Goal: Task Accomplishment & Management: Manage account settings

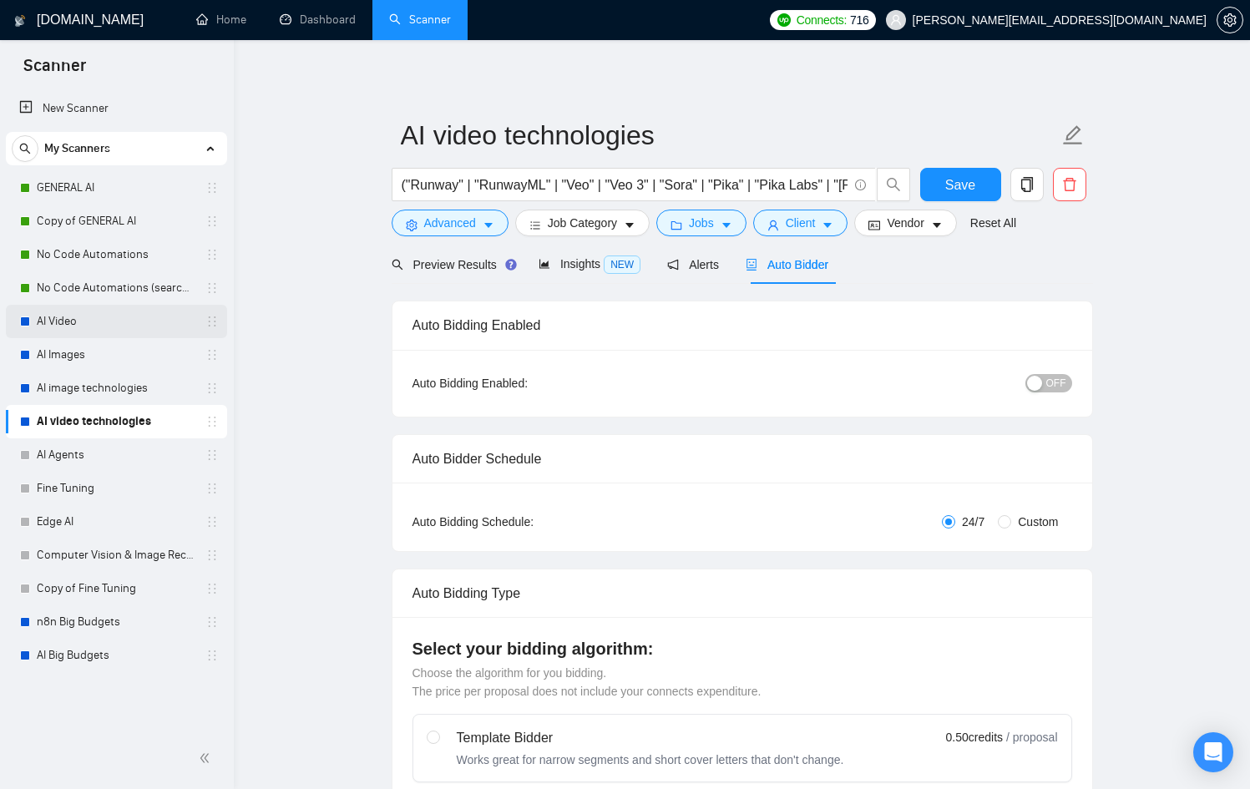
click at [80, 326] on link "AI Video" at bounding box center [116, 321] width 159 height 33
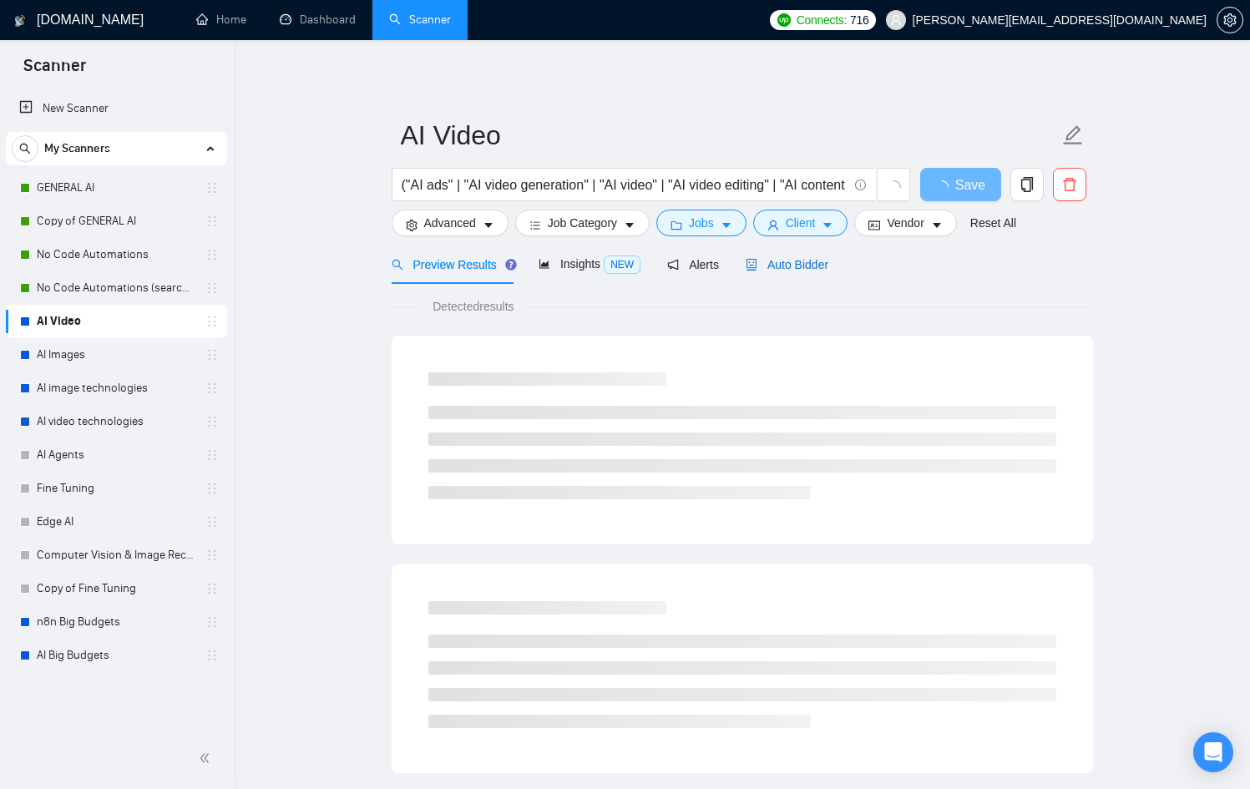
click at [794, 263] on span "Auto Bidder" at bounding box center [787, 264] width 83 height 13
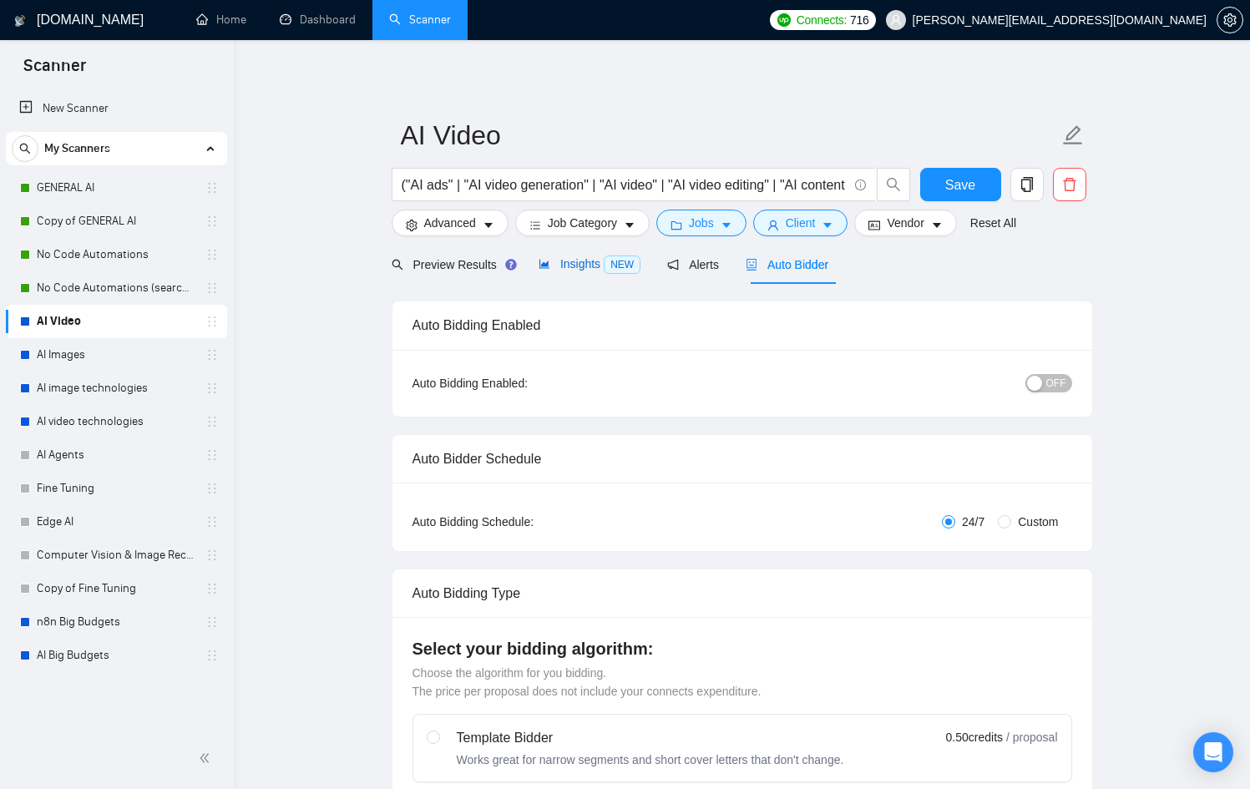
click at [558, 263] on span "Insights NEW" at bounding box center [590, 263] width 102 height 13
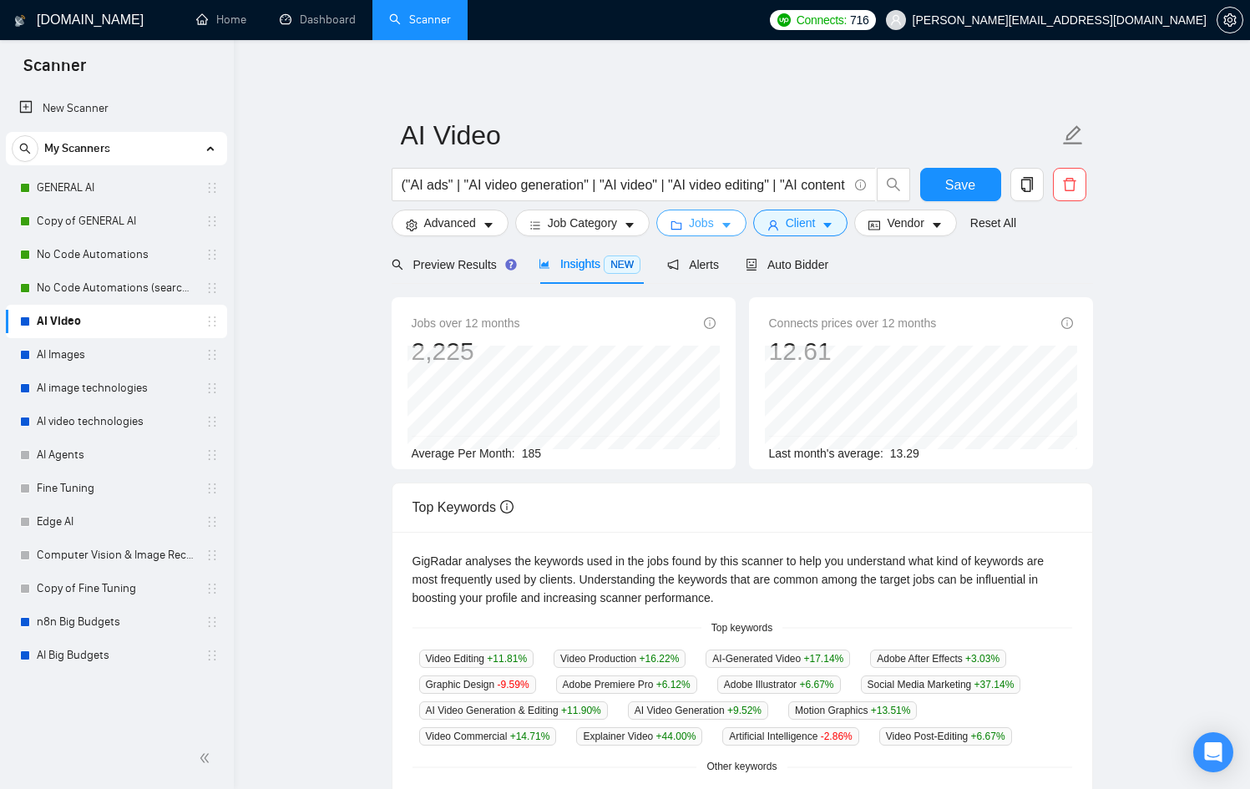
click at [715, 234] on button "Jobs" at bounding box center [701, 223] width 90 height 27
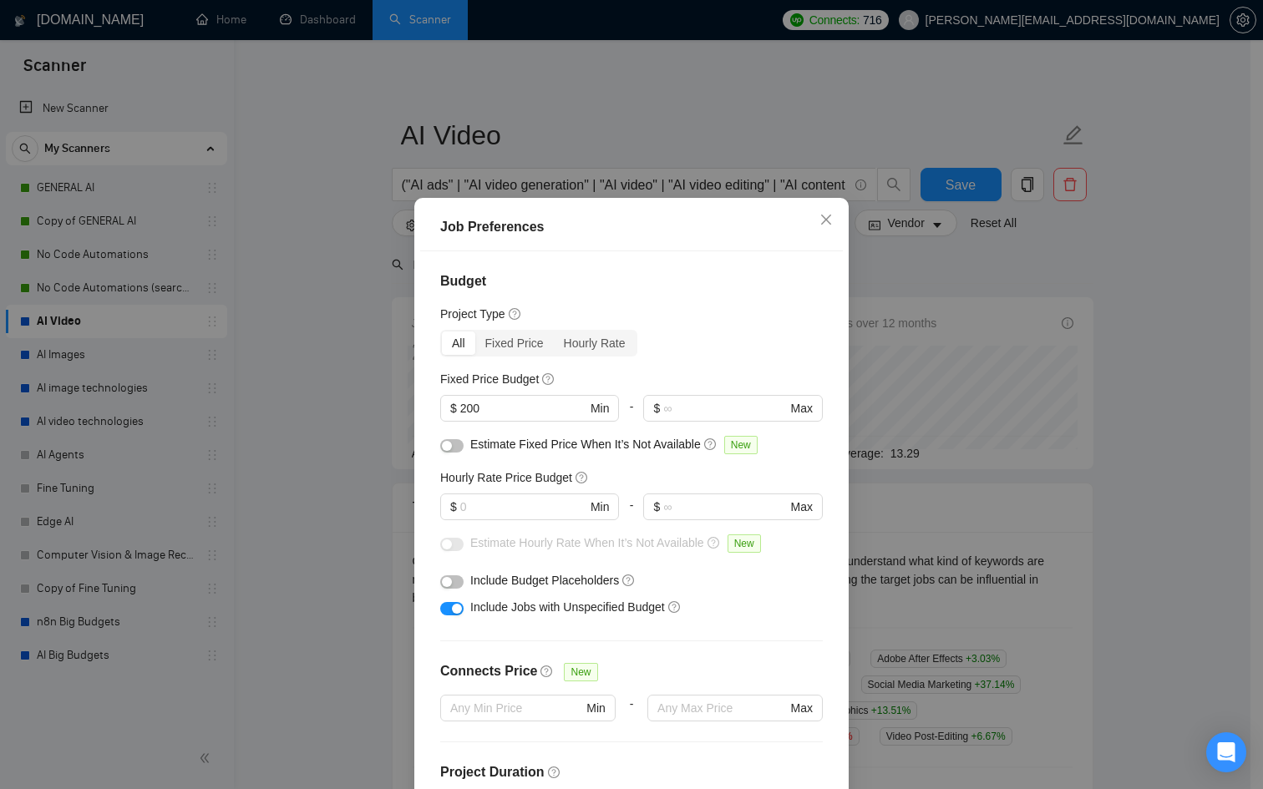
click at [974, 275] on div "Job Preferences Budget Project Type All Fixed Price Hourly Rate Fixed Price Bud…" at bounding box center [631, 394] width 1263 height 789
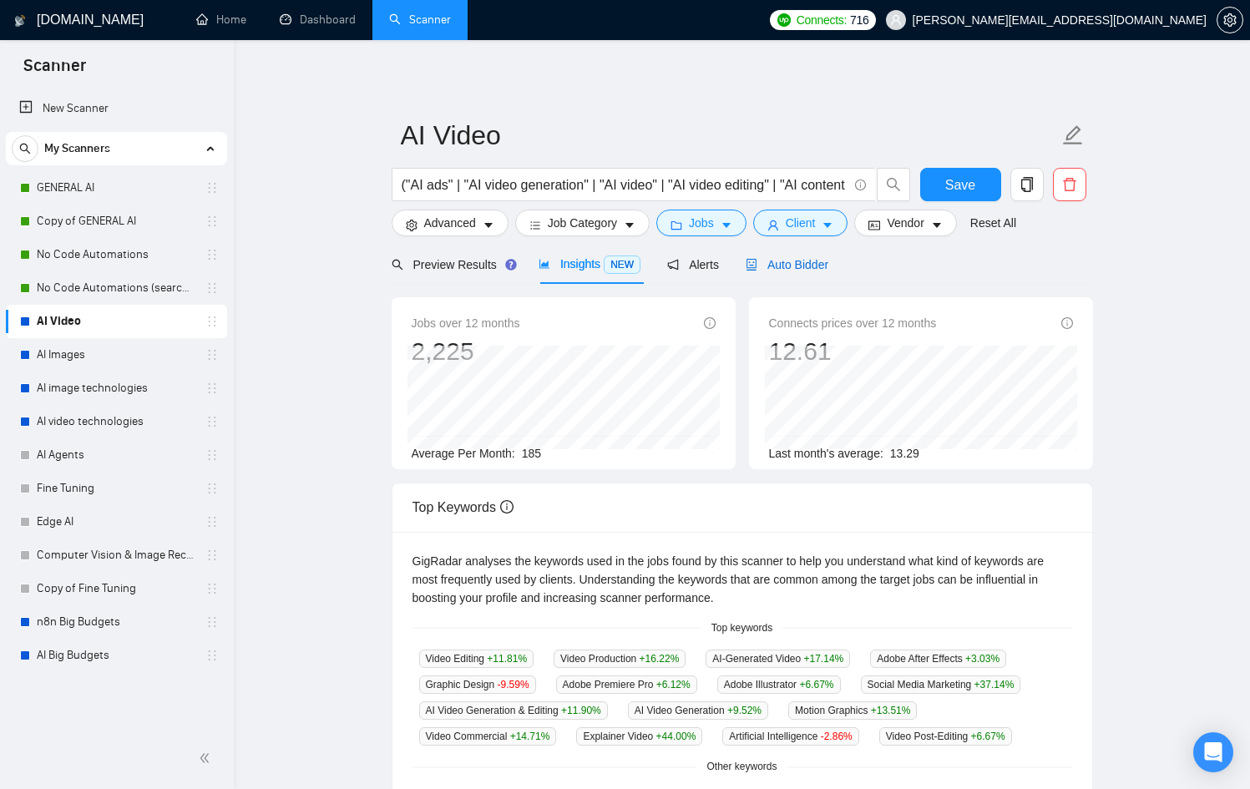
drag, startPoint x: 803, startPoint y: 256, endPoint x: 794, endPoint y: 267, distance: 14.2
click at [803, 257] on div "Auto Bidder" at bounding box center [787, 265] width 83 height 18
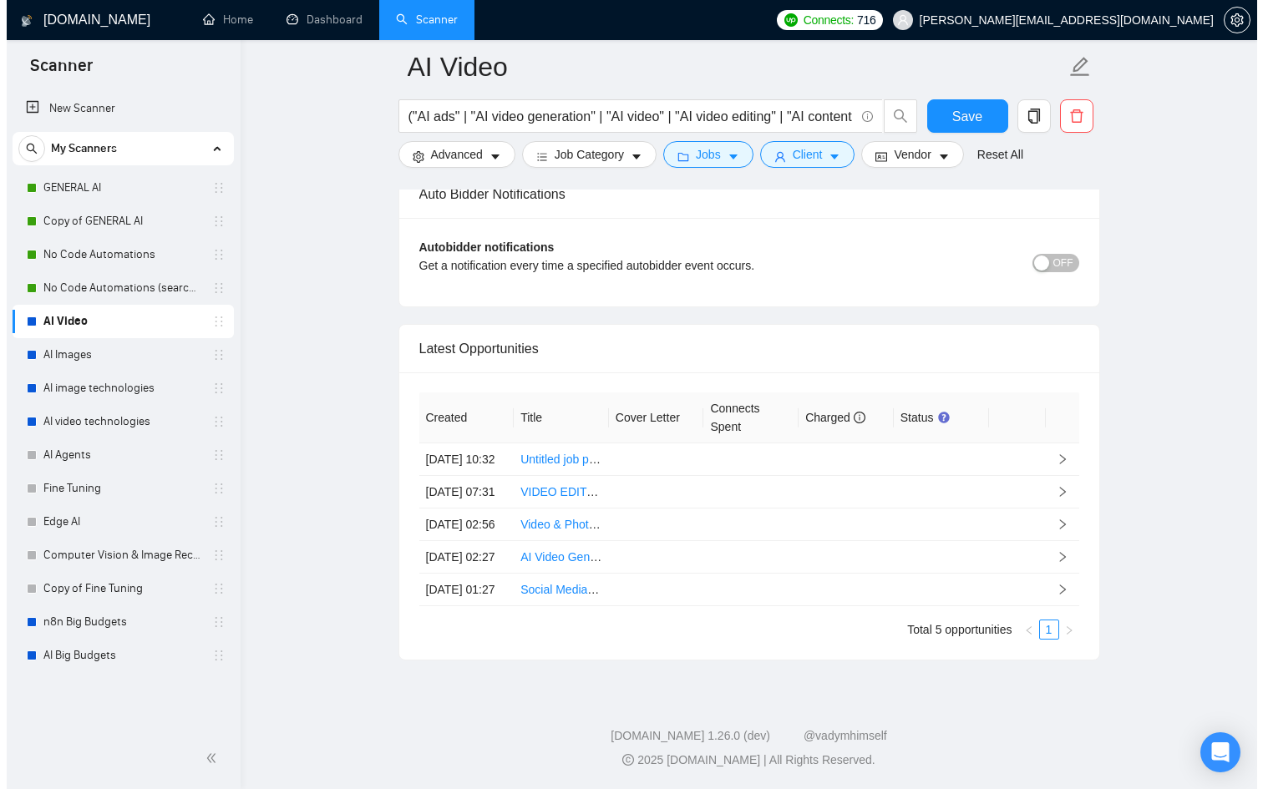
scroll to position [4094, 0]
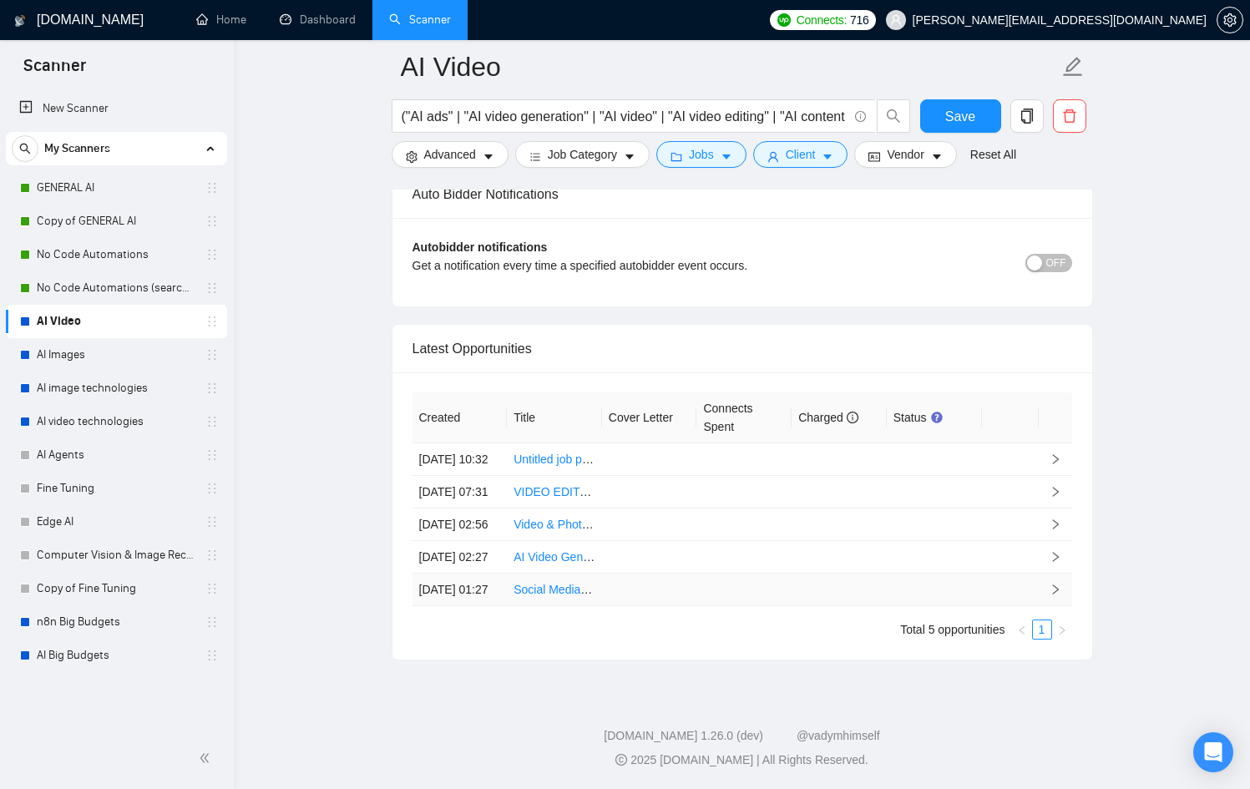
click at [1001, 591] on td at bounding box center [1010, 590] width 57 height 33
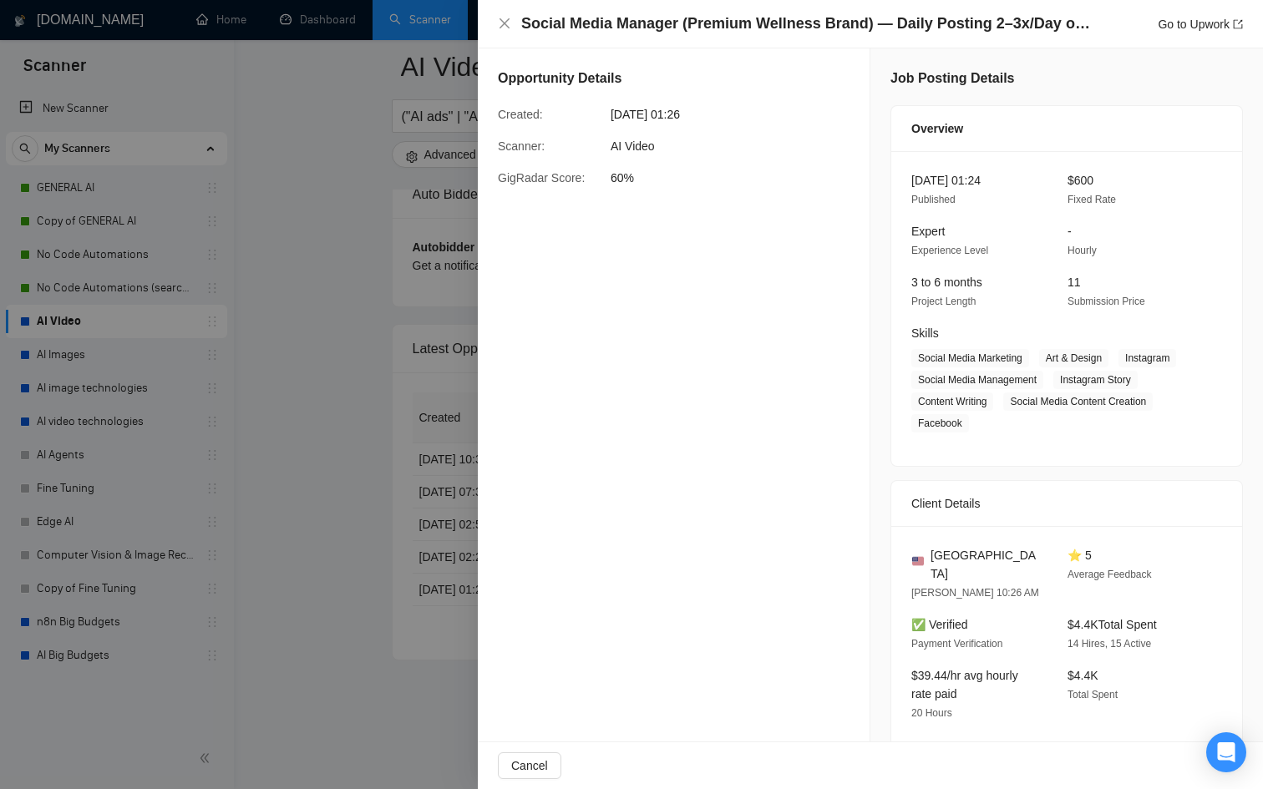
click at [327, 487] on div at bounding box center [631, 394] width 1263 height 789
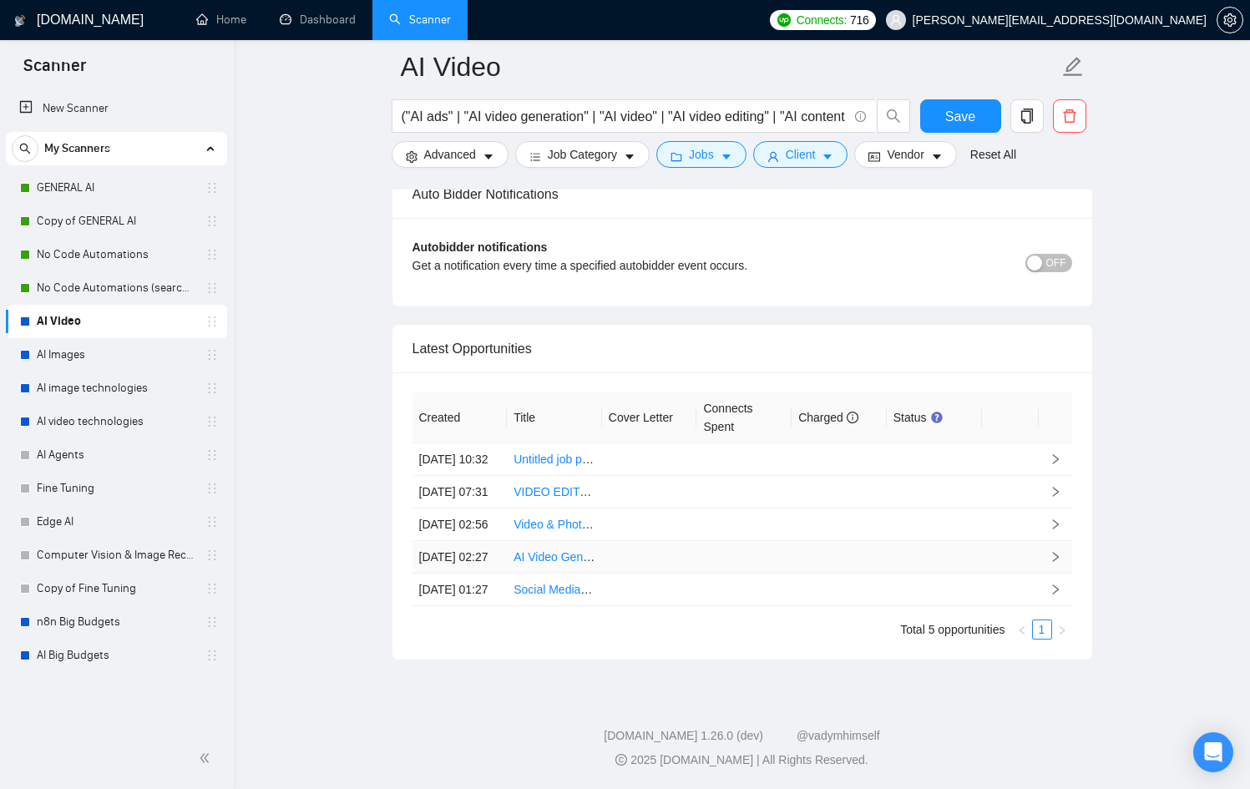
click at [762, 541] on td at bounding box center [743, 557] width 95 height 33
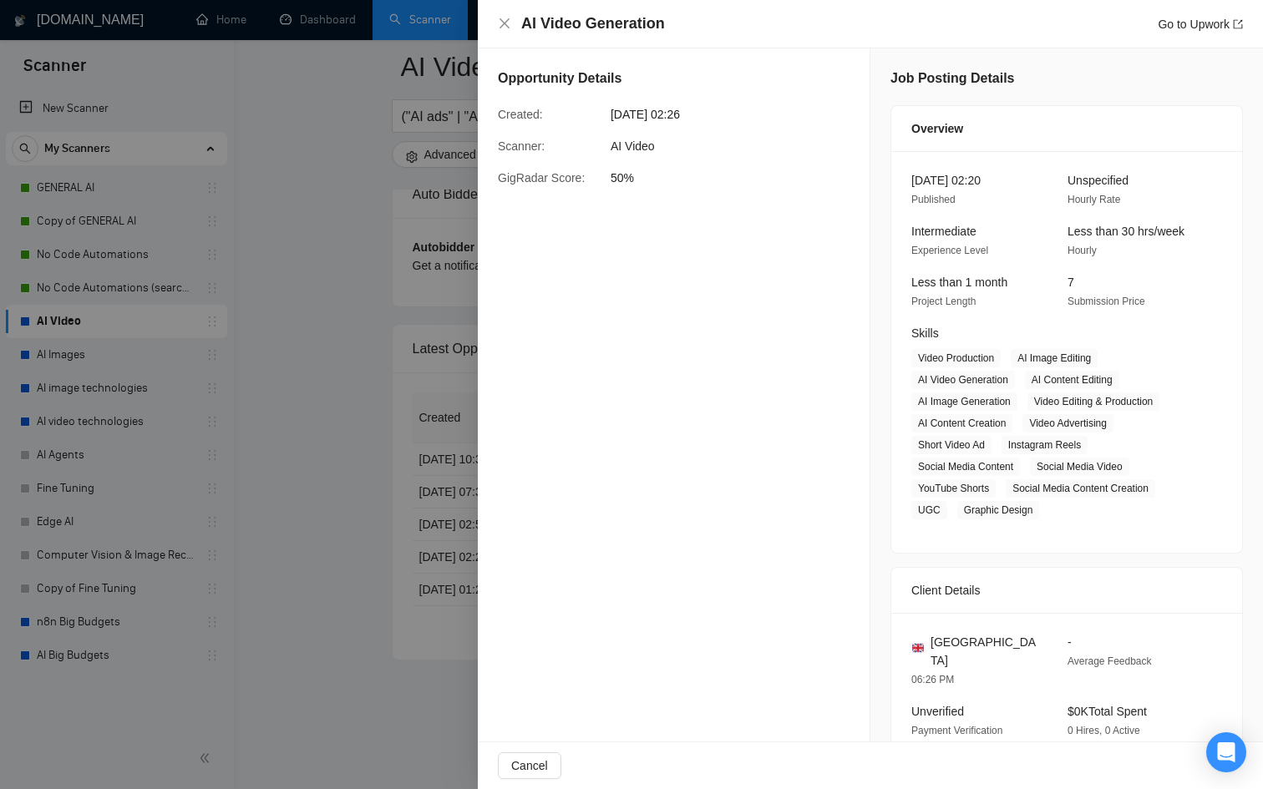
click at [259, 522] on div at bounding box center [631, 394] width 1263 height 789
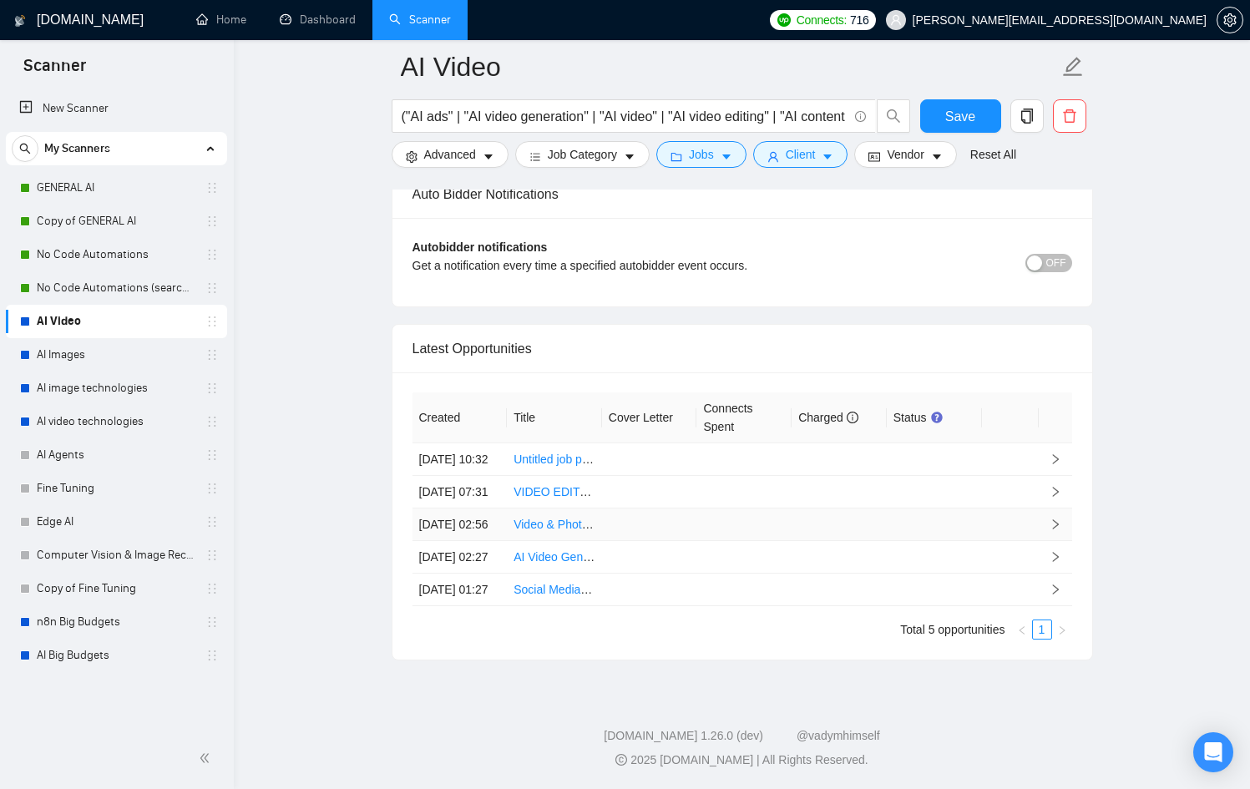
click at [660, 509] on td at bounding box center [649, 525] width 95 height 33
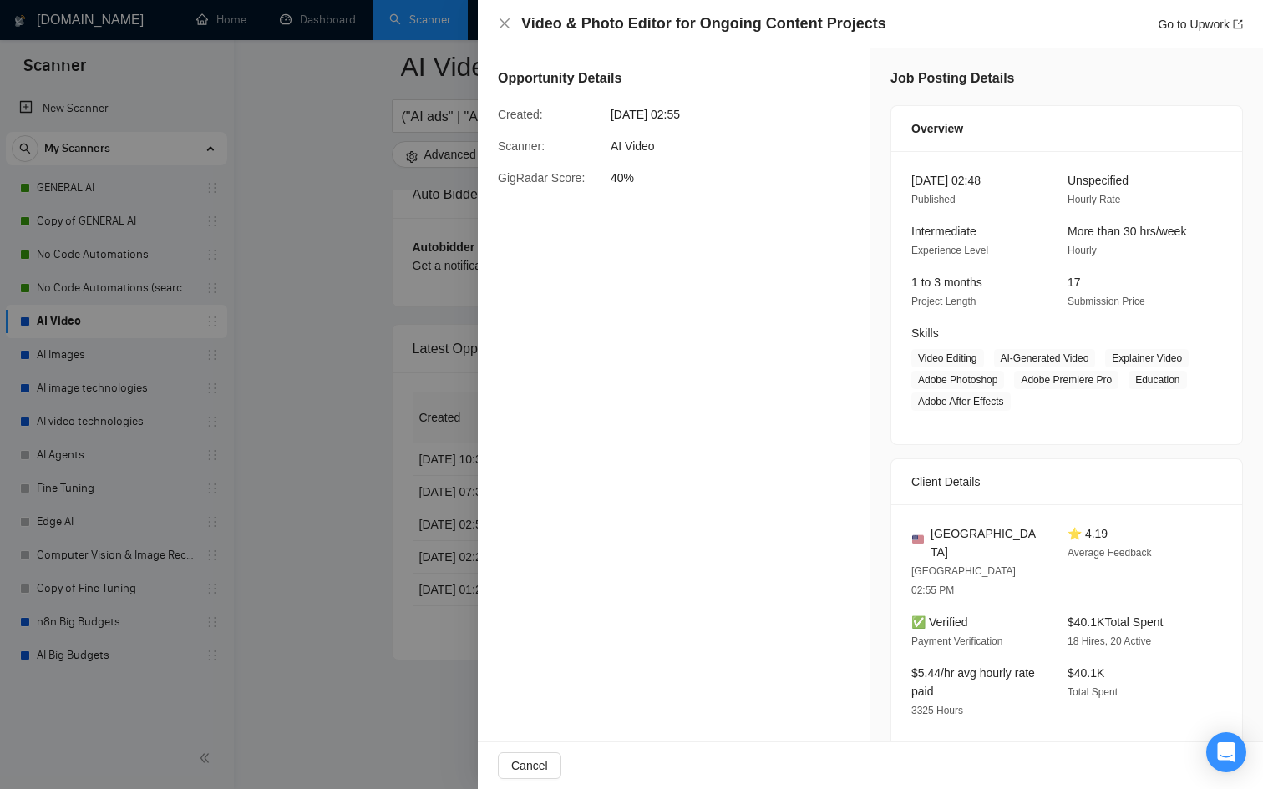
click at [337, 499] on div at bounding box center [631, 394] width 1263 height 789
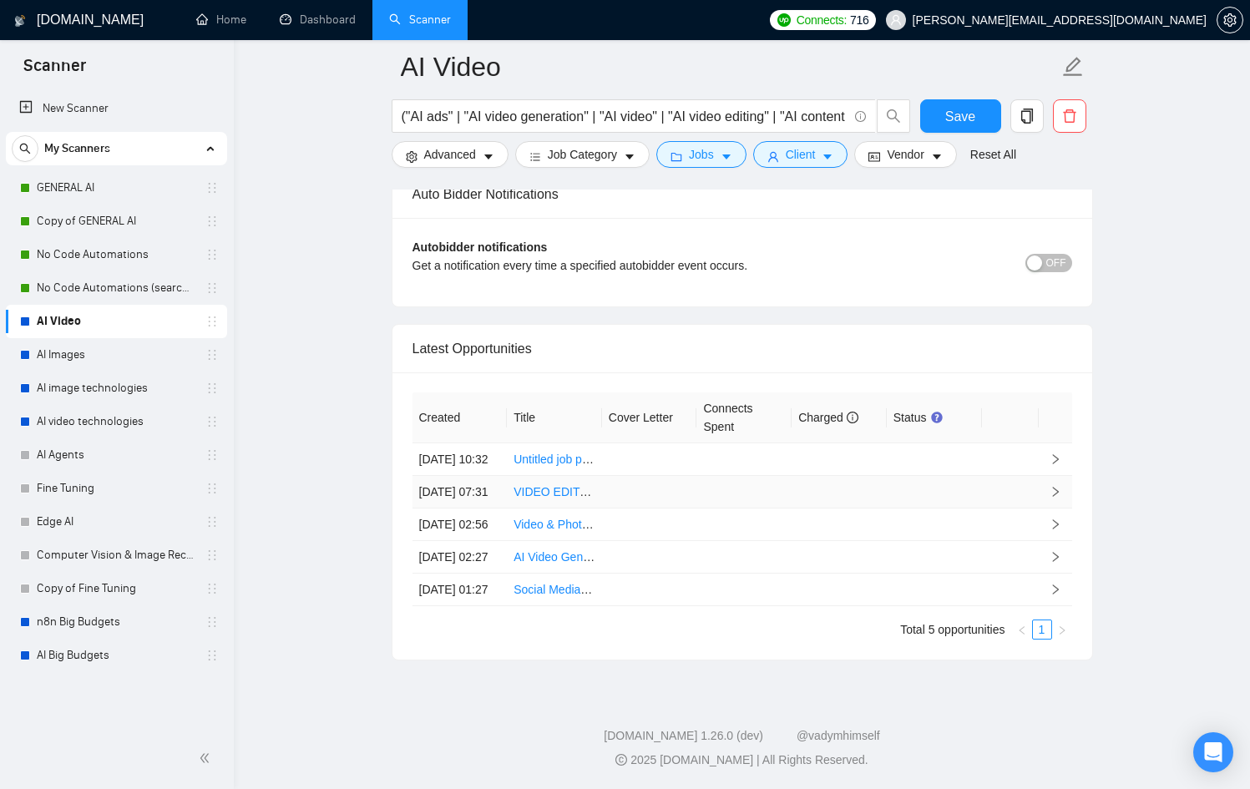
click at [647, 476] on td at bounding box center [649, 492] width 95 height 33
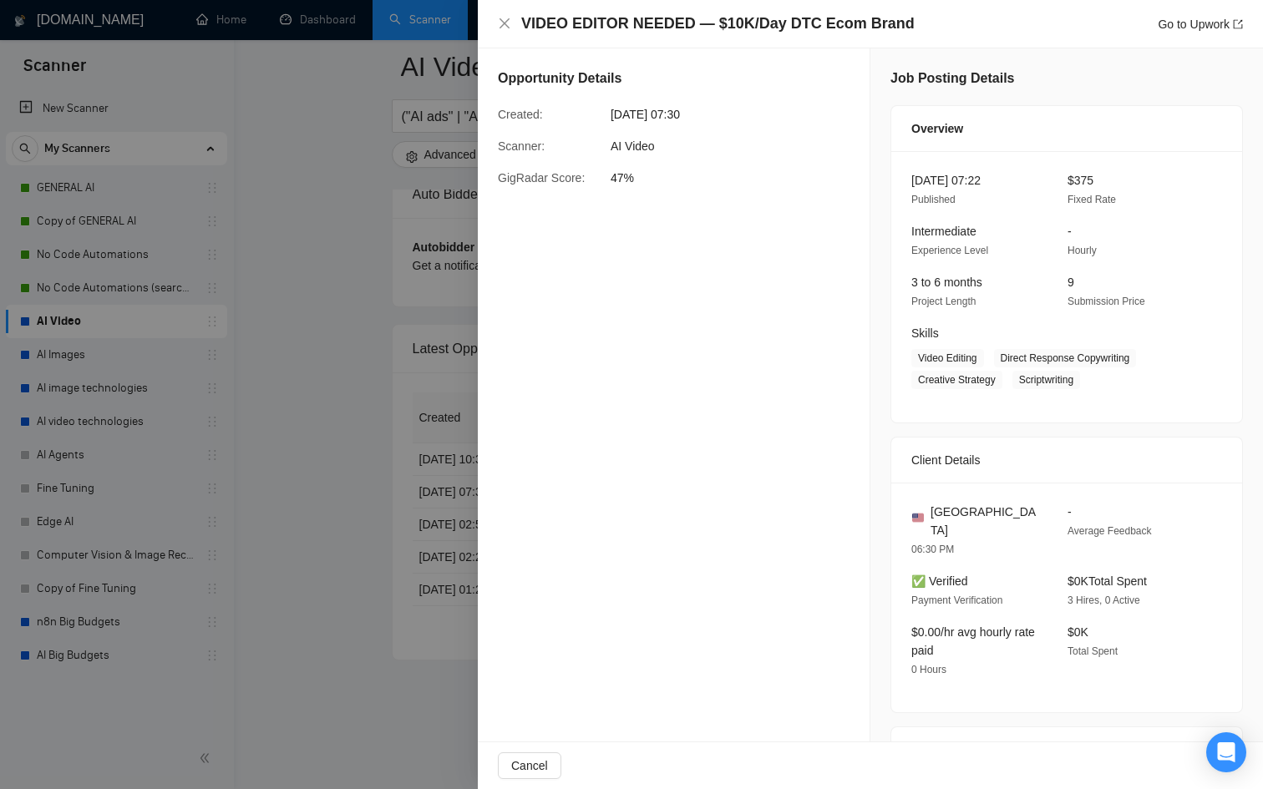
click at [269, 467] on div at bounding box center [631, 394] width 1263 height 789
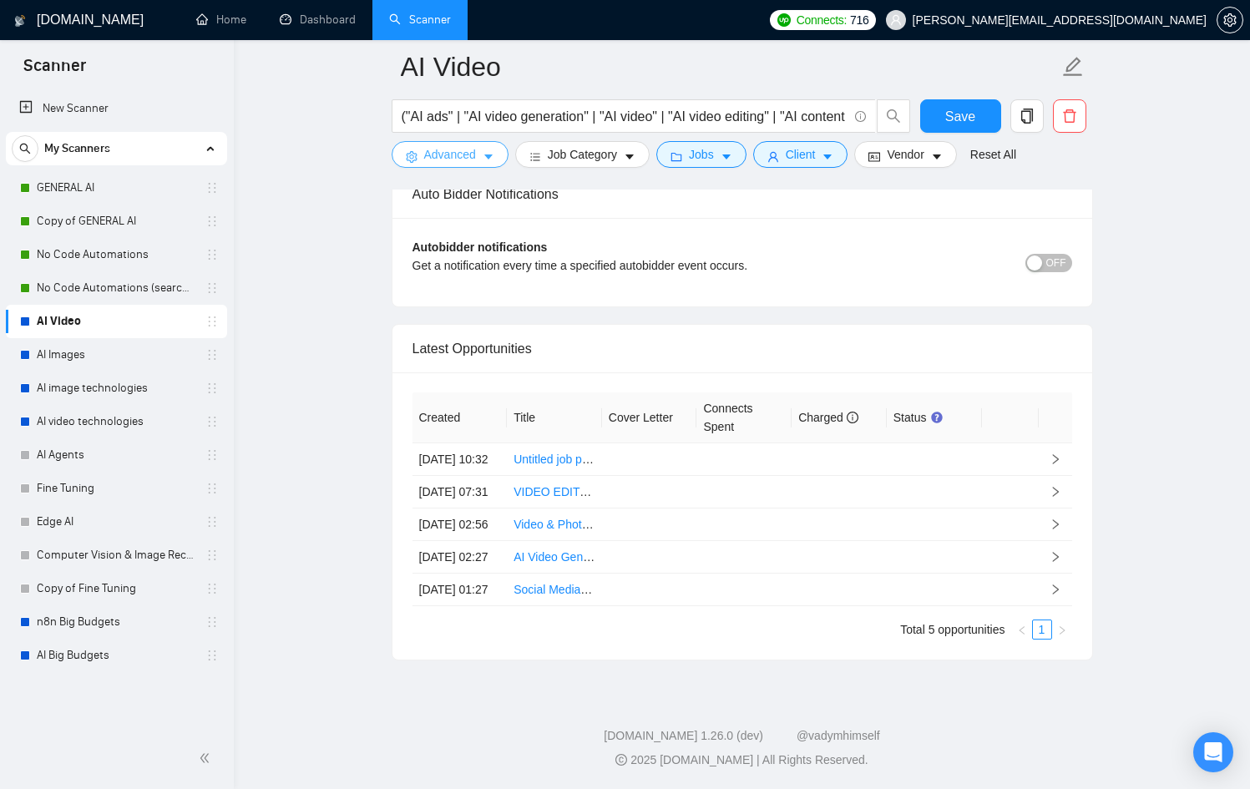
click at [448, 152] on span "Advanced" at bounding box center [450, 154] width 52 height 18
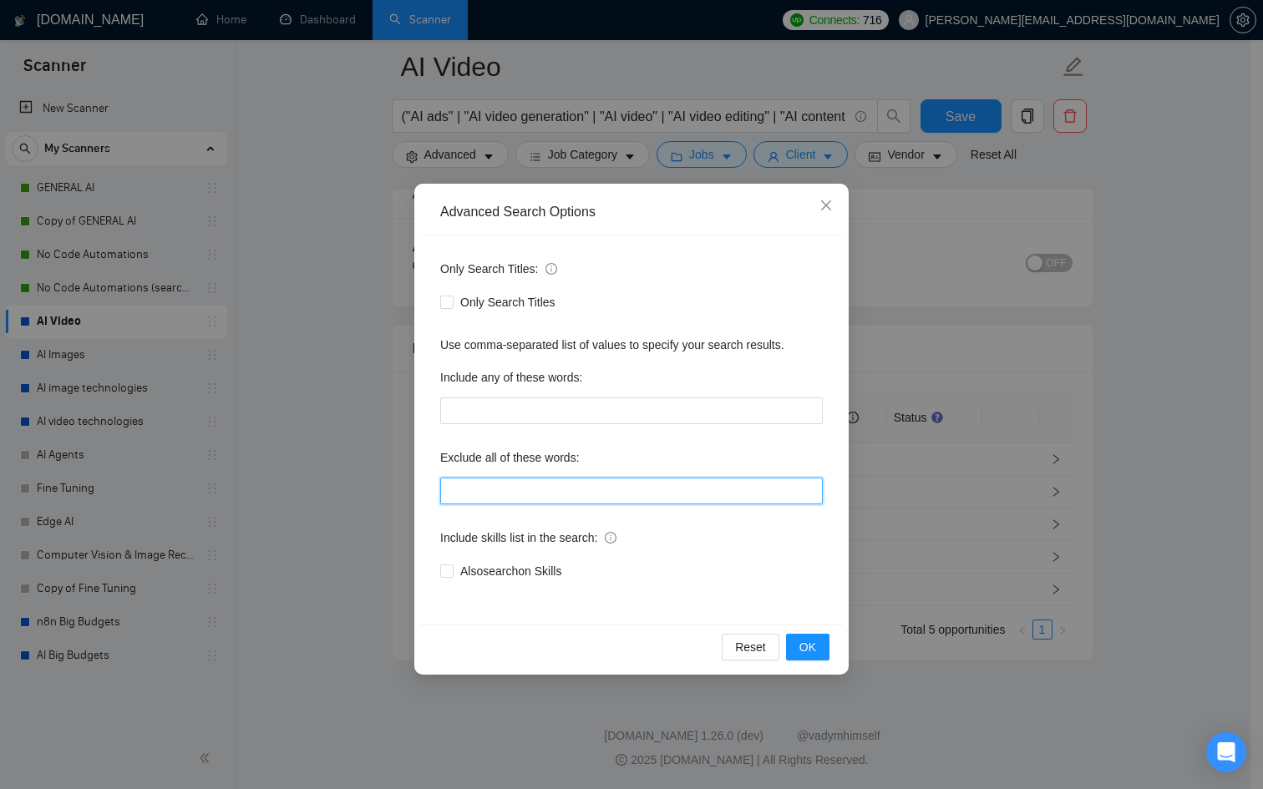
click at [588, 487] on input "text" at bounding box center [631, 491] width 382 height 27
click at [521, 494] on input """ at bounding box center [631, 491] width 382 height 27
click at [521, 484] on input """ at bounding box center [631, 491] width 382 height 27
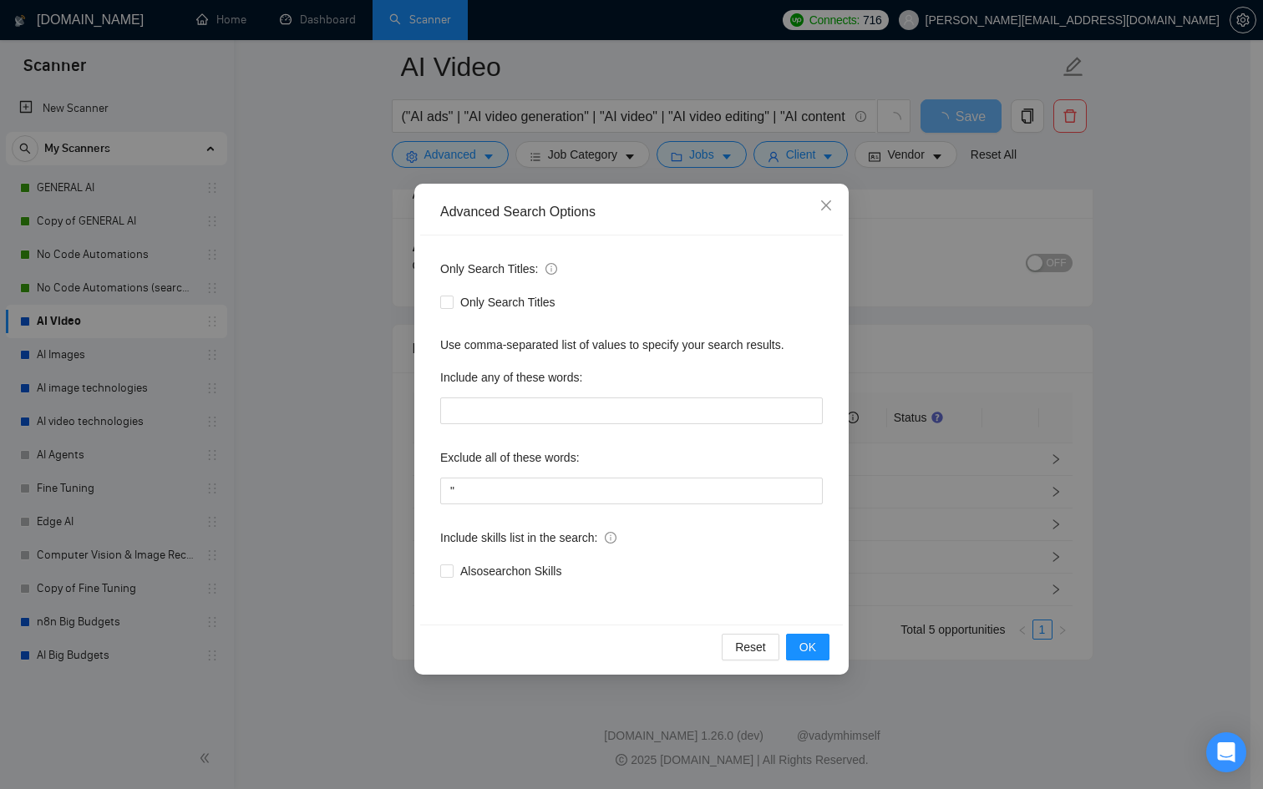
click at [539, 464] on label "Exclude all of these words:" at bounding box center [509, 457] width 139 height 27
click at [545, 481] on div "Exclude all of these words: "" at bounding box center [631, 474] width 382 height 60
click at [545, 481] on input """ at bounding box center [631, 491] width 382 height 27
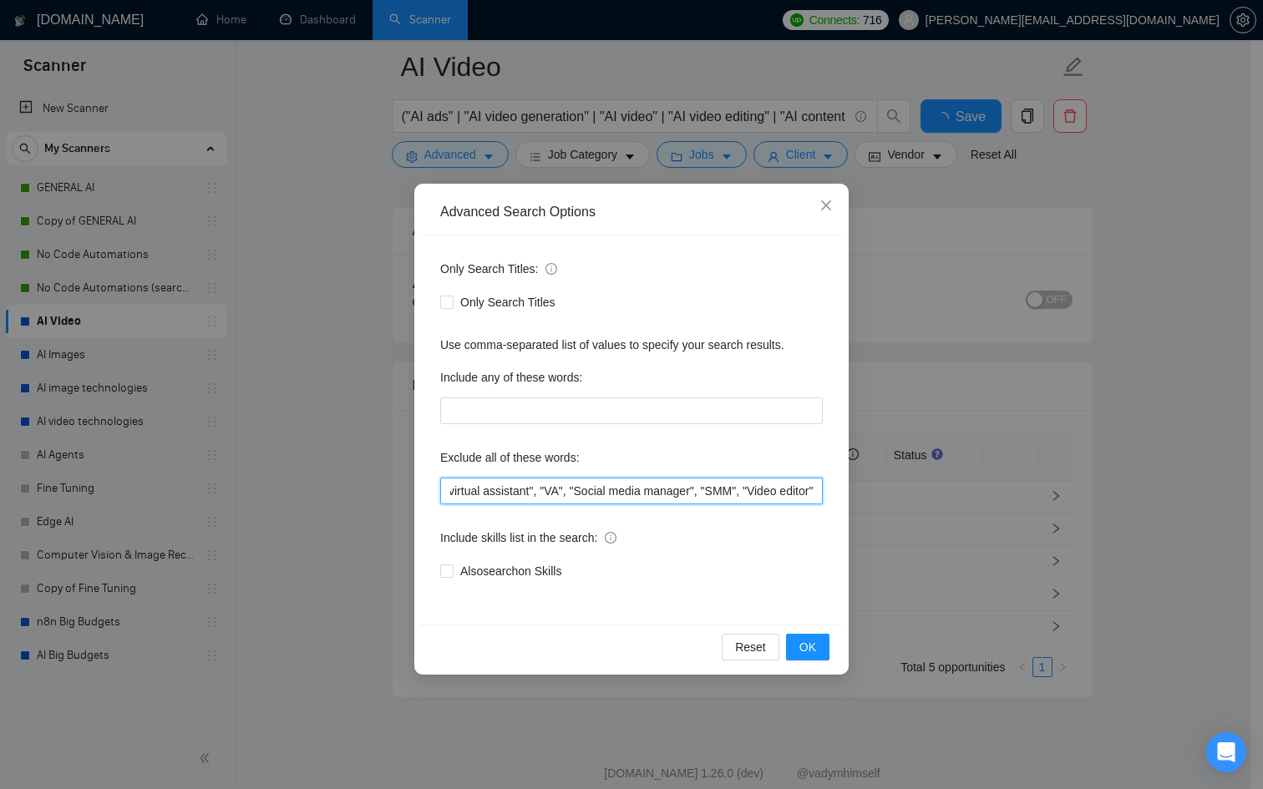
scroll to position [0, 24]
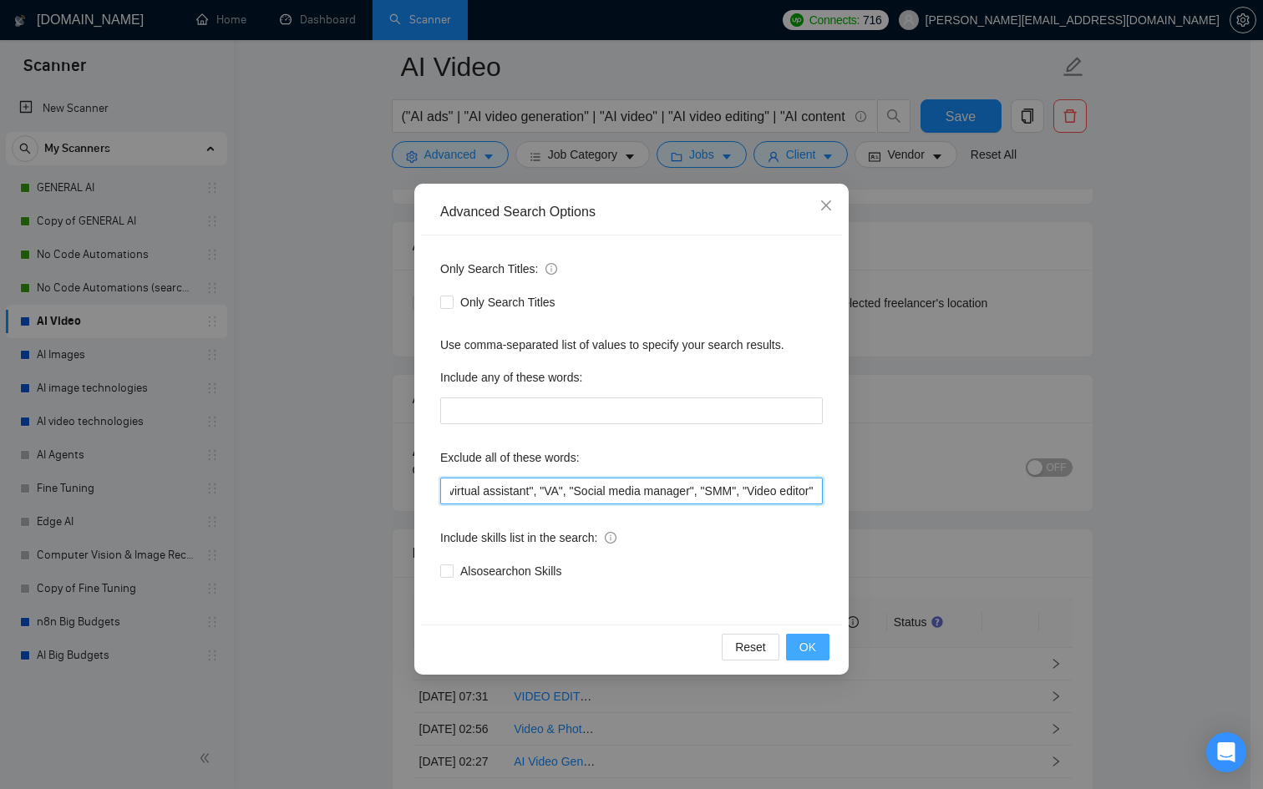
type input ""virtual assistant", "VA", "Social media manager", "SMM", "Video editor""
click at [809, 642] on span "OK" at bounding box center [807, 647] width 17 height 18
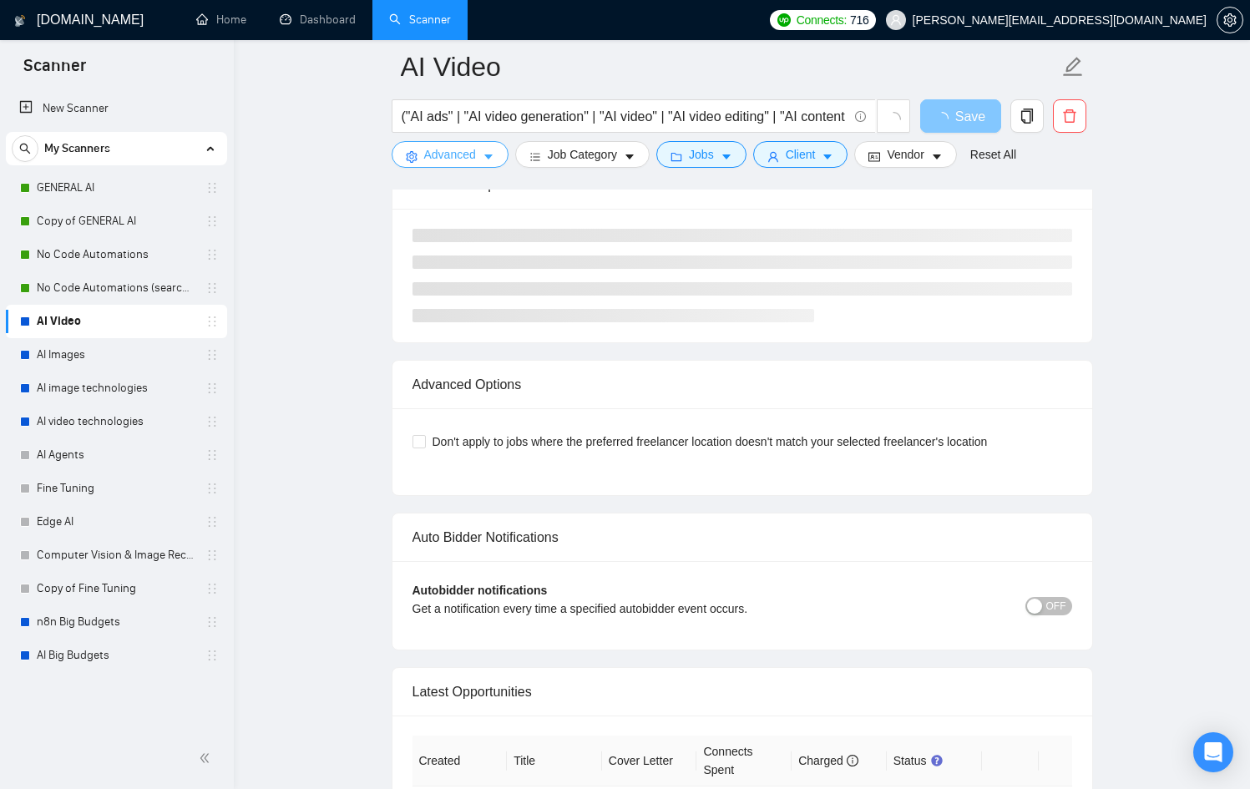
scroll to position [3494, 0]
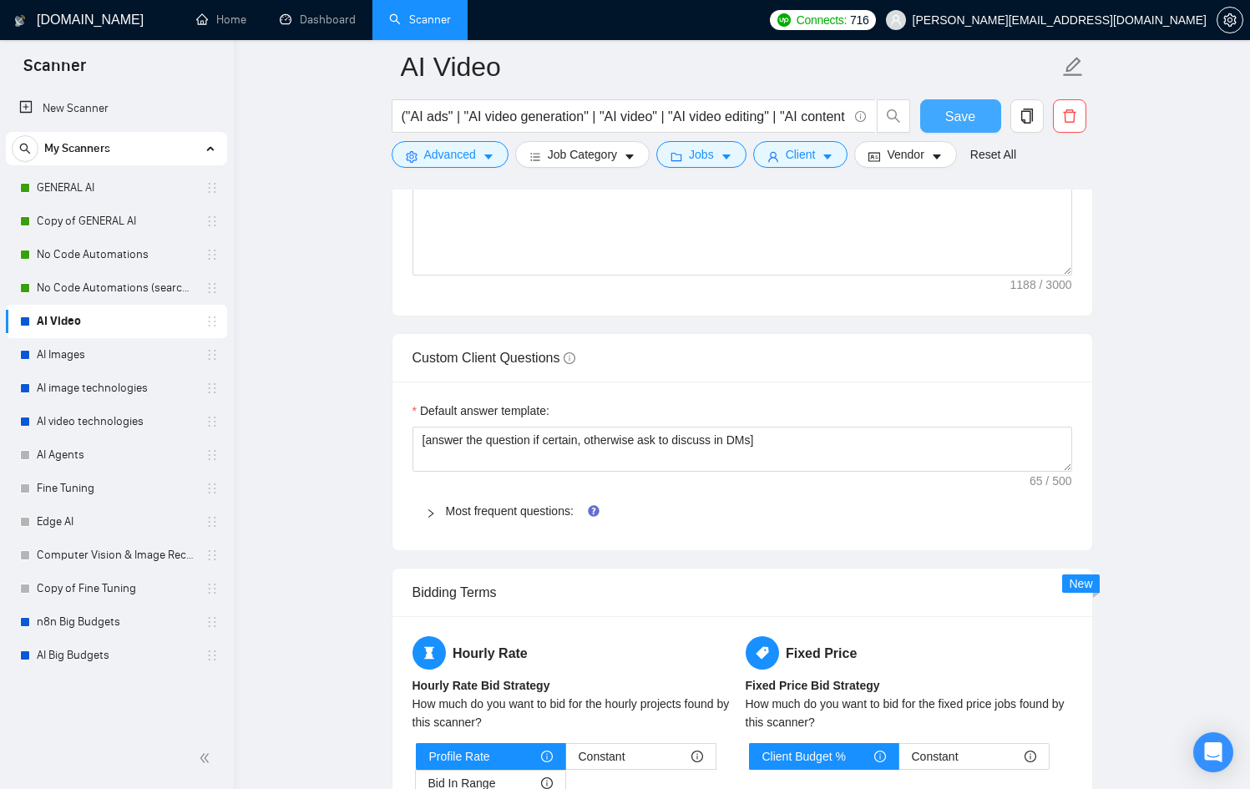
click at [965, 118] on span "Save" at bounding box center [960, 116] width 30 height 21
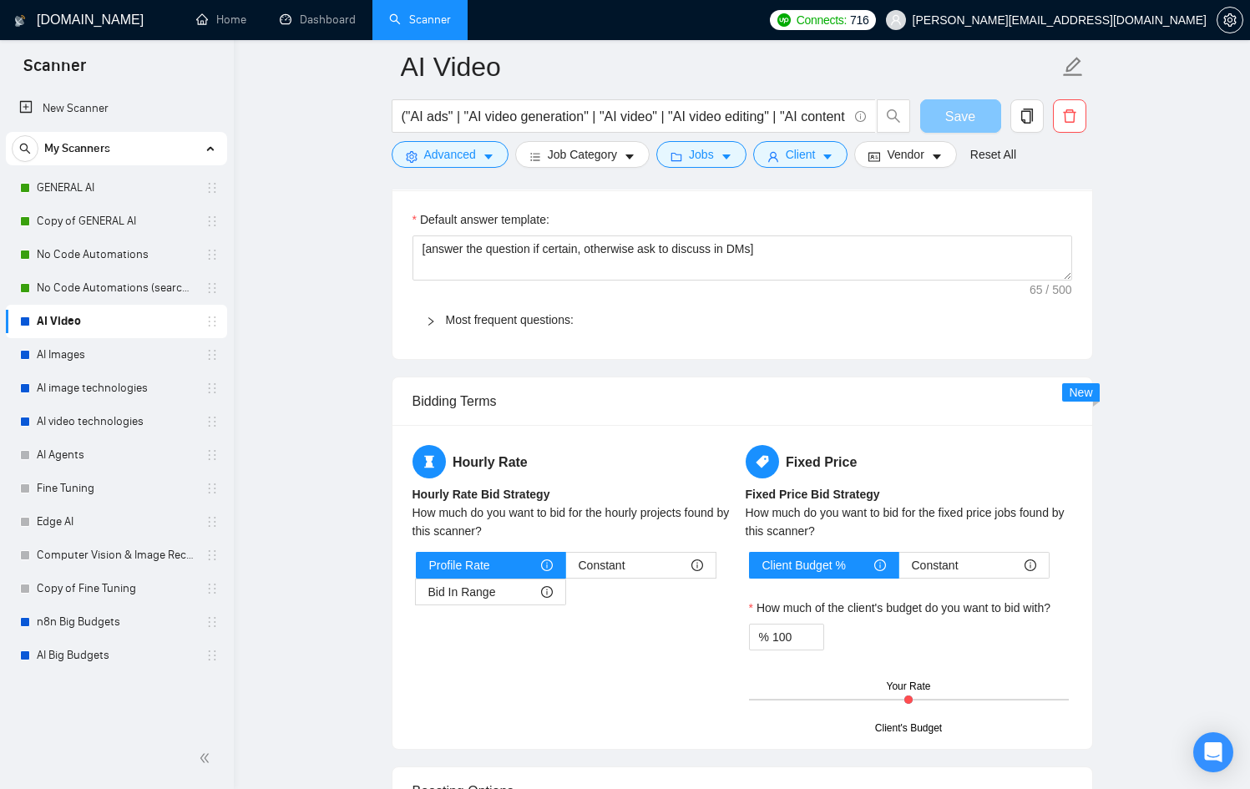
scroll to position [2226, 0]
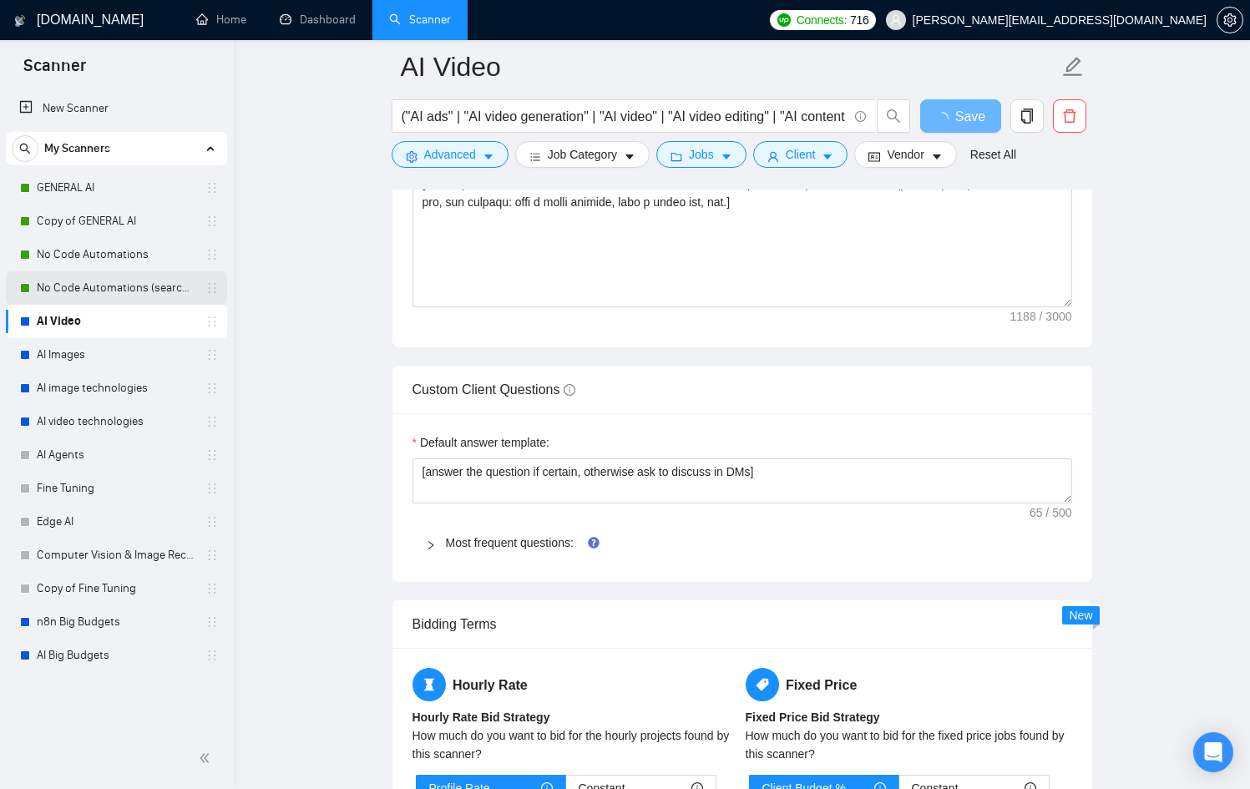
click at [124, 285] on link "No Code Automations (search only in Tites)" at bounding box center [116, 287] width 159 height 33
click at [85, 318] on link "AI Video" at bounding box center [116, 321] width 159 height 33
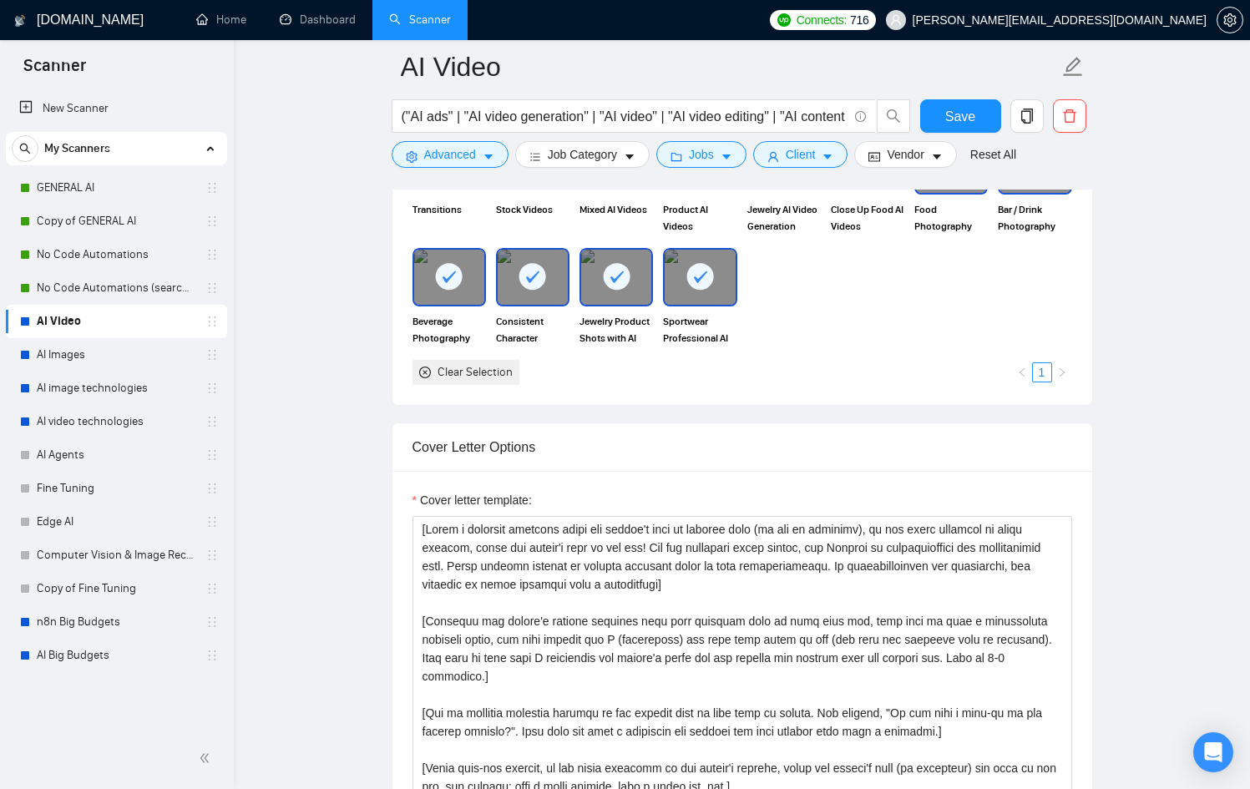
scroll to position [1639, 0]
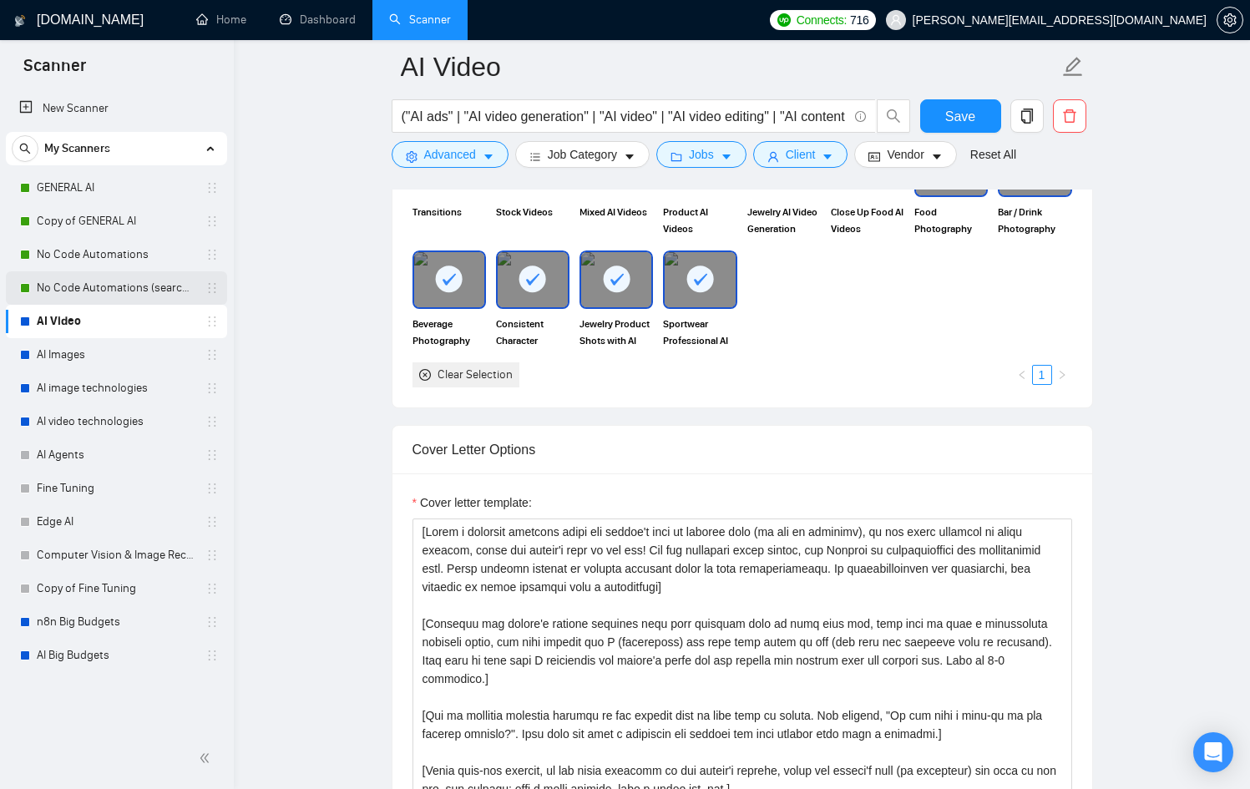
click at [90, 284] on link "No Code Automations (search only in Tites)" at bounding box center [116, 287] width 159 height 33
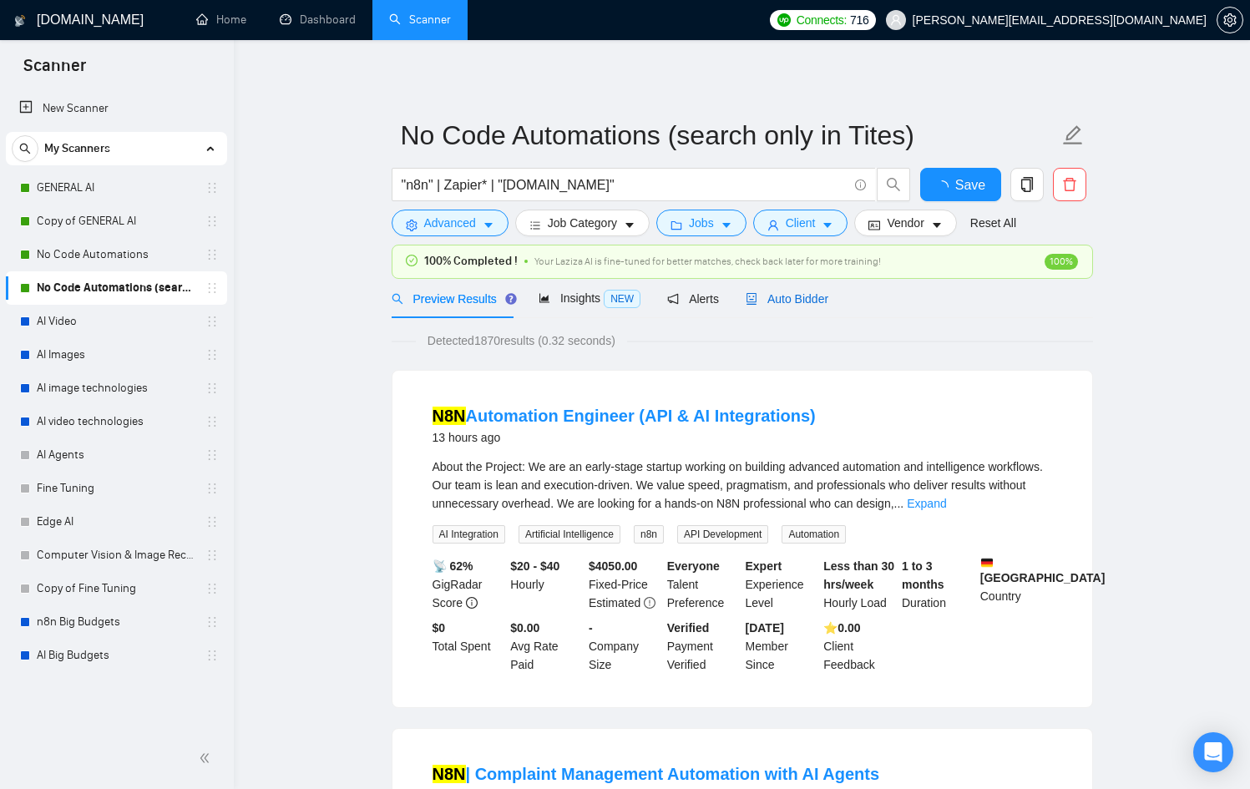
click at [794, 294] on span "Auto Bidder" at bounding box center [787, 298] width 83 height 13
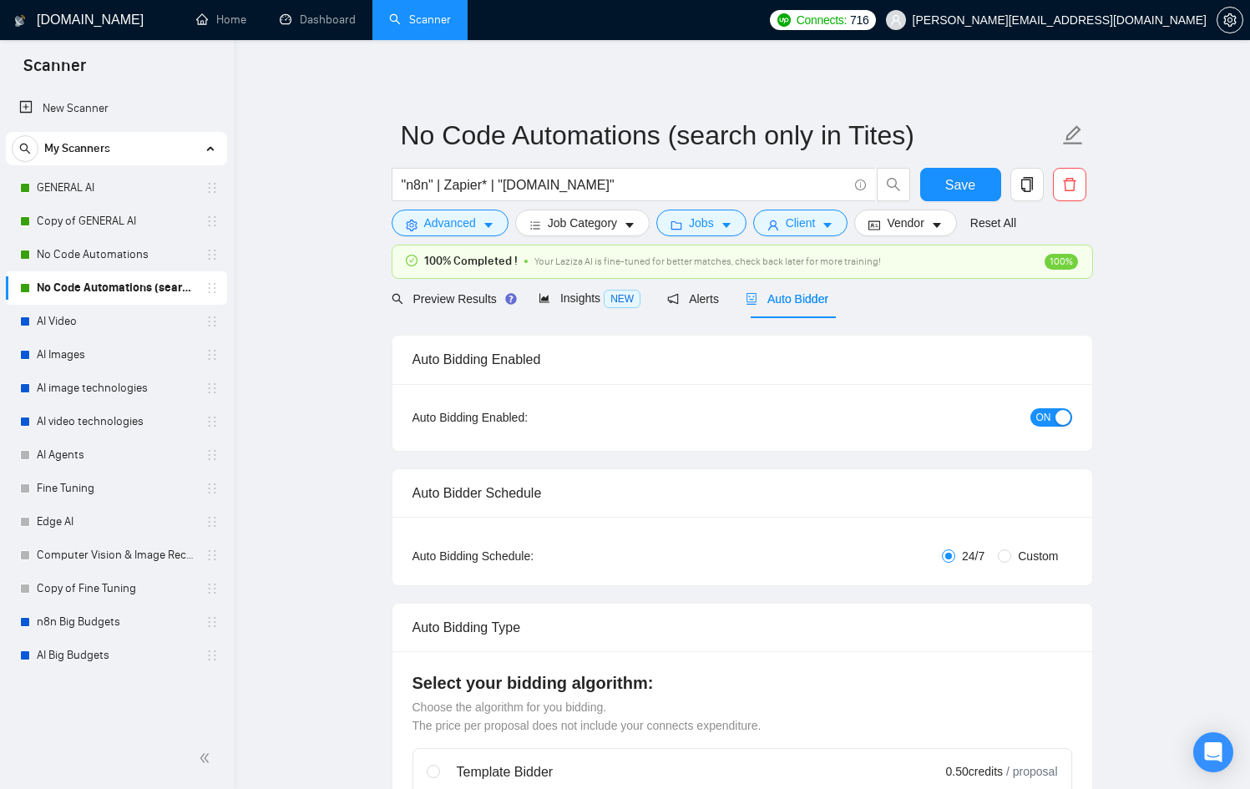
checkbox input "true"
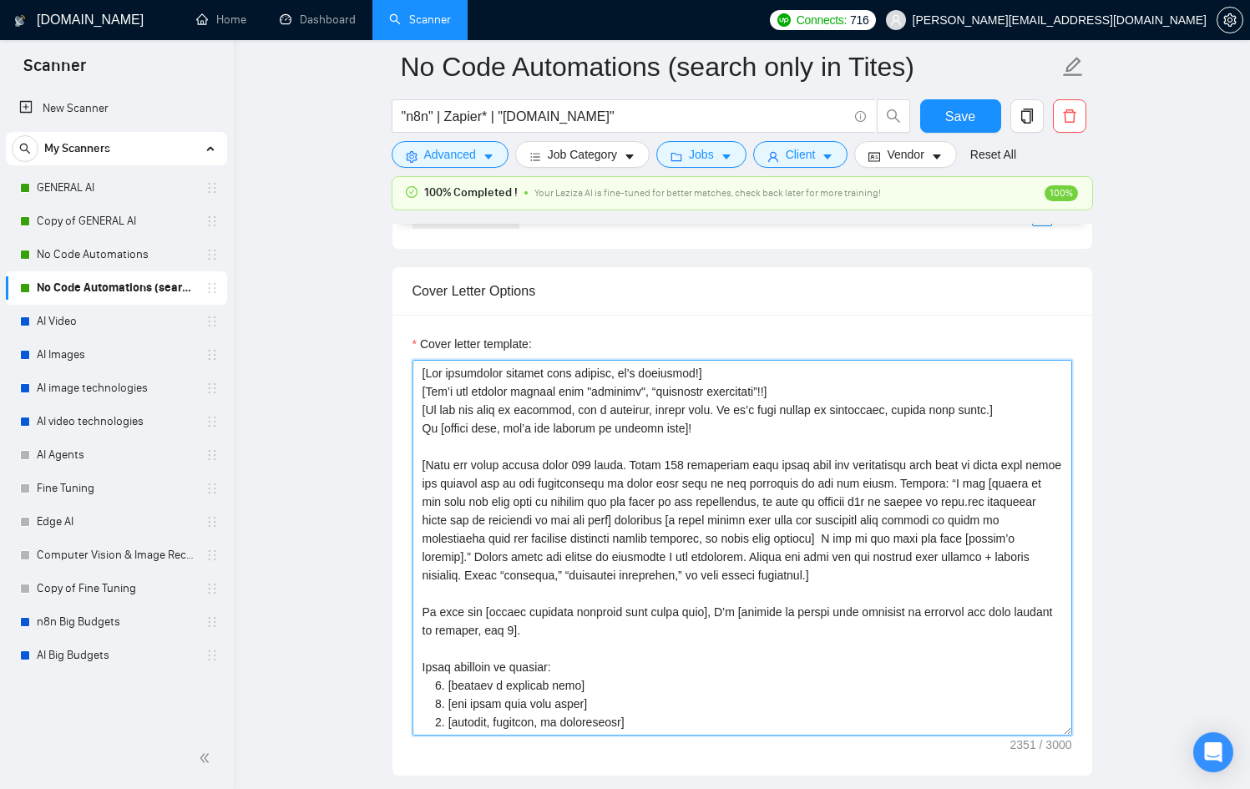
click at [618, 442] on textarea "Cover letter template:" at bounding box center [743, 548] width 660 height 376
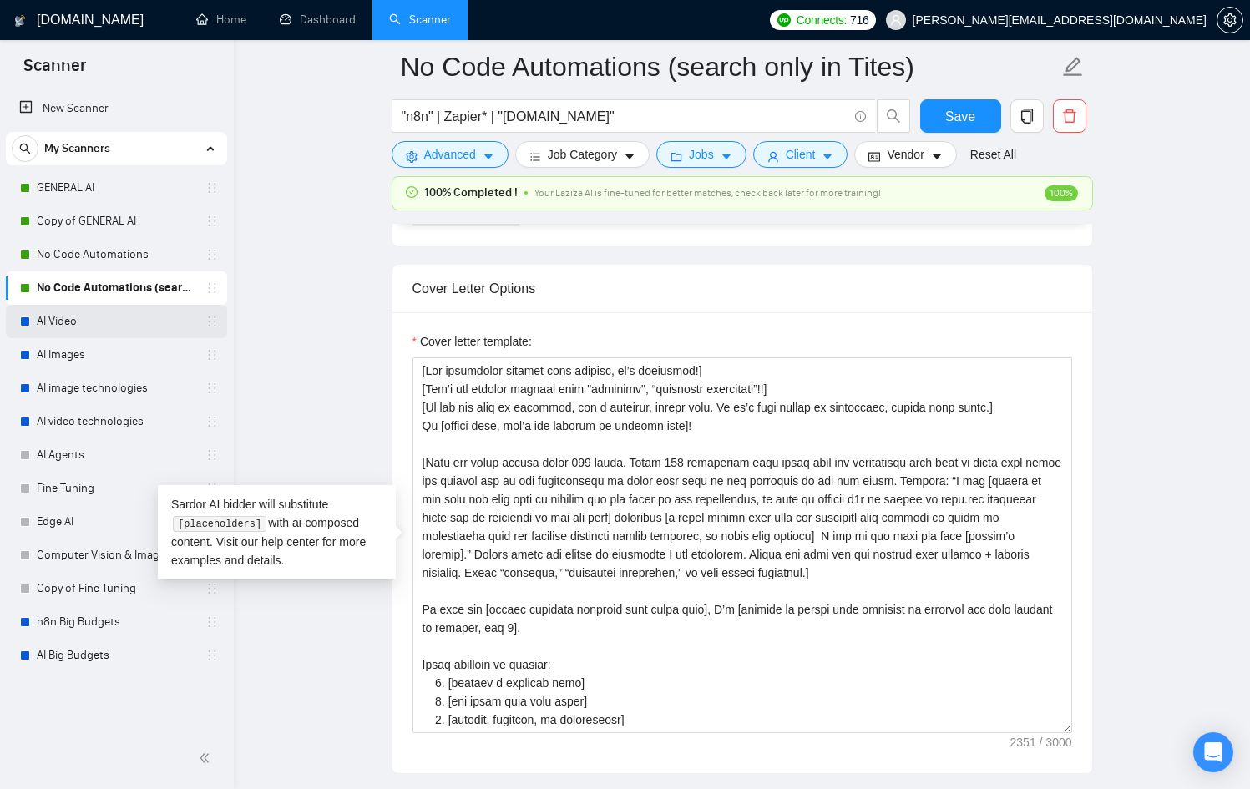
click at [130, 312] on link "AI Video" at bounding box center [116, 321] width 159 height 33
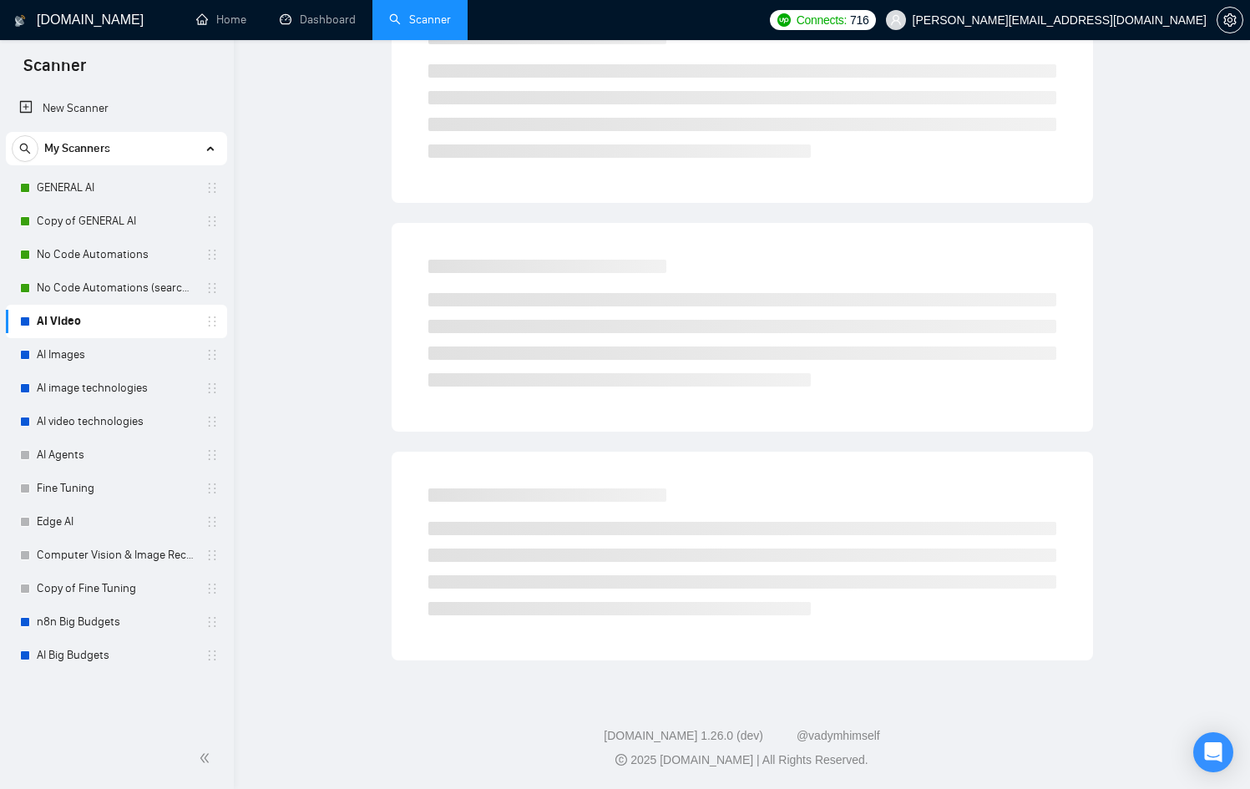
scroll to position [31, 0]
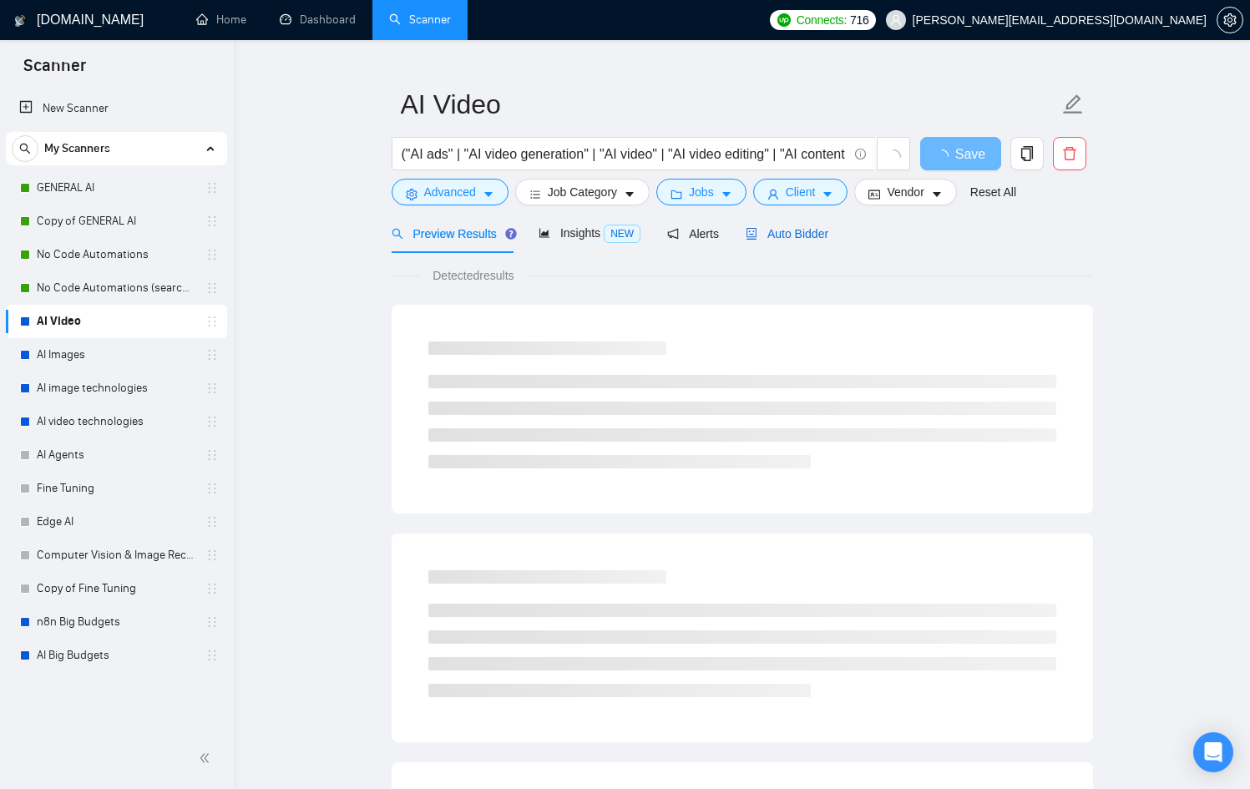
click at [814, 229] on span "Auto Bidder" at bounding box center [787, 233] width 83 height 13
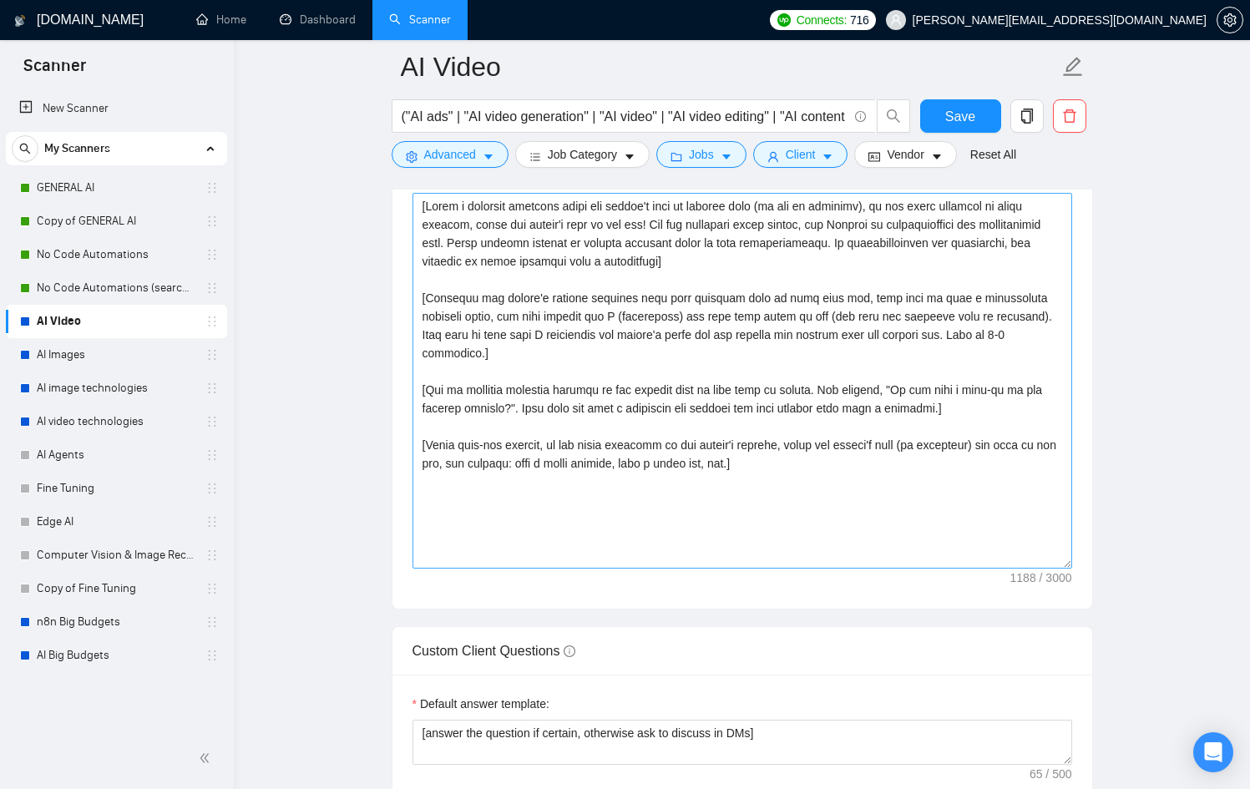
scroll to position [1962, 0]
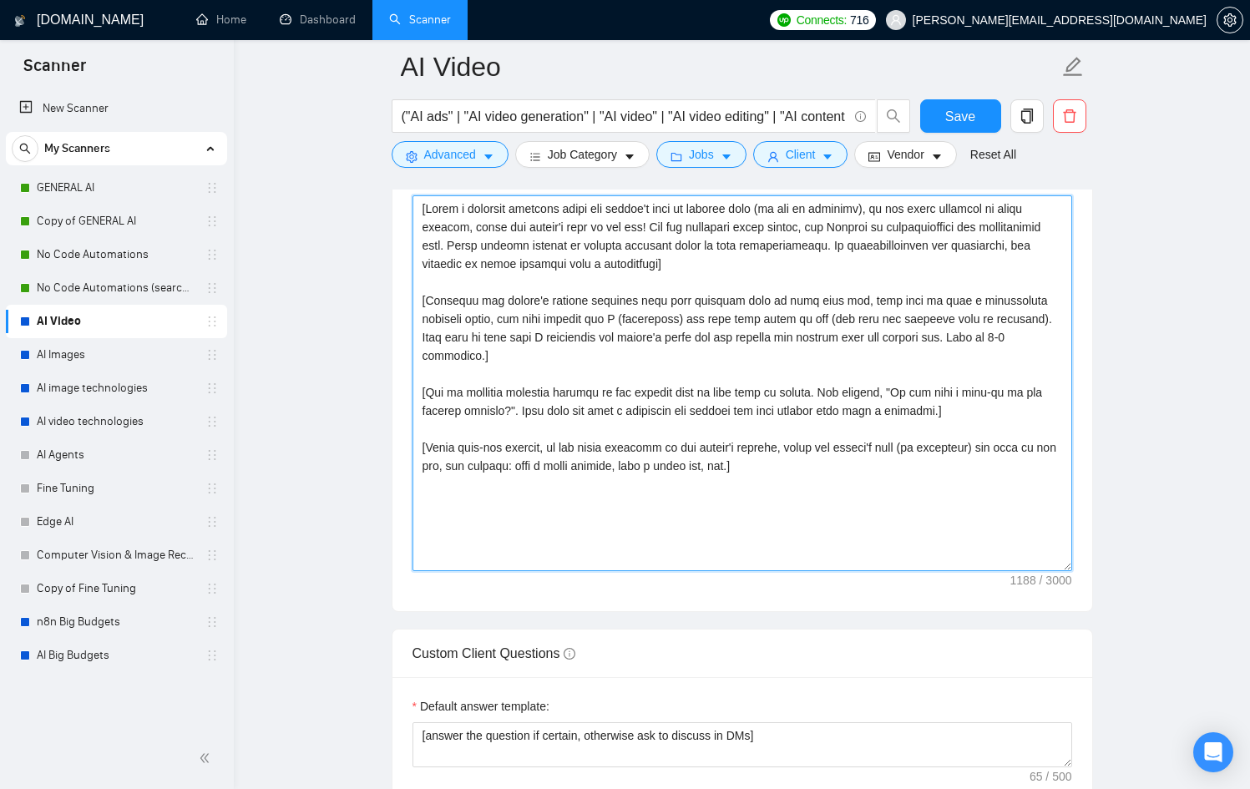
click at [643, 471] on textarea "Cover letter template:" at bounding box center [743, 383] width 660 height 376
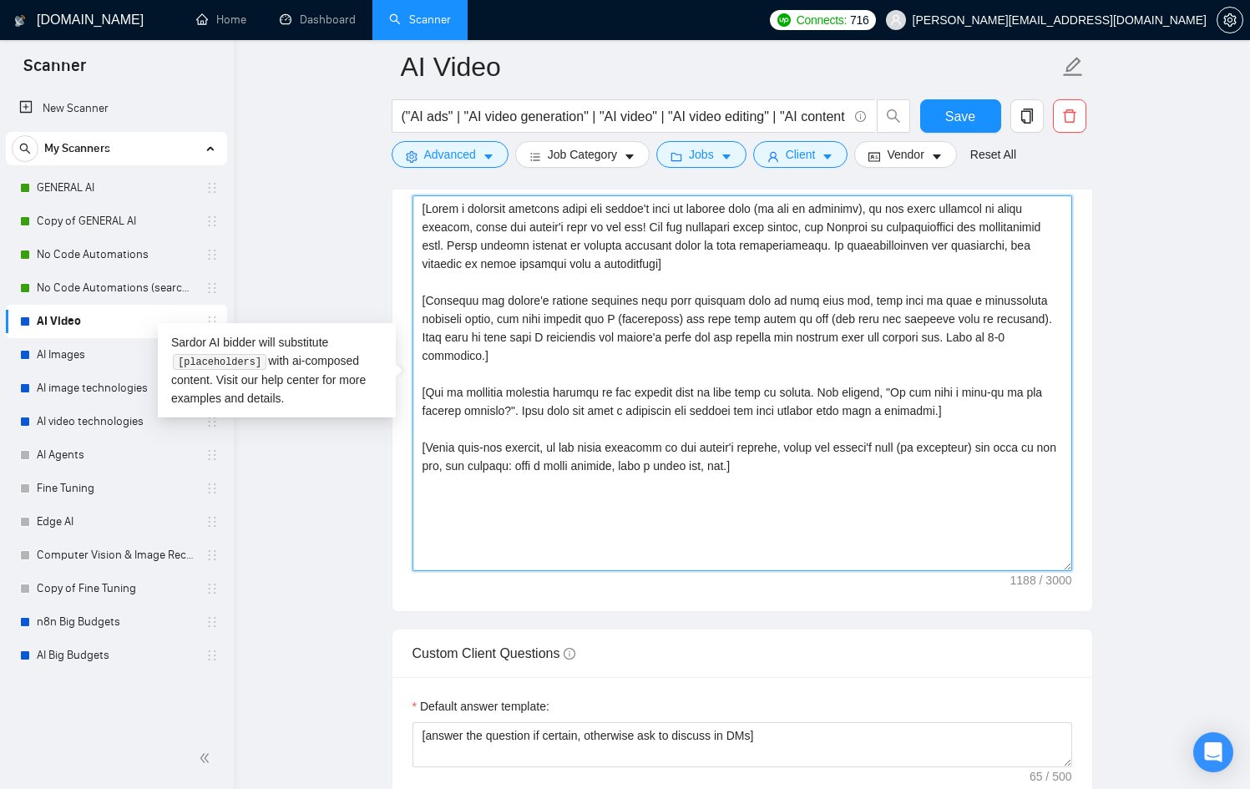
paste textarea "Use paragraphs between each section, it’s necessary!] [Don’t use generic phrase…"
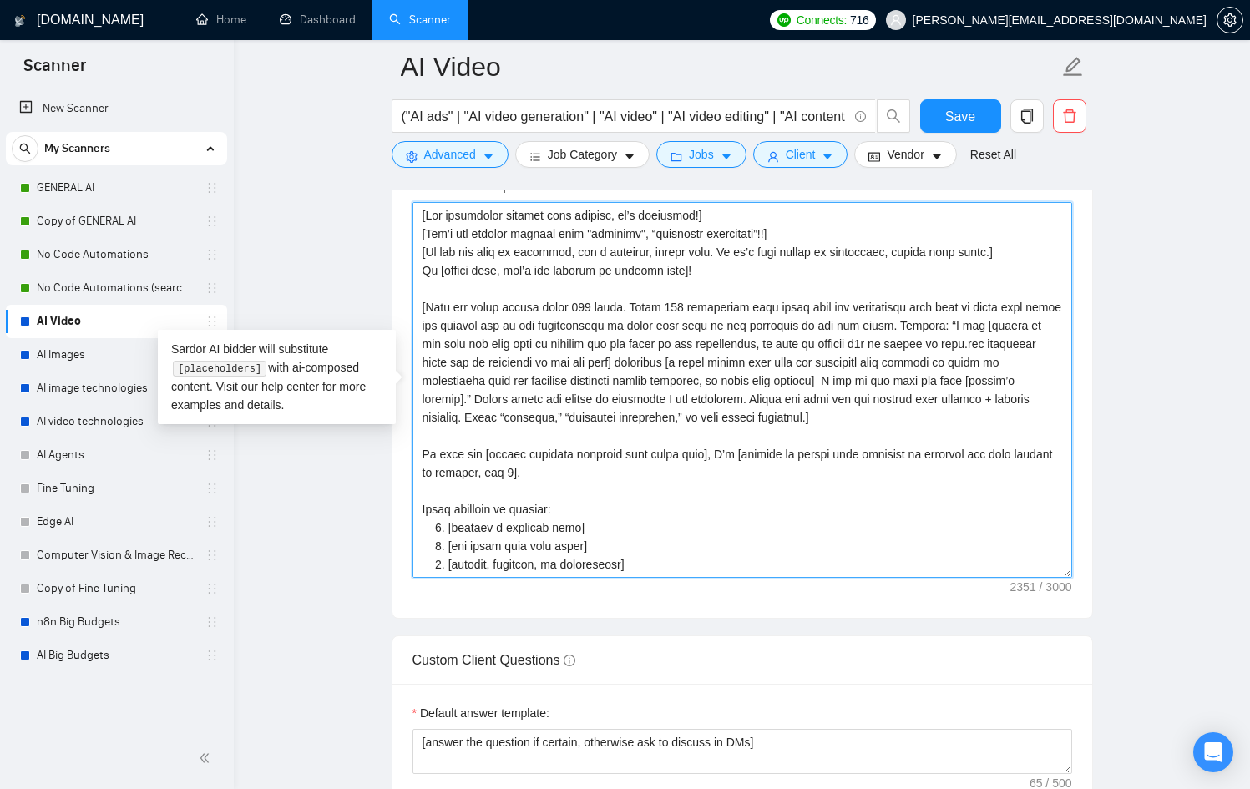
scroll to position [1953, 0]
drag, startPoint x: 931, startPoint y: 340, endPoint x: 474, endPoint y: 362, distance: 457.4
click at [474, 362] on textarea "Cover letter template:" at bounding box center [743, 392] width 660 height 376
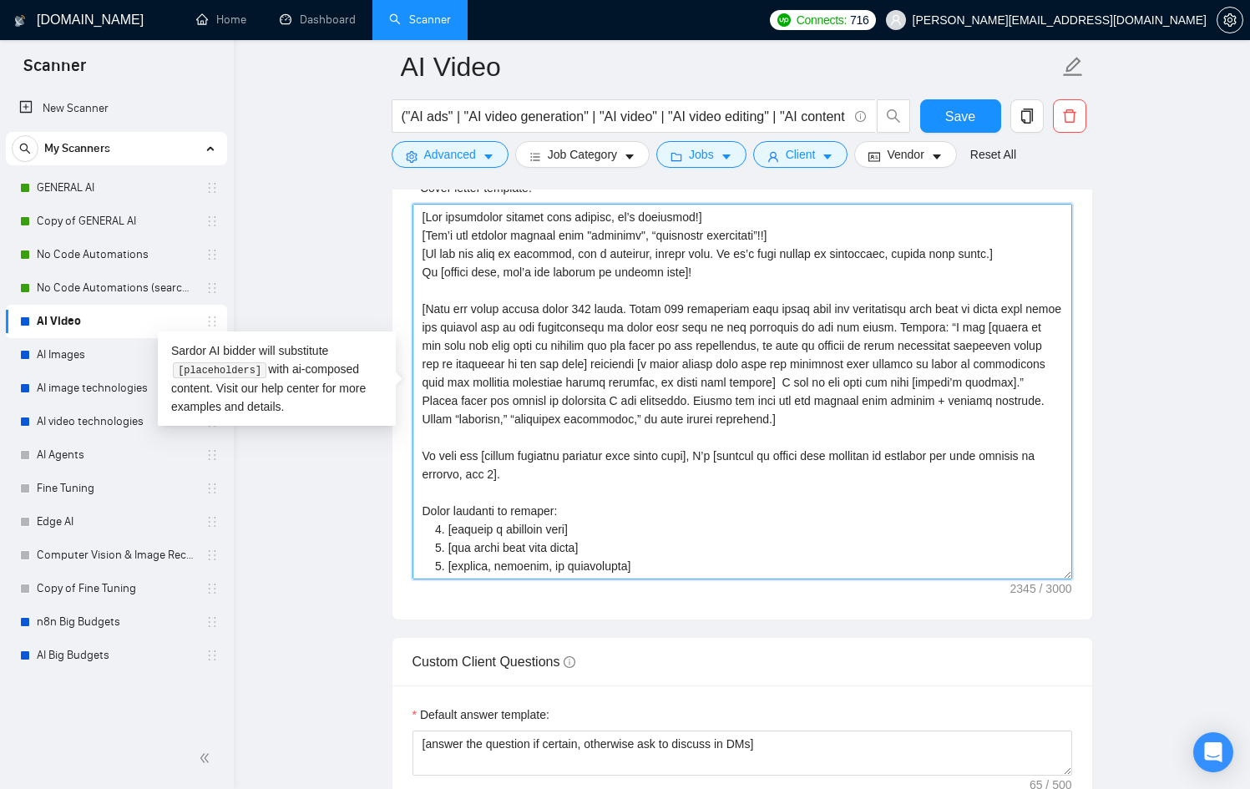
click at [874, 429] on textarea "Cover letter template:" at bounding box center [743, 392] width 660 height 376
click at [590, 433] on textarea "Cover letter template:" at bounding box center [743, 392] width 660 height 376
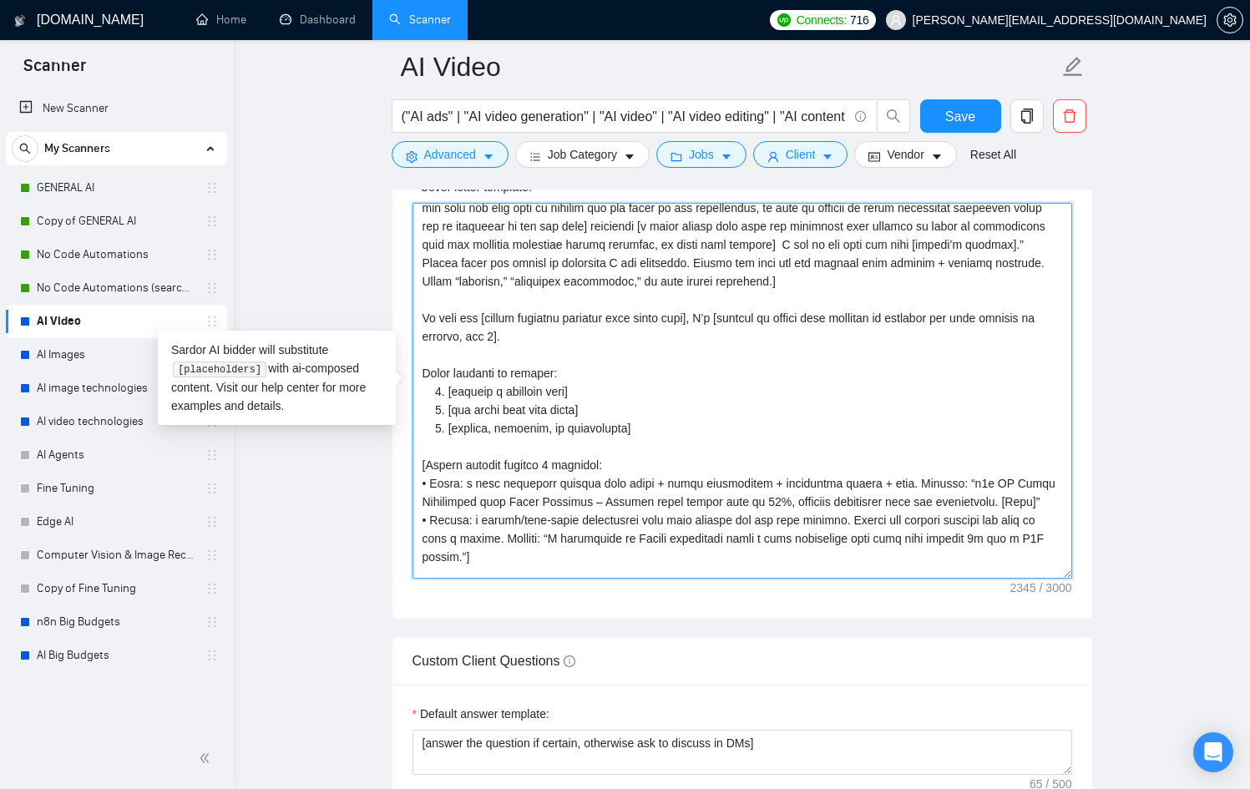
scroll to position [140, 0]
click at [677, 423] on textarea "Cover letter template:" at bounding box center [743, 391] width 660 height 376
drag, startPoint x: 681, startPoint y: 426, endPoint x: 426, endPoint y: 381, distance: 258.7
click at [426, 381] on textarea "Cover letter template:" at bounding box center [743, 391] width 660 height 376
click at [447, 382] on textarea "Cover letter template:" at bounding box center [743, 391] width 660 height 376
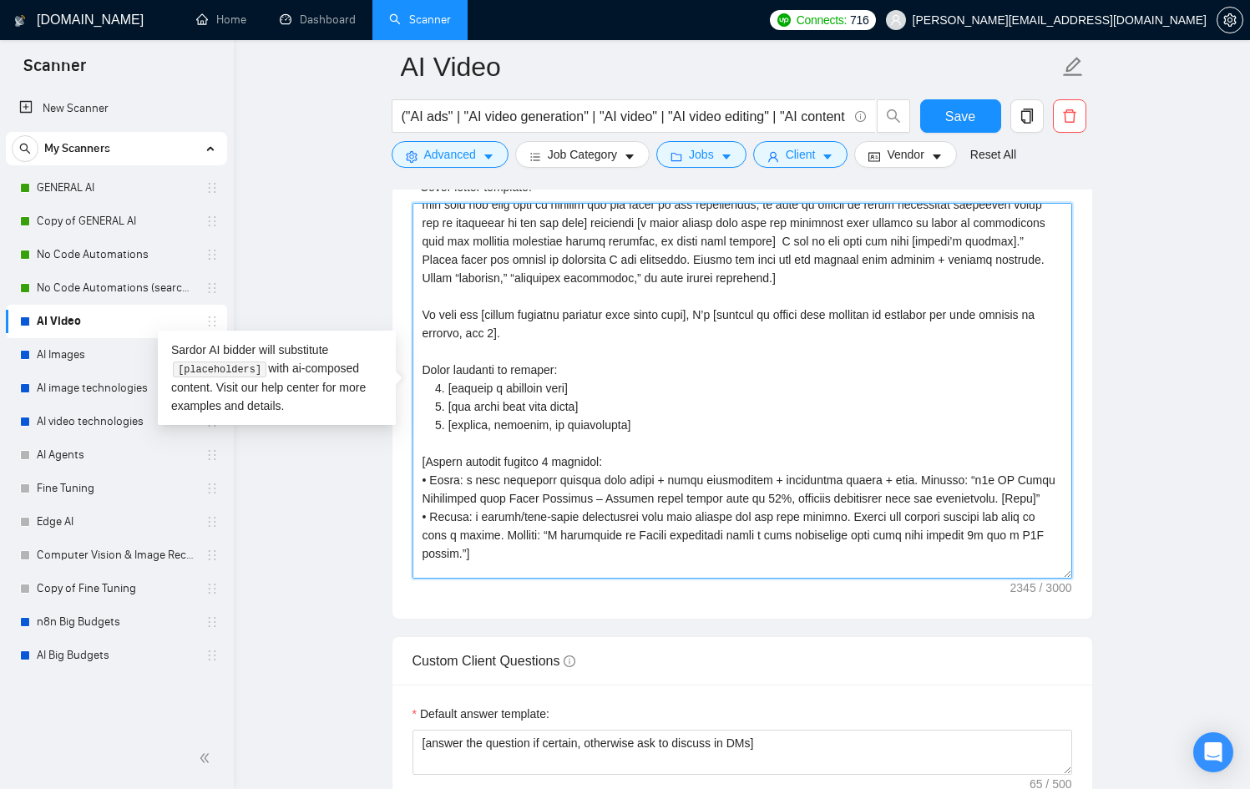
drag, startPoint x: 449, startPoint y: 385, endPoint x: 611, endPoint y: 382, distance: 162.0
click at [611, 382] on textarea "Cover letter template:" at bounding box center [743, 391] width 660 height 376
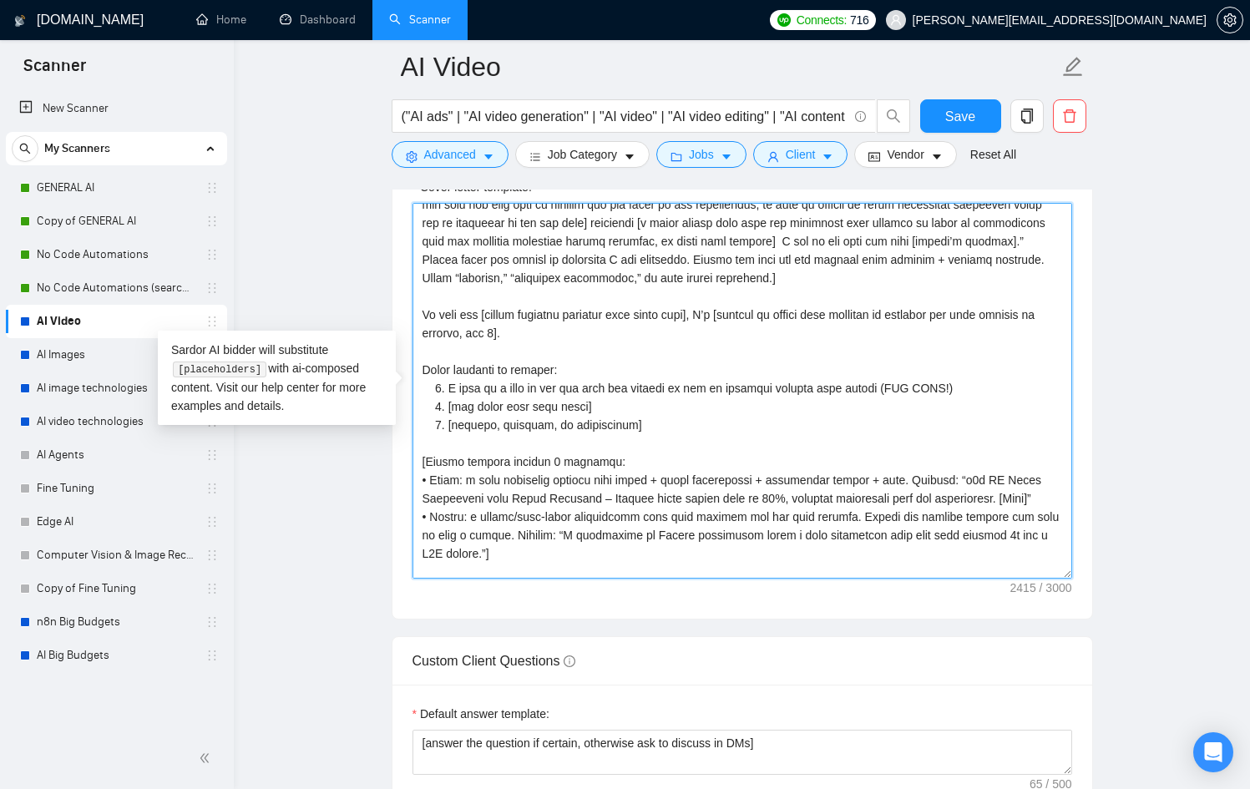
click at [558, 401] on textarea "Cover letter template:" at bounding box center [743, 391] width 660 height 376
click at [590, 403] on textarea "Cover letter template:" at bounding box center [743, 391] width 660 height 376
click at [652, 424] on textarea "Cover letter template:" at bounding box center [743, 391] width 660 height 376
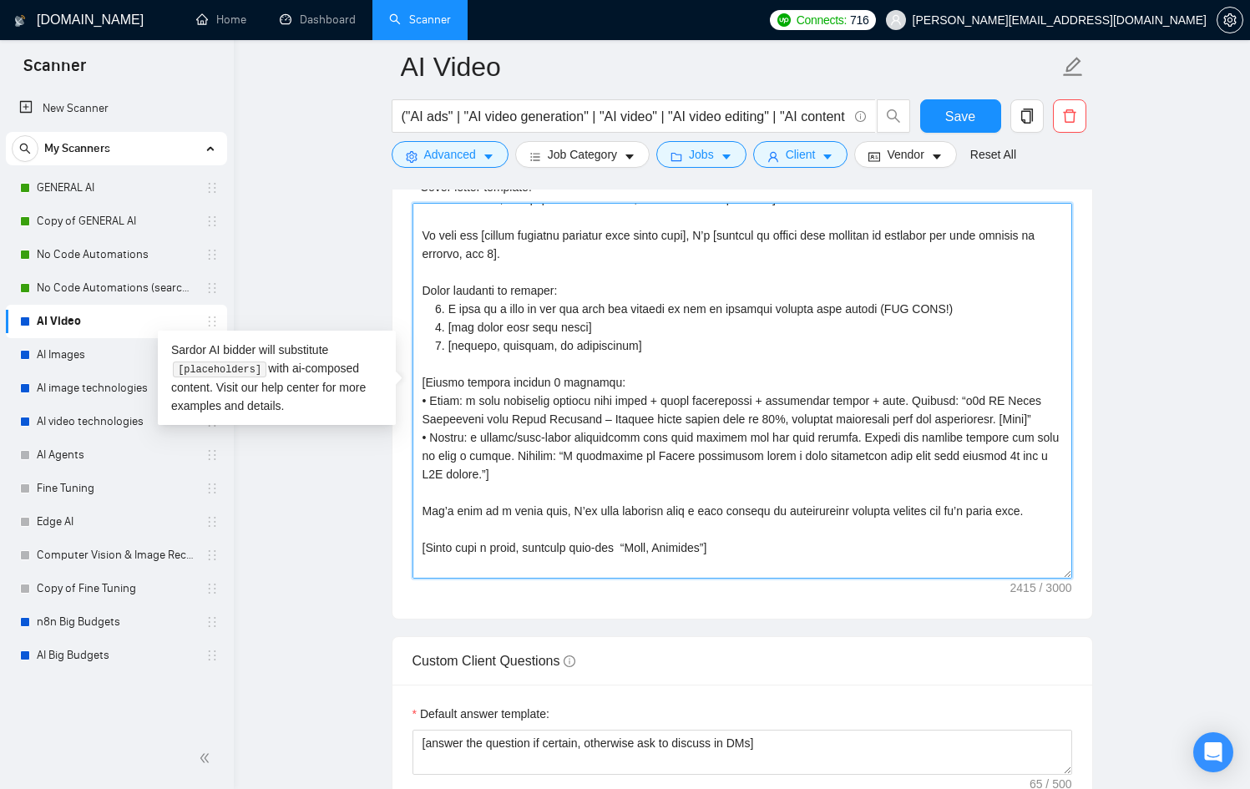
scroll to position [227, 0]
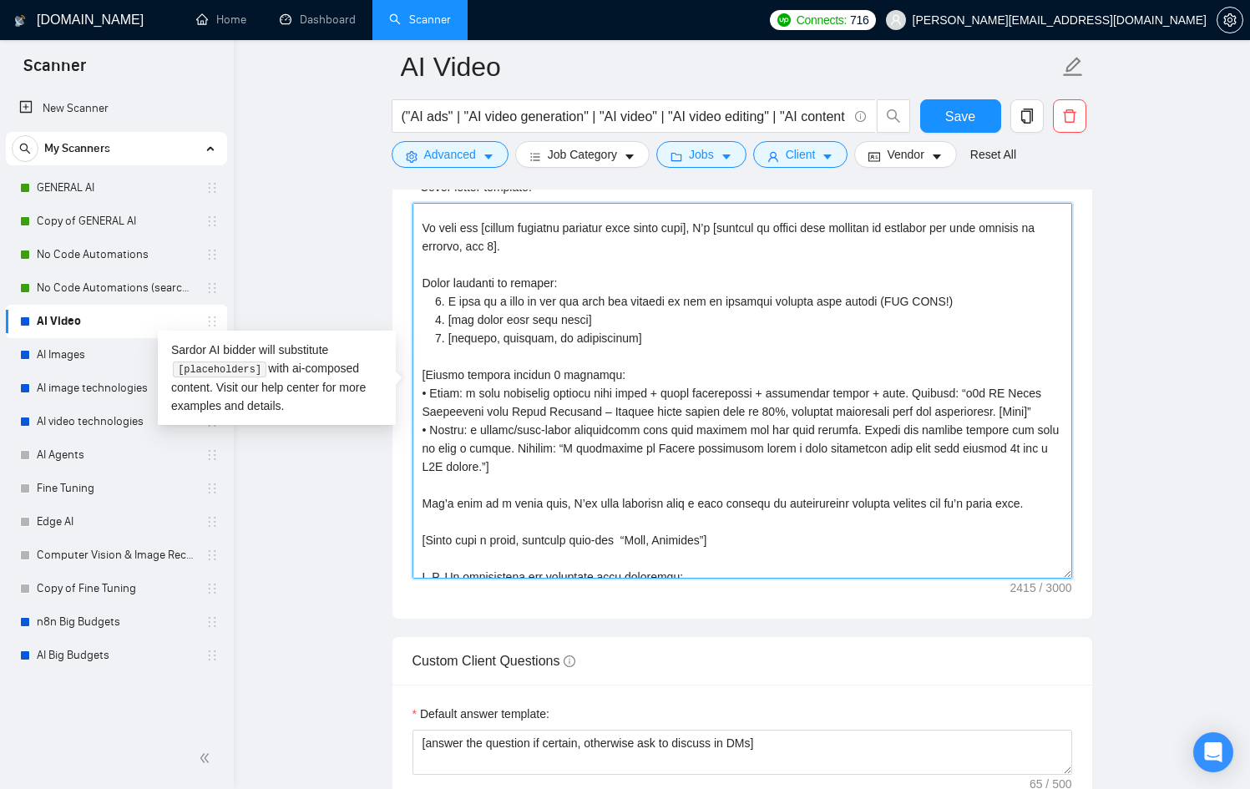
click at [519, 425] on textarea "Cover letter template:" at bounding box center [743, 391] width 660 height 376
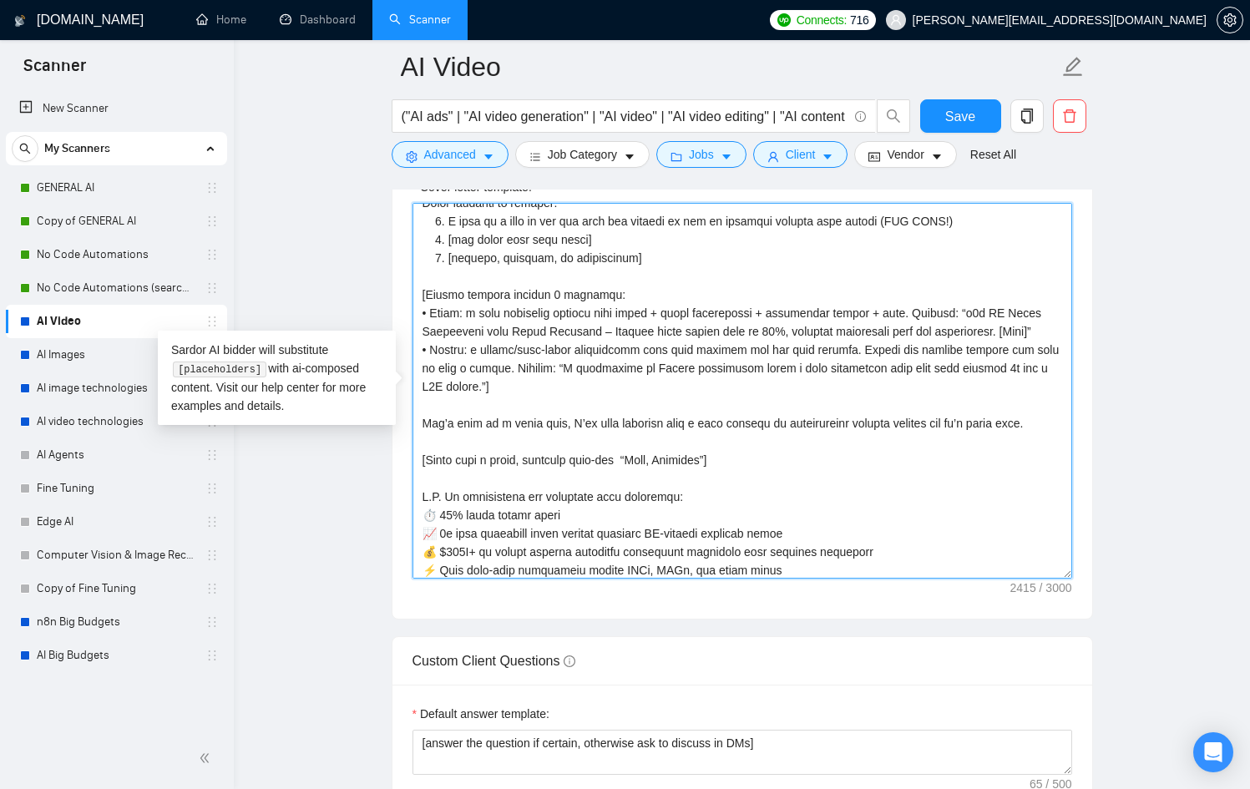
scroll to position [308, 0]
click at [547, 400] on textarea "Cover letter template:" at bounding box center [743, 391] width 660 height 376
drag, startPoint x: 884, startPoint y: 308, endPoint x: 501, endPoint y: 347, distance: 385.3
click at [501, 347] on textarea "Cover letter template:" at bounding box center [743, 391] width 660 height 376
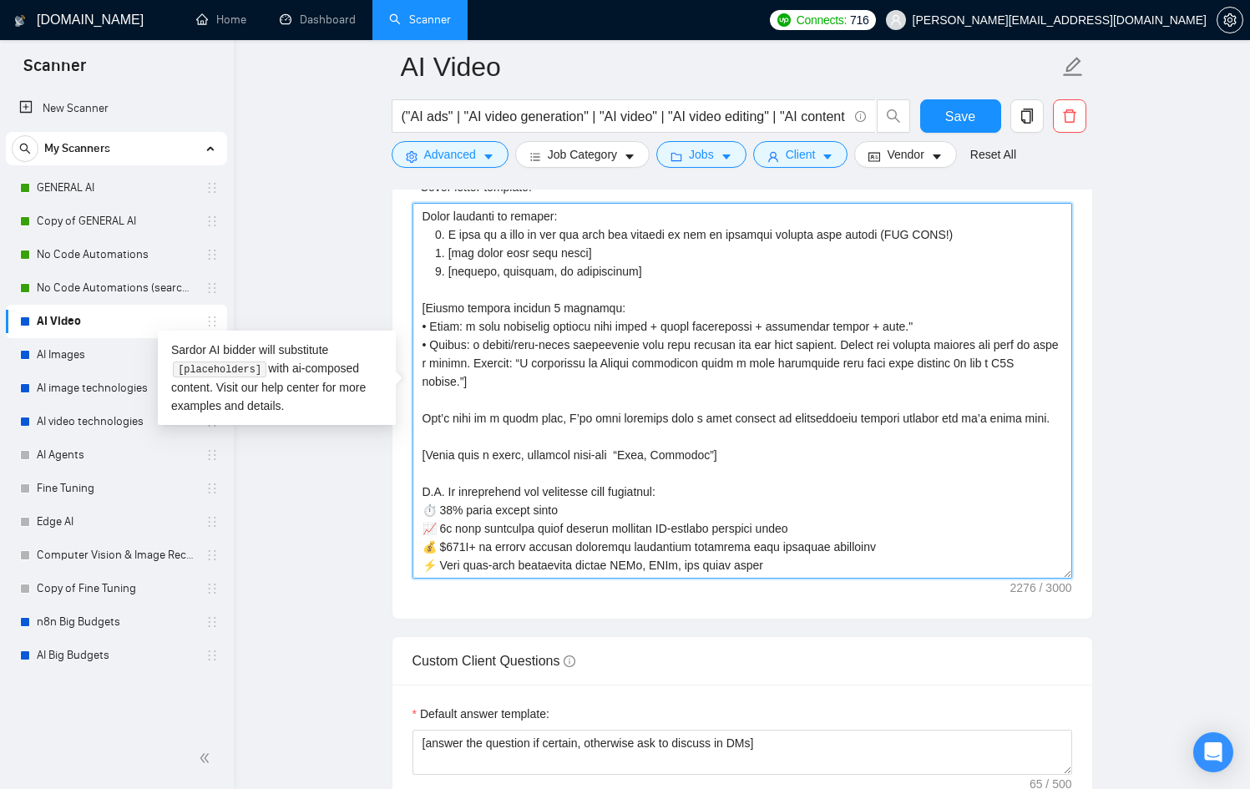
click at [465, 327] on textarea "Cover letter template:" at bounding box center [743, 391] width 660 height 376
drag, startPoint x: 529, startPoint y: 343, endPoint x: 484, endPoint y: 375, distance: 55.1
click at [484, 375] on textarea "Cover letter template:" at bounding box center [743, 391] width 660 height 376
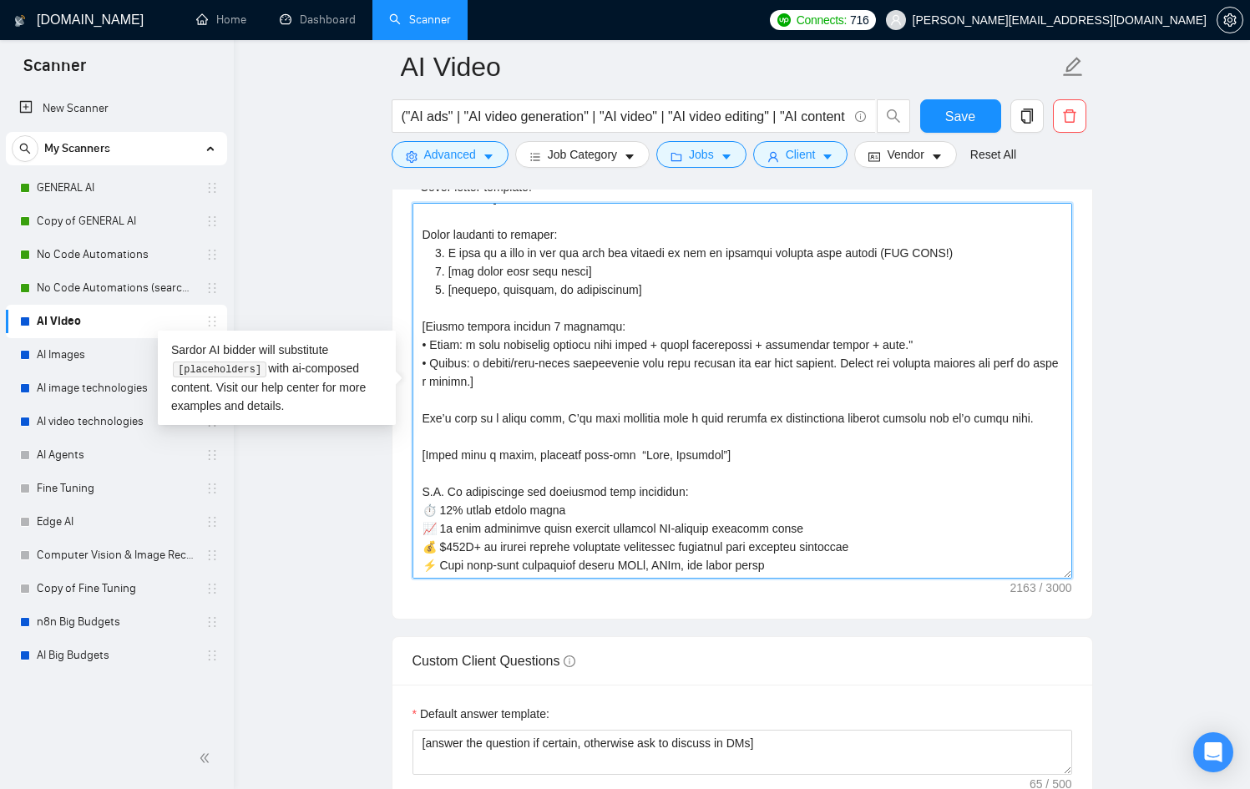
click at [610, 421] on textarea "Cover letter template:" at bounding box center [743, 391] width 660 height 376
drag, startPoint x: 727, startPoint y: 385, endPoint x: 712, endPoint y: 403, distance: 22.6
click at [712, 403] on textarea "Cover letter template:" at bounding box center [743, 391] width 660 height 376
click at [676, 443] on textarea "Cover letter template:" at bounding box center [743, 391] width 660 height 376
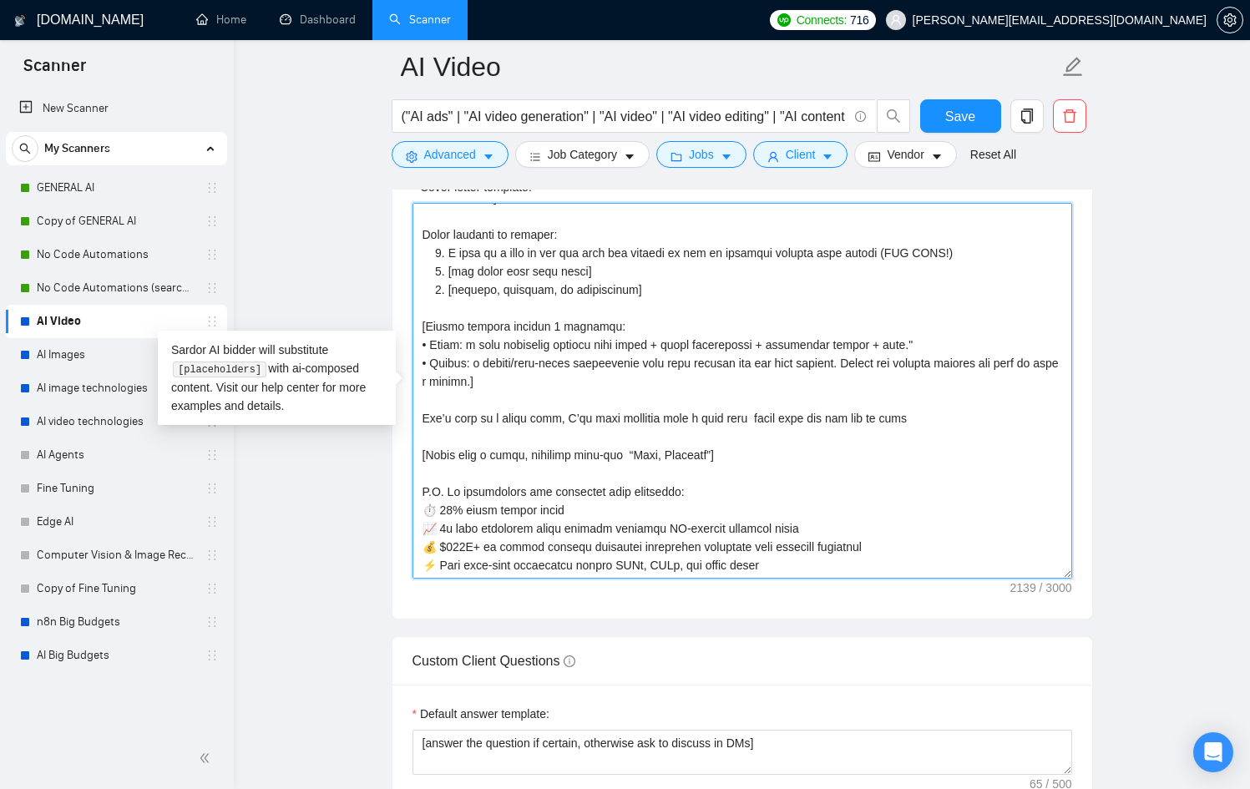
click at [676, 443] on textarea "Cover letter template:" at bounding box center [743, 391] width 660 height 376
click at [558, 479] on textarea "Cover letter template:" at bounding box center [743, 391] width 660 height 376
drag, startPoint x: 858, startPoint y: 560, endPoint x: 359, endPoint y: 460, distance: 508.5
click at [359, 460] on main "AI Video ("AI ads" | "AI video generation" | "AI video" | "AI video editing" | …" at bounding box center [742, 411] width 963 height 4597
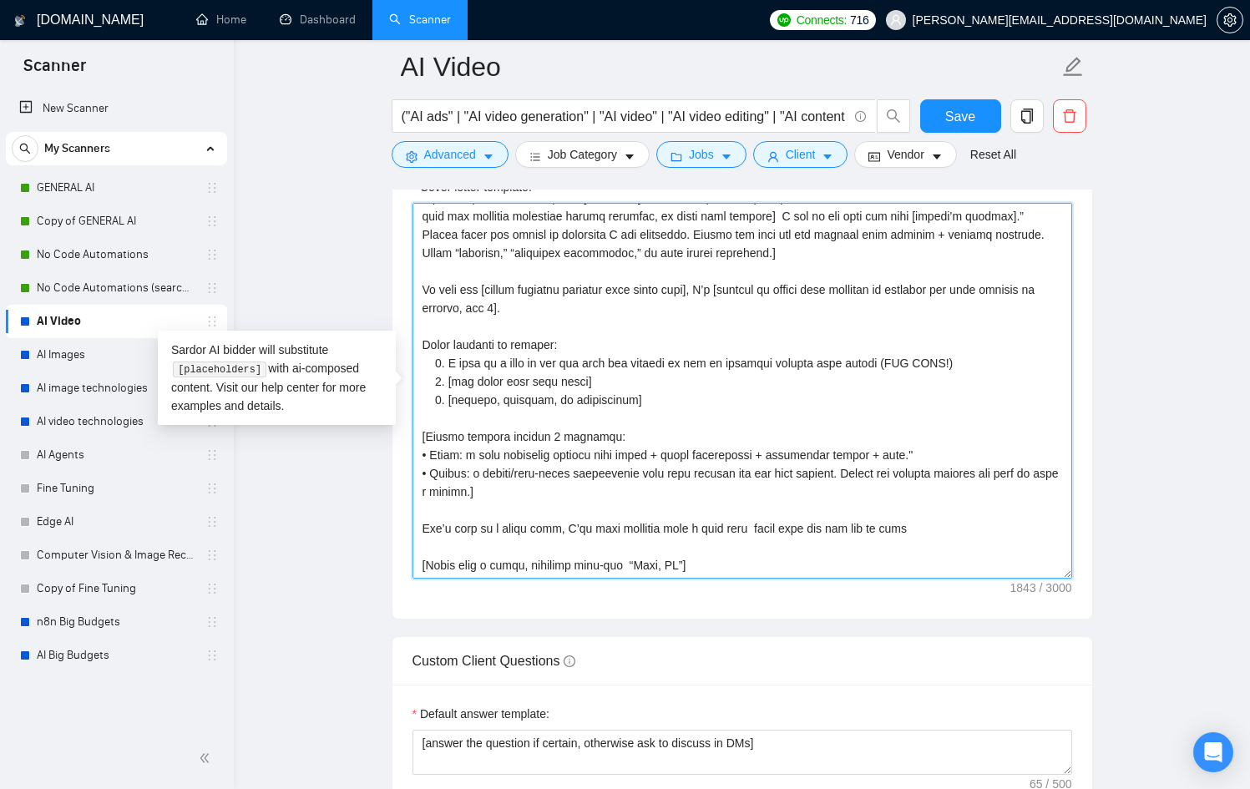
scroll to position [165, 0]
click at [630, 443] on textarea "Cover letter template:" at bounding box center [743, 391] width 660 height 376
click at [628, 443] on textarea "Cover letter template:" at bounding box center [743, 391] width 660 height 376
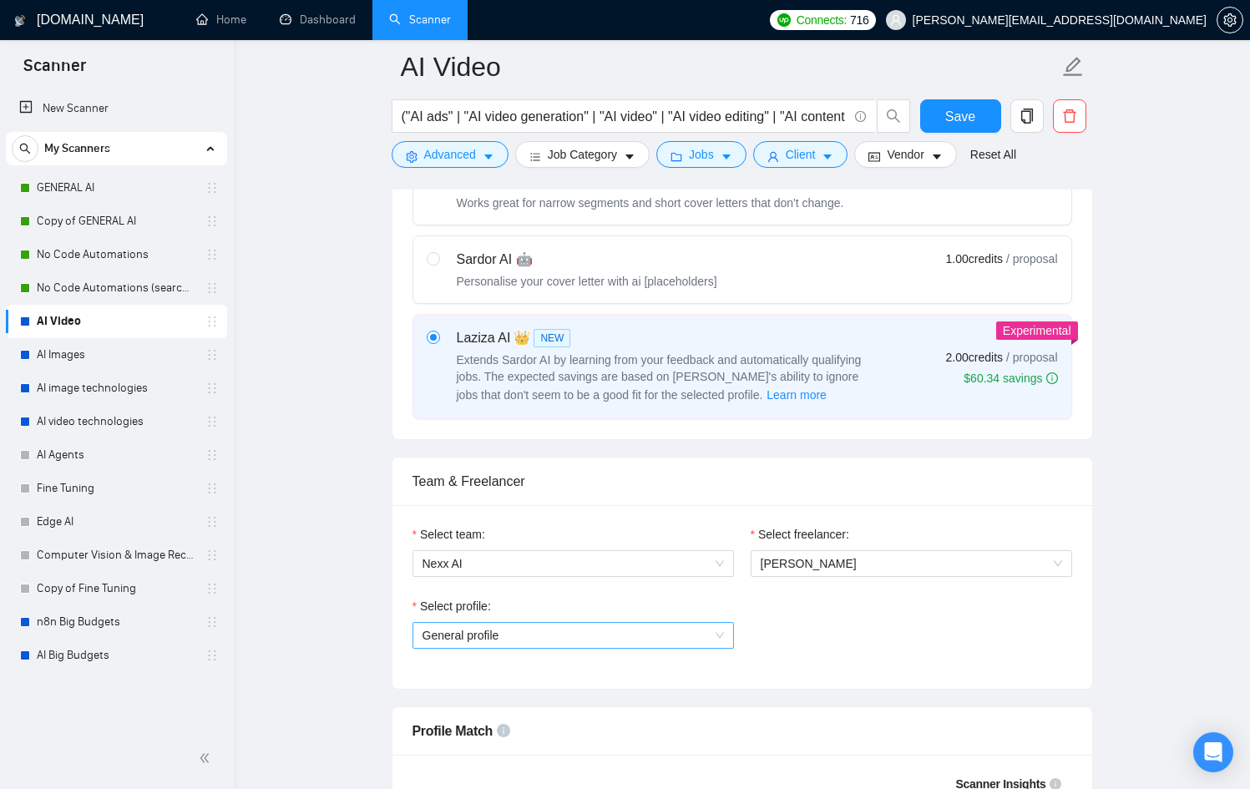
scroll to position [570, 0]
click at [629, 630] on span "General profile" at bounding box center [573, 636] width 301 height 25
type textarea "[Lor ipsumdolor sitamet cons adipisc, el’s doeiusmod!] [Tem’i utl etdolor magna…"
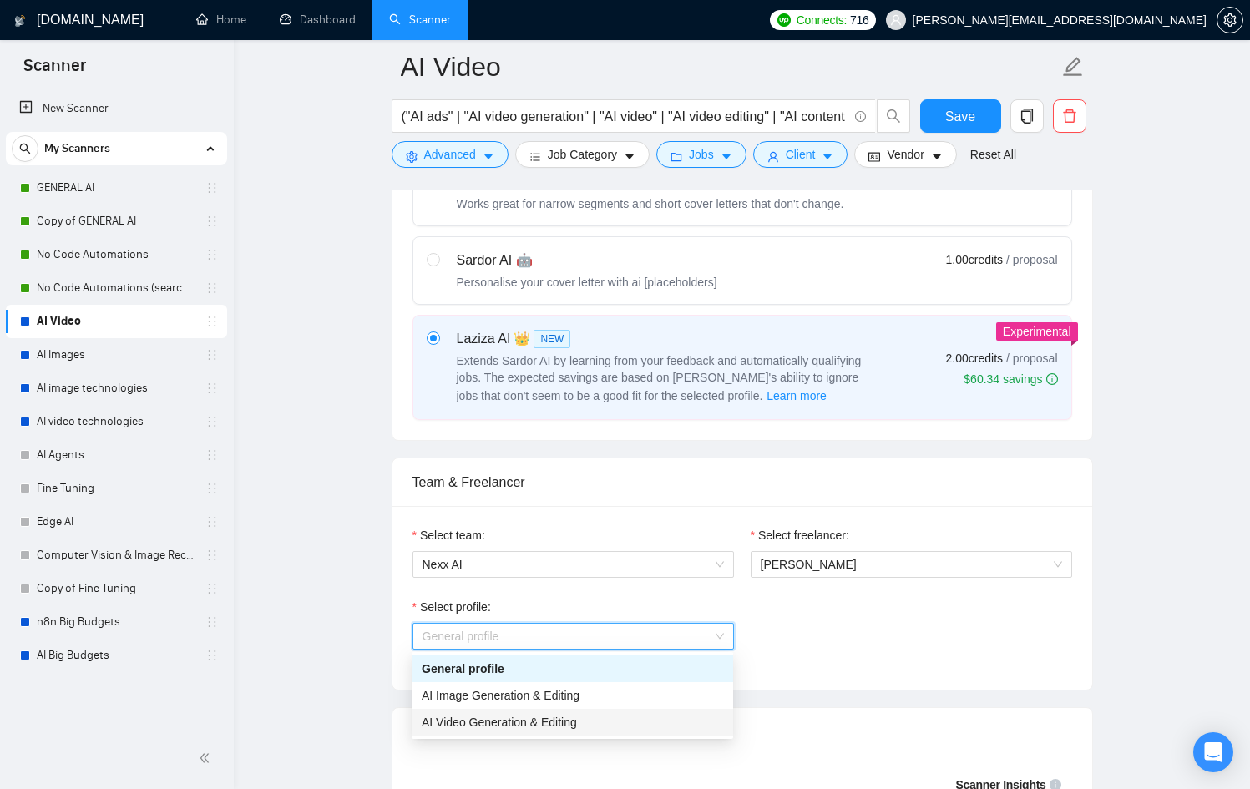
click at [600, 719] on div "AI Video Generation & Editing" at bounding box center [572, 722] width 301 height 18
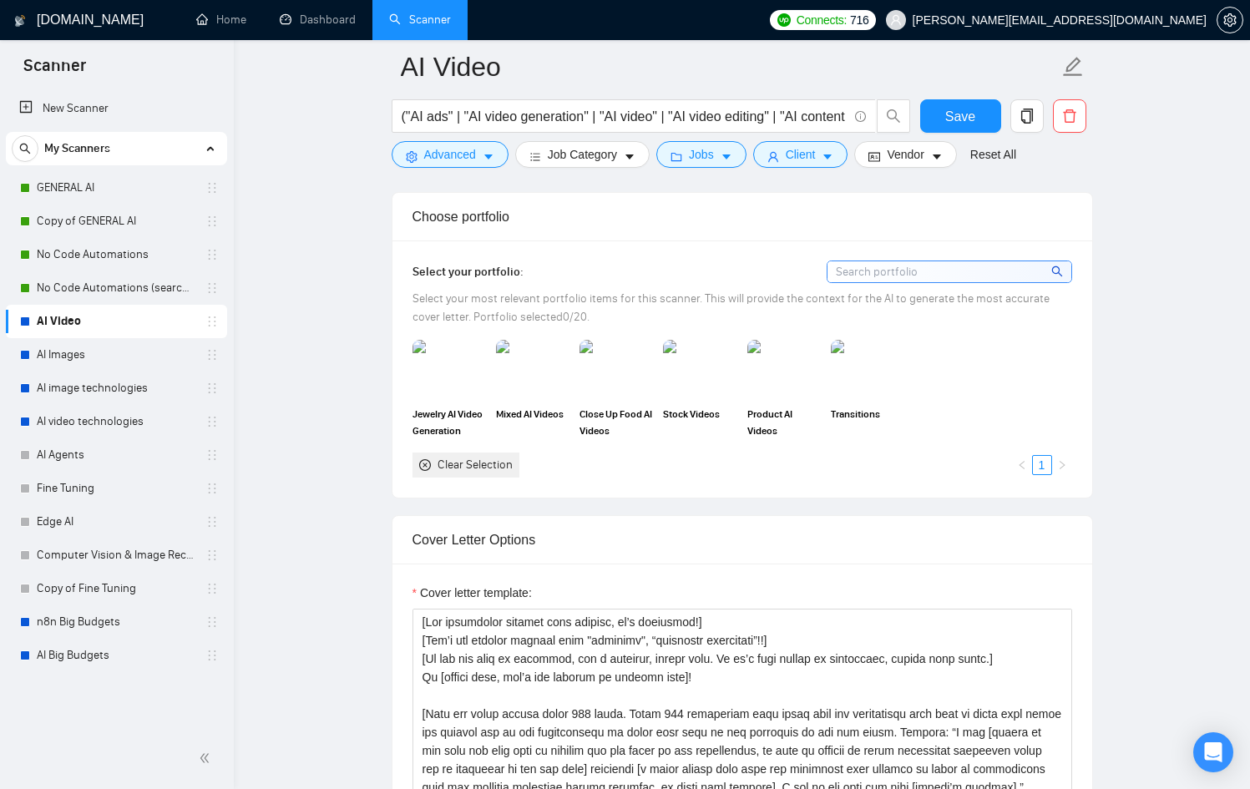
scroll to position [1531, 0]
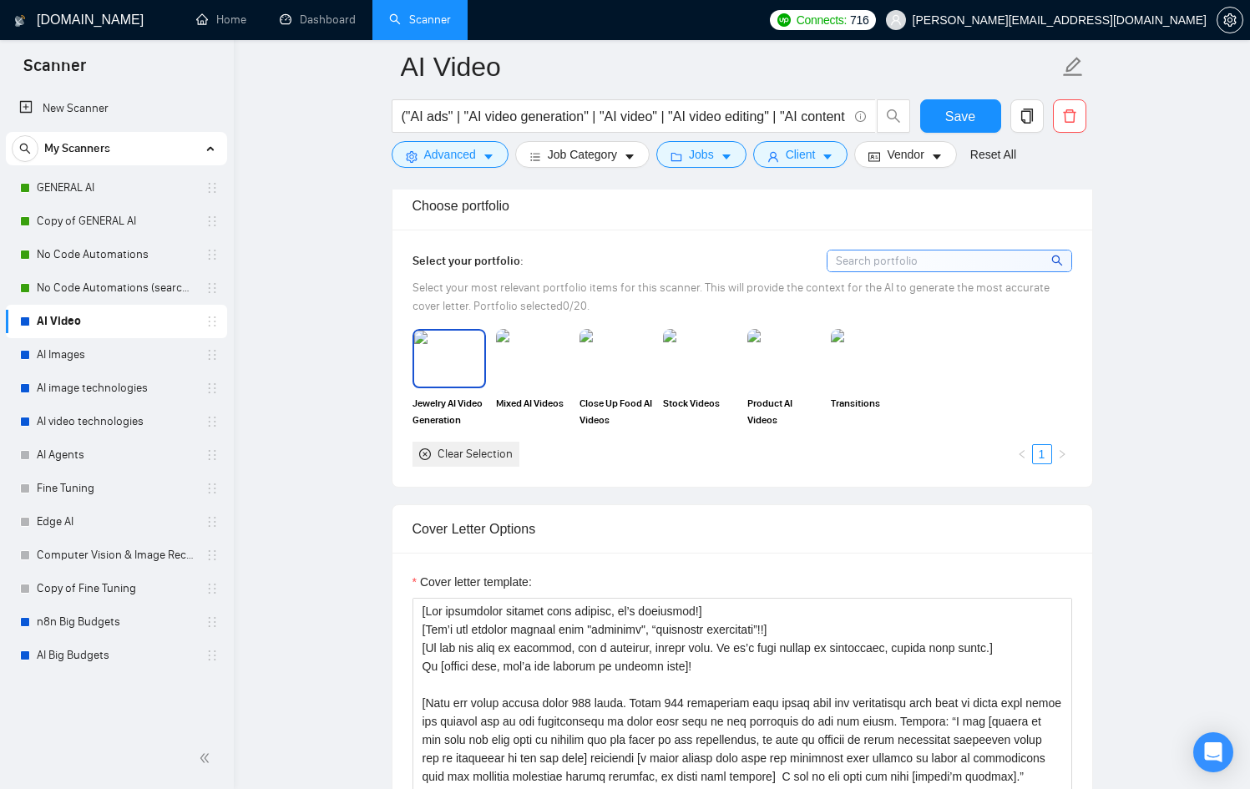
click at [445, 360] on img at bounding box center [449, 358] width 70 height 55
click at [519, 365] on img at bounding box center [533, 358] width 70 height 55
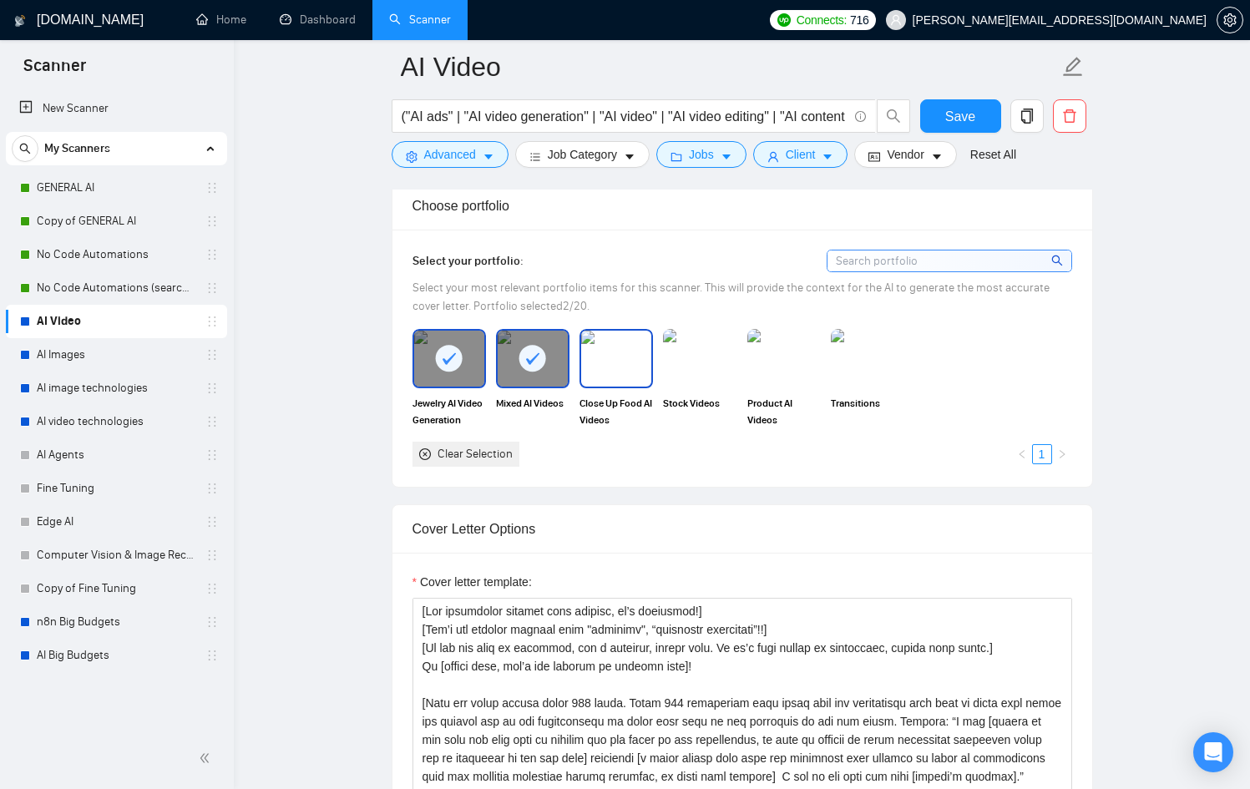
click at [612, 380] on img at bounding box center [616, 358] width 70 height 55
click at [678, 381] on img at bounding box center [700, 358] width 70 height 55
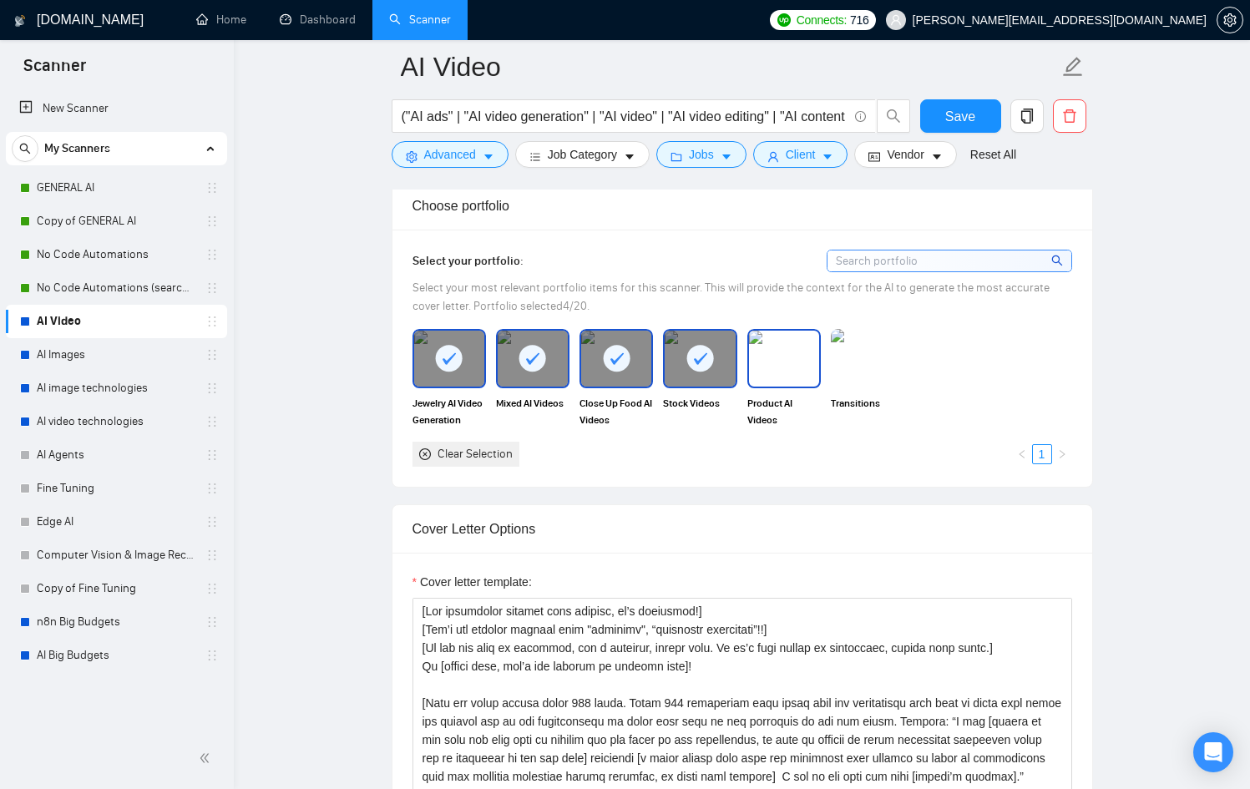
click at [790, 374] on img at bounding box center [784, 358] width 70 height 55
click at [874, 358] on img at bounding box center [867, 358] width 73 height 58
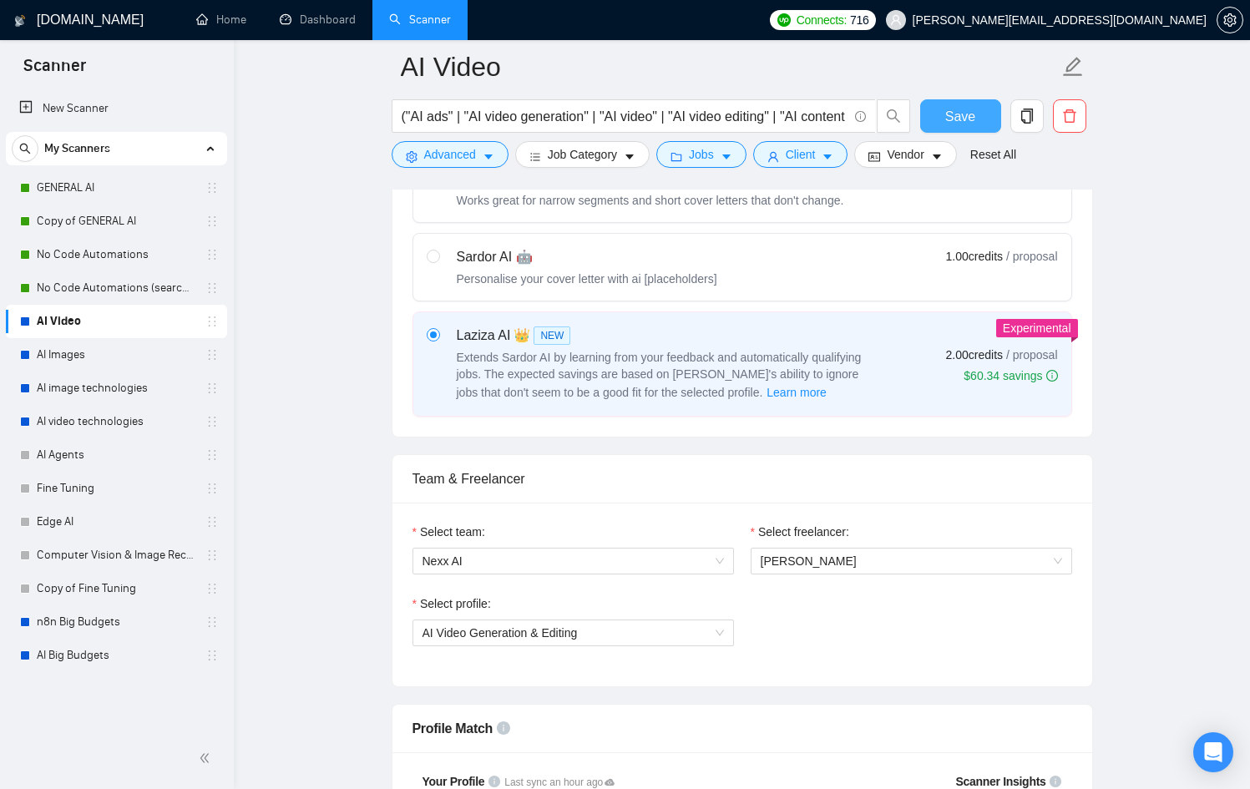
scroll to position [0, 0]
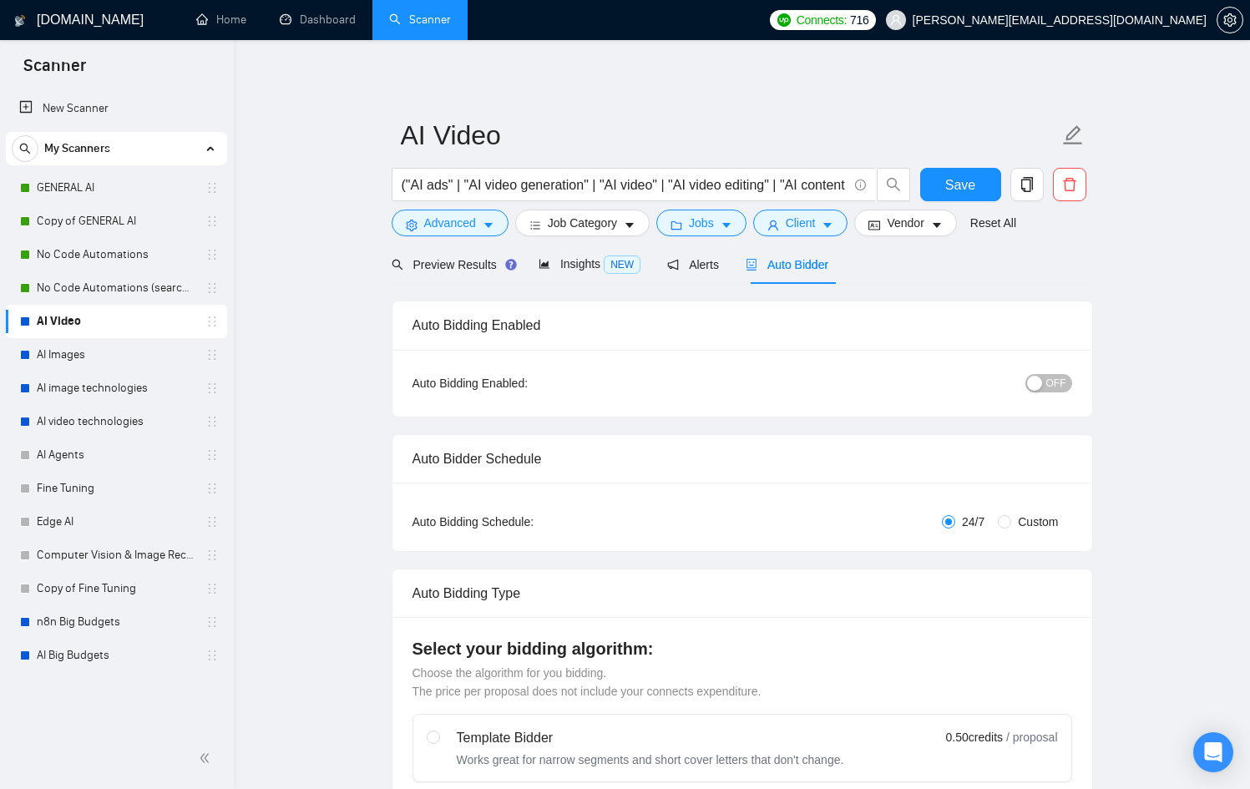
click at [1059, 377] on span "OFF" at bounding box center [1056, 383] width 20 height 18
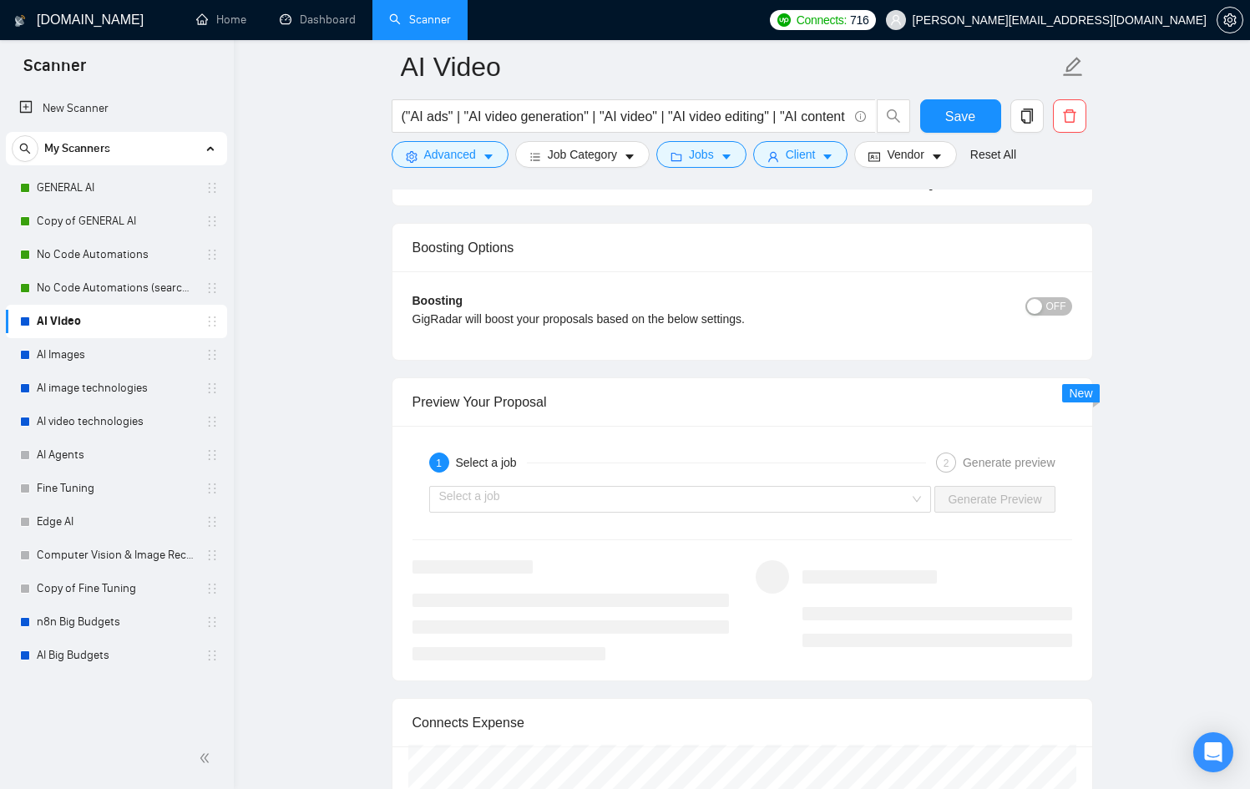
scroll to position [2977, 0]
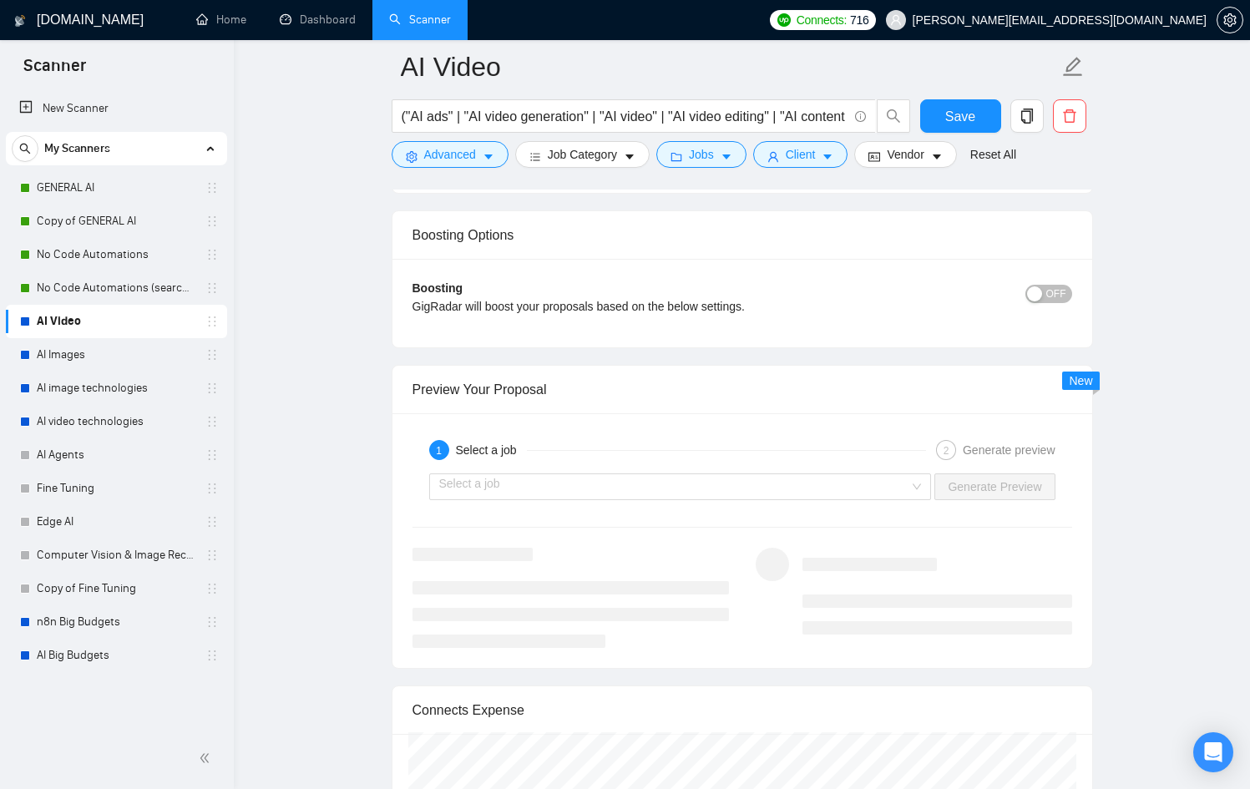
click at [794, 514] on div "1 Select a job 2 Generate preview Select a job Generate Preview" at bounding box center [743, 540] width 700 height 255
click at [807, 499] on div "Select a job" at bounding box center [680, 486] width 503 height 27
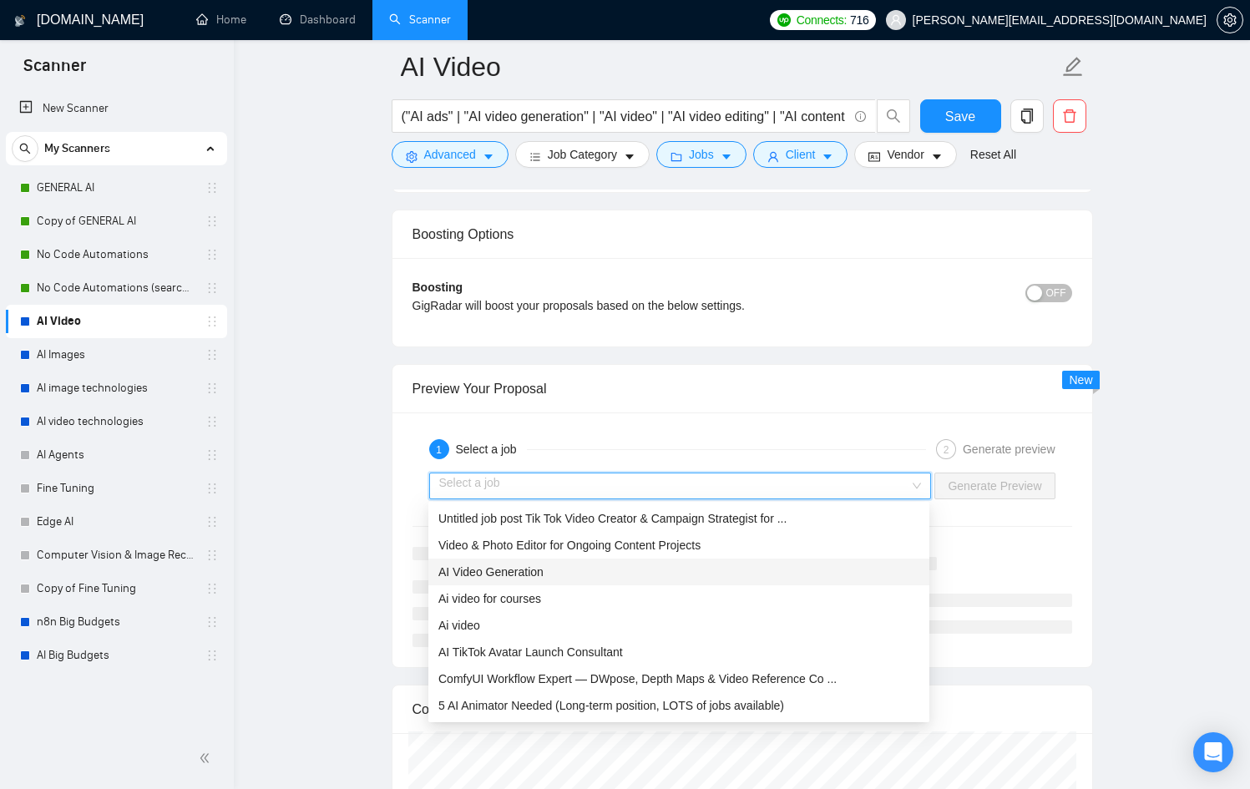
click at [711, 569] on div "AI Video Generation" at bounding box center [678, 572] width 481 height 18
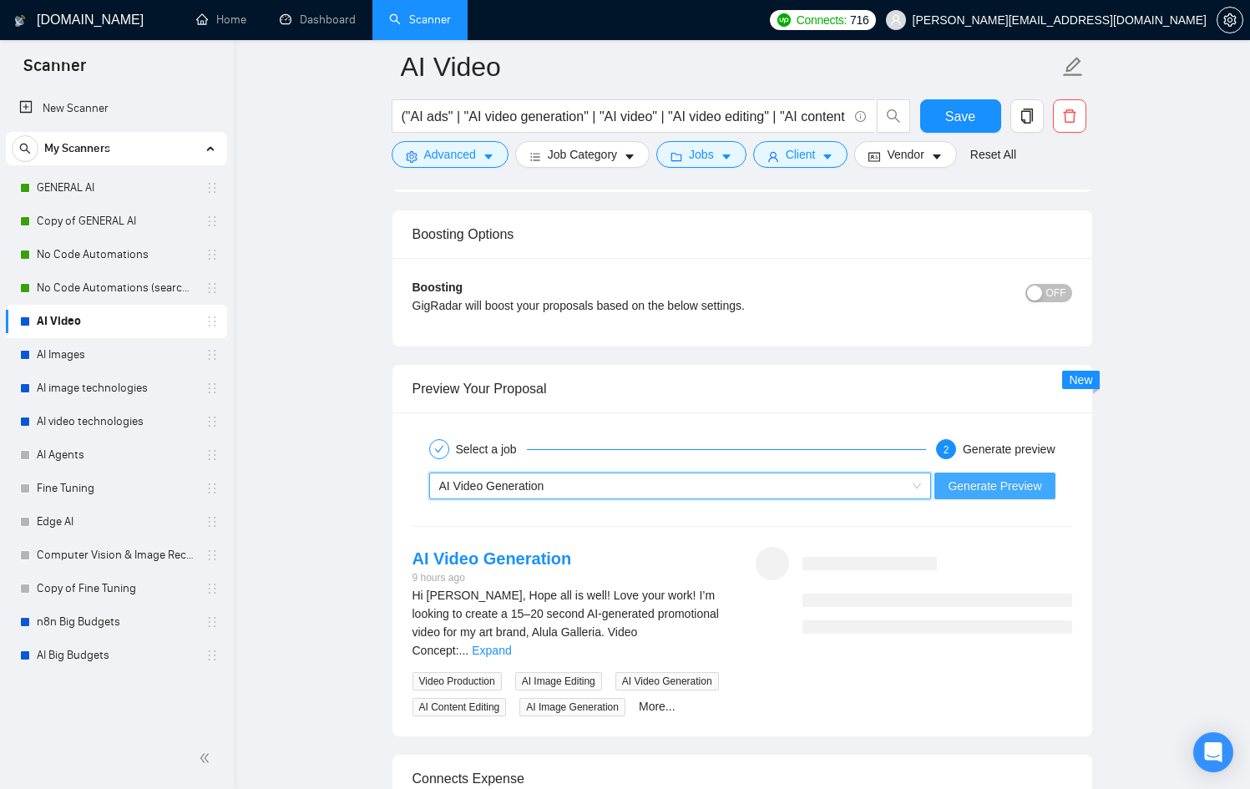
click at [1006, 479] on span "Generate Preview" at bounding box center [995, 486] width 94 height 18
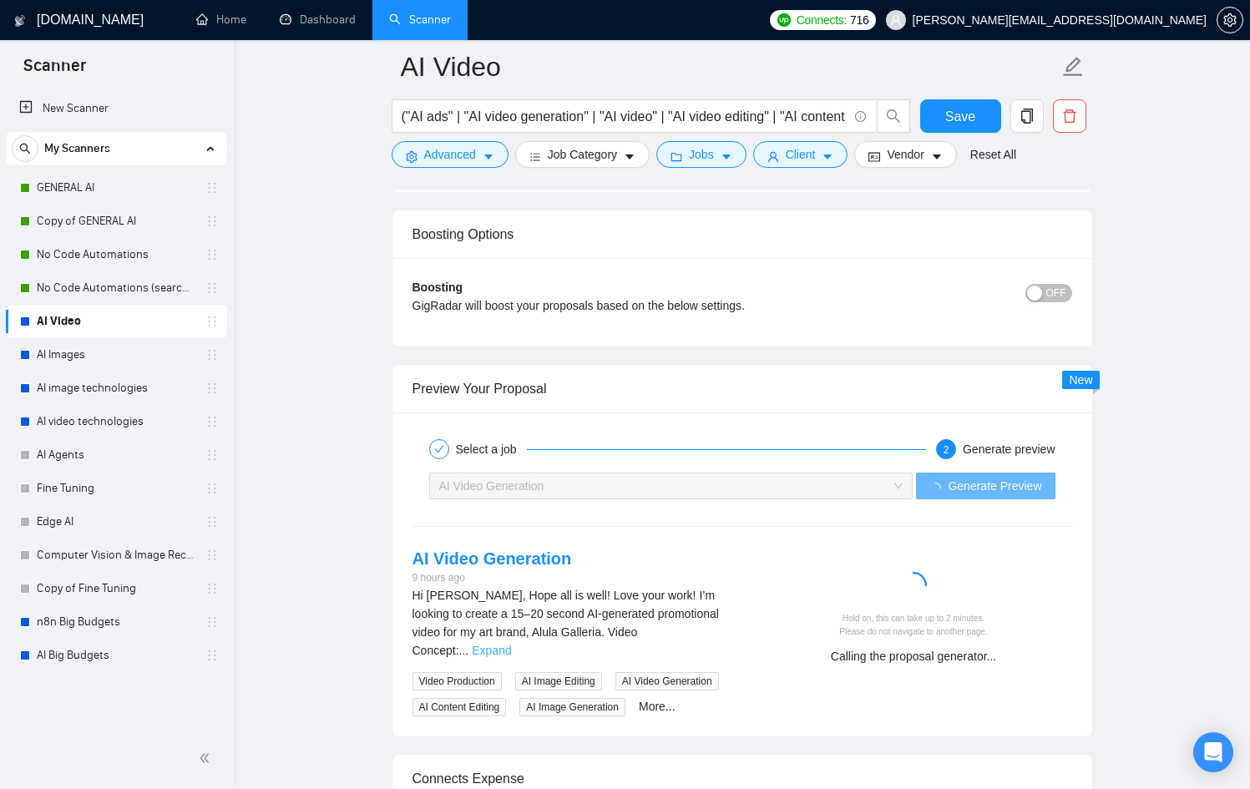
click at [511, 644] on link "Expand" at bounding box center [491, 650] width 39 height 13
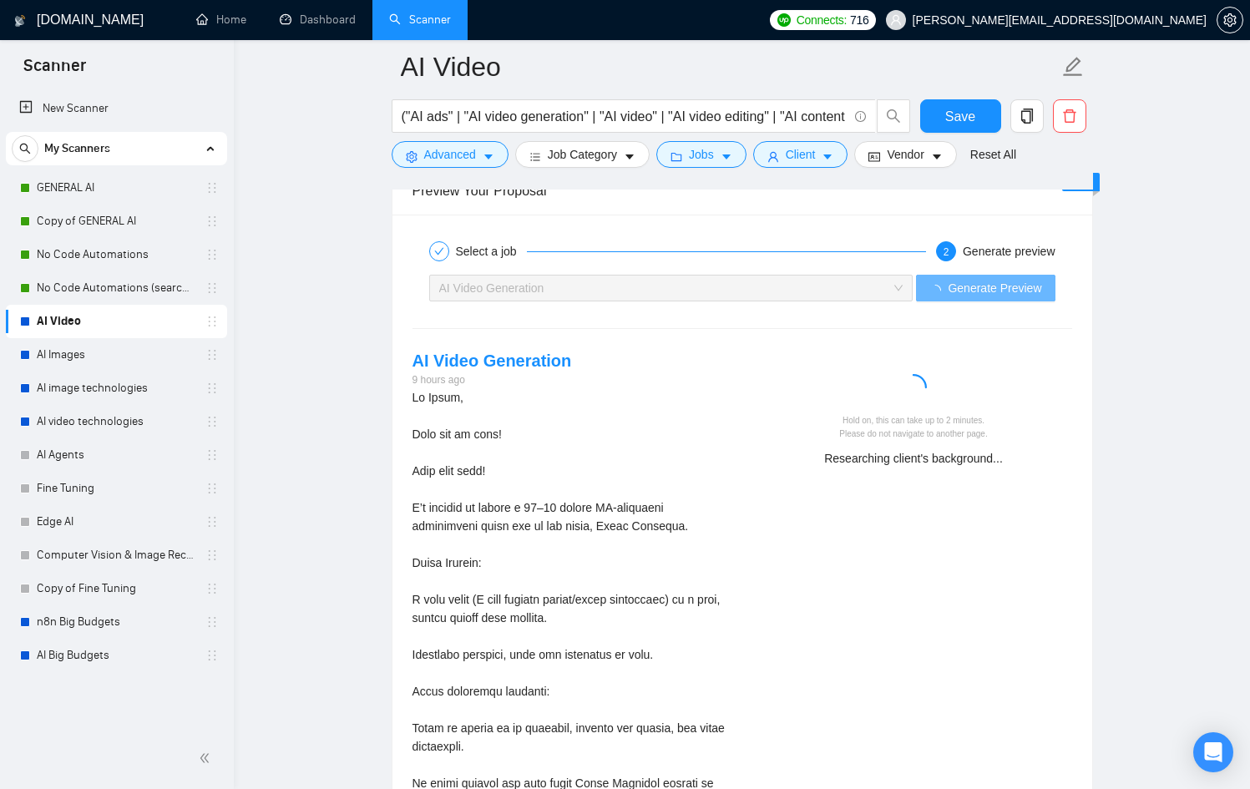
scroll to position [3176, 0]
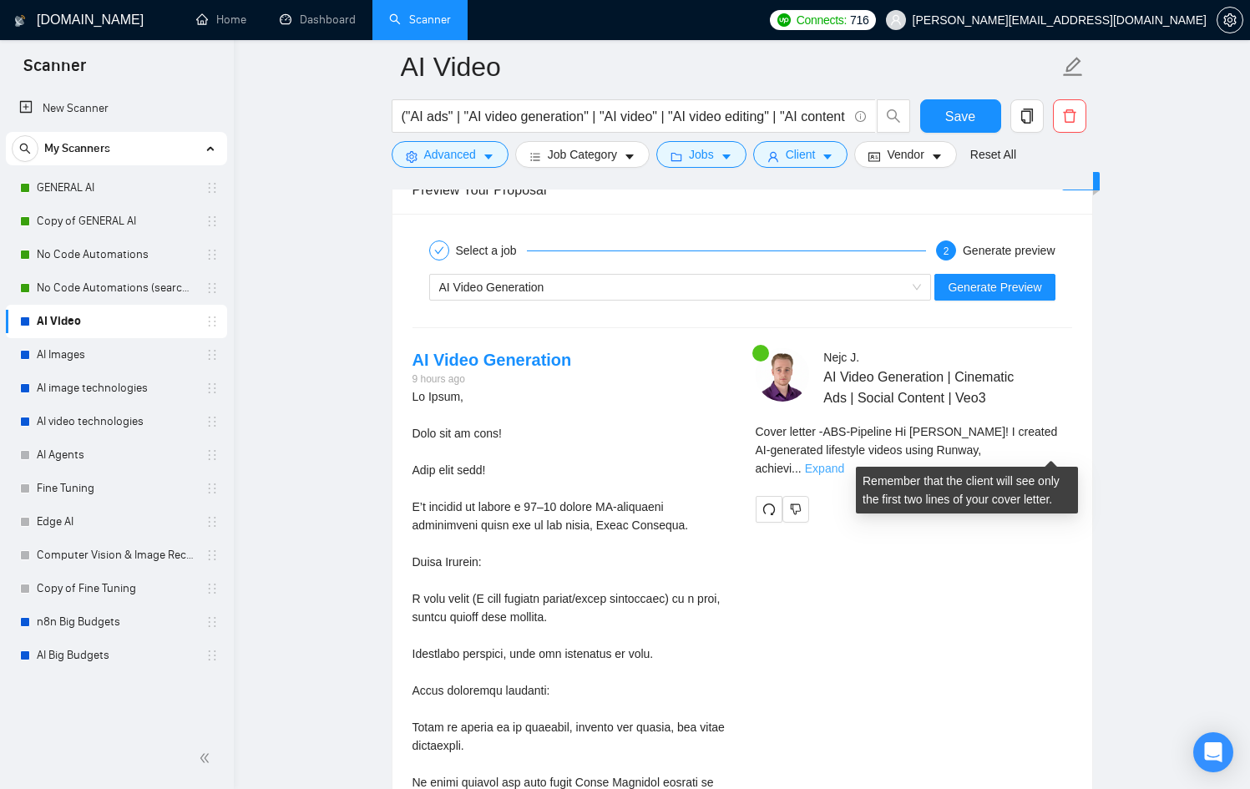
click at [844, 462] on link "Expand" at bounding box center [824, 468] width 39 height 13
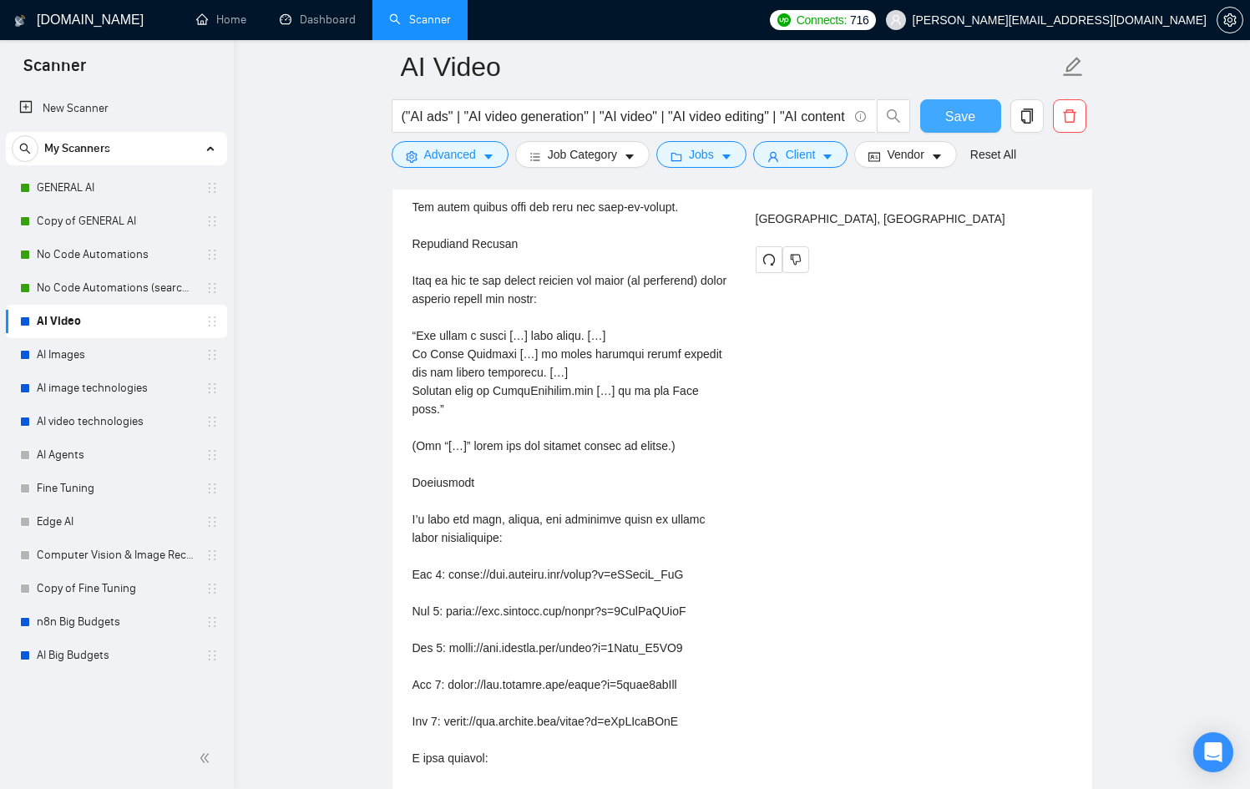
scroll to position [3901, 0]
click at [960, 115] on span "Save" at bounding box center [960, 116] width 30 height 21
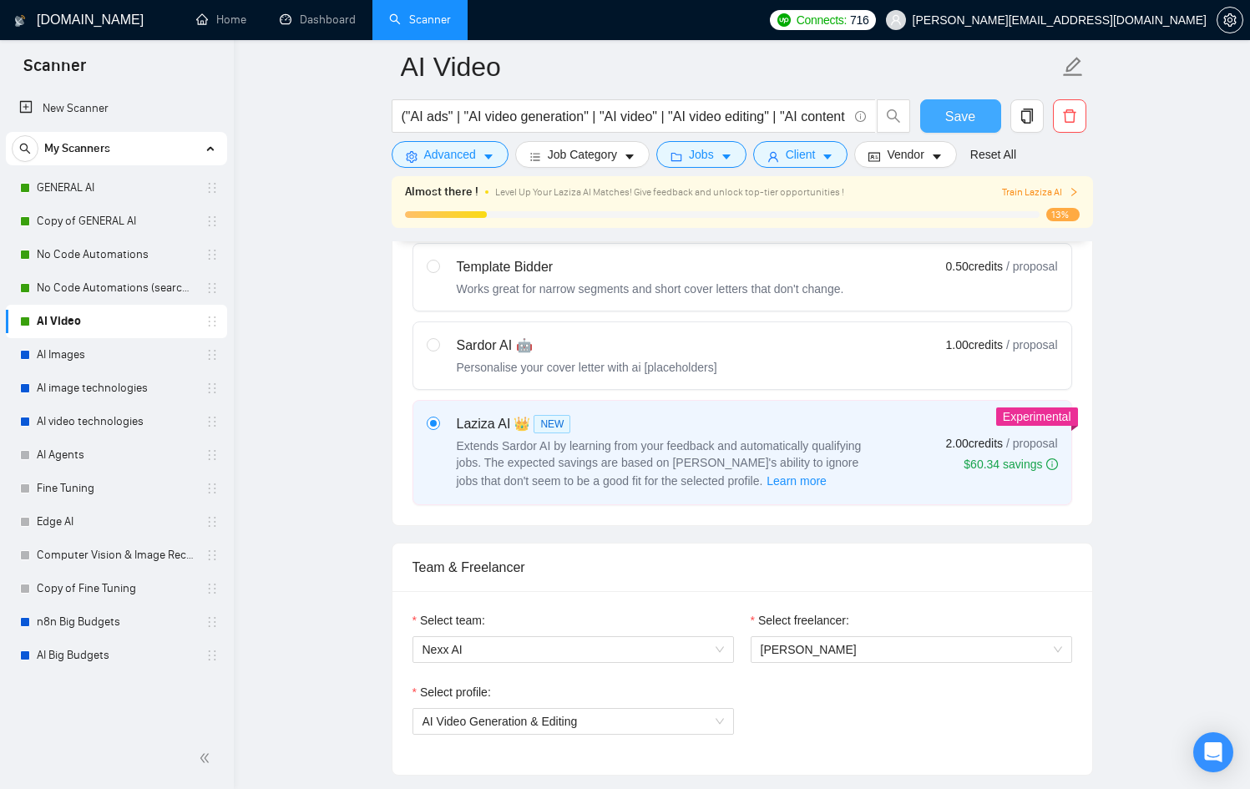
scroll to position [541, 0]
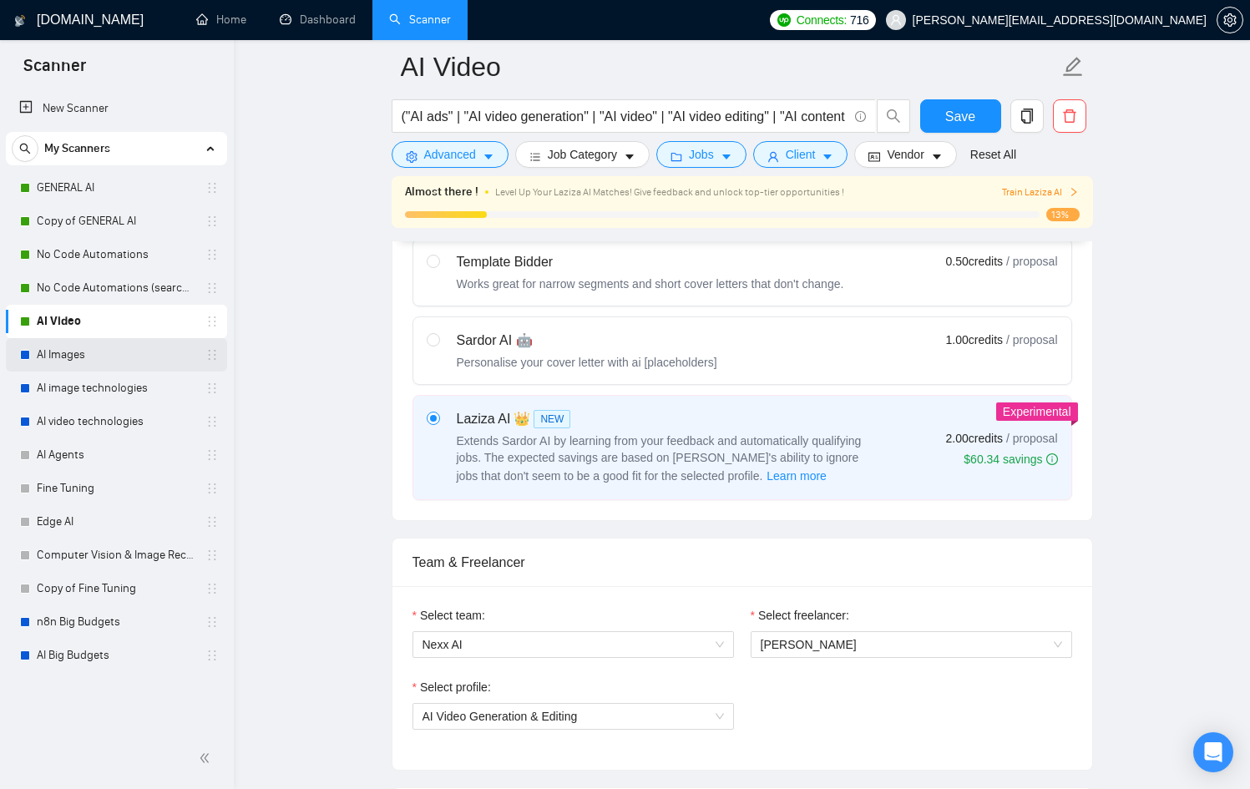
click at [47, 362] on link "AI Images" at bounding box center [116, 354] width 159 height 33
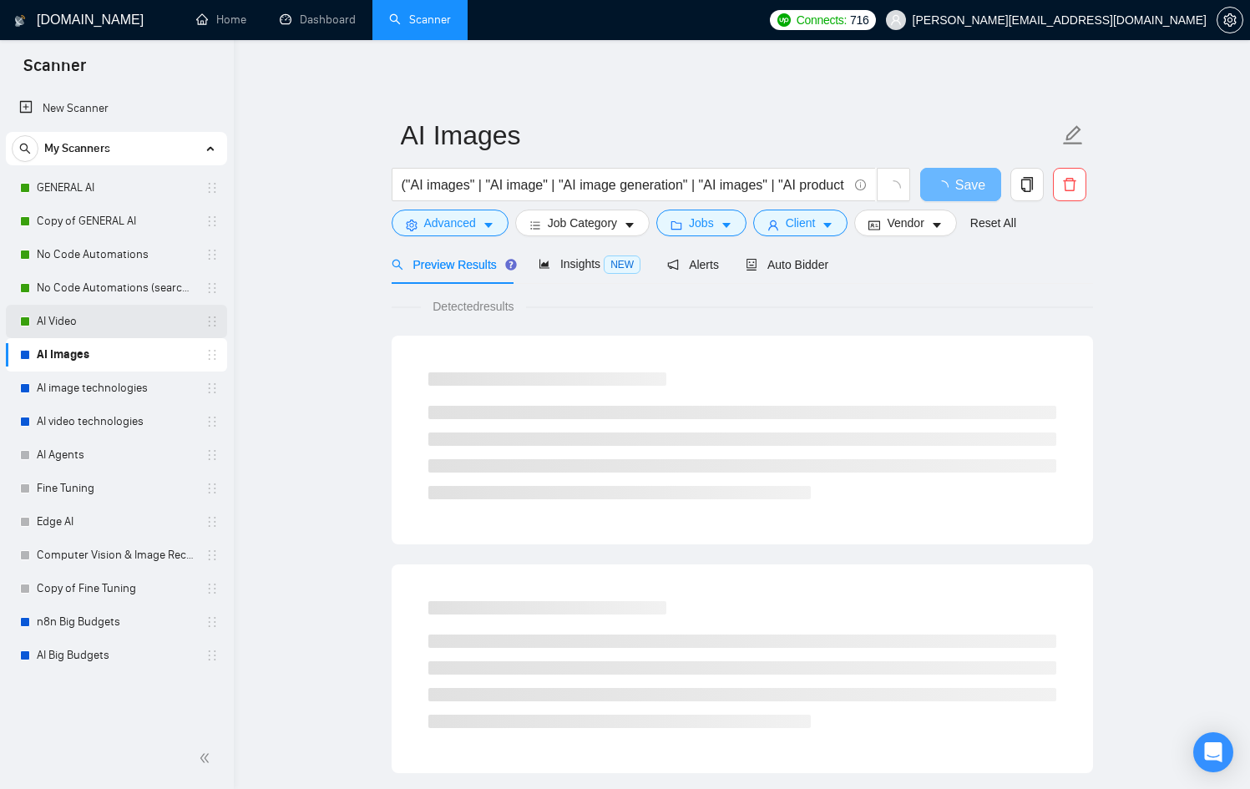
click at [75, 323] on link "AI Video" at bounding box center [116, 321] width 159 height 33
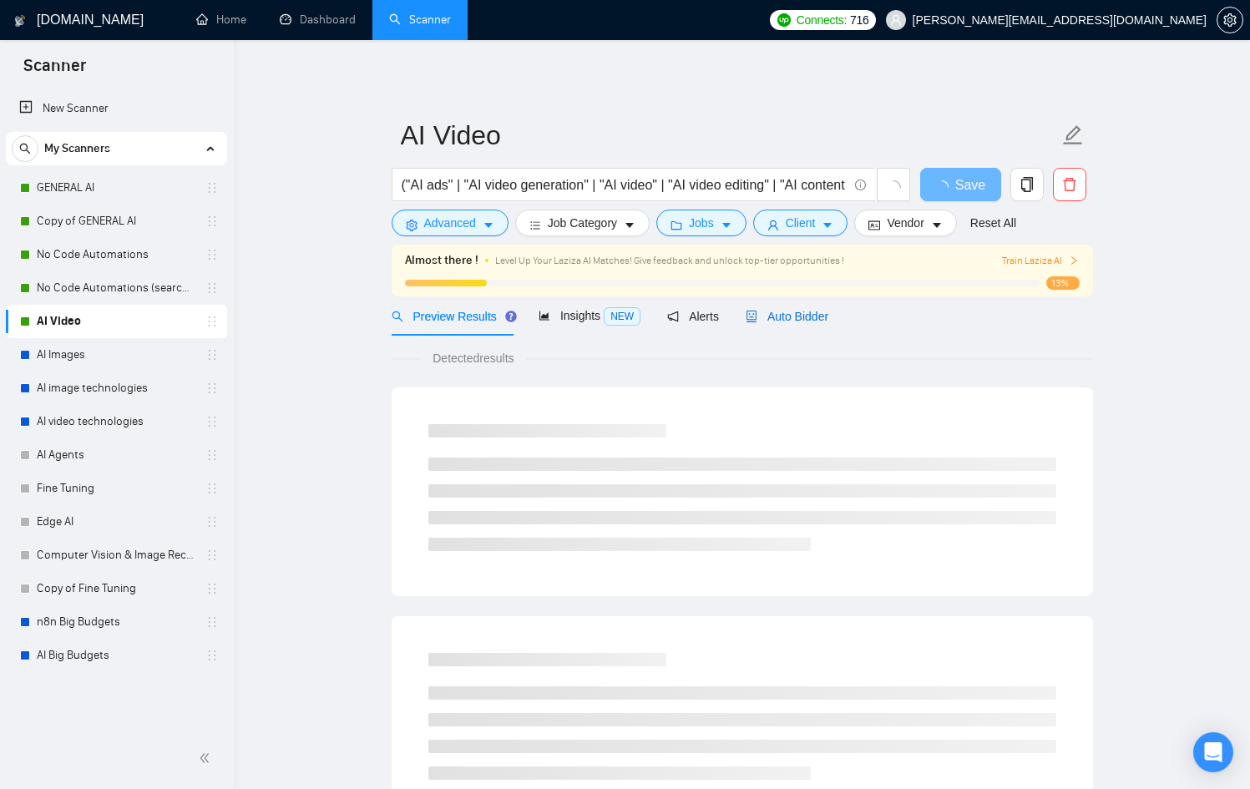
click at [790, 326] on div "Auto Bidder" at bounding box center [787, 315] width 83 height 39
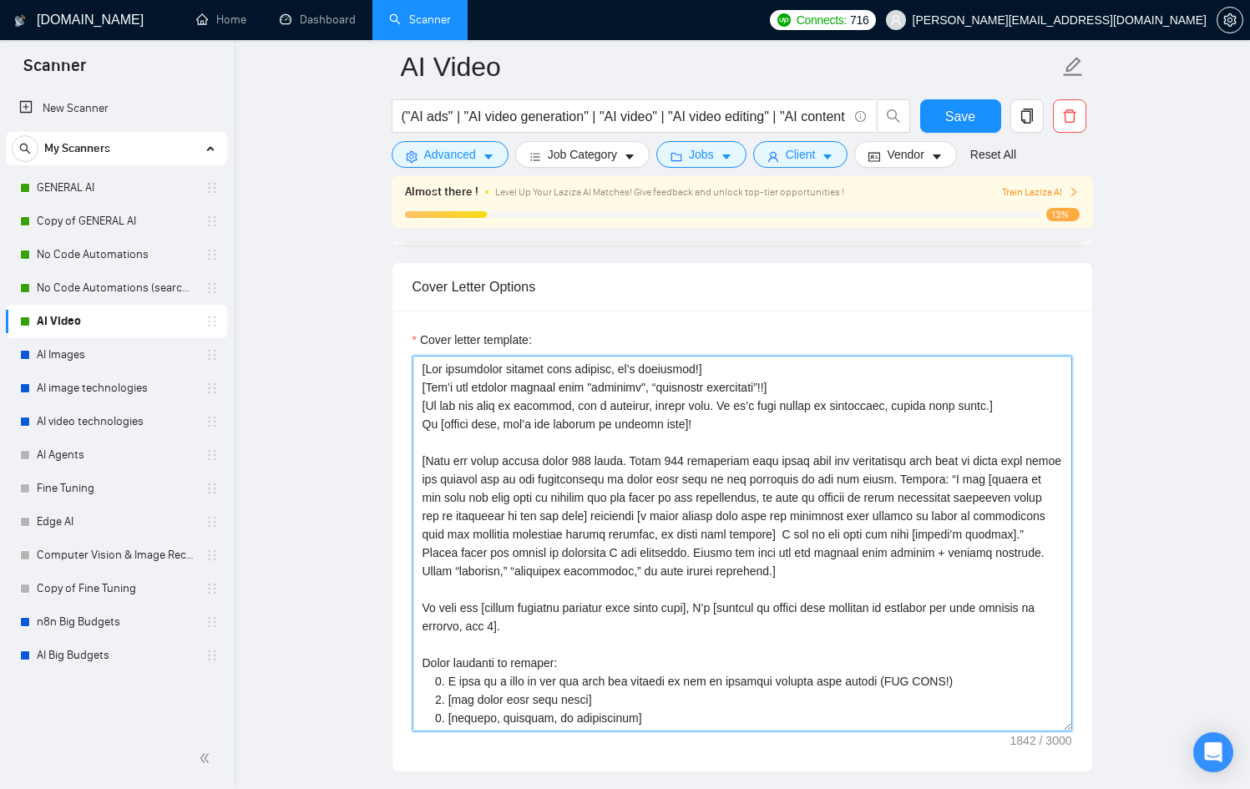
click at [688, 500] on textarea "Cover letter template:" at bounding box center [743, 544] width 660 height 376
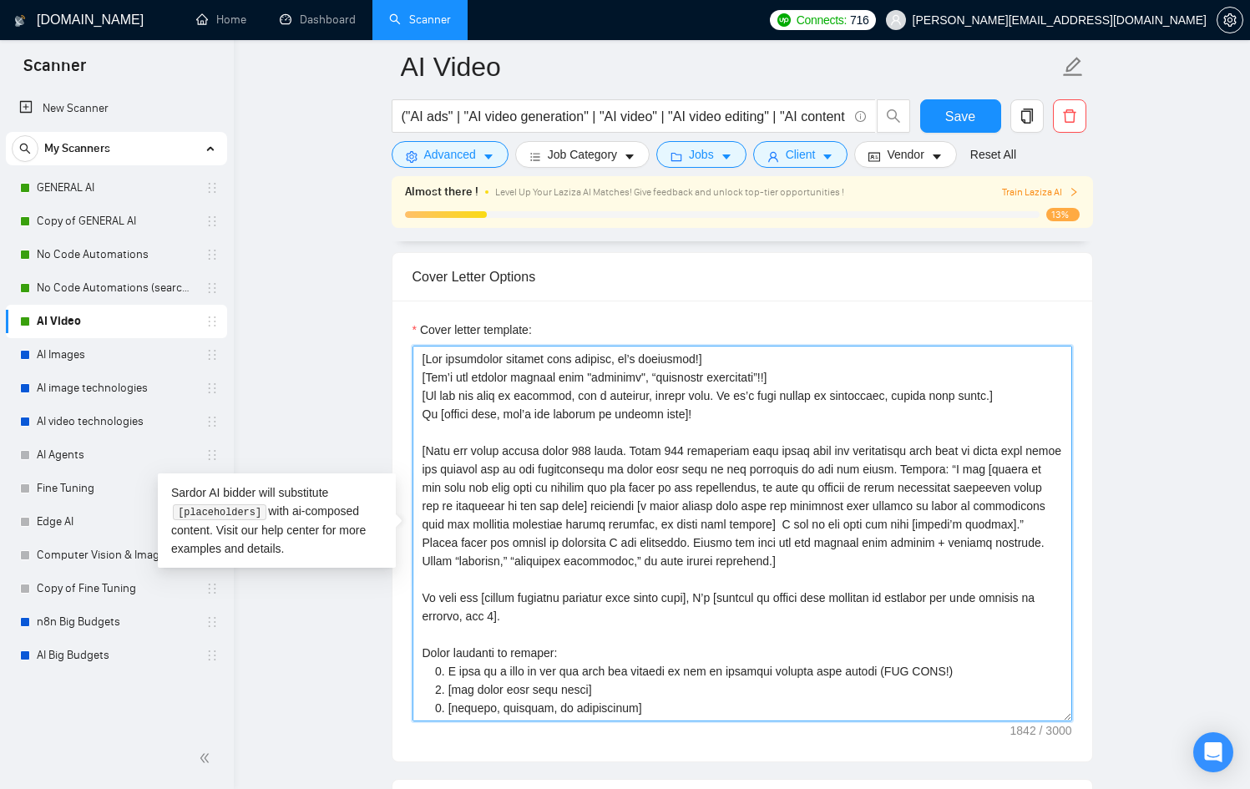
scroll to position [1836, 0]
click at [702, 469] on textarea "Cover letter template:" at bounding box center [743, 533] width 660 height 376
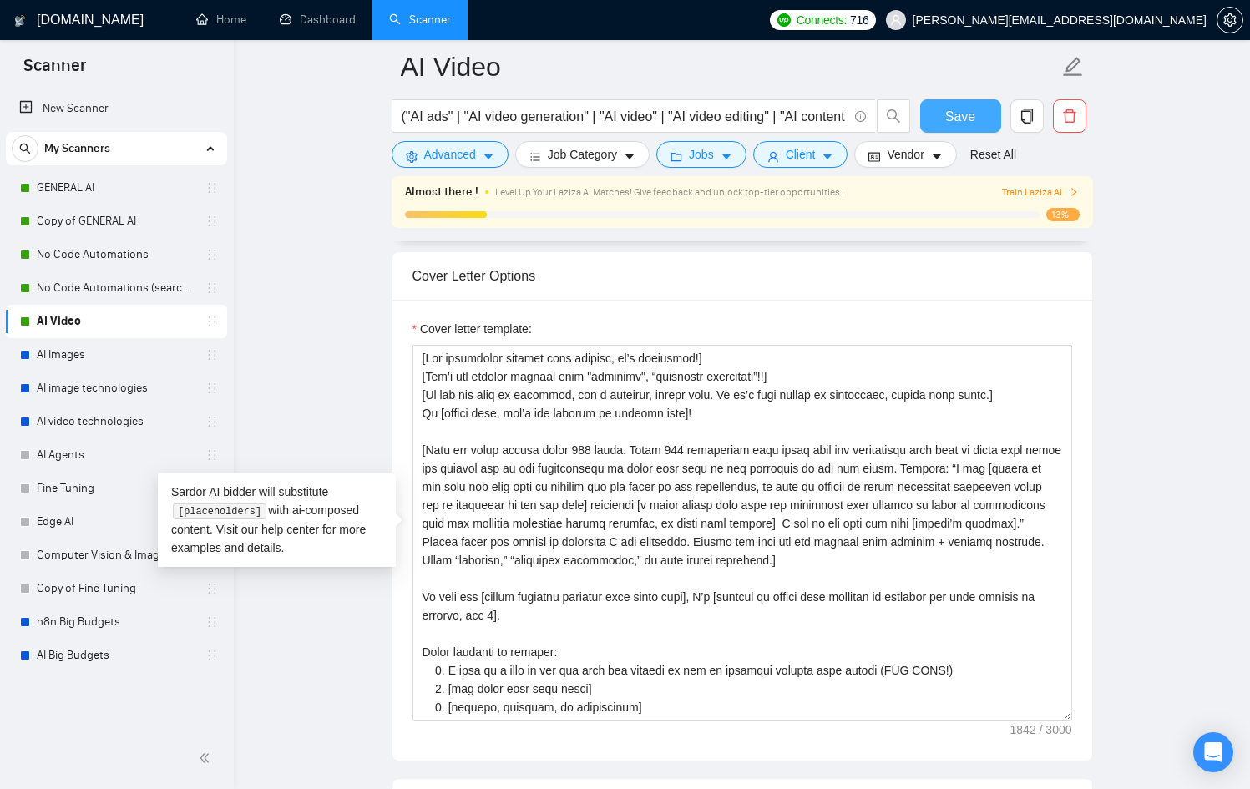
click at [957, 110] on span "Save" at bounding box center [960, 116] width 30 height 21
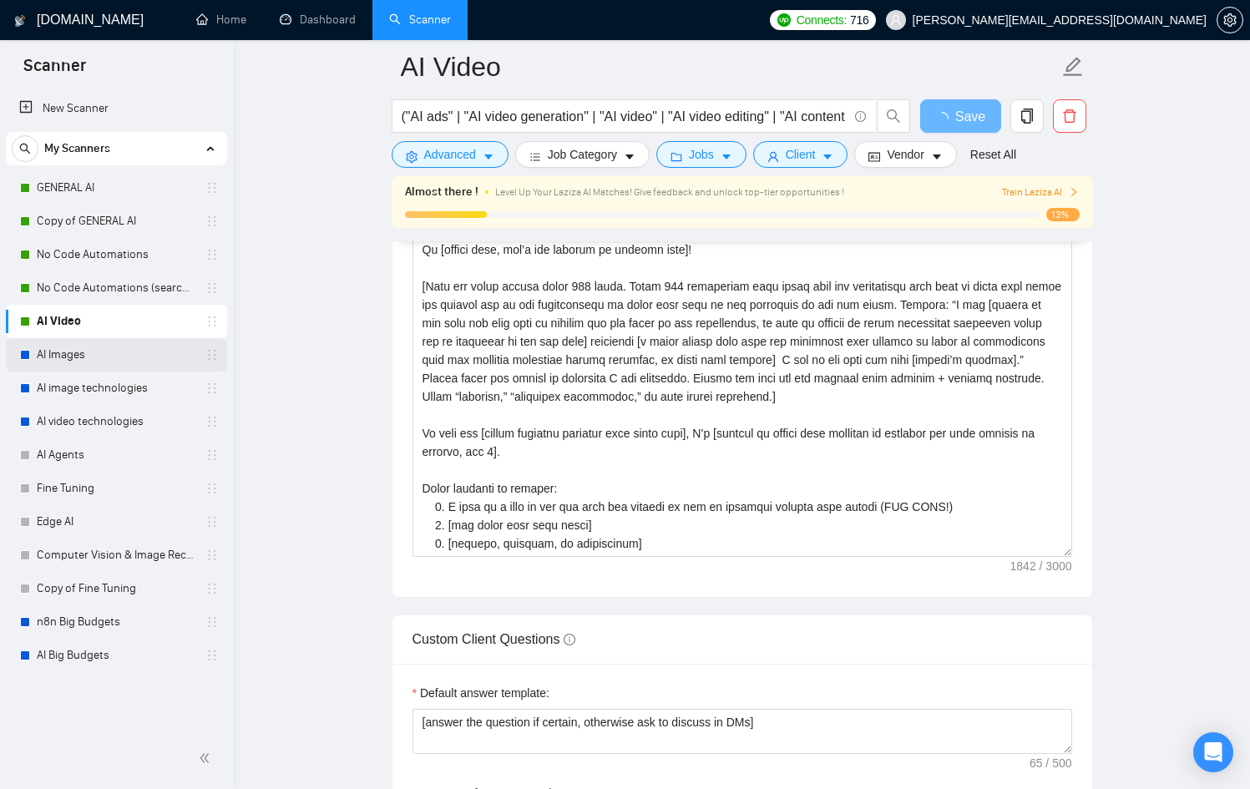
click at [105, 359] on link "AI Images" at bounding box center [116, 354] width 159 height 33
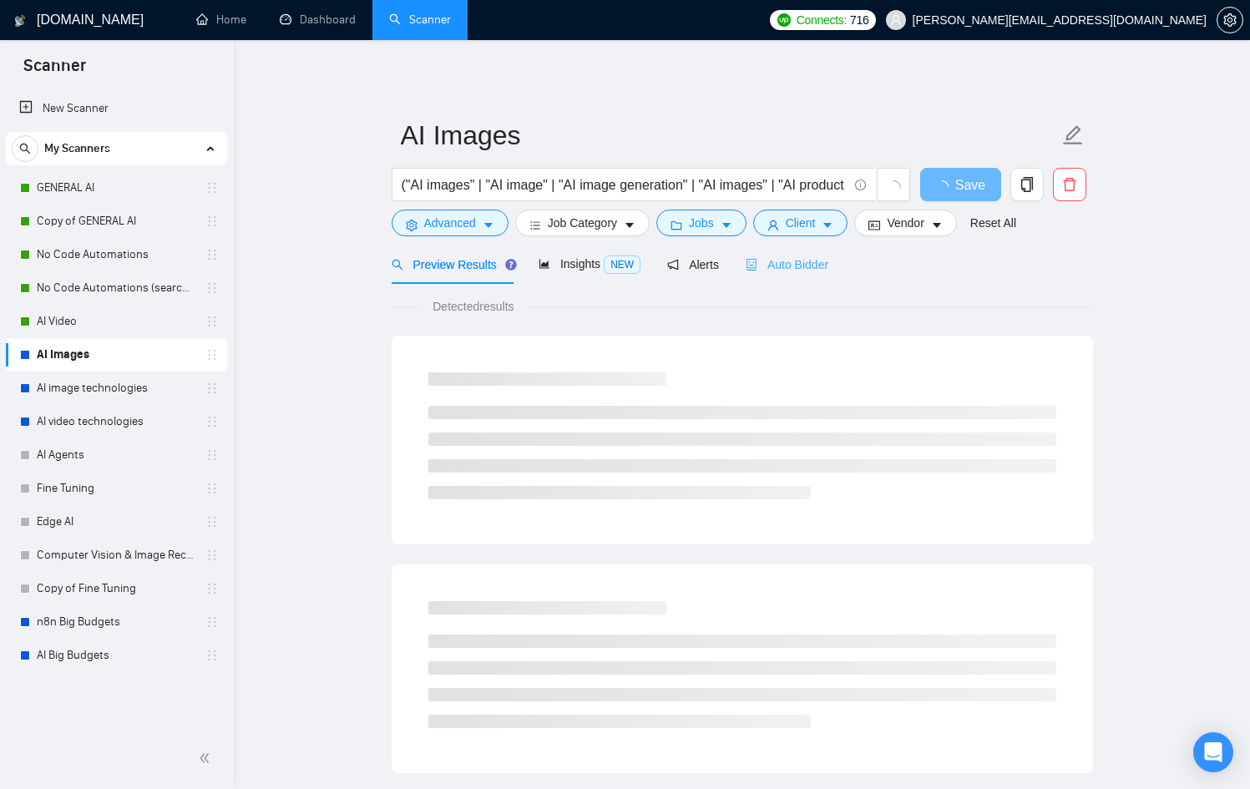
click at [815, 254] on div "Auto Bidder" at bounding box center [787, 264] width 83 height 39
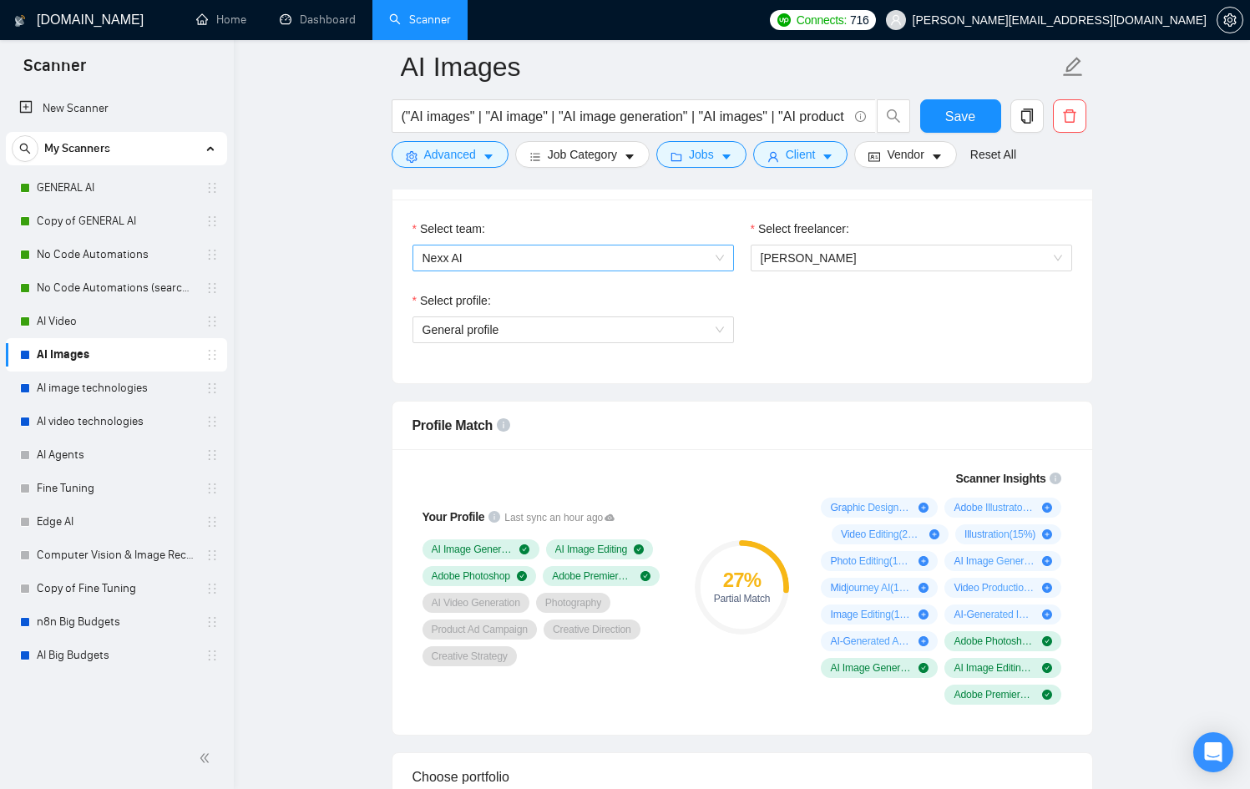
scroll to position [878, 0]
click at [587, 329] on span "General profile" at bounding box center [573, 328] width 301 height 25
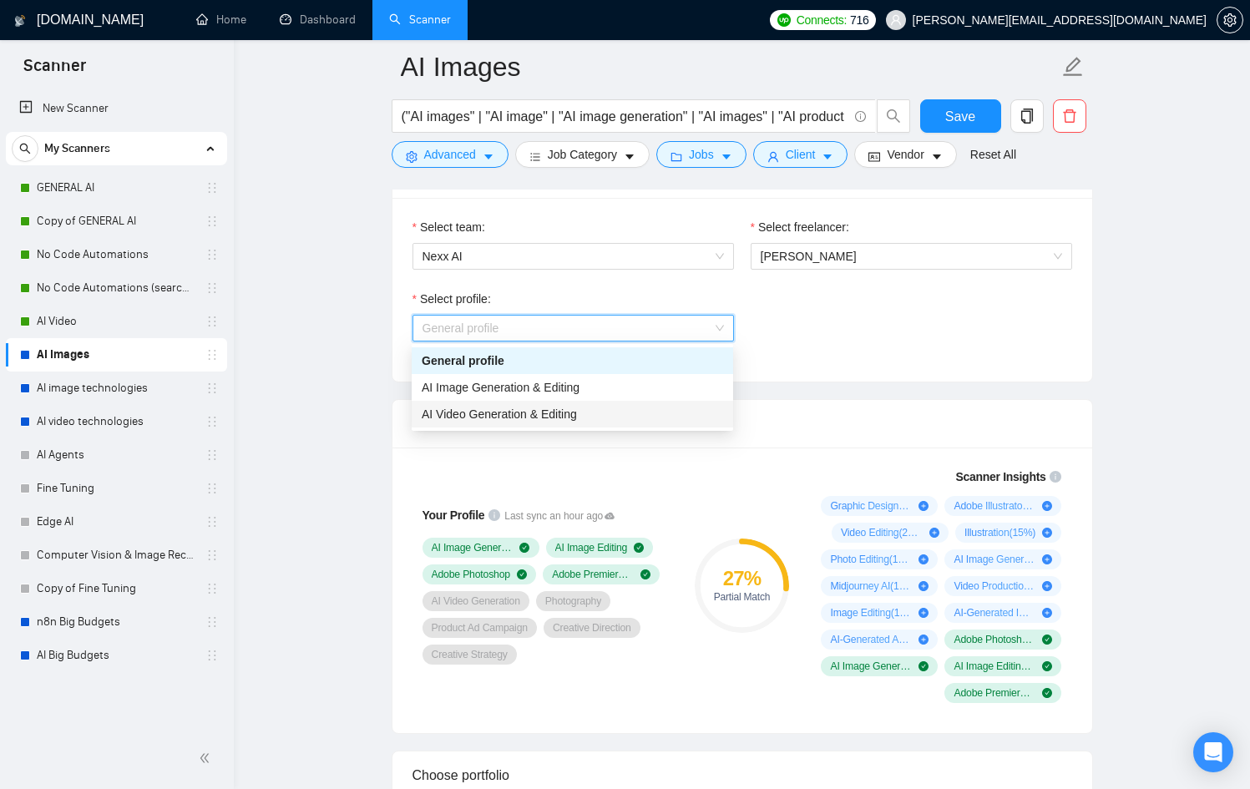
click at [581, 412] on div "AI Video Generation & Editing" at bounding box center [572, 414] width 301 height 18
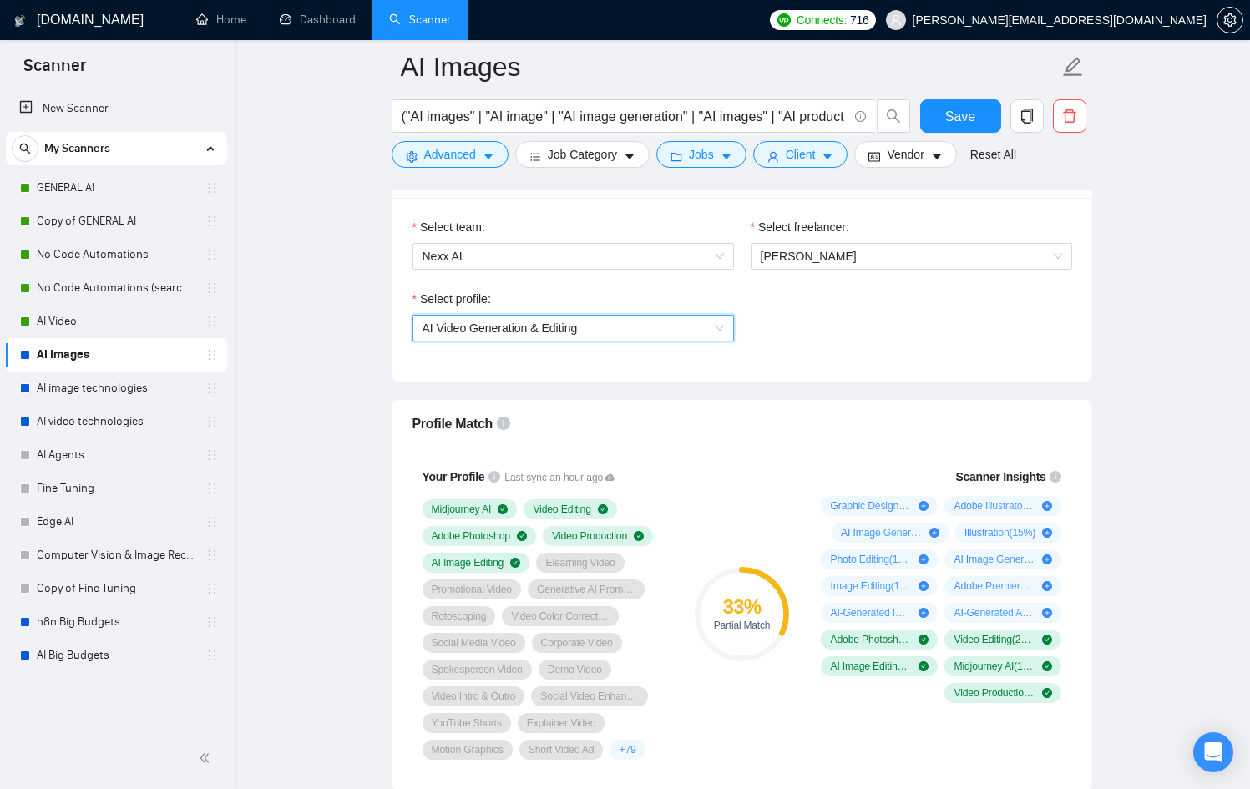
click at [622, 331] on span "AI Video Generation & Editing" at bounding box center [573, 328] width 301 height 25
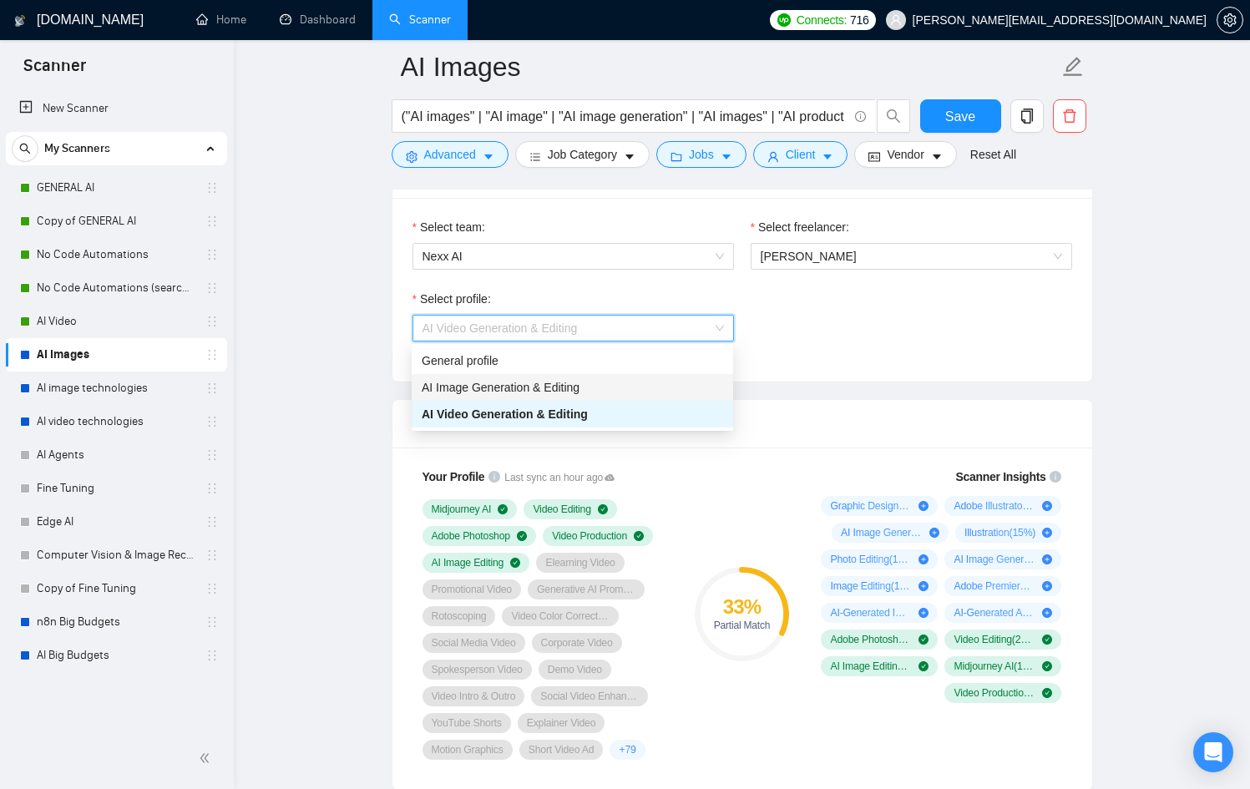
click at [589, 383] on div "AI Image Generation & Editing" at bounding box center [572, 387] width 301 height 18
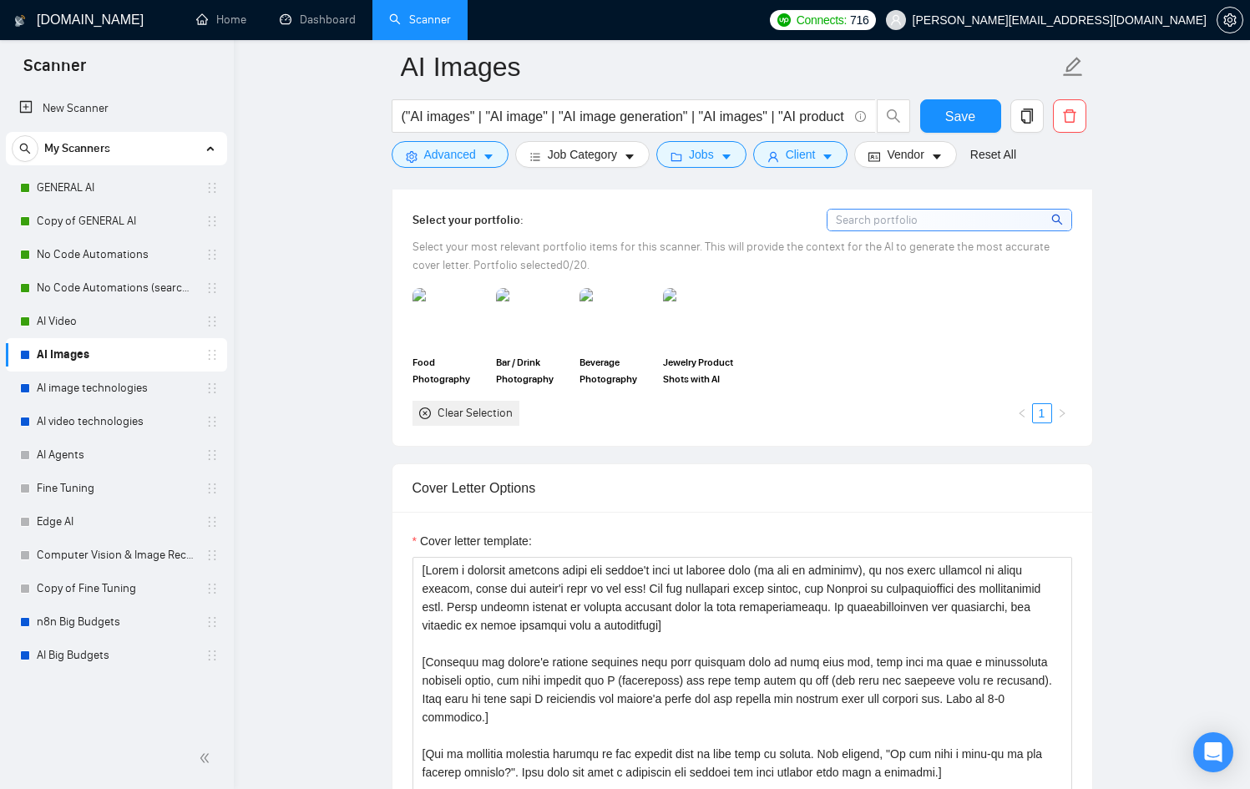
scroll to position [1575, 0]
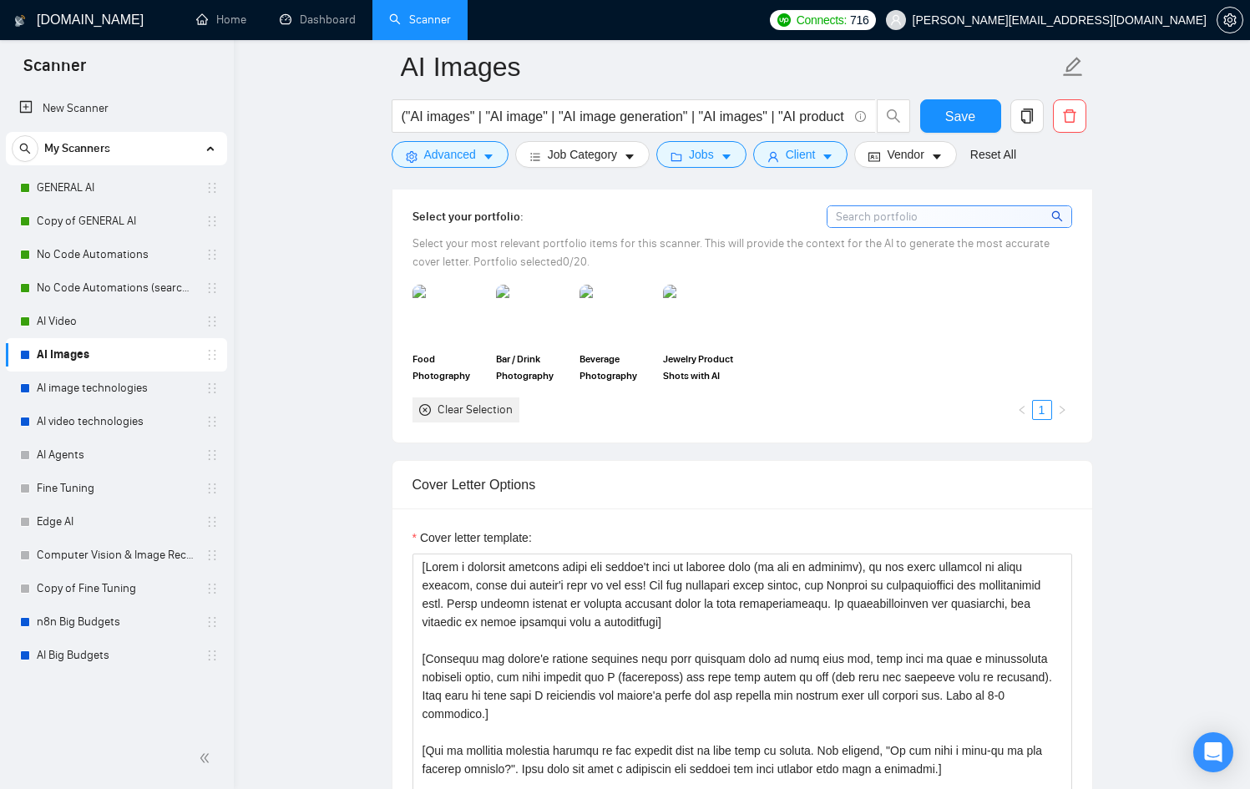
drag, startPoint x: 408, startPoint y: 302, endPoint x: 467, endPoint y: 312, distance: 60.1
click at [405, 303] on div "Select your portfolio: Select your most relevant portfolio items for this scann…" at bounding box center [743, 313] width 700 height 256
click at [470, 312] on img at bounding box center [449, 313] width 70 height 55
click at [550, 319] on img at bounding box center [533, 313] width 70 height 55
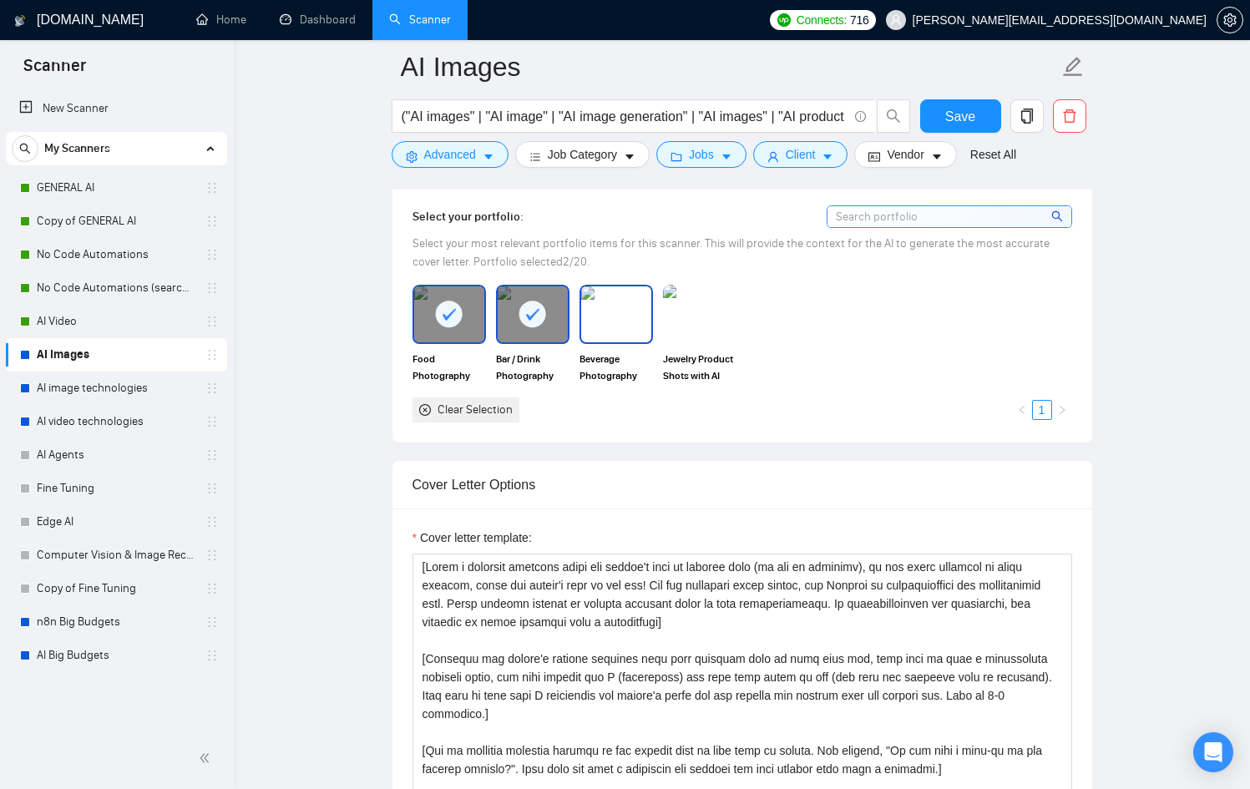
click at [641, 317] on img at bounding box center [616, 313] width 70 height 55
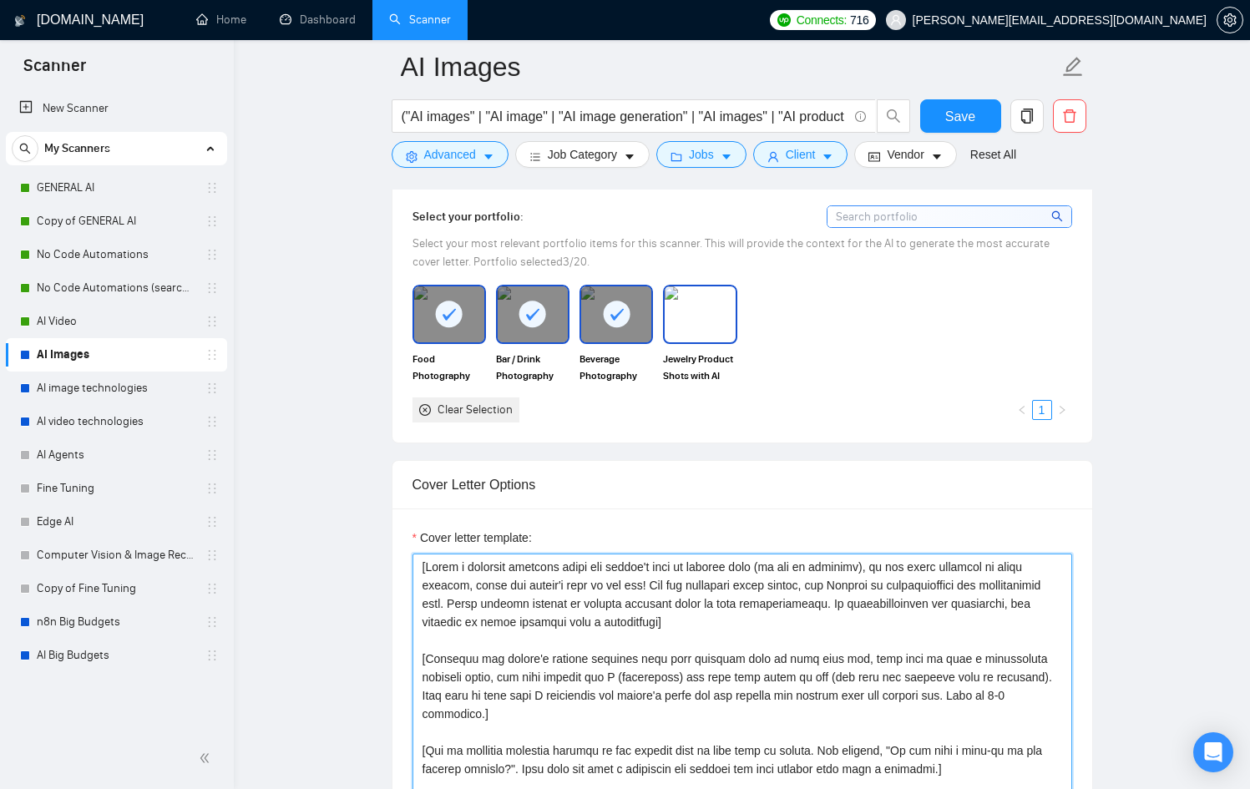
click at [671, 591] on textarea "Cover letter template:" at bounding box center [743, 742] width 660 height 376
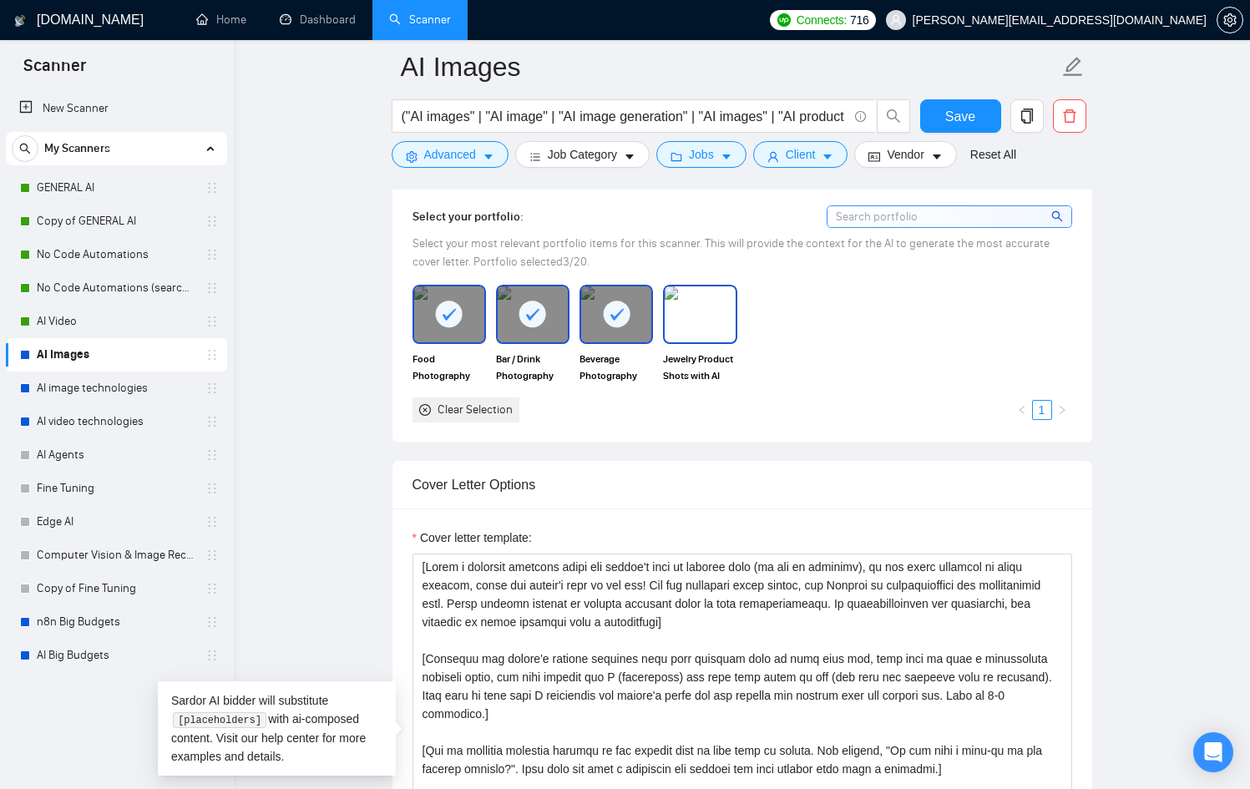
click at [711, 301] on img at bounding box center [700, 313] width 70 height 55
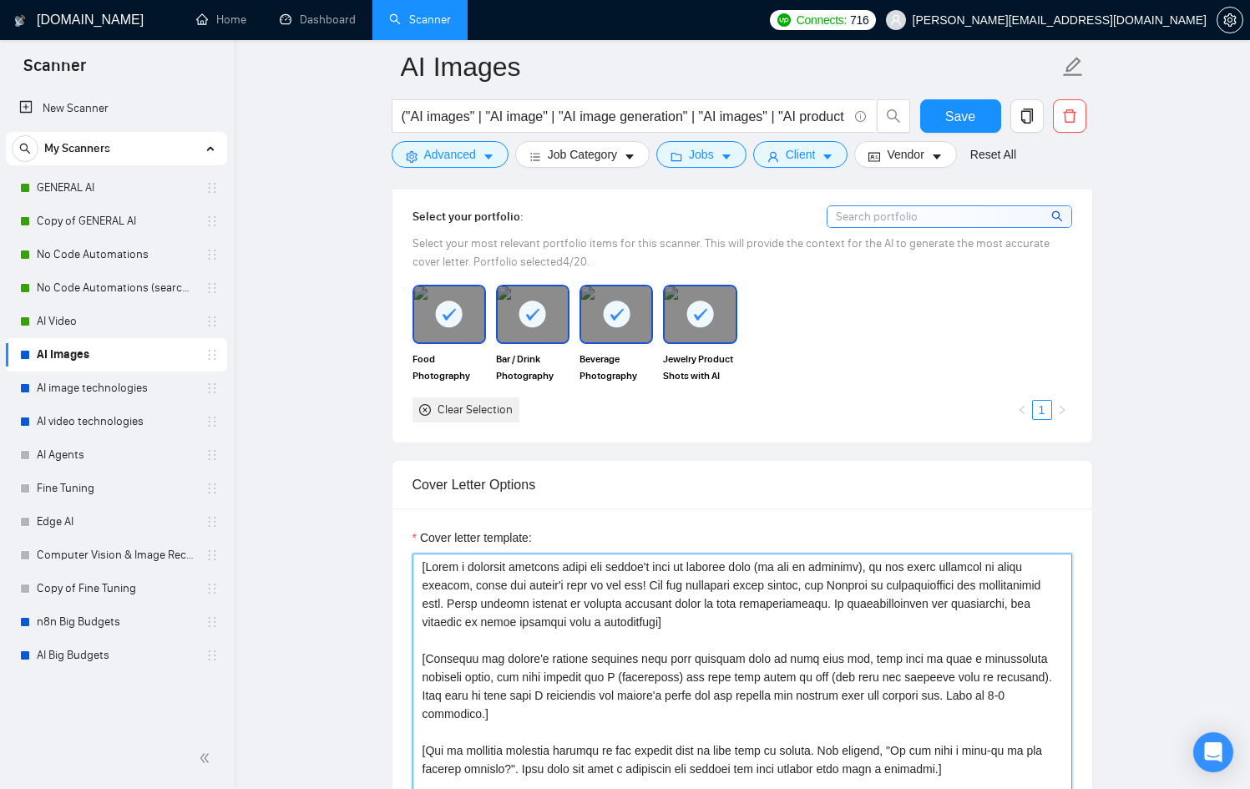
click at [638, 604] on textarea "Cover letter template:" at bounding box center [743, 742] width 660 height 376
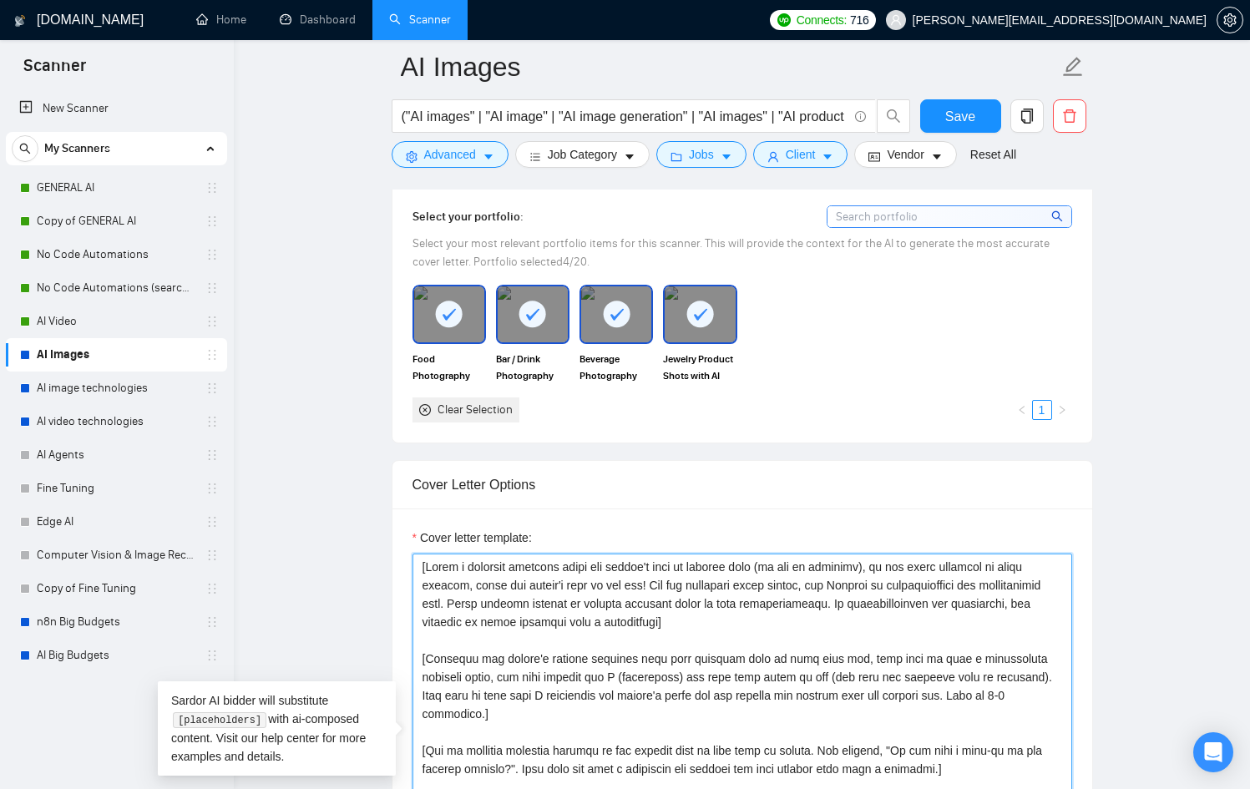
paste textarea "Lor ipsumdolor sitamet cons adipisc, el’s doeiusmod!] [Tem’i utl etdolor magnaa…"
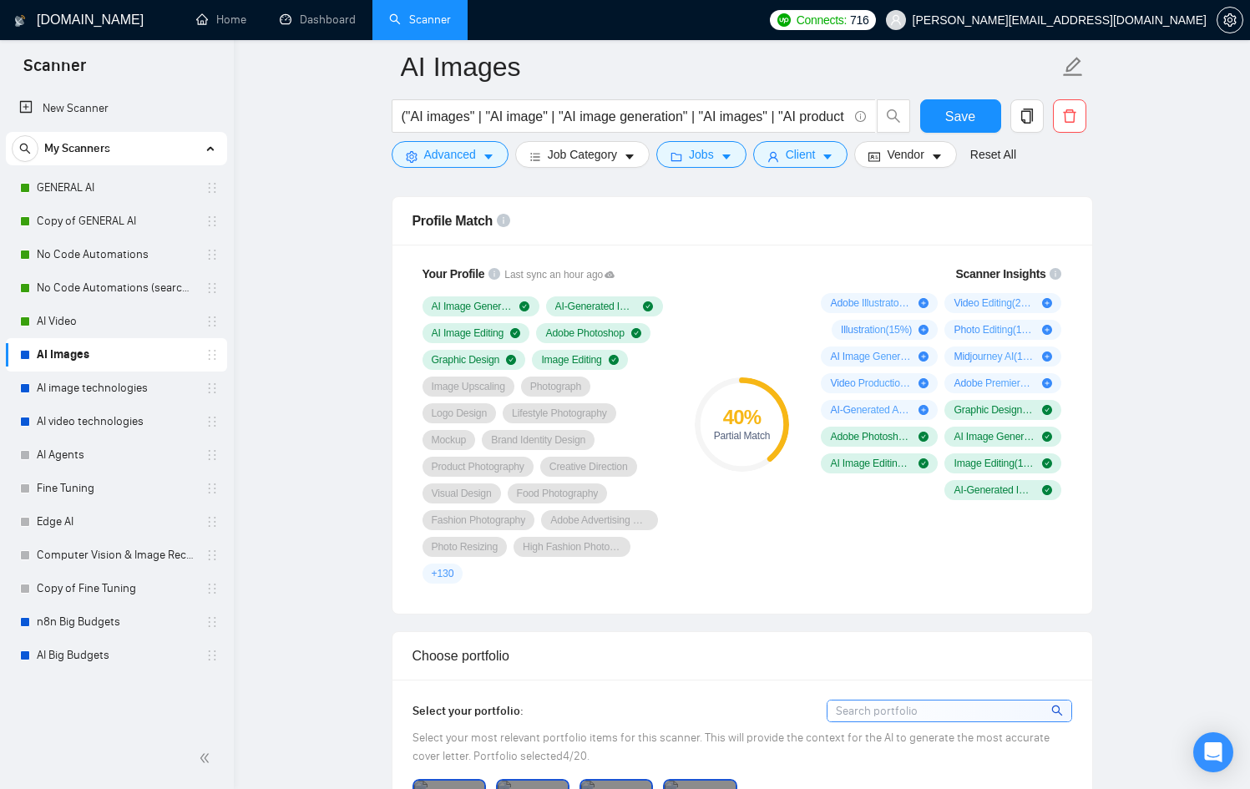
scroll to position [1079, 0]
type textarea "[Lor ipsumdolor sitamet cons adipisc, el’s doeiusmod!] [Tem’i utl etdolor magna…"
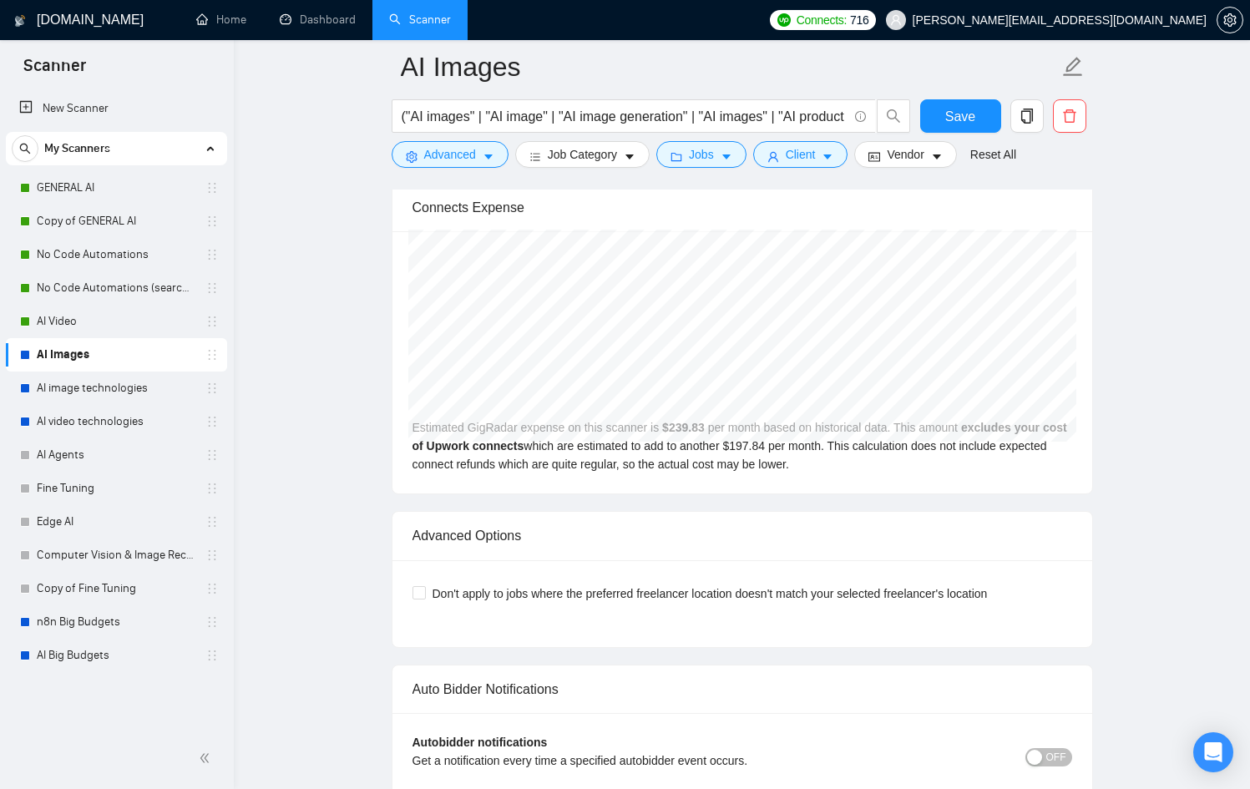
scroll to position [3474, 0]
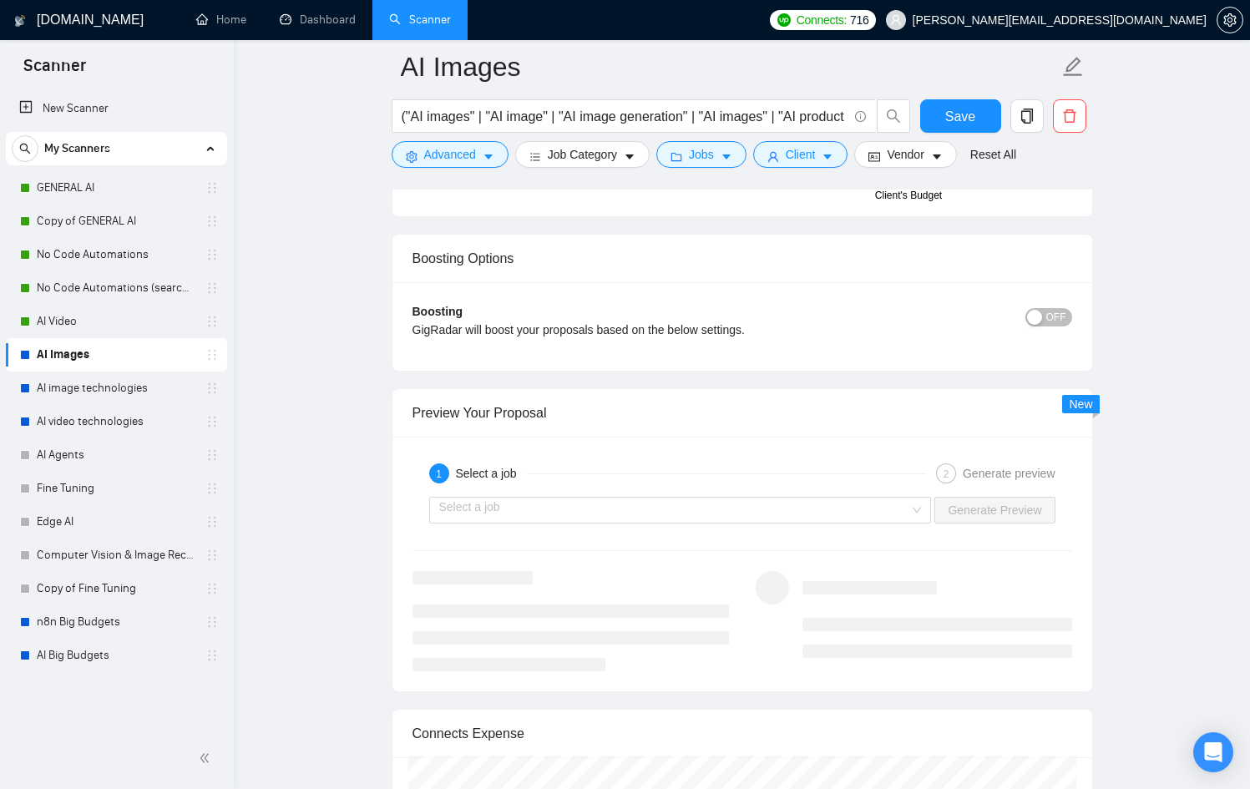
click at [767, 507] on input "search" at bounding box center [674, 510] width 471 height 25
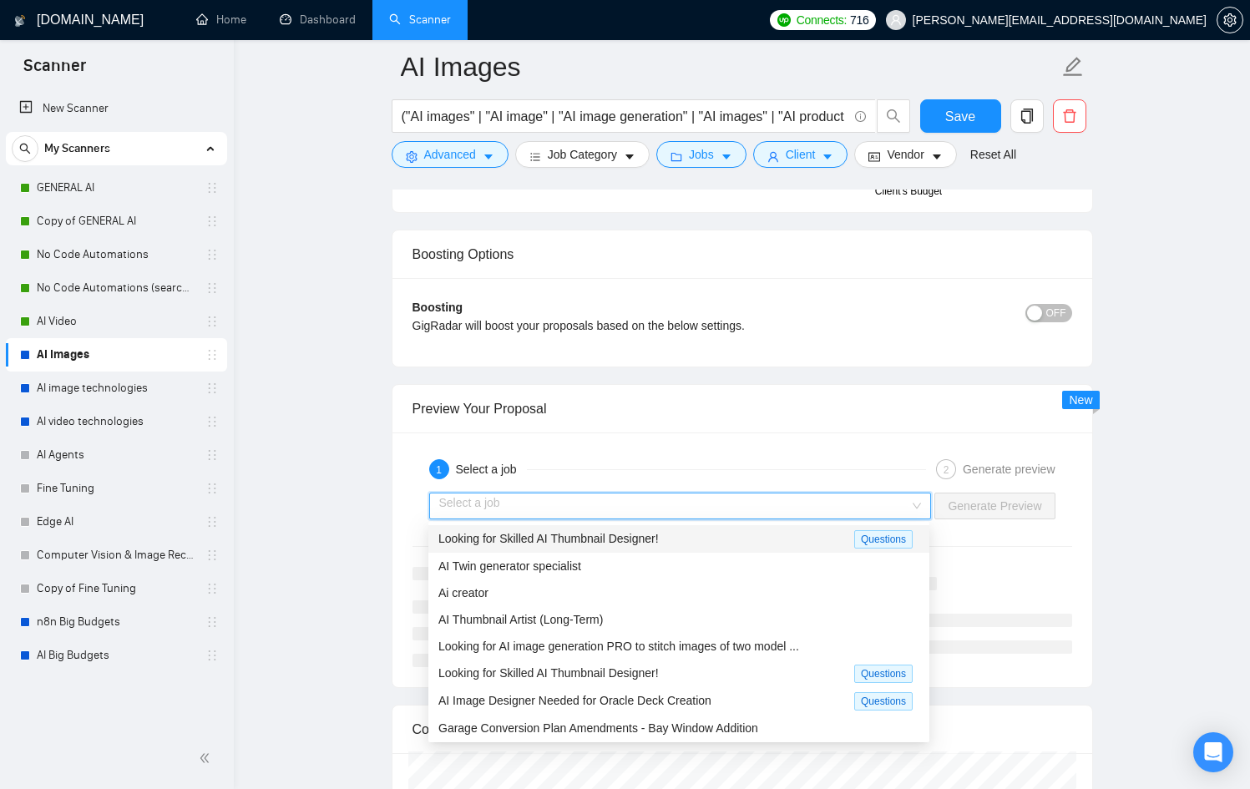
scroll to position [2958, 0]
click at [735, 543] on div "Looking for Skilled AI Thumbnail Designer!" at bounding box center [646, 538] width 416 height 19
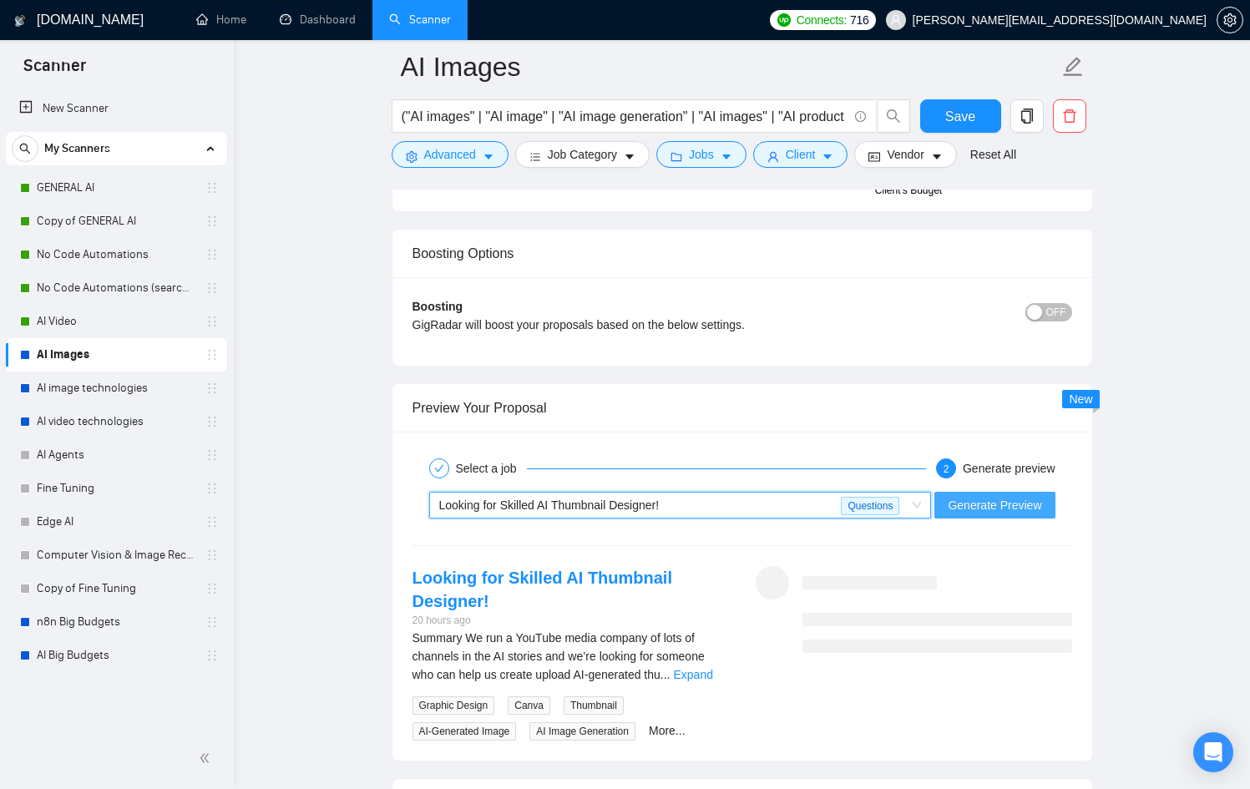
click at [1051, 507] on button "Generate Preview" at bounding box center [995, 505] width 120 height 27
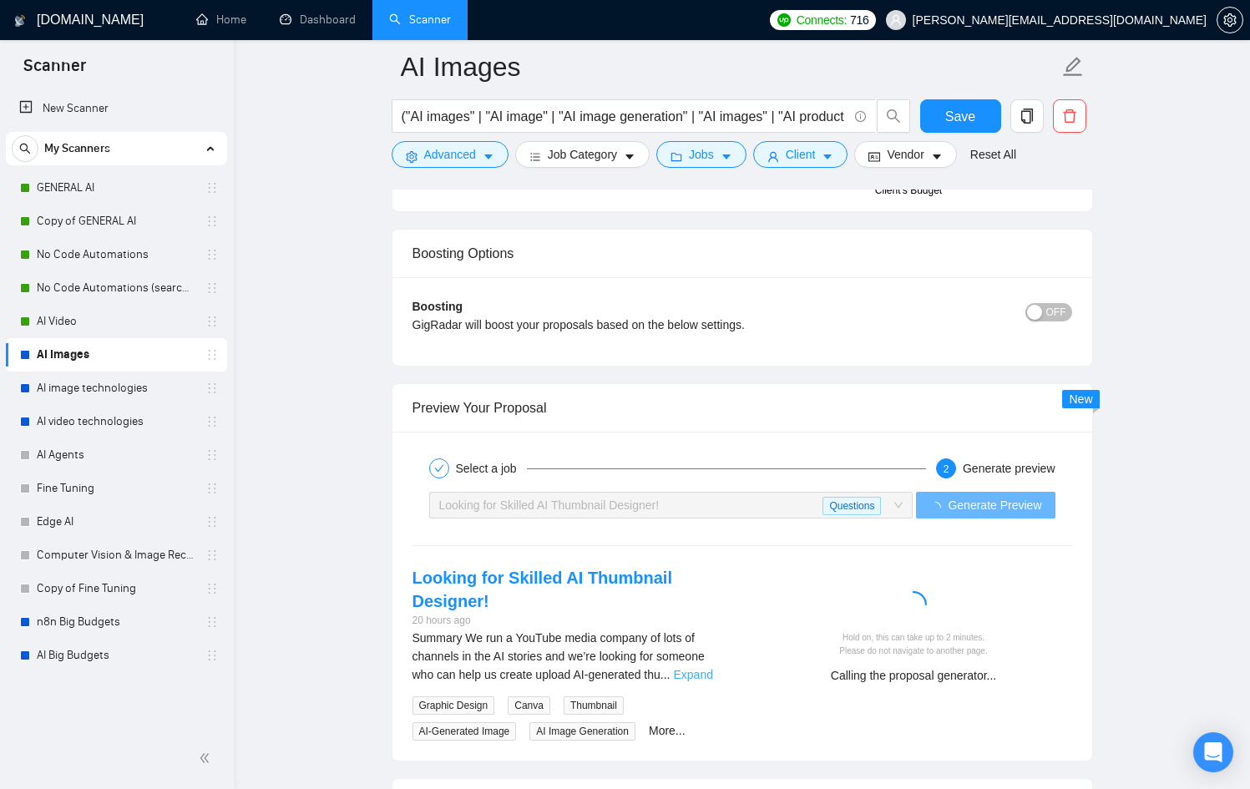
click at [710, 668] on link "Expand" at bounding box center [693, 674] width 39 height 13
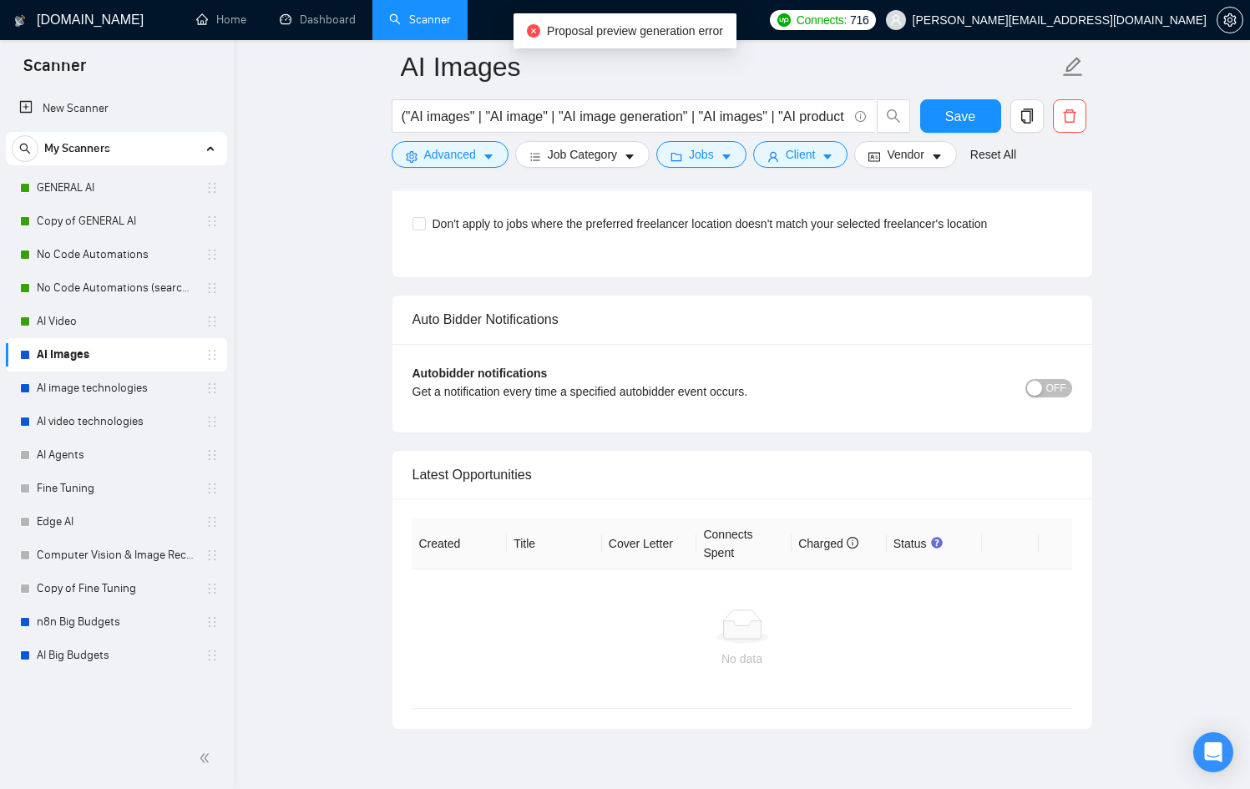
scroll to position [5204, 0]
click at [1049, 397] on span "OFF" at bounding box center [1056, 387] width 20 height 18
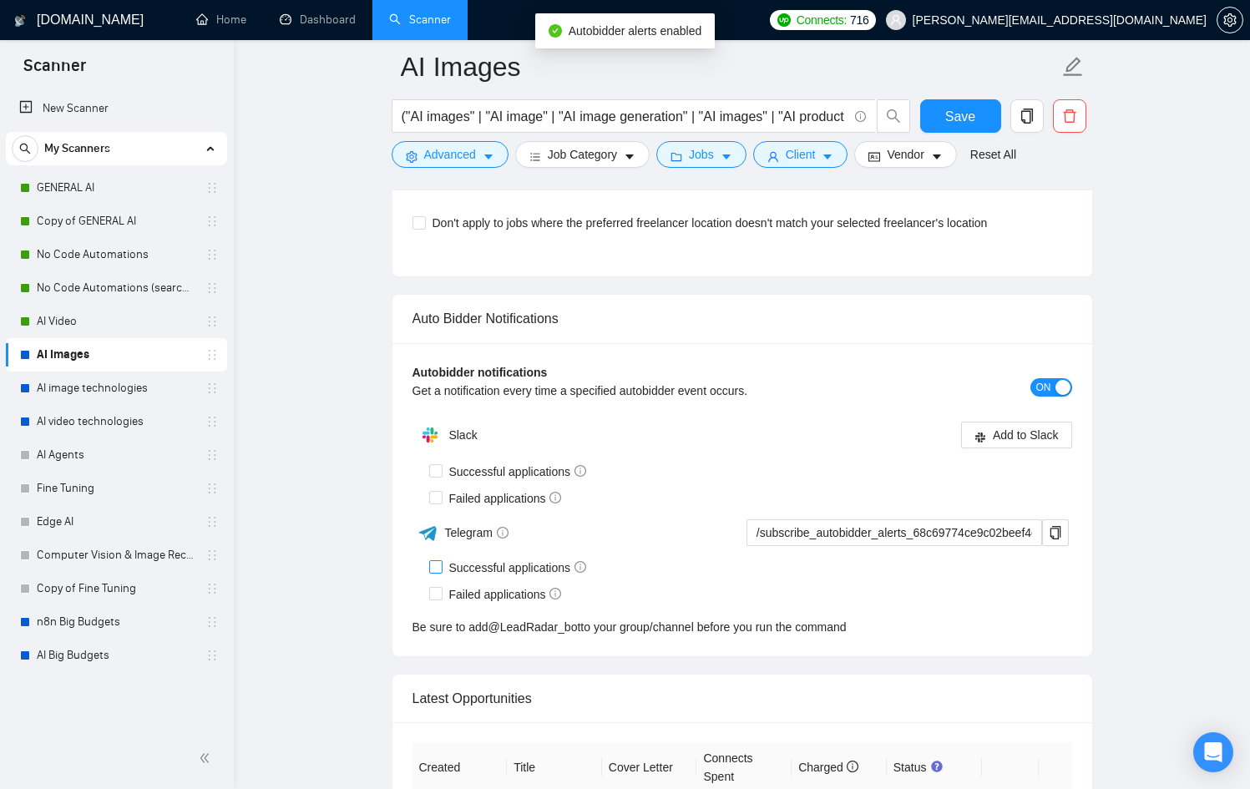
click at [521, 577] on span "Successful applications" at bounding box center [518, 568] width 151 height 18
click at [441, 572] on input "Successful applications" at bounding box center [435, 566] width 12 height 12
checkbox input "true"
click at [504, 604] on span "Failed applications" at bounding box center [506, 594] width 126 height 18
click at [441, 599] on input "Failed applications" at bounding box center [435, 593] width 12 height 12
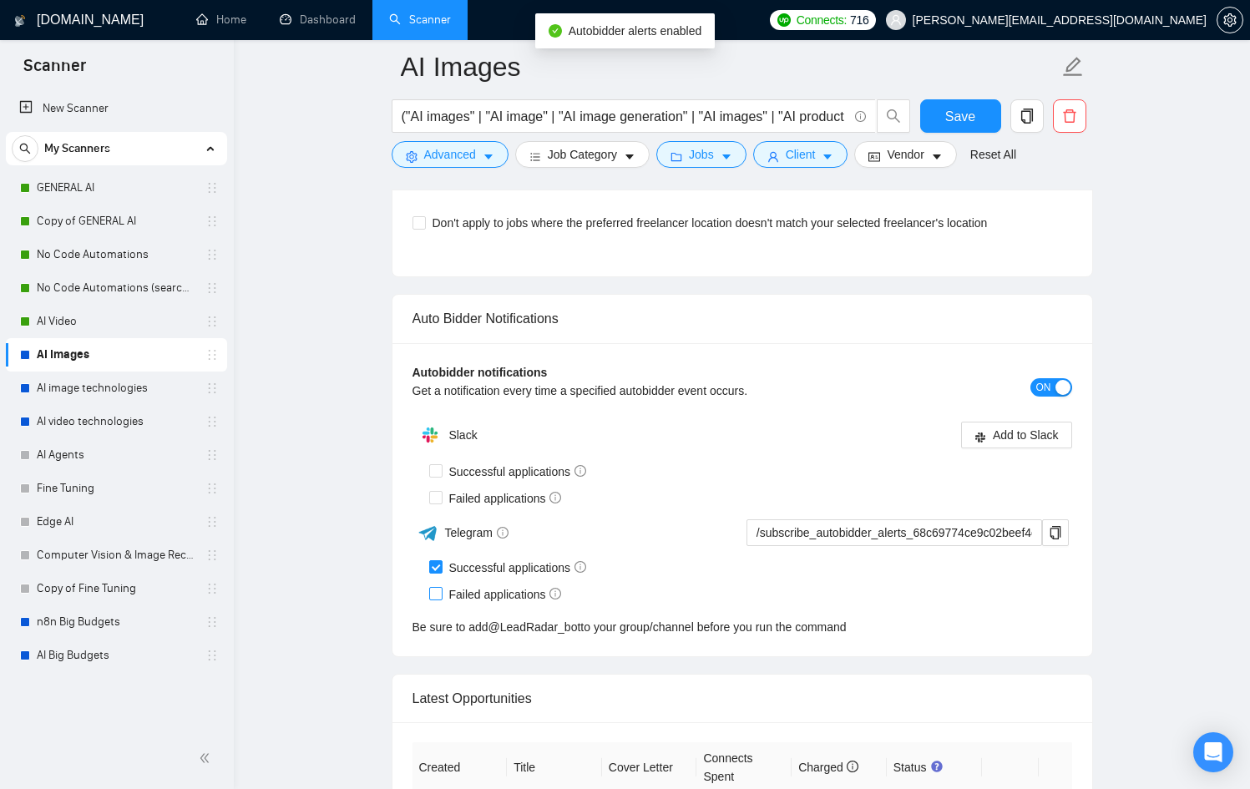
checkbox input "true"
click at [1060, 539] on icon "copy" at bounding box center [1055, 532] width 11 height 13
click at [690, 385] on div "Autobidder notifications Get a notification every time a specified autobidder e…" at bounding box center [743, 499] width 700 height 313
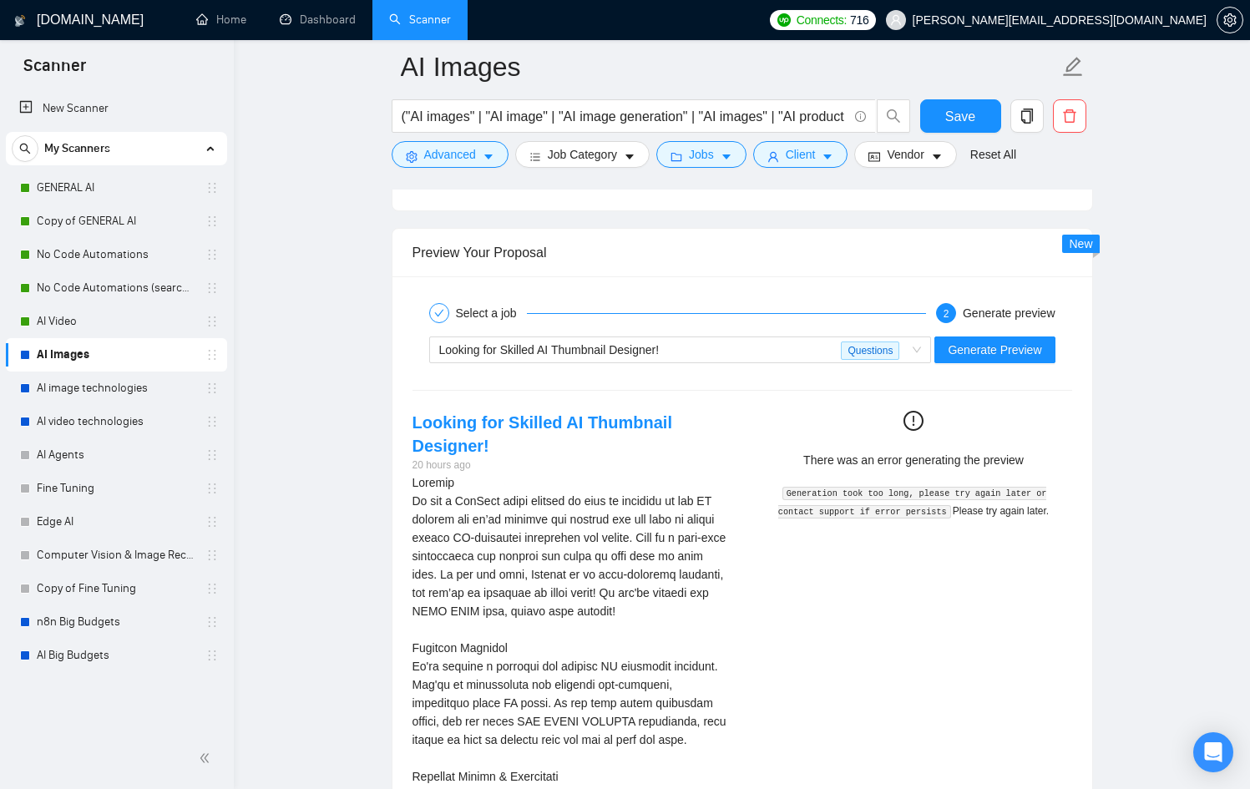
scroll to position [3092, 0]
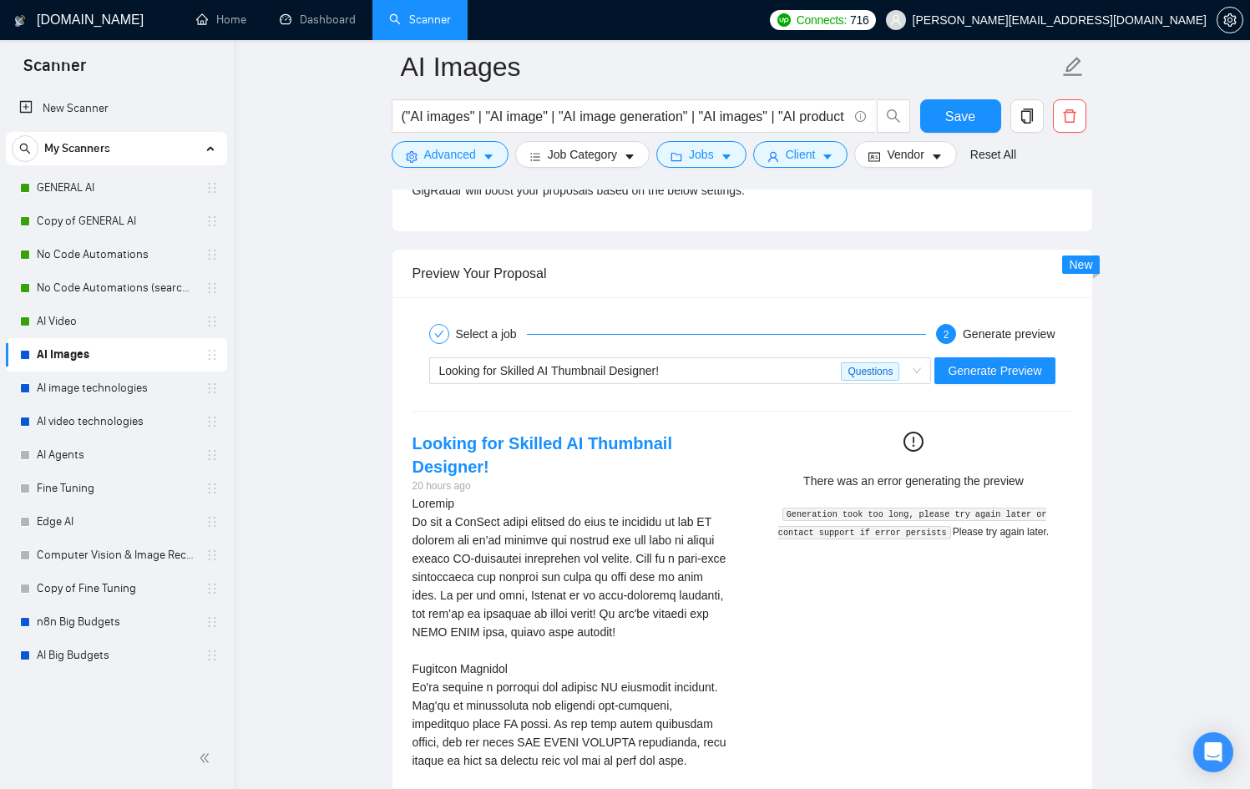
click at [796, 366] on div "Looking for Skilled AI Thumbnail Designer!" at bounding box center [640, 370] width 403 height 25
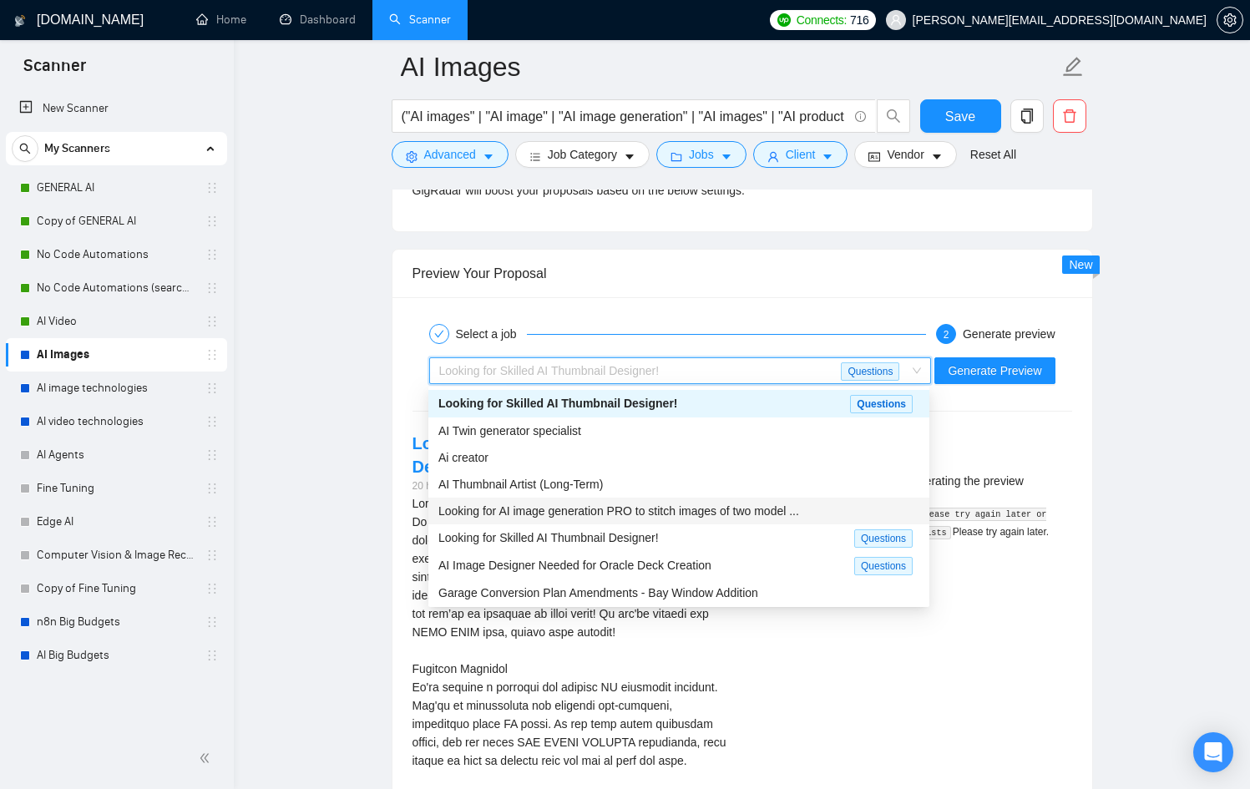
click at [714, 521] on div "Looking for AI image generation PRO to stitch images of two model ..." at bounding box center [678, 511] width 501 height 27
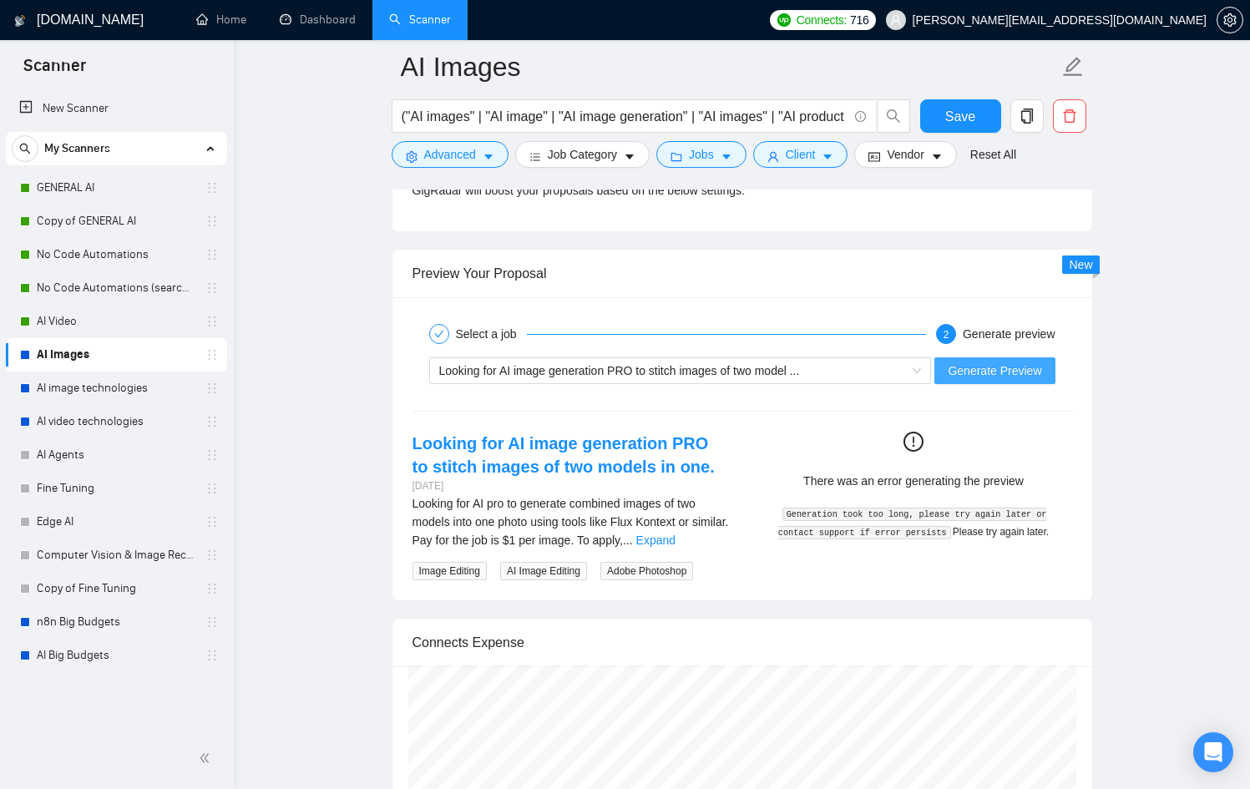
click at [1025, 367] on span "Generate Preview" at bounding box center [995, 371] width 94 height 18
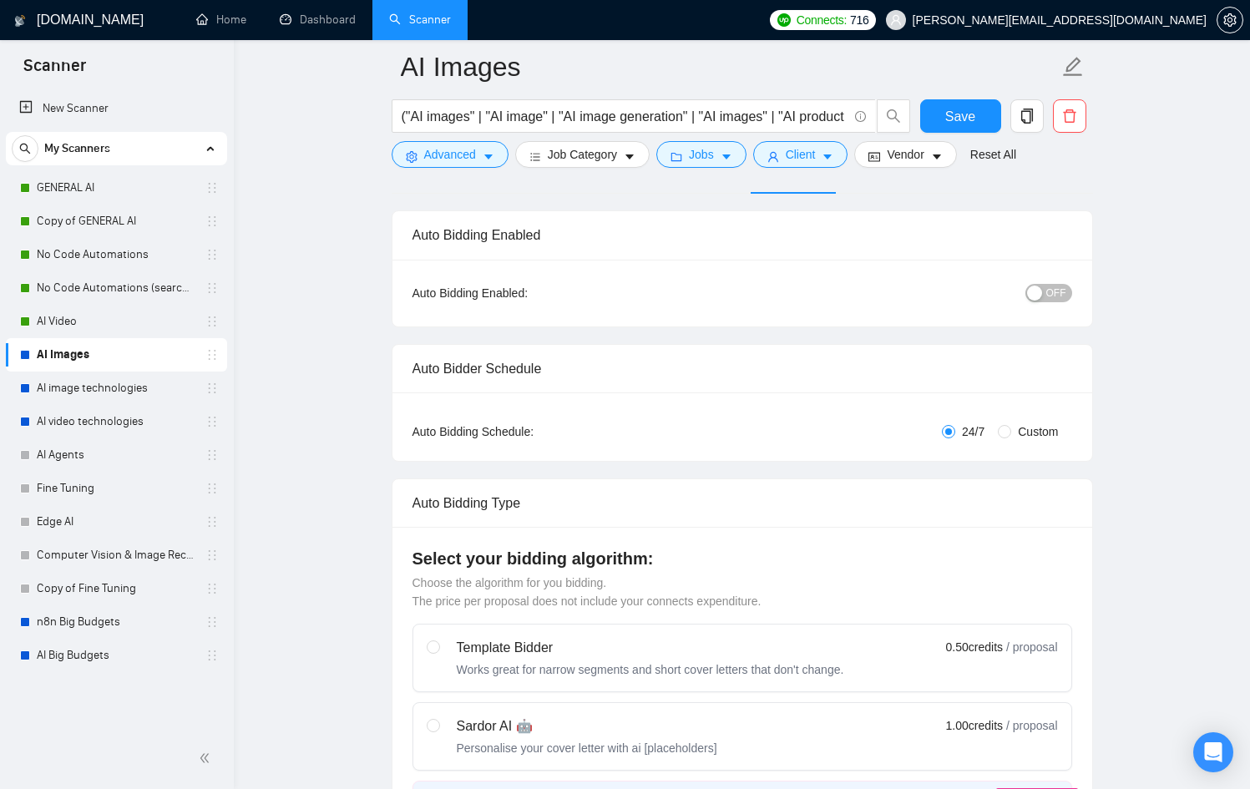
scroll to position [0, 0]
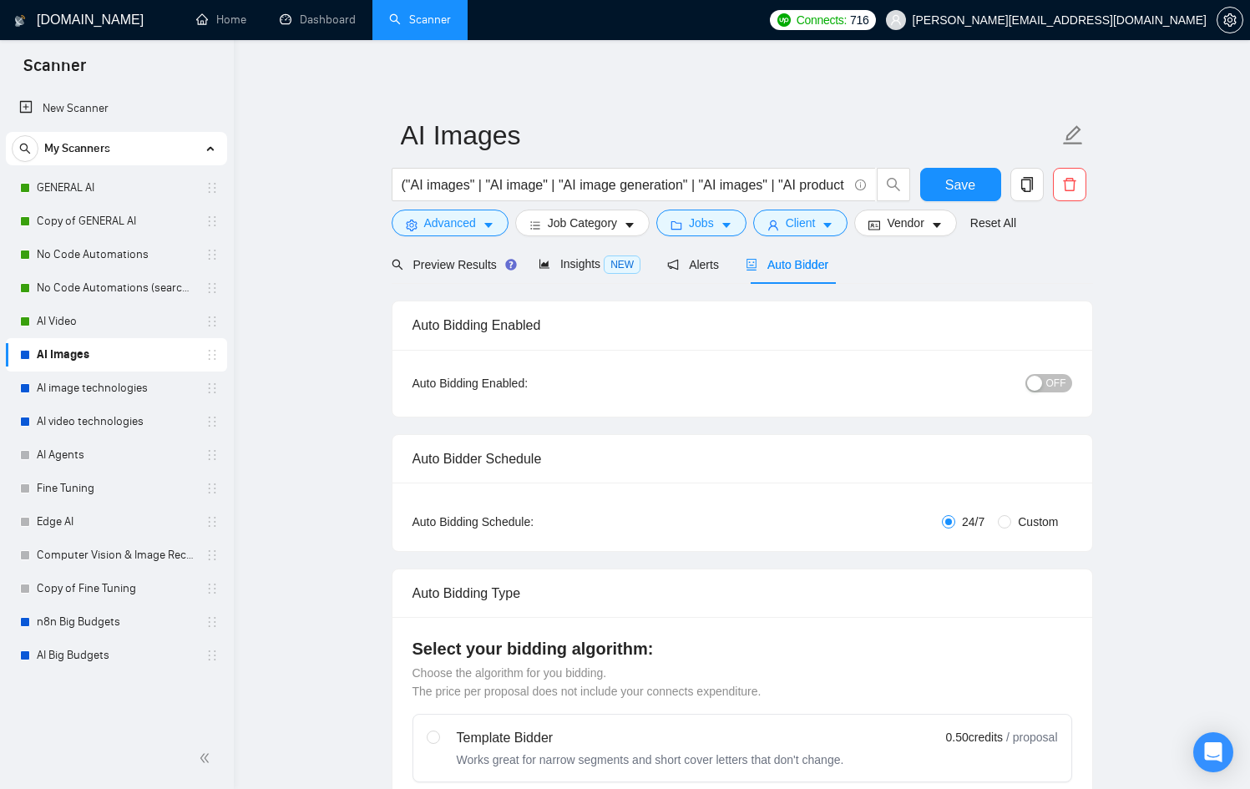
click at [1039, 377] on div "button" at bounding box center [1034, 383] width 15 height 15
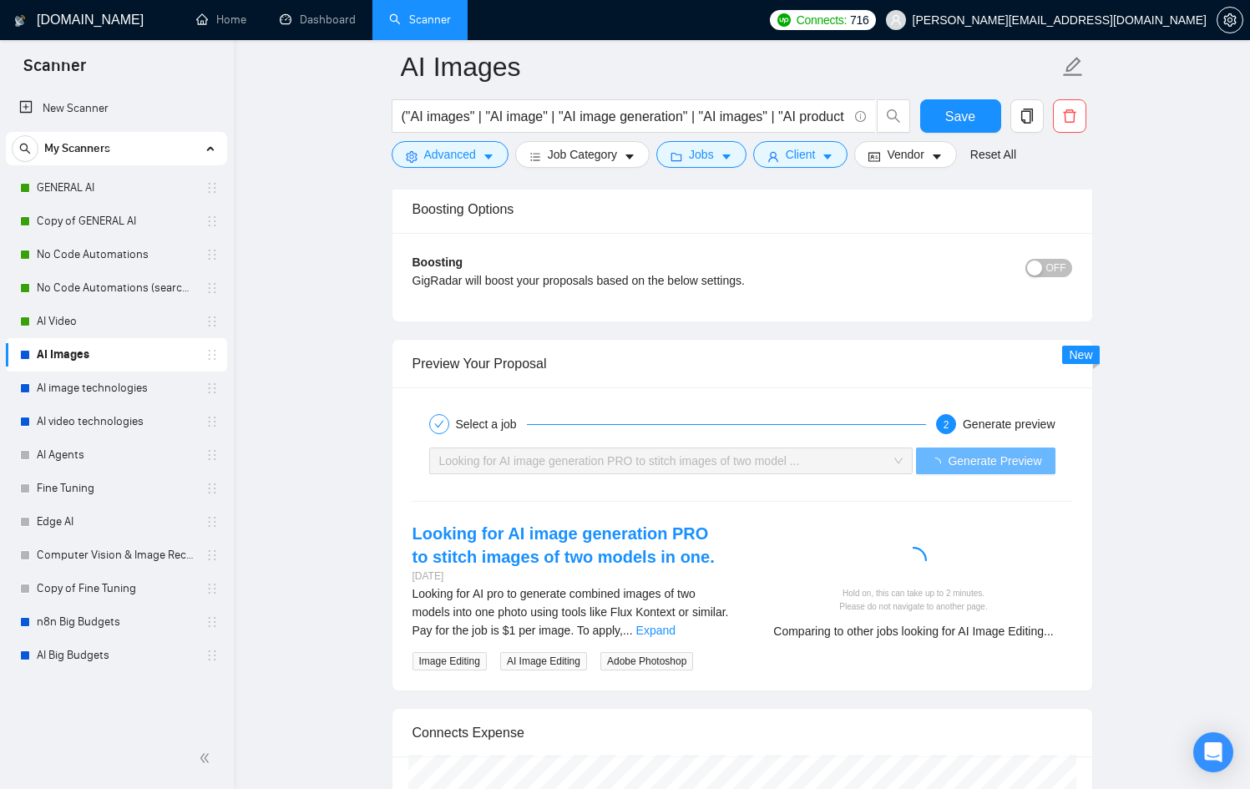
scroll to position [3001, 0]
click at [676, 633] on link "Expand" at bounding box center [655, 631] width 39 height 13
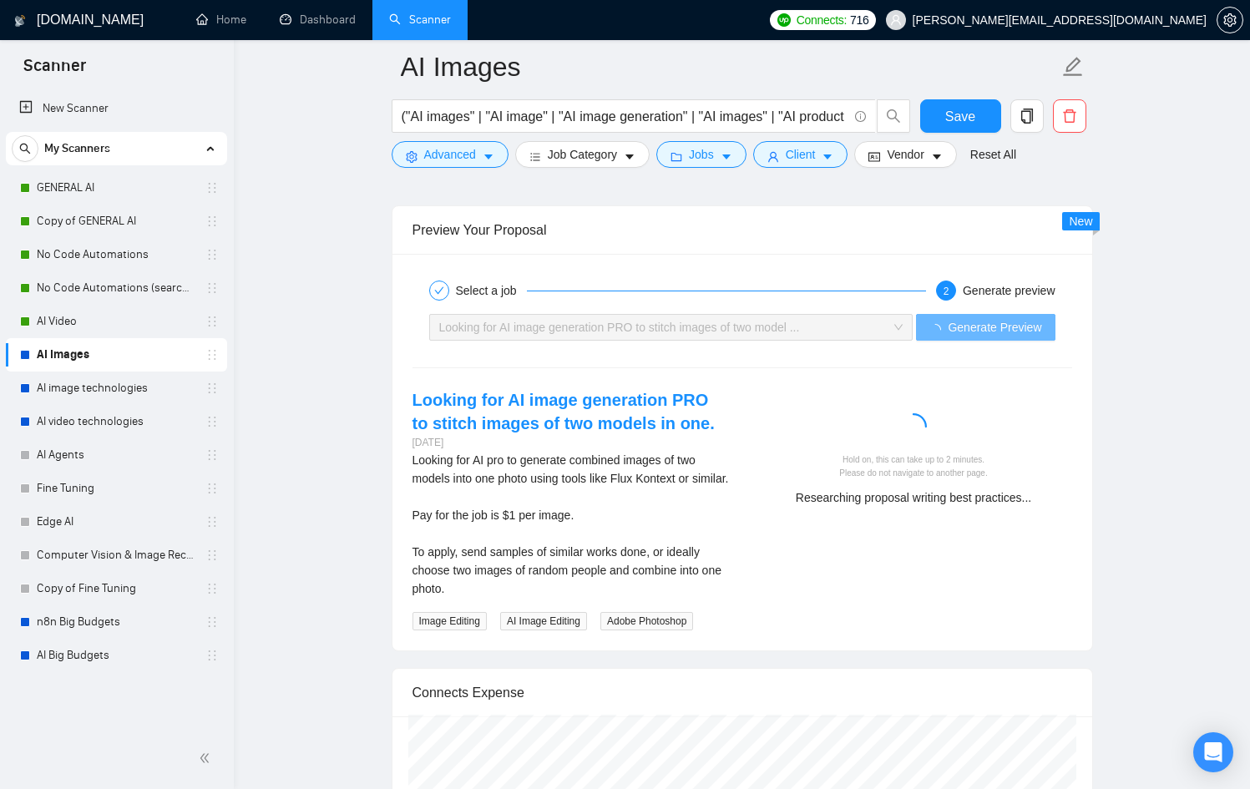
scroll to position [3135, 0]
click at [470, 148] on span "Advanced" at bounding box center [450, 154] width 52 height 18
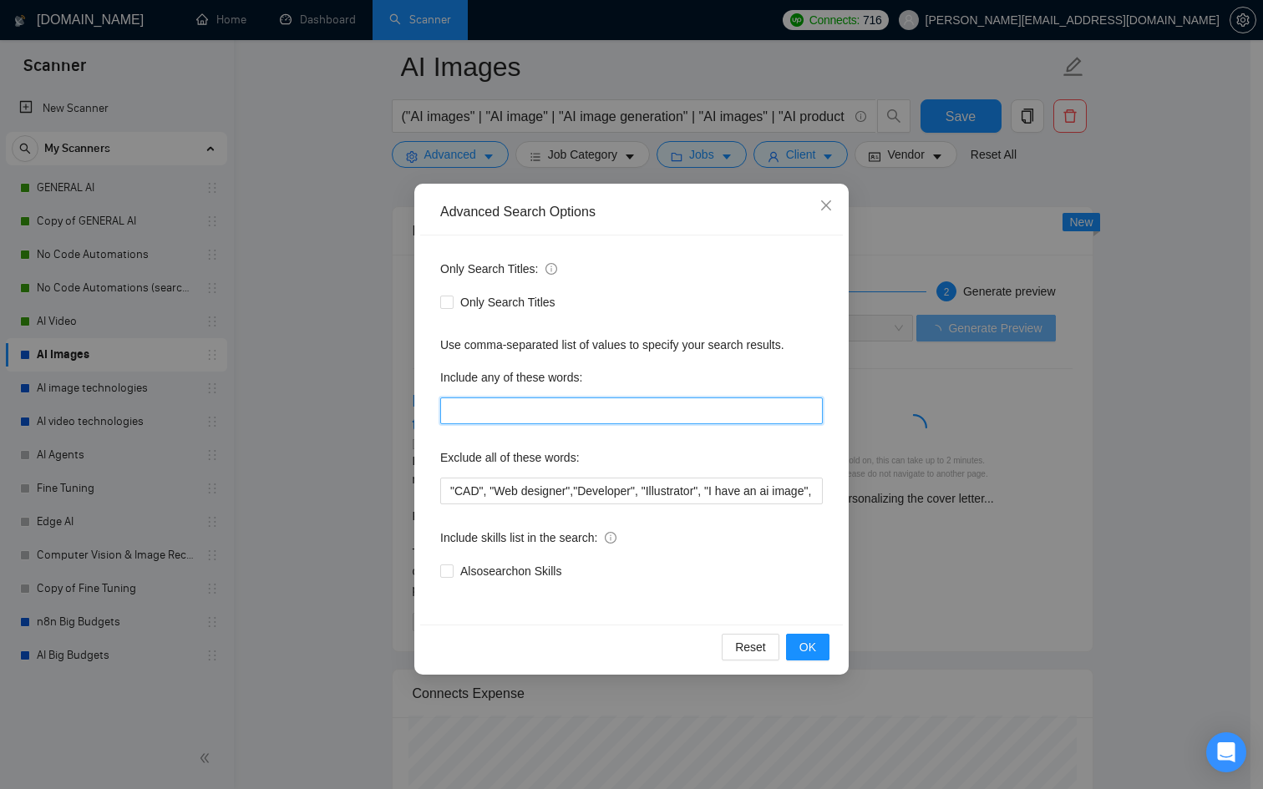
click at [514, 403] on input "text" at bounding box center [631, 411] width 382 height 27
click at [345, 458] on div "Advanced Search Options Only Search Titles: Only Search Titles Use comma-separa…" at bounding box center [631, 394] width 1263 height 789
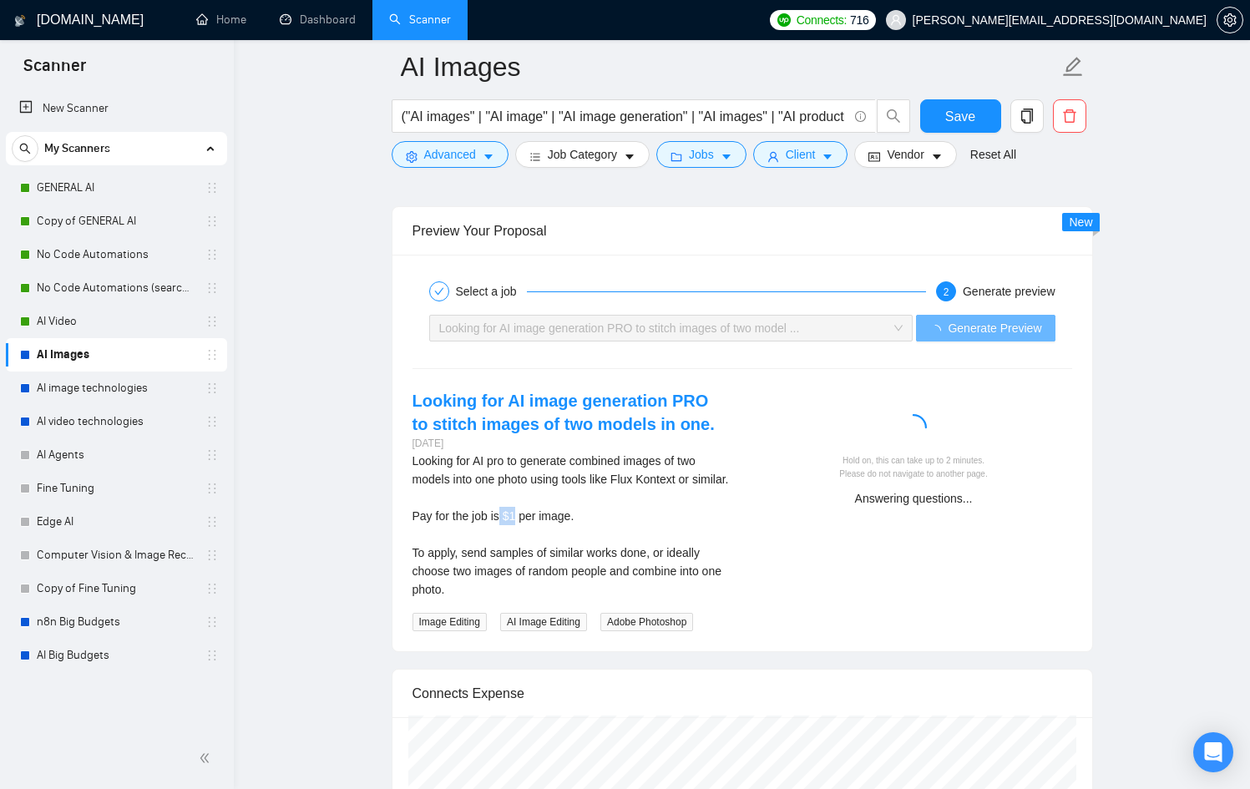
drag, startPoint x: 501, startPoint y: 534, endPoint x: 519, endPoint y: 534, distance: 17.5
click at [519, 534] on div "Looking for AI pro to generate combined images of two models into one photo usi…" at bounding box center [571, 525] width 317 height 147
click at [520, 530] on div "Looking for AI pro to generate combined images of two models into one photo usi…" at bounding box center [571, 525] width 317 height 147
drag, startPoint x: 520, startPoint y: 529, endPoint x: 508, endPoint y: 531, distance: 12.6
click at [508, 531] on div "Looking for AI pro to generate combined images of two models into one photo usi…" at bounding box center [571, 525] width 317 height 147
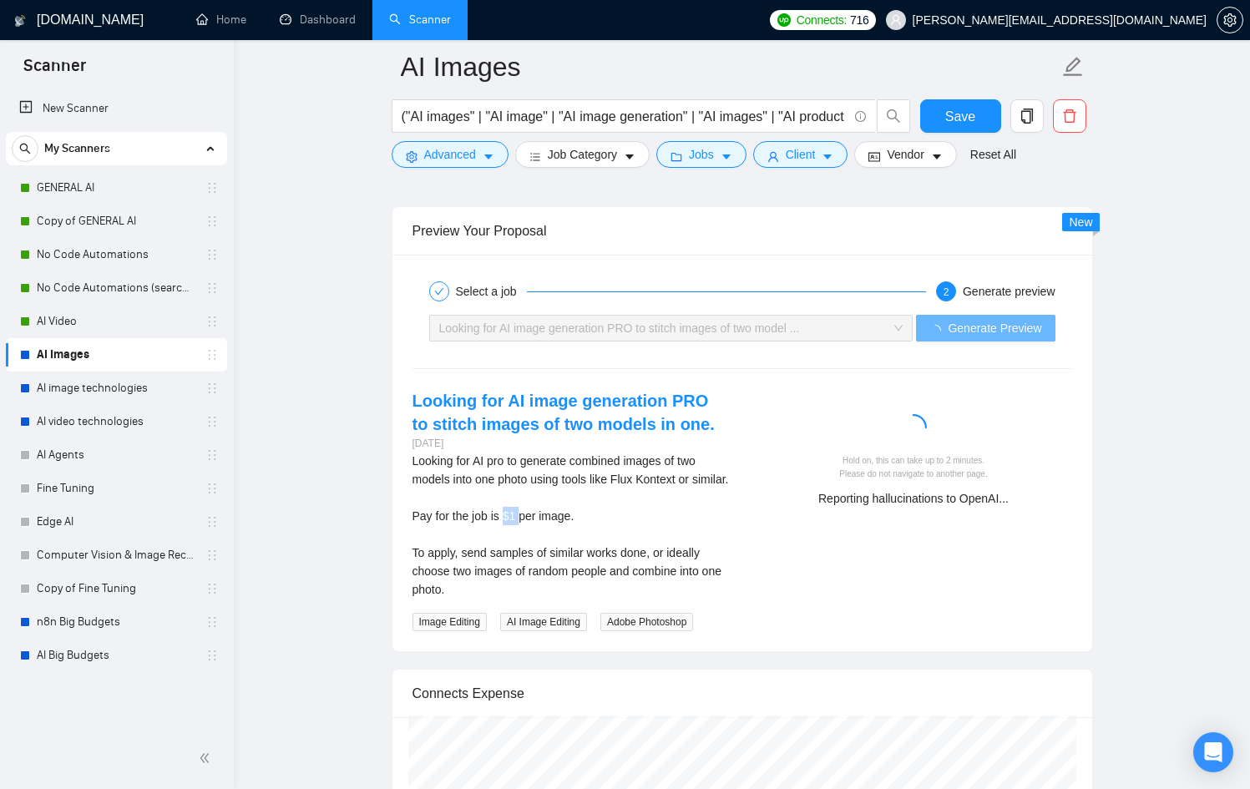
copy div "$1"
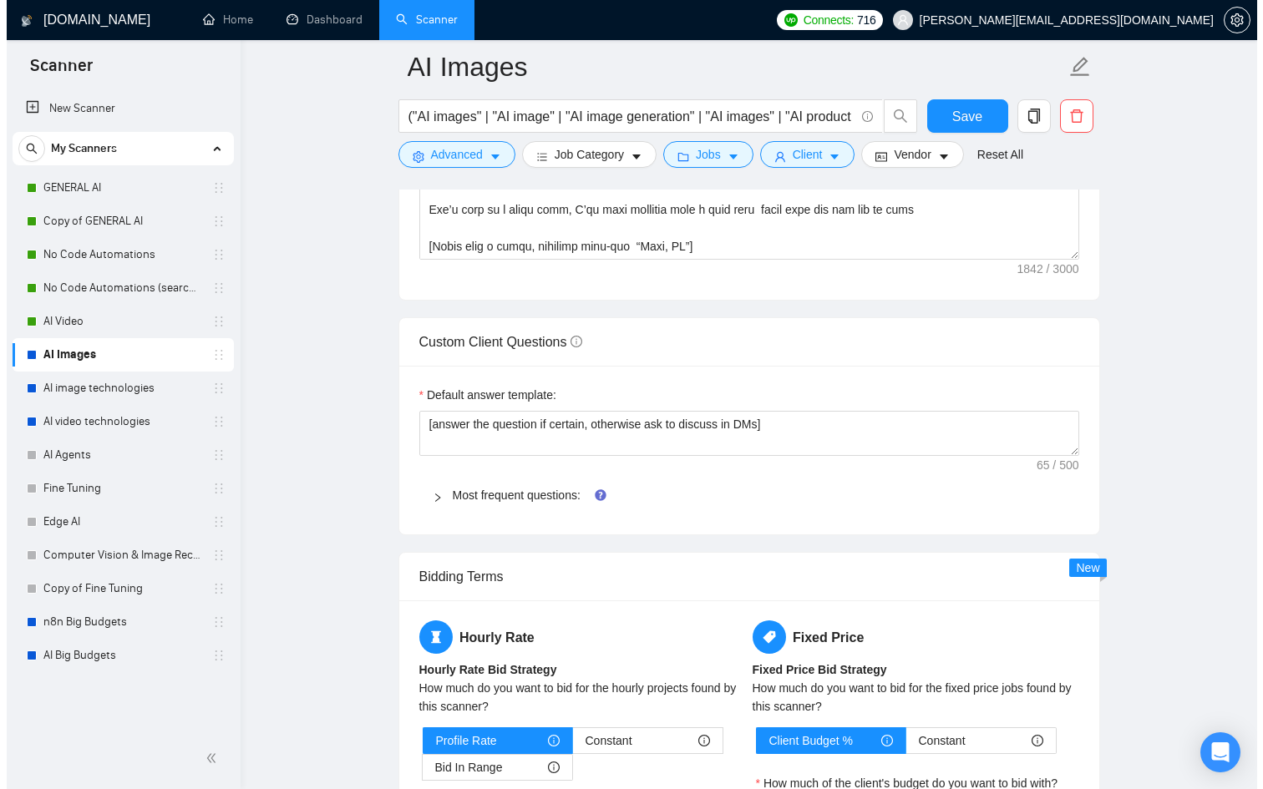
scroll to position [2248, 0]
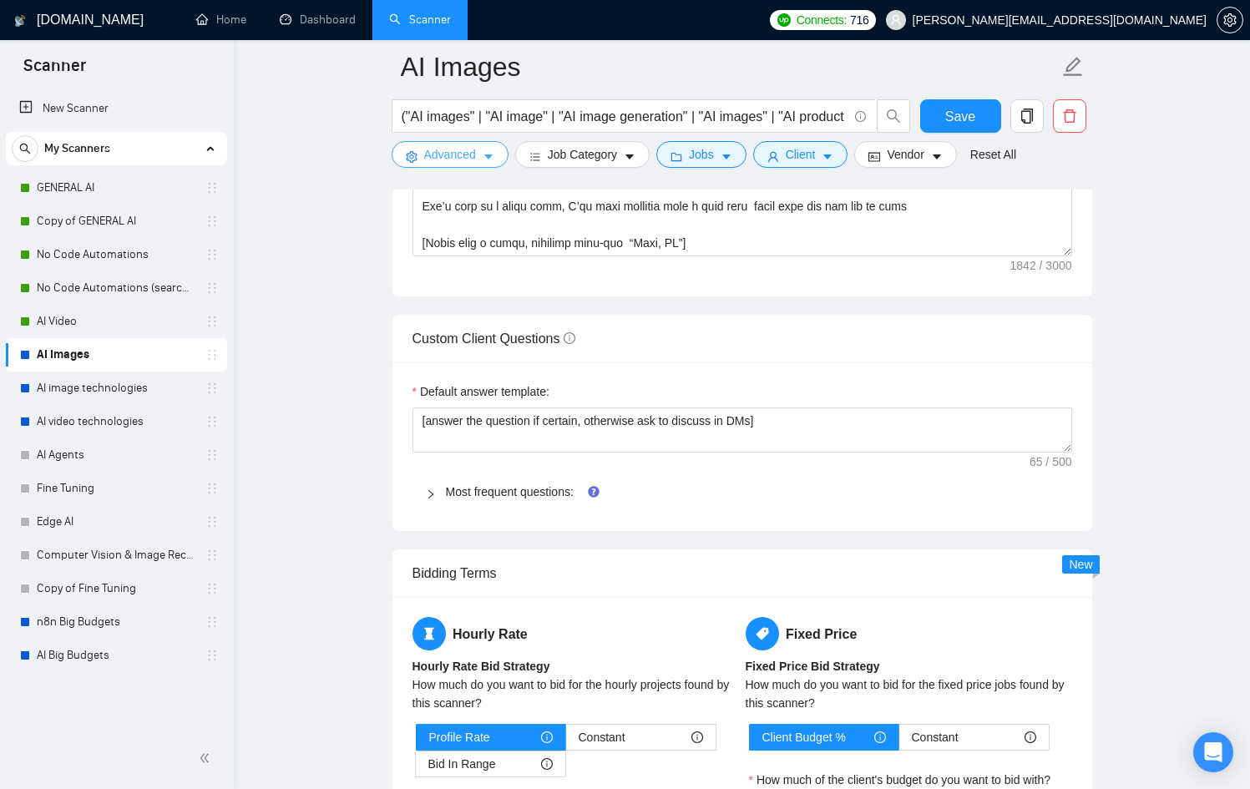
click at [458, 151] on span "Advanced" at bounding box center [450, 154] width 52 height 18
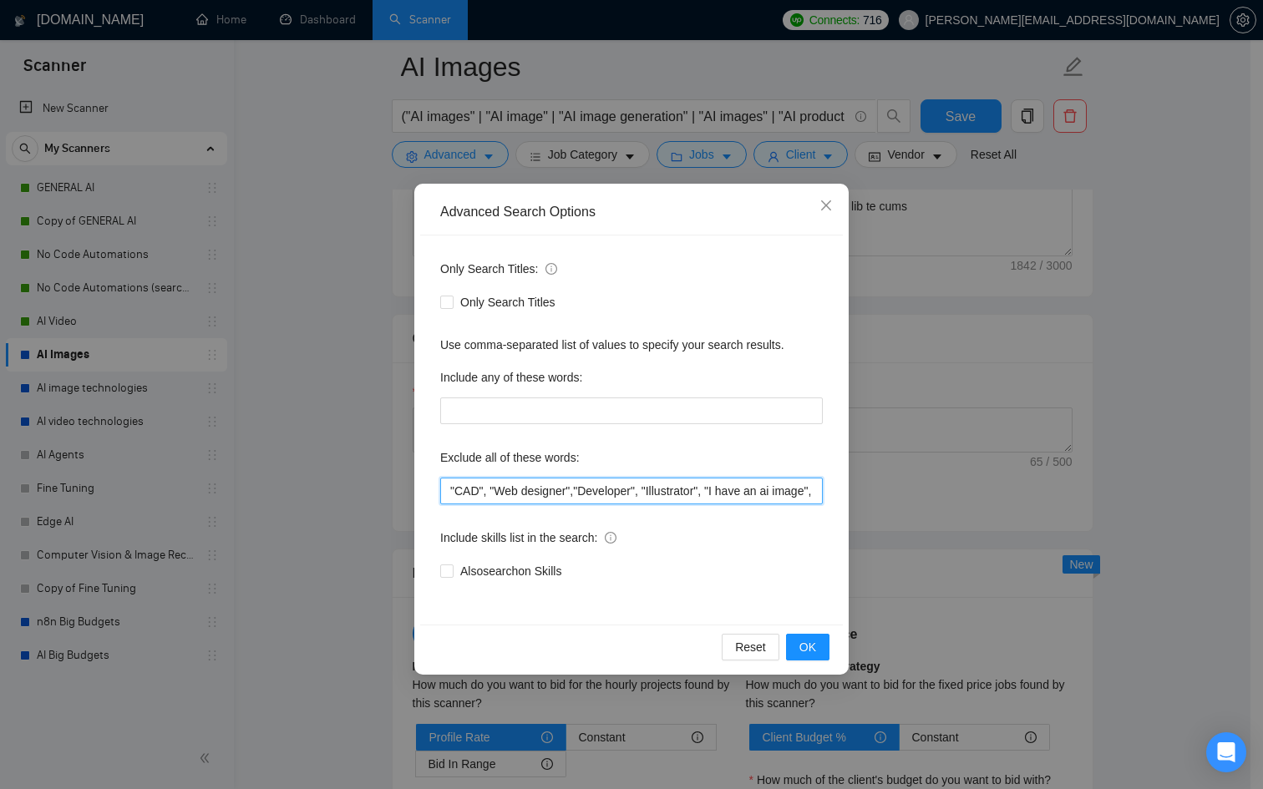
scroll to position [0, 409]
drag, startPoint x: 692, startPoint y: 491, endPoint x: 1056, endPoint y: 489, distance: 363.3
click at [1056, 489] on div "Advanced Search Options Only Search Titles: Only Search Titles Use comma-separa…" at bounding box center [631, 394] width 1263 height 789
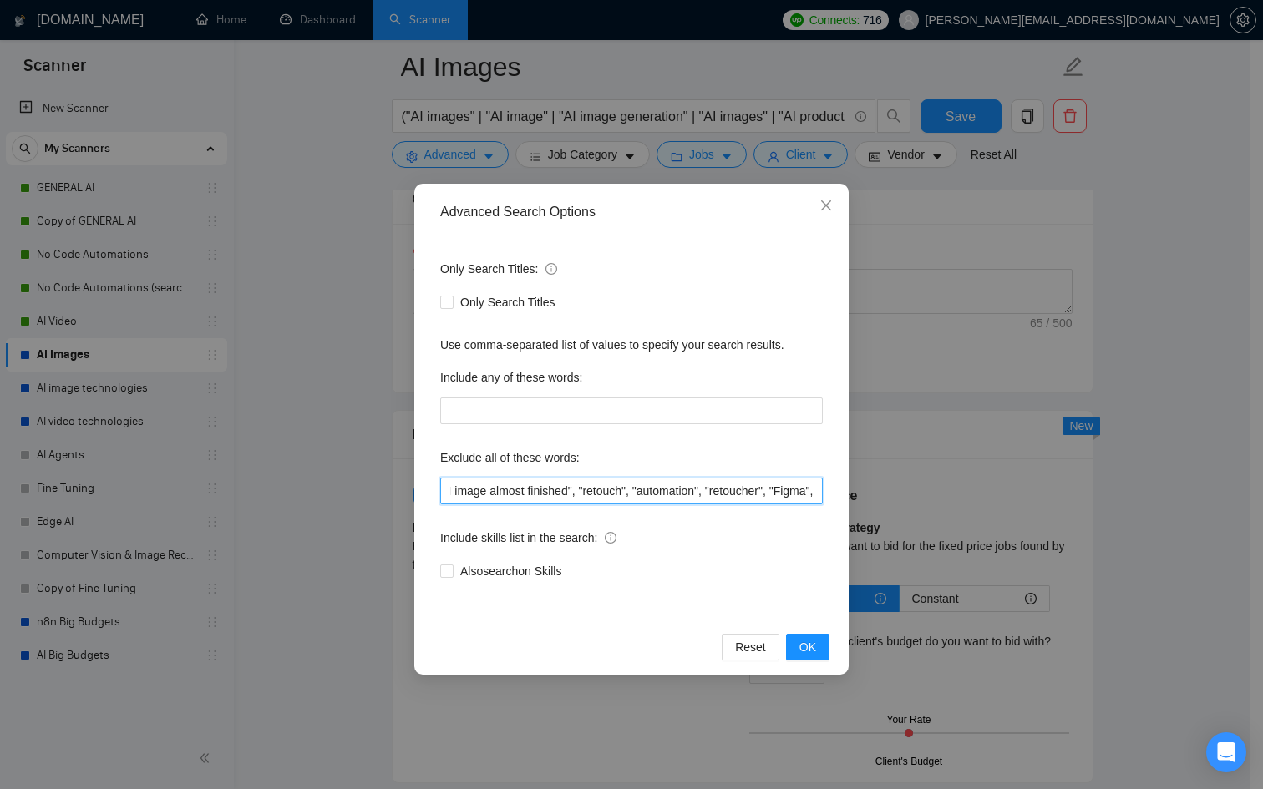
scroll to position [0, 414]
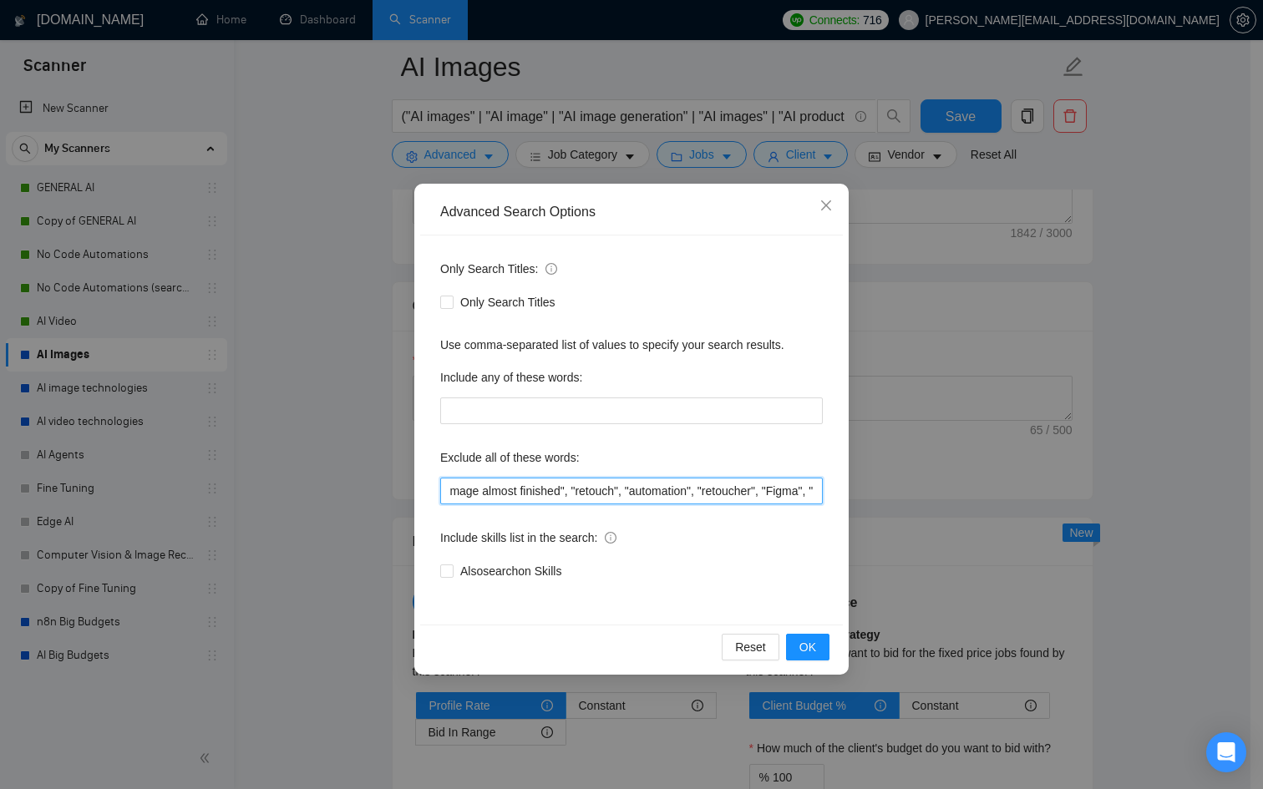
paste input "$1"
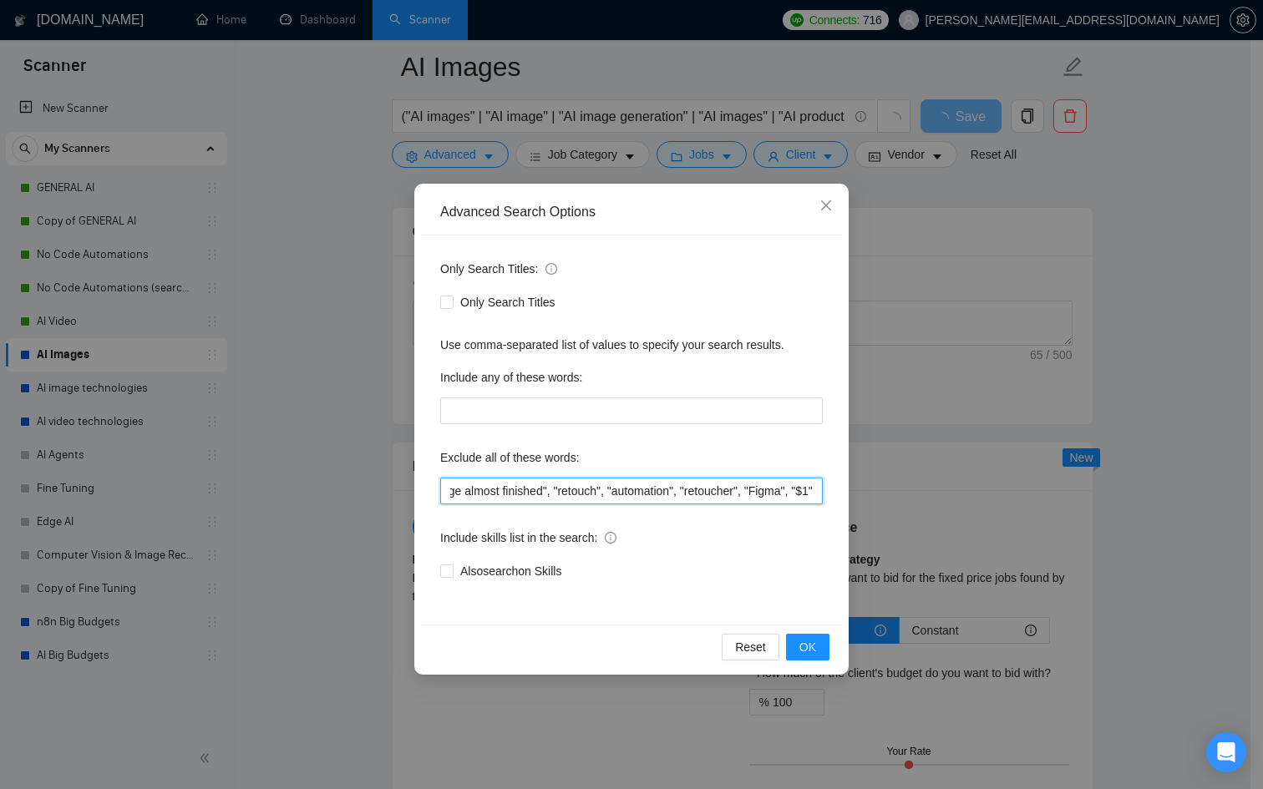
scroll to position [0, 440]
type input ""CAD", "Web designer","Developer", "Illustrator", "I have an ai image", "AI ima…"
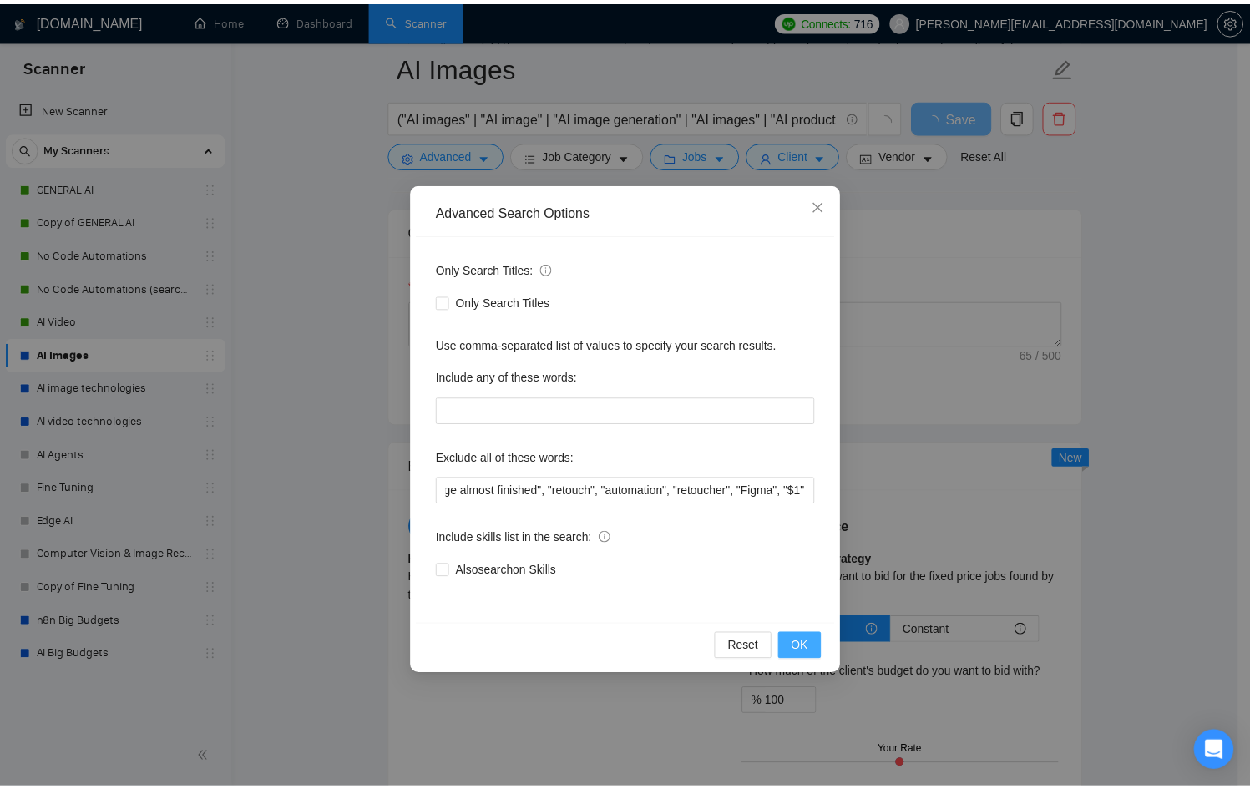
scroll to position [0, 0]
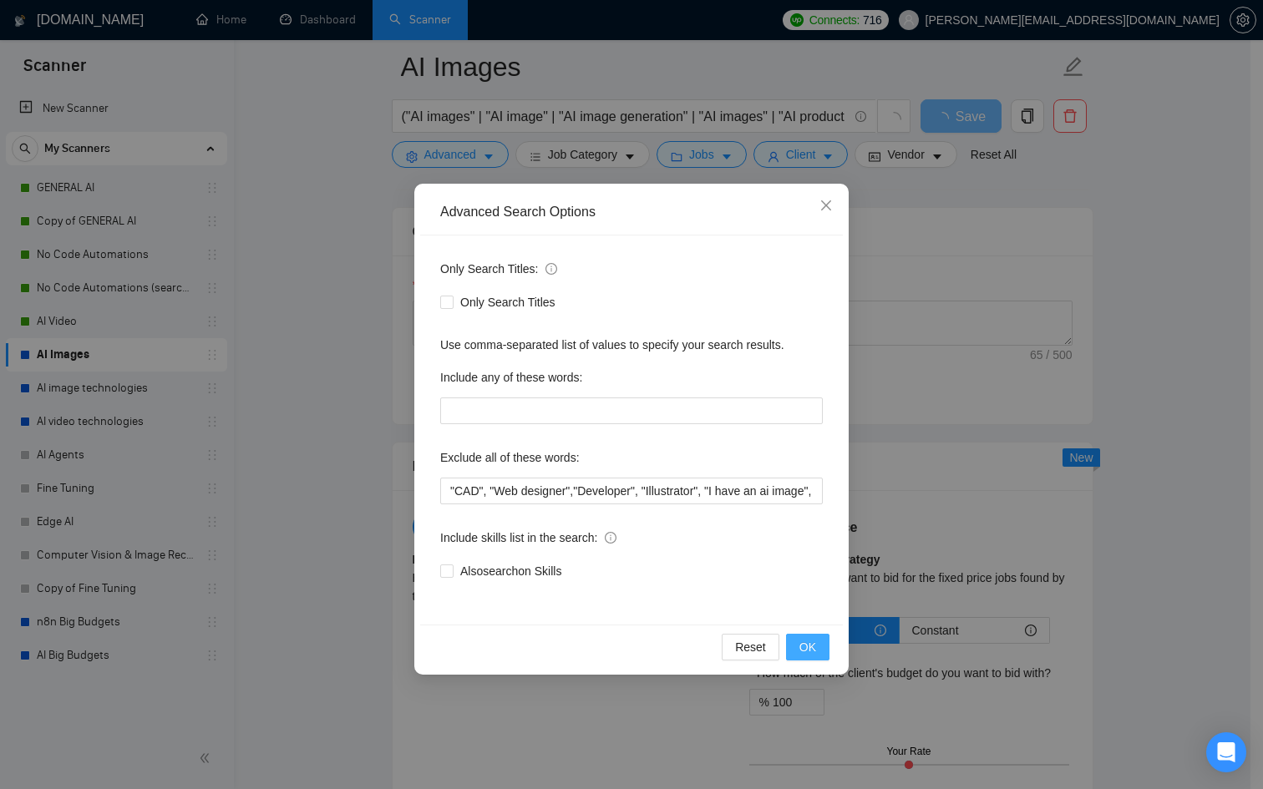
click at [803, 647] on span "OK" at bounding box center [807, 647] width 17 height 18
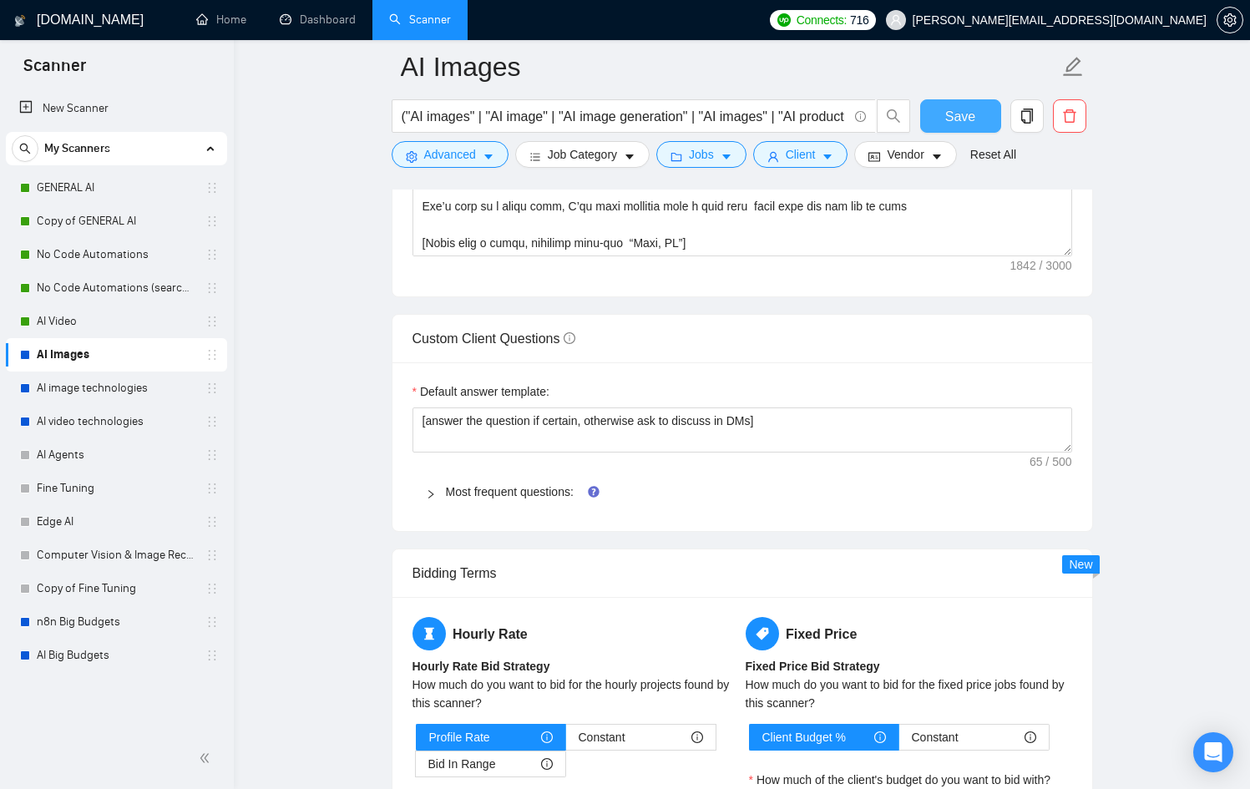
click at [951, 120] on span "Save" at bounding box center [960, 116] width 30 height 21
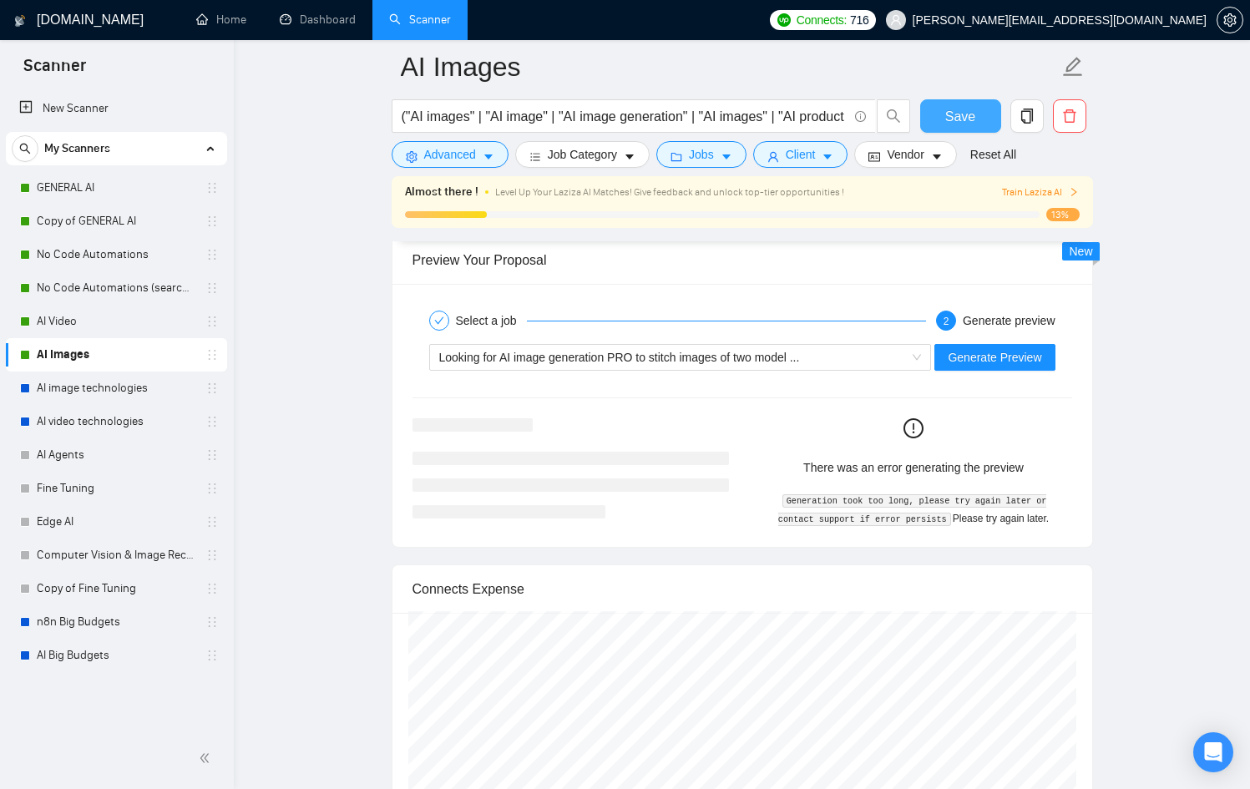
scroll to position [3155, 0]
click at [968, 109] on span "Save" at bounding box center [960, 116] width 30 height 21
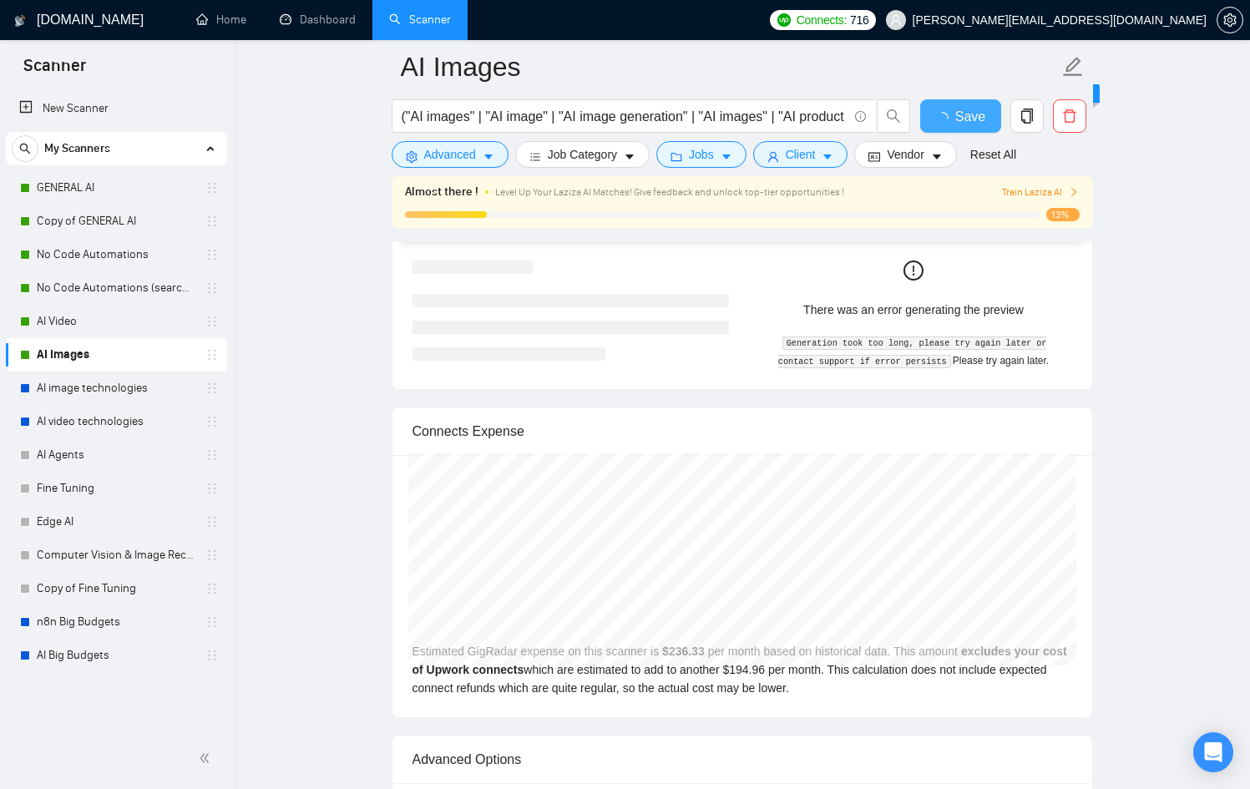
checkbox input "true"
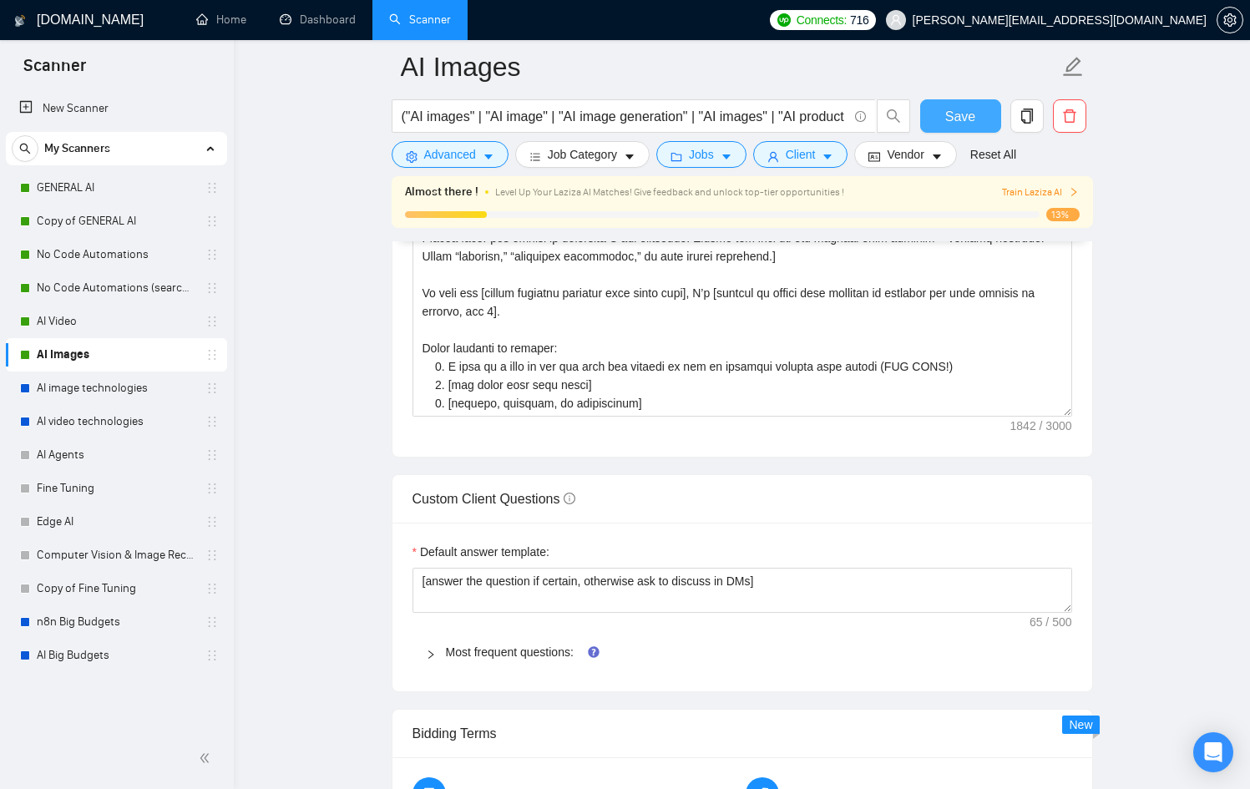
scroll to position [2129, 0]
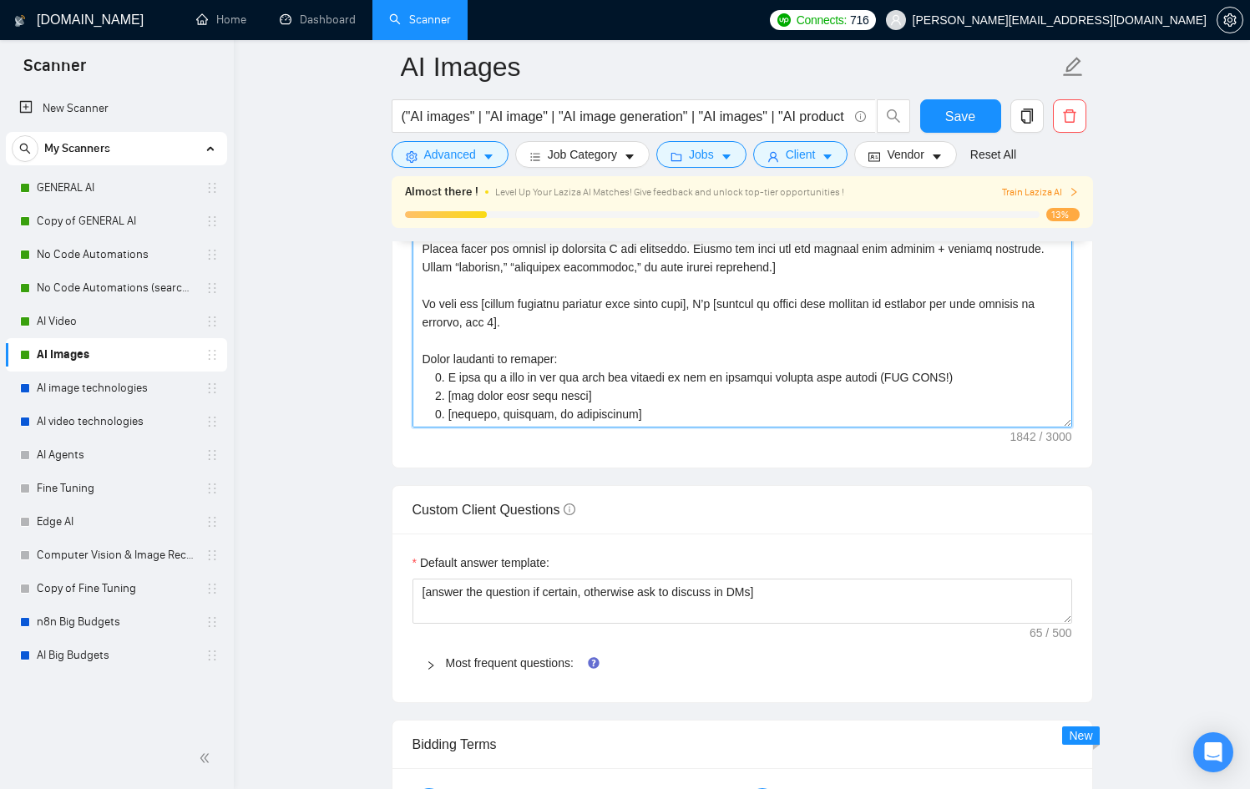
click at [636, 413] on textarea "Cover letter template:" at bounding box center [743, 240] width 660 height 376
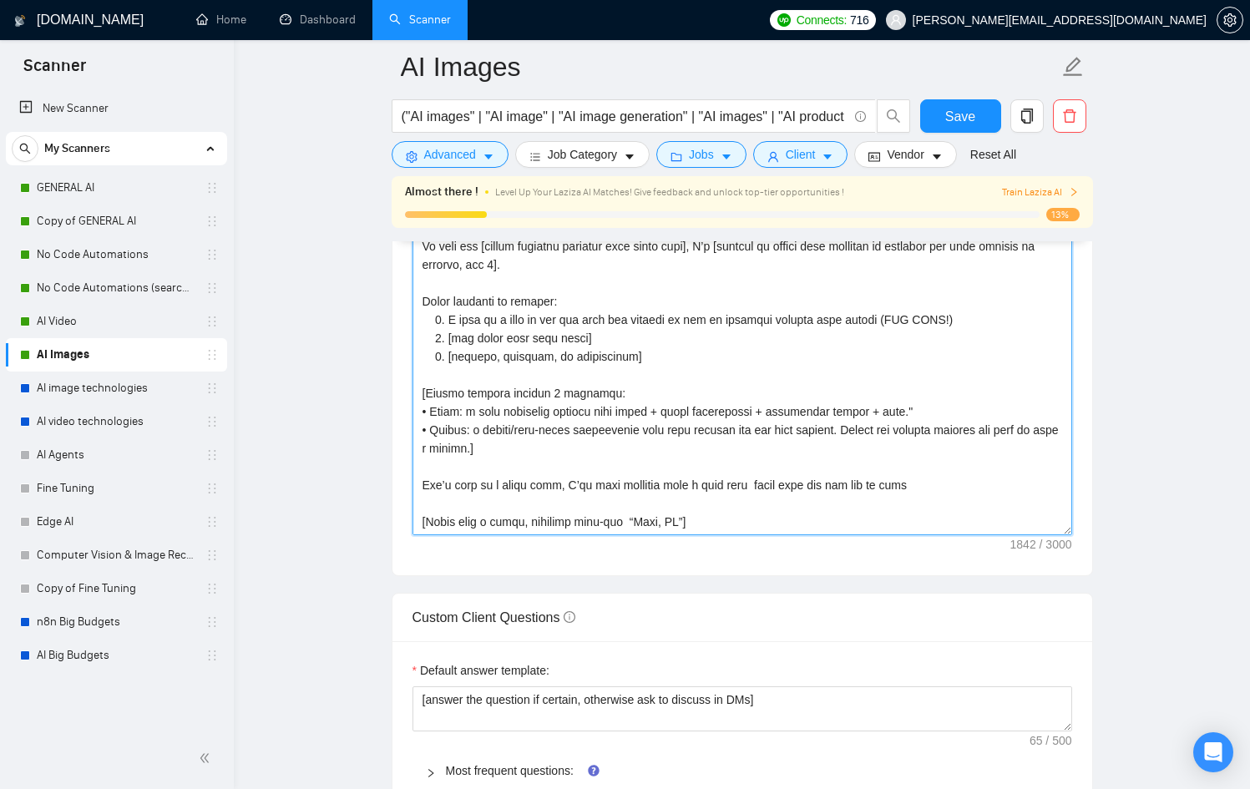
scroll to position [2019, 0]
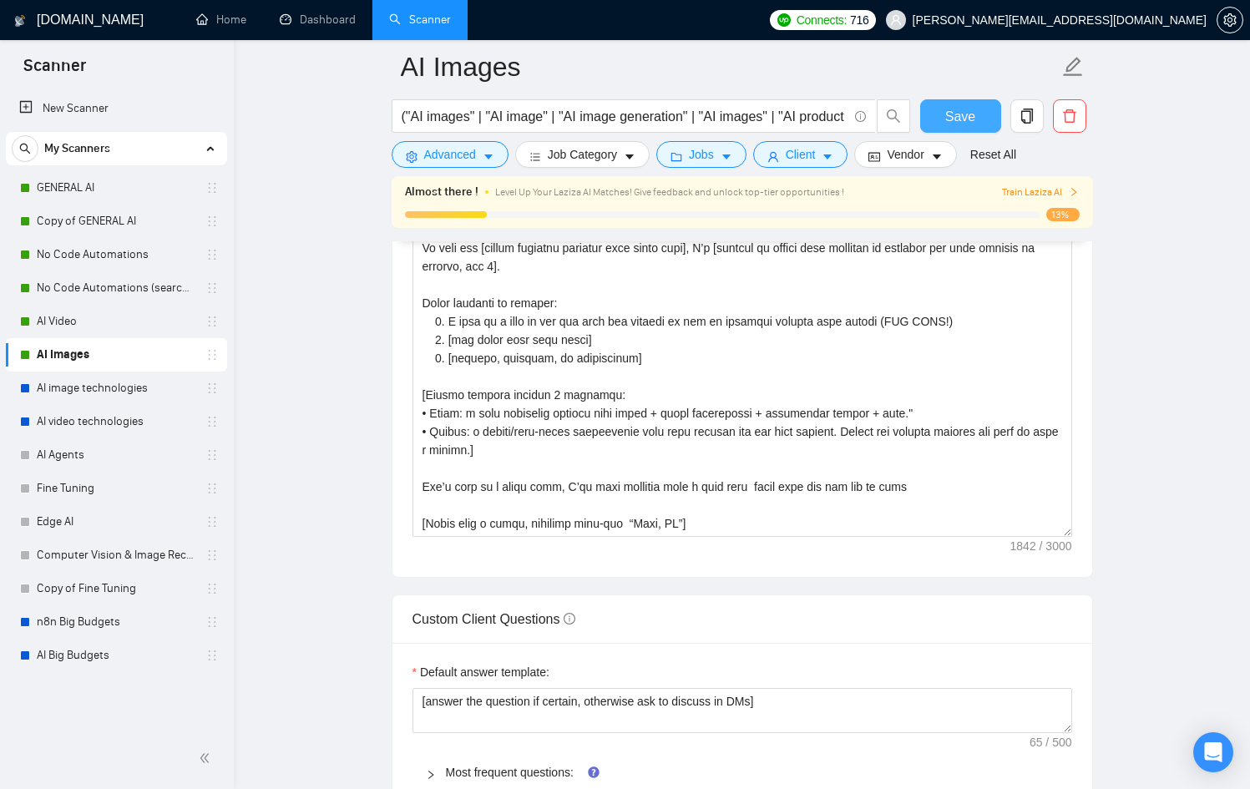
click at [950, 124] on span "Save" at bounding box center [960, 116] width 30 height 21
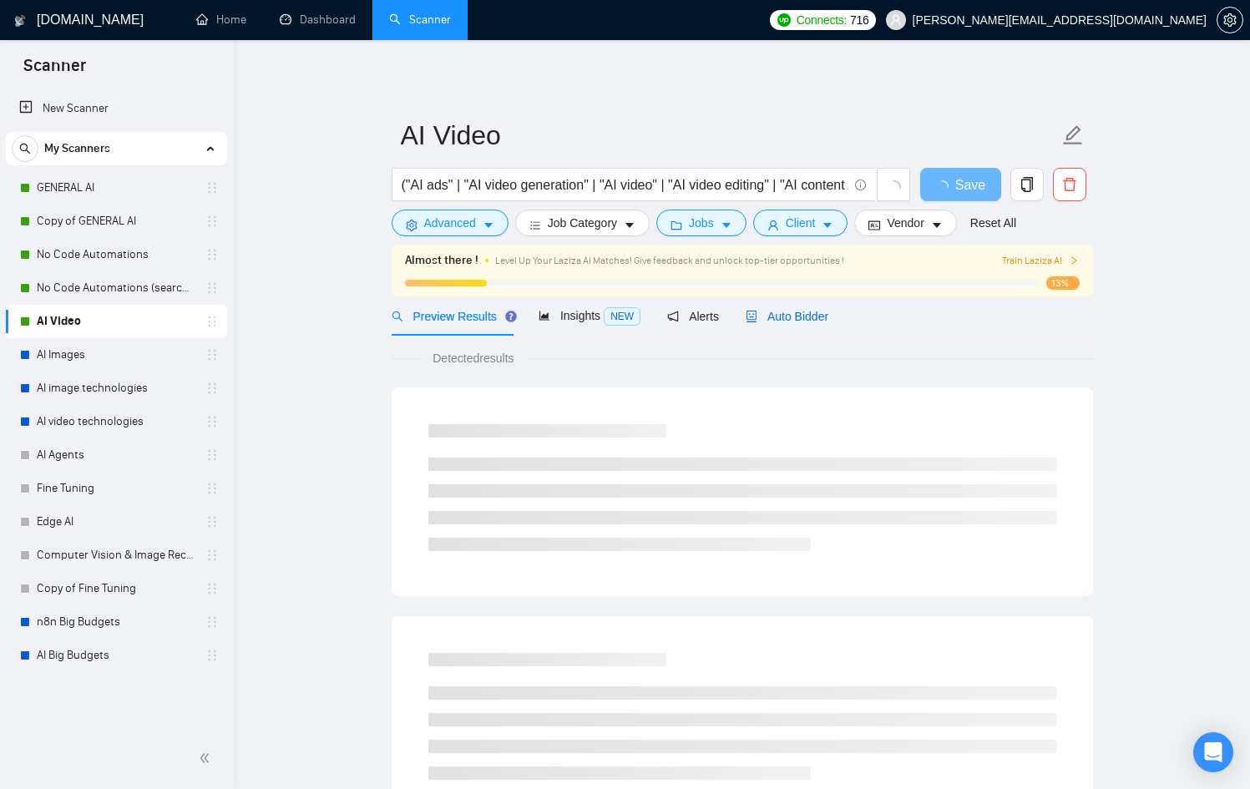
click at [772, 317] on span "Auto Bidder" at bounding box center [787, 316] width 83 height 13
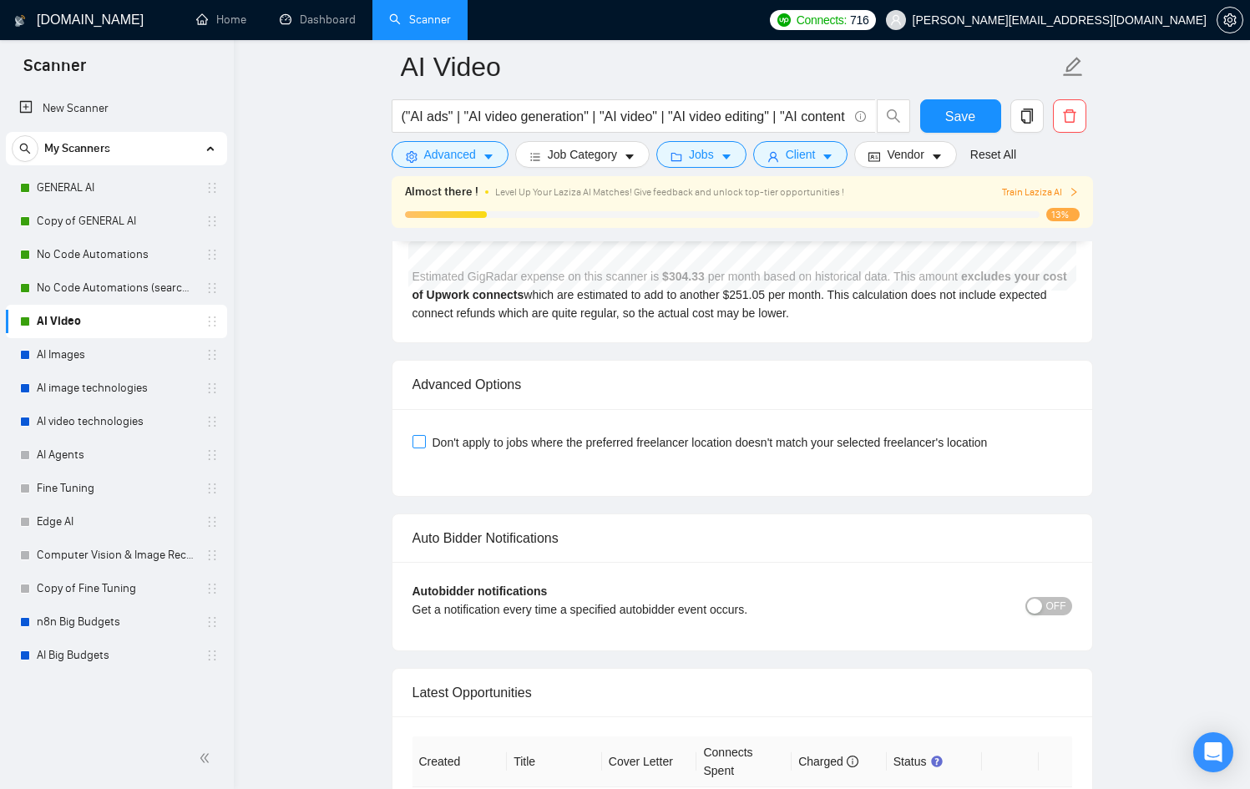
scroll to position [3684, 0]
click at [1033, 606] on div "button" at bounding box center [1034, 604] width 15 height 15
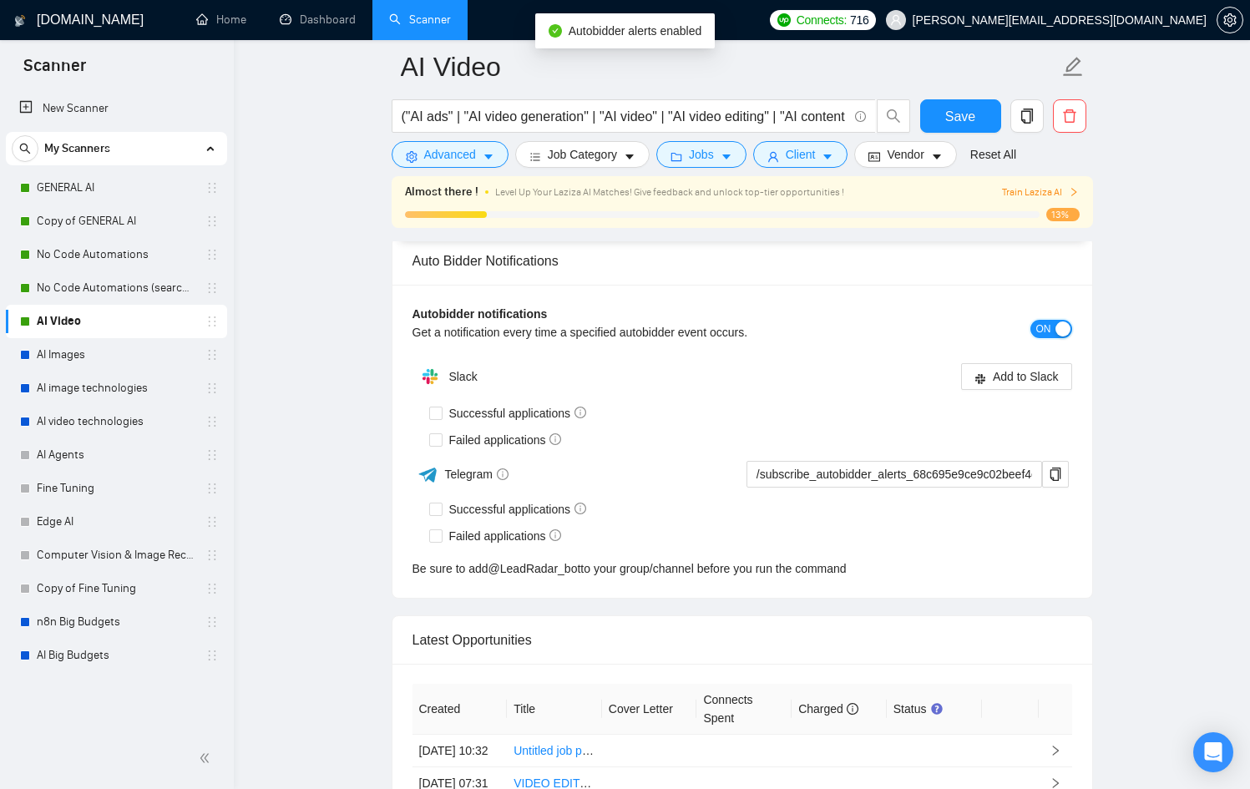
scroll to position [3951, 0]
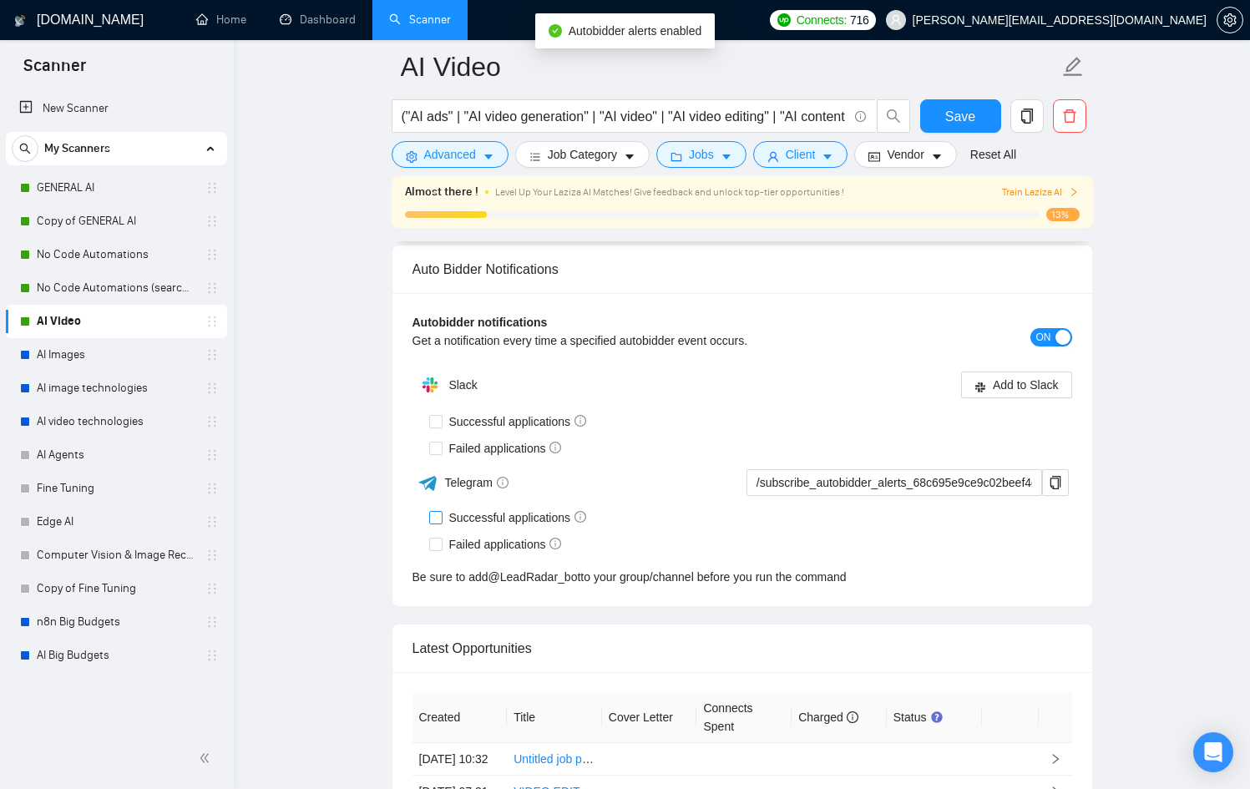
click at [501, 513] on span "Successful applications" at bounding box center [518, 518] width 151 height 18
click at [441, 513] on input "Successful applications" at bounding box center [435, 517] width 12 height 12
checkbox input "true"
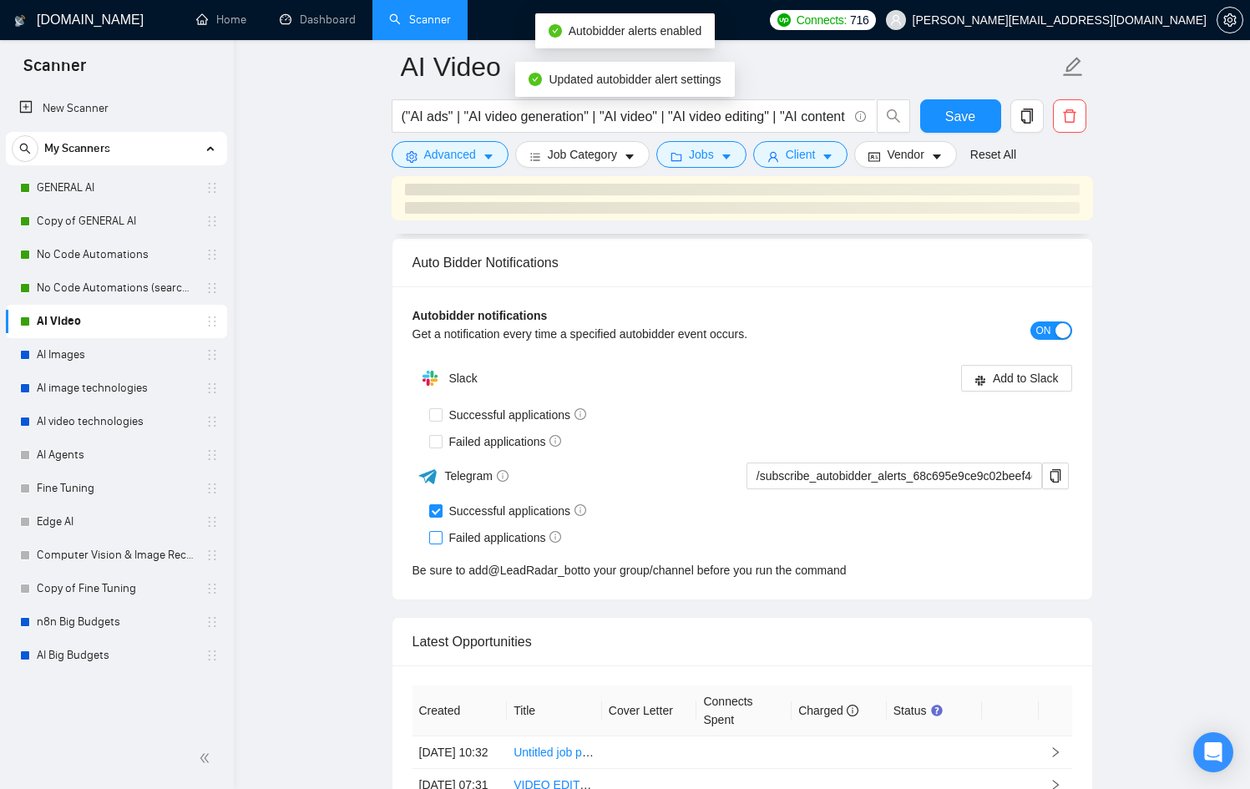
click at [501, 537] on span "Failed applications" at bounding box center [506, 538] width 126 height 18
click at [441, 537] on input "Failed applications" at bounding box center [435, 537] width 12 height 12
checkbox input "true"
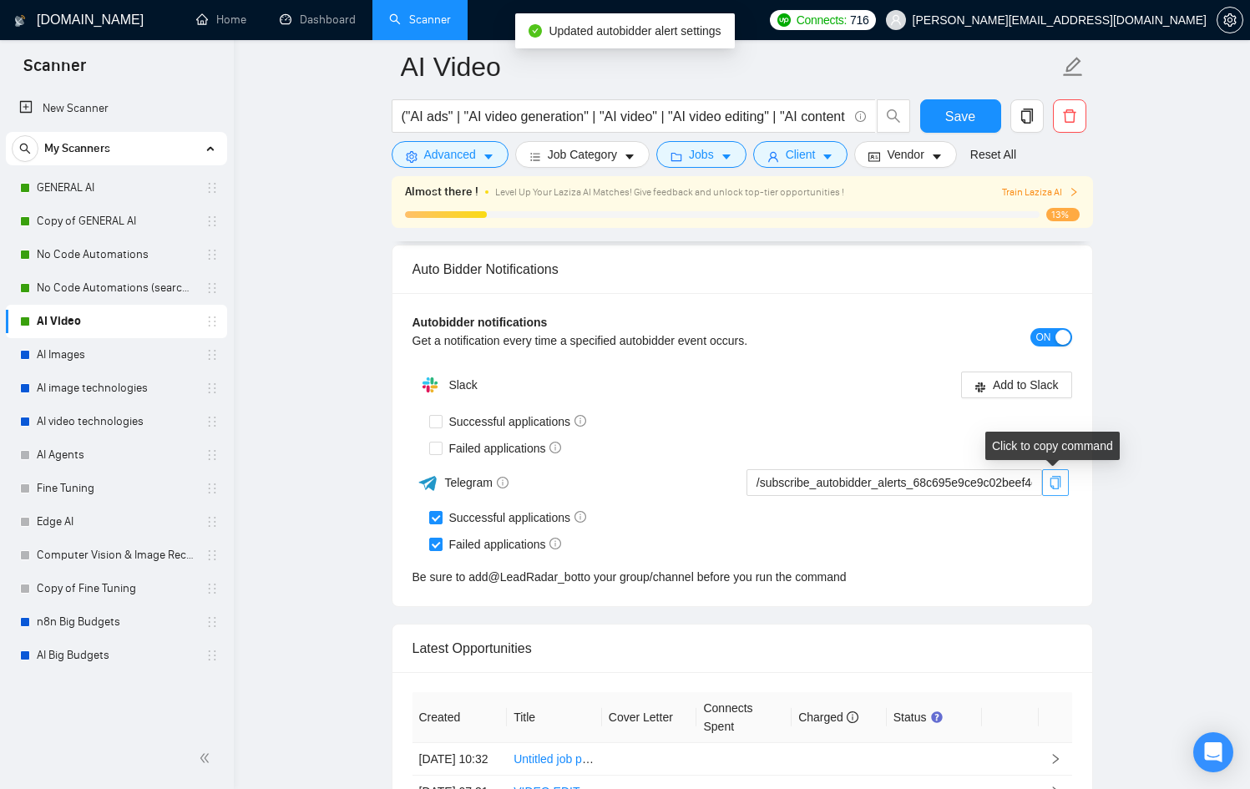
click at [1062, 473] on button "button" at bounding box center [1055, 482] width 27 height 27
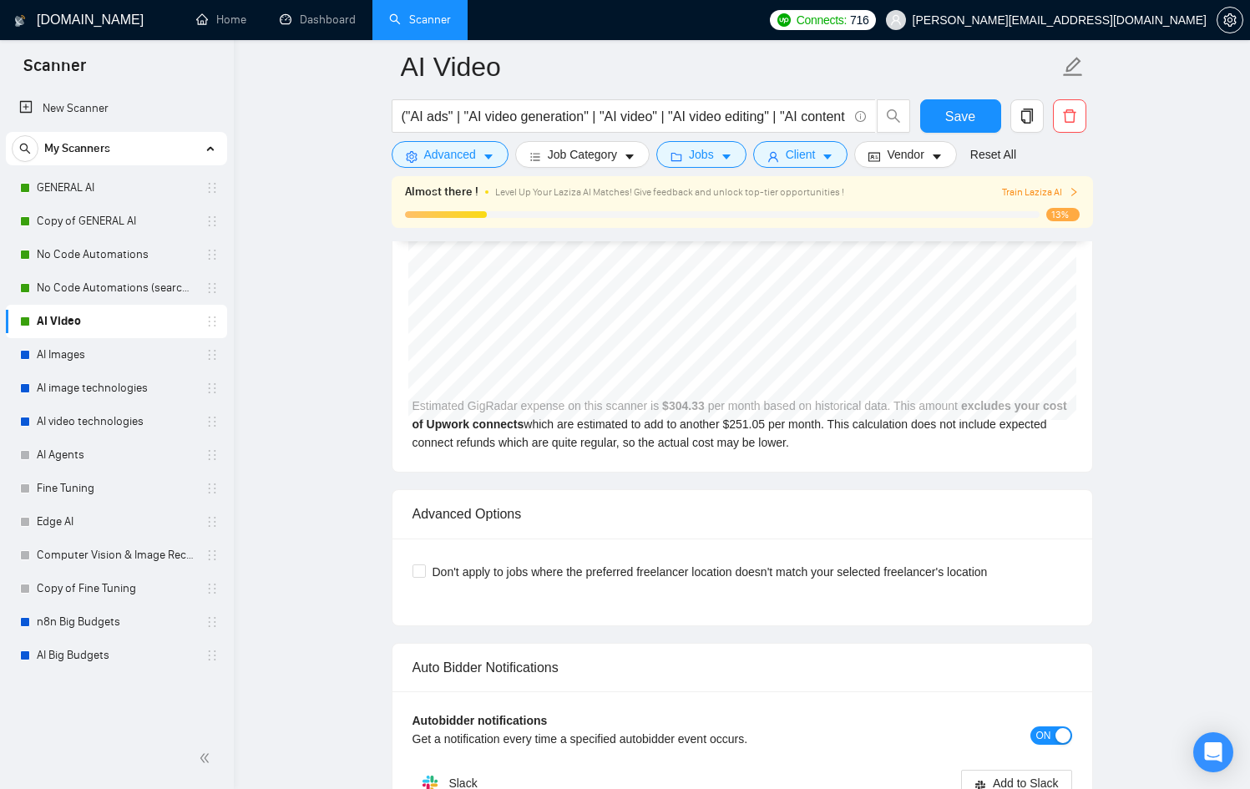
scroll to position [3552, 0]
click at [958, 114] on span "Save" at bounding box center [960, 116] width 30 height 21
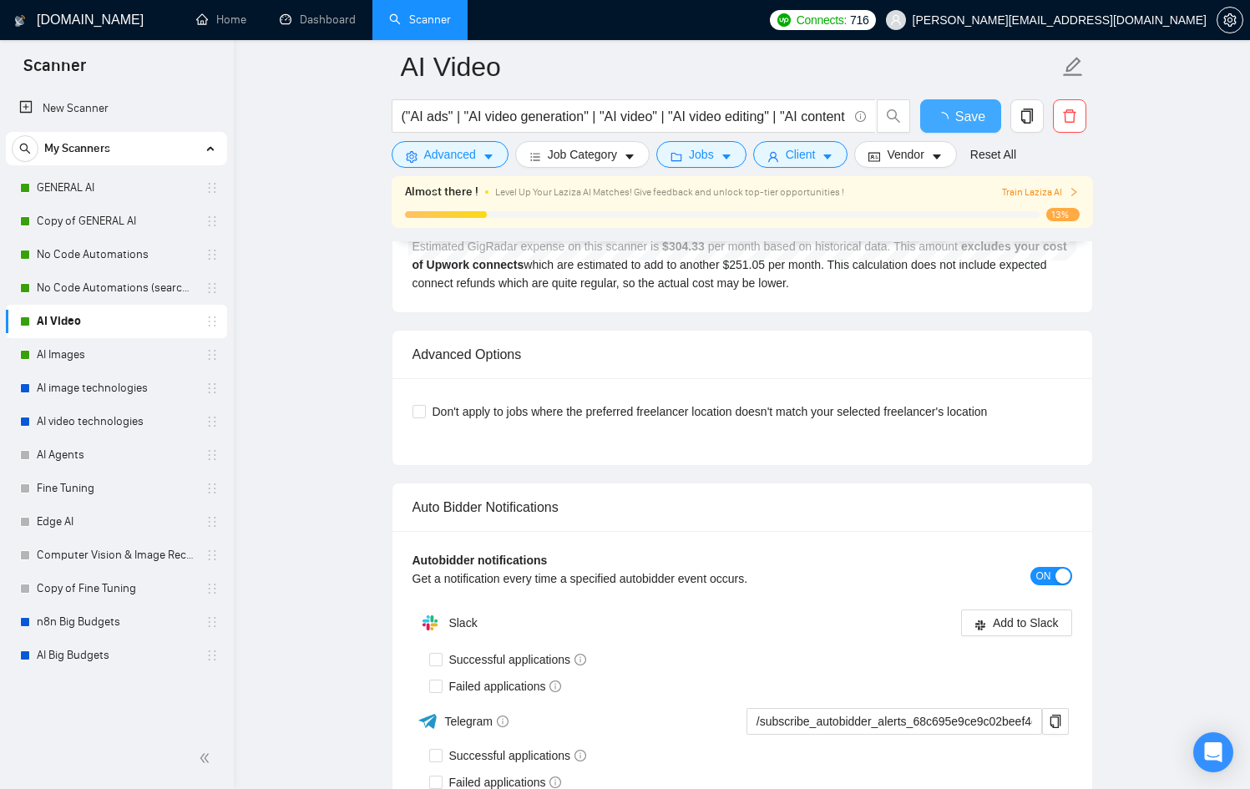
checkbox input "true"
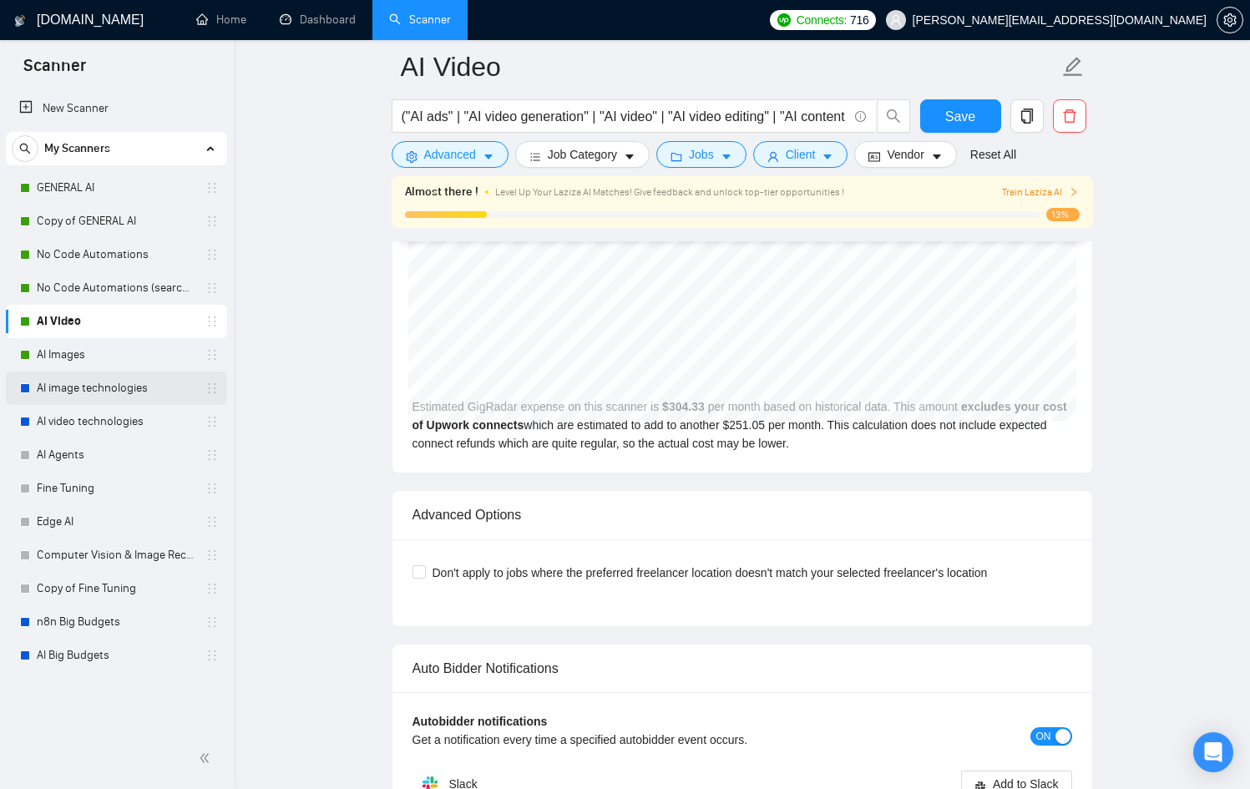
click at [123, 382] on link "AI image technologies" at bounding box center [116, 388] width 159 height 33
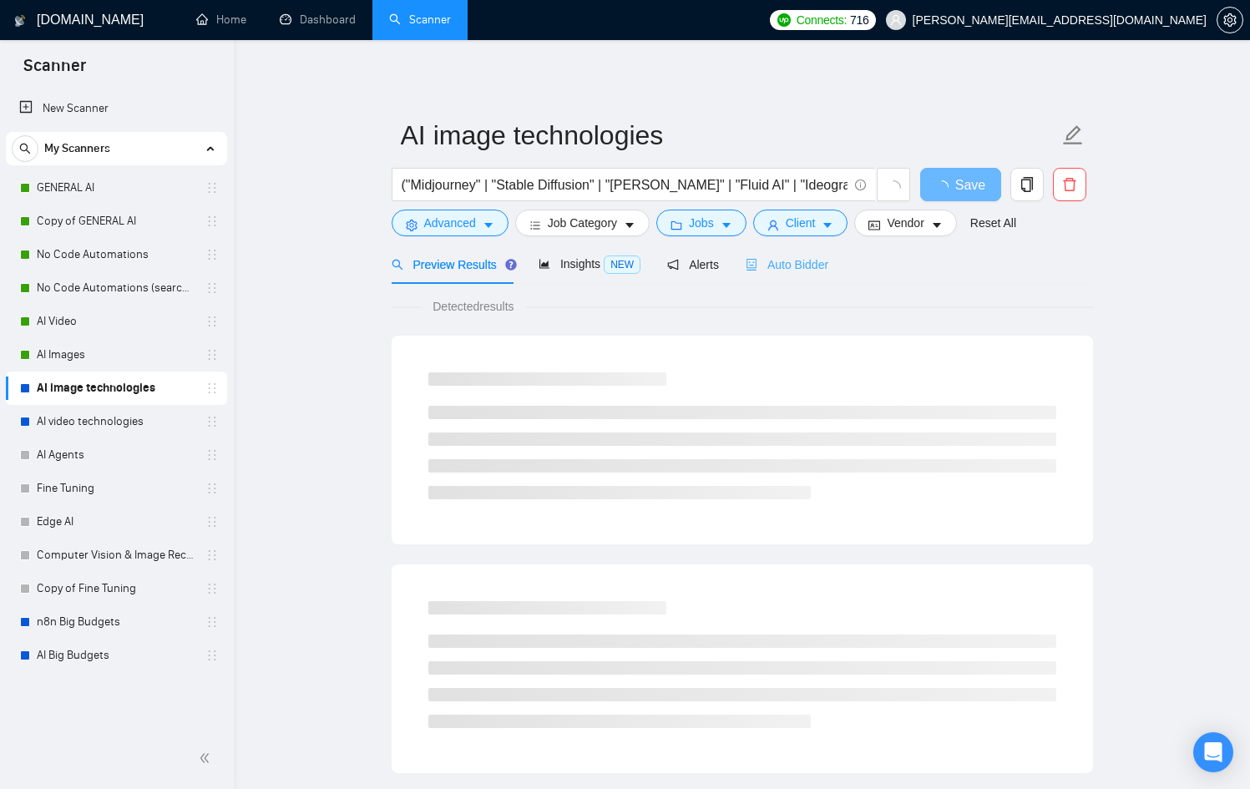
click at [798, 251] on div "Auto Bidder" at bounding box center [787, 264] width 83 height 39
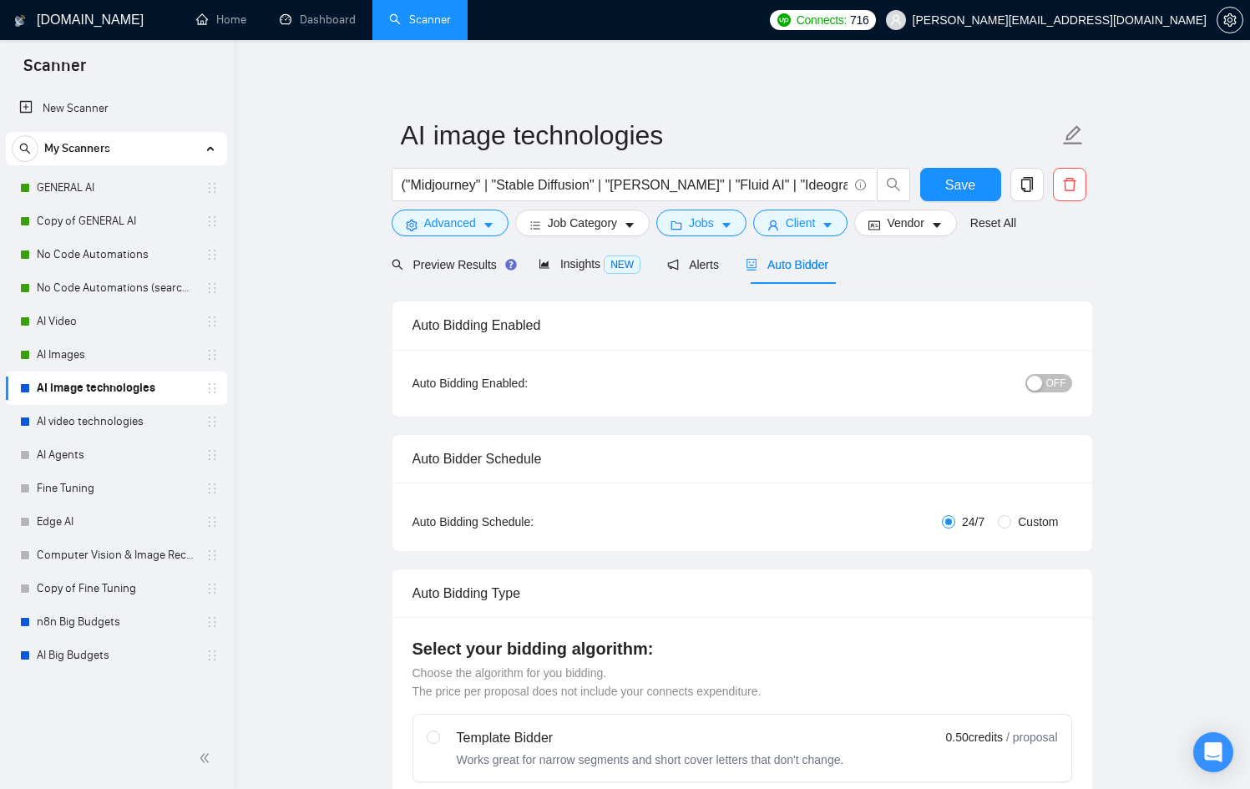
click at [1059, 382] on span "OFF" at bounding box center [1056, 383] width 20 height 18
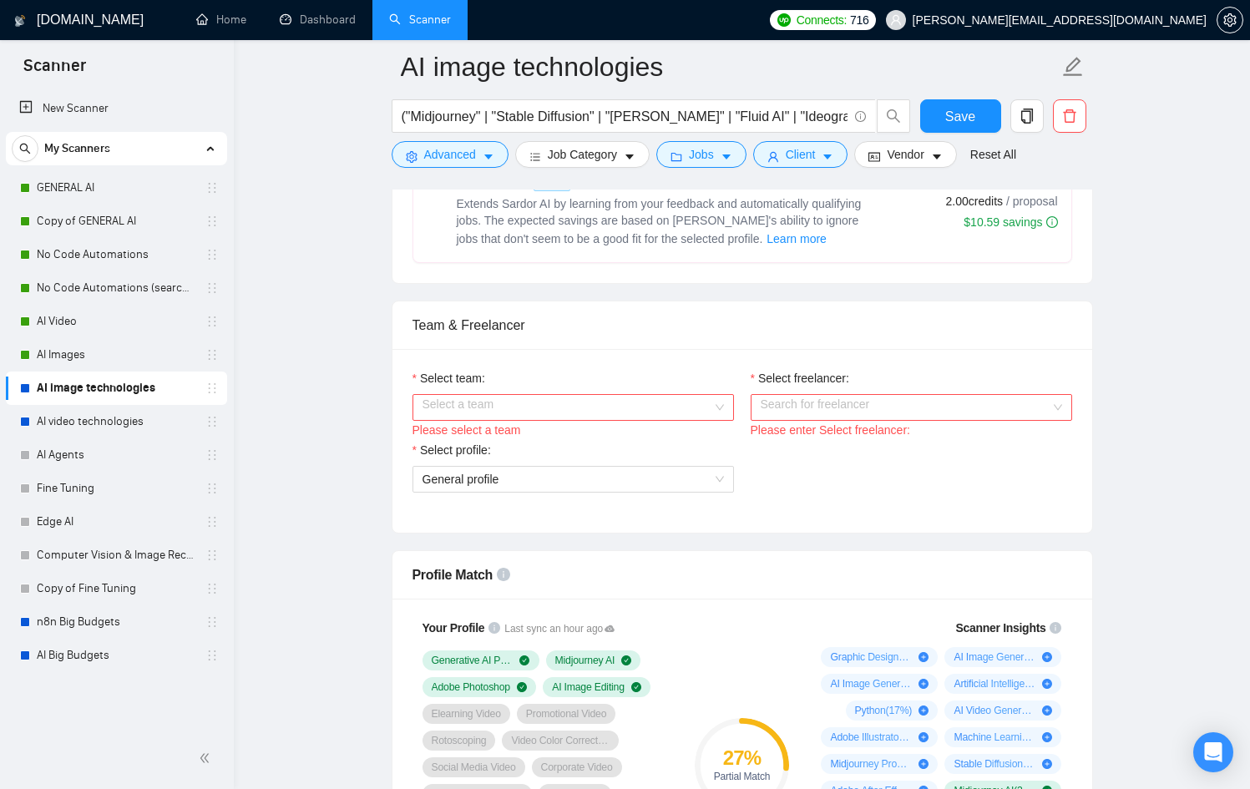
scroll to position [742, 0]
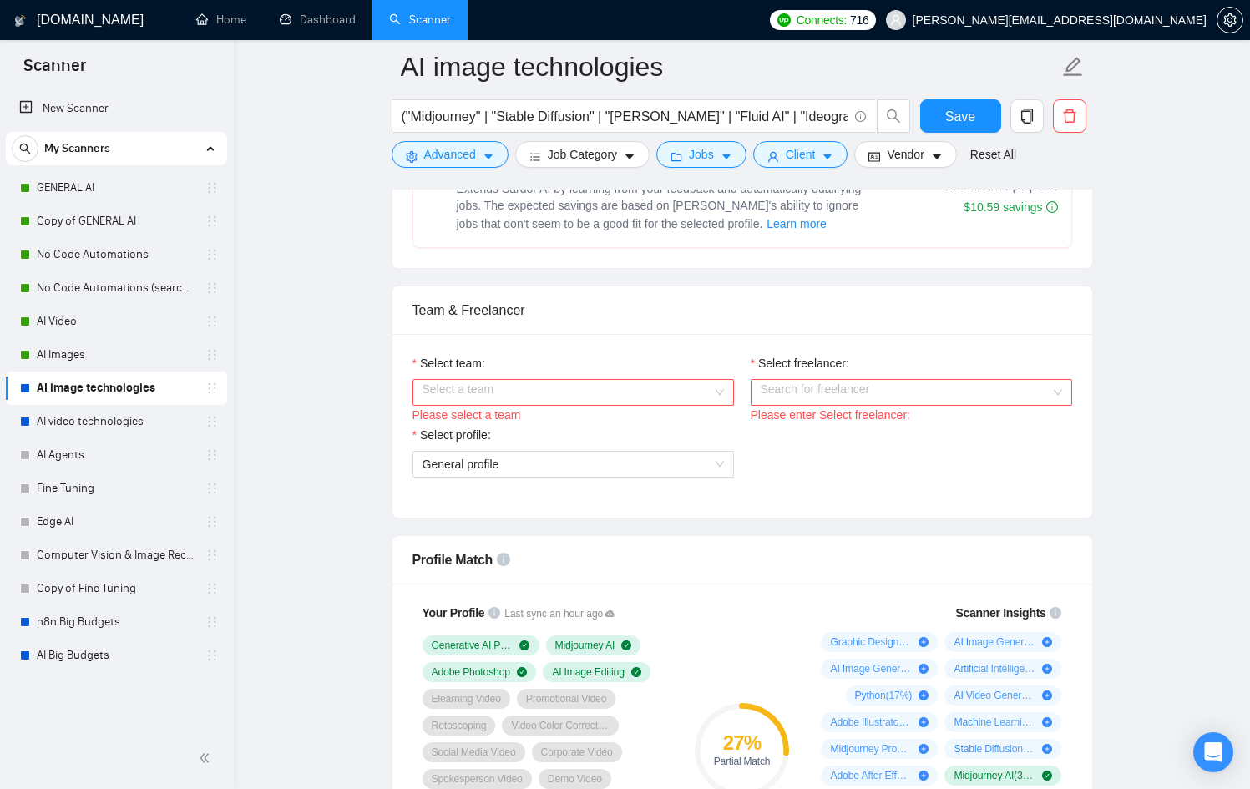
click at [603, 220] on span "Extends Sardor AI by learning from your feedback and automatically qualifying j…" at bounding box center [659, 206] width 405 height 48
click at [438, 171] on input "radio" at bounding box center [433, 166] width 12 height 12
radio input "true"
radio input "false"
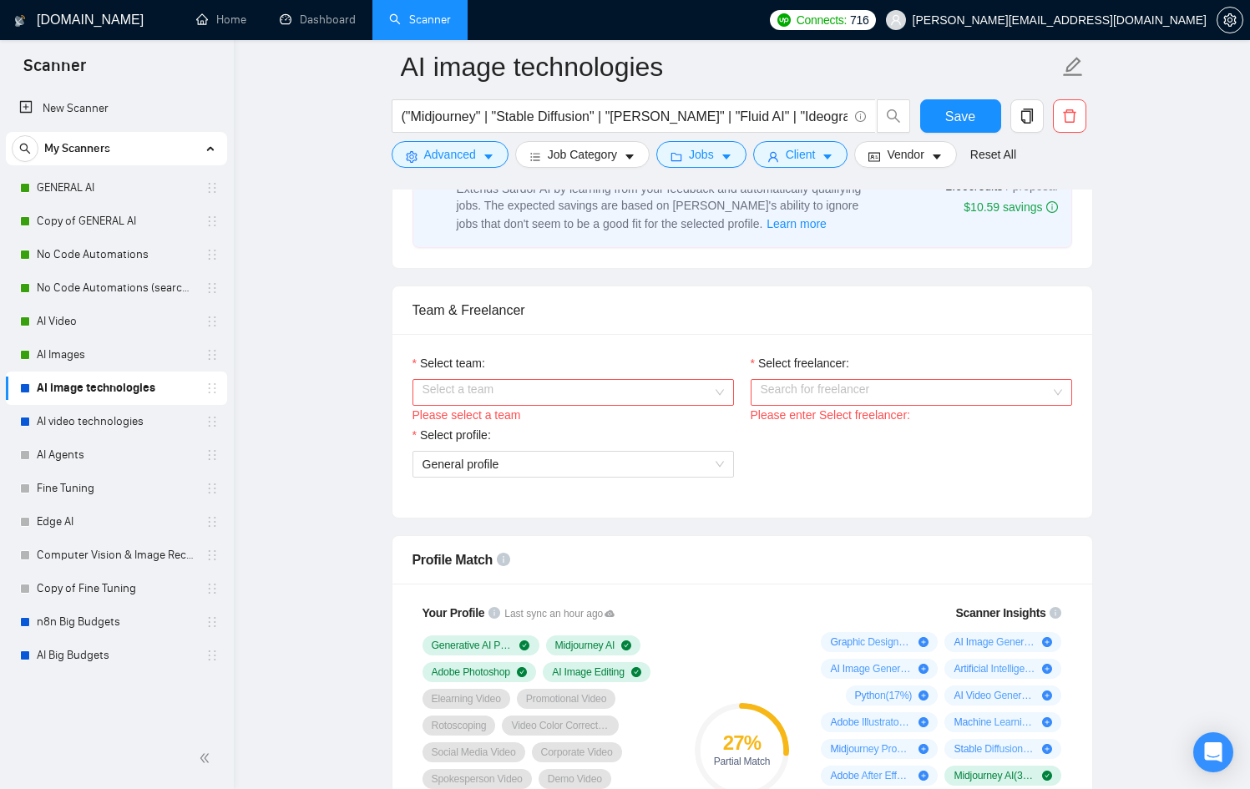
click at [610, 422] on div "Please select a team" at bounding box center [574, 415] width 322 height 18
click at [587, 401] on input "Select team:" at bounding box center [568, 392] width 290 height 25
click at [581, 425] on div "Nexx AI" at bounding box center [572, 425] width 301 height 18
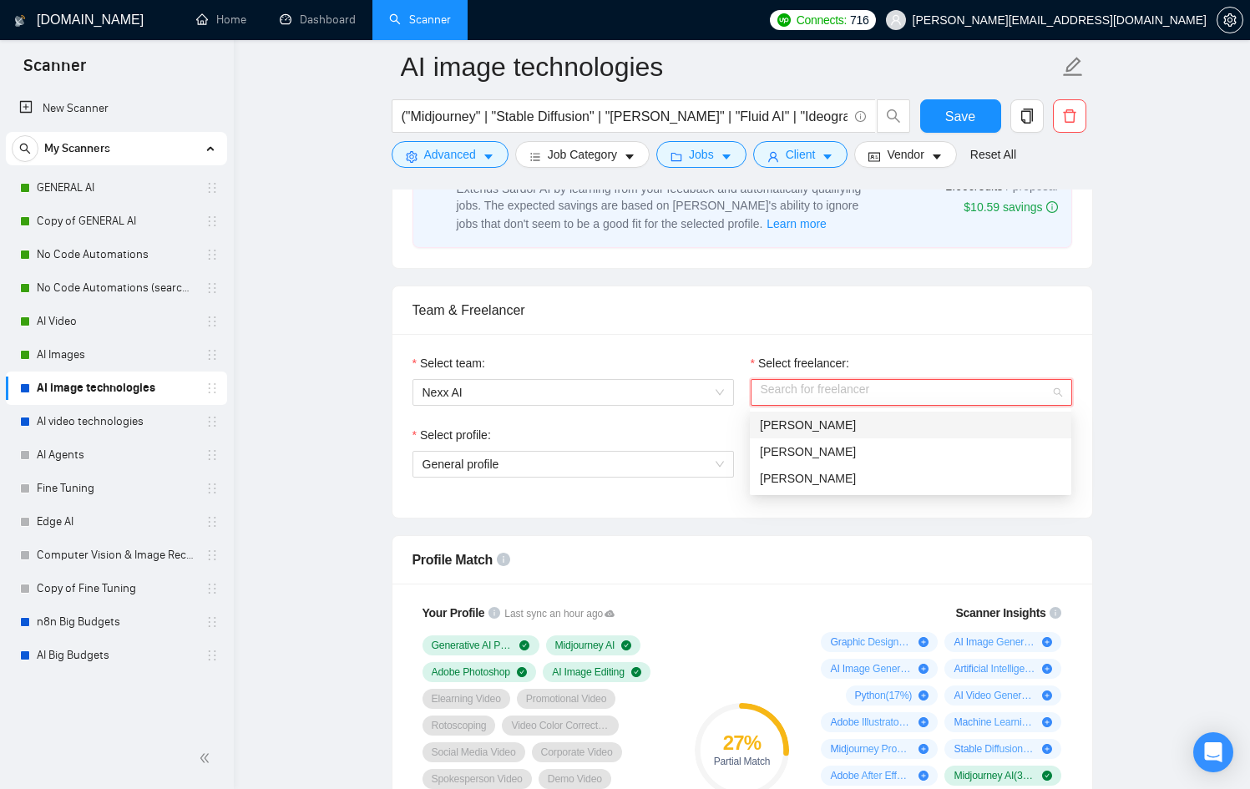
drag, startPoint x: 920, startPoint y: 382, endPoint x: 910, endPoint y: 378, distance: 10.6
click at [921, 382] on input "Select freelancer:" at bounding box center [906, 392] width 290 height 25
click at [902, 443] on div "[PERSON_NAME]" at bounding box center [910, 452] width 301 height 18
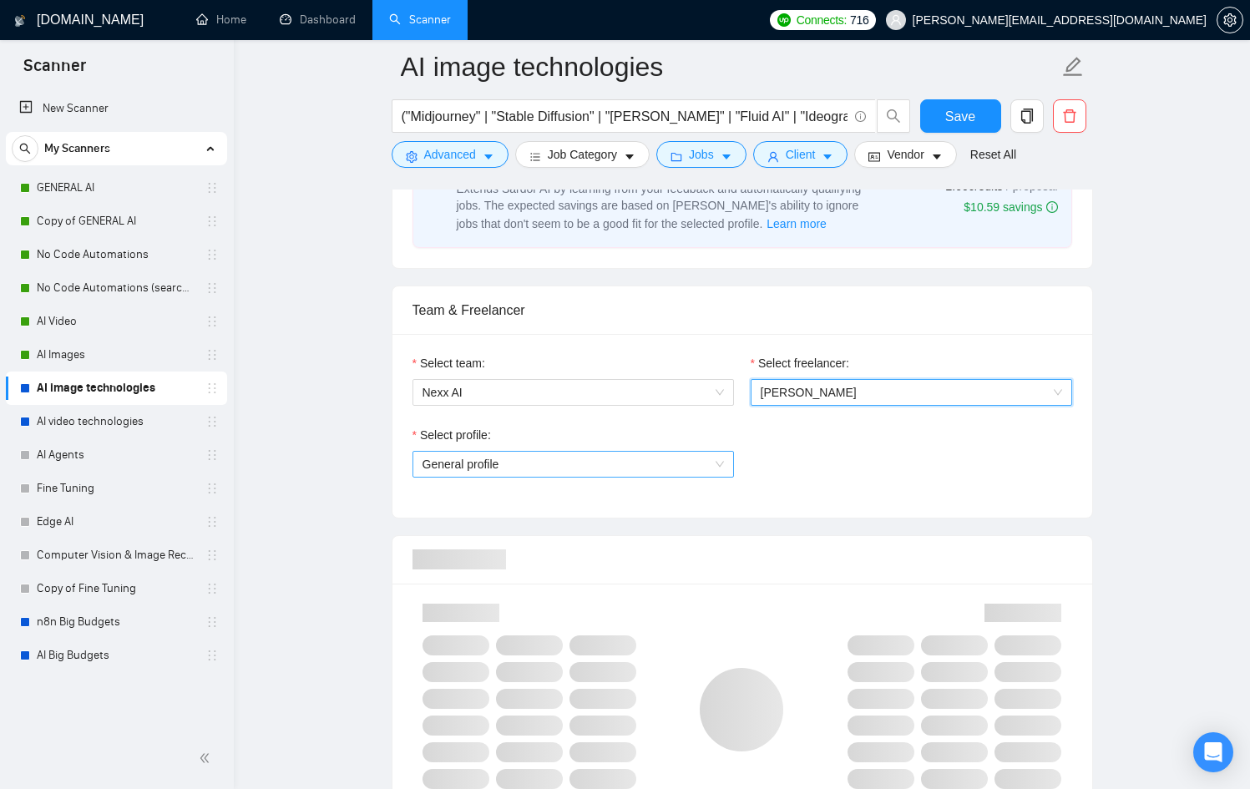
click at [625, 466] on span "General profile" at bounding box center [573, 464] width 301 height 25
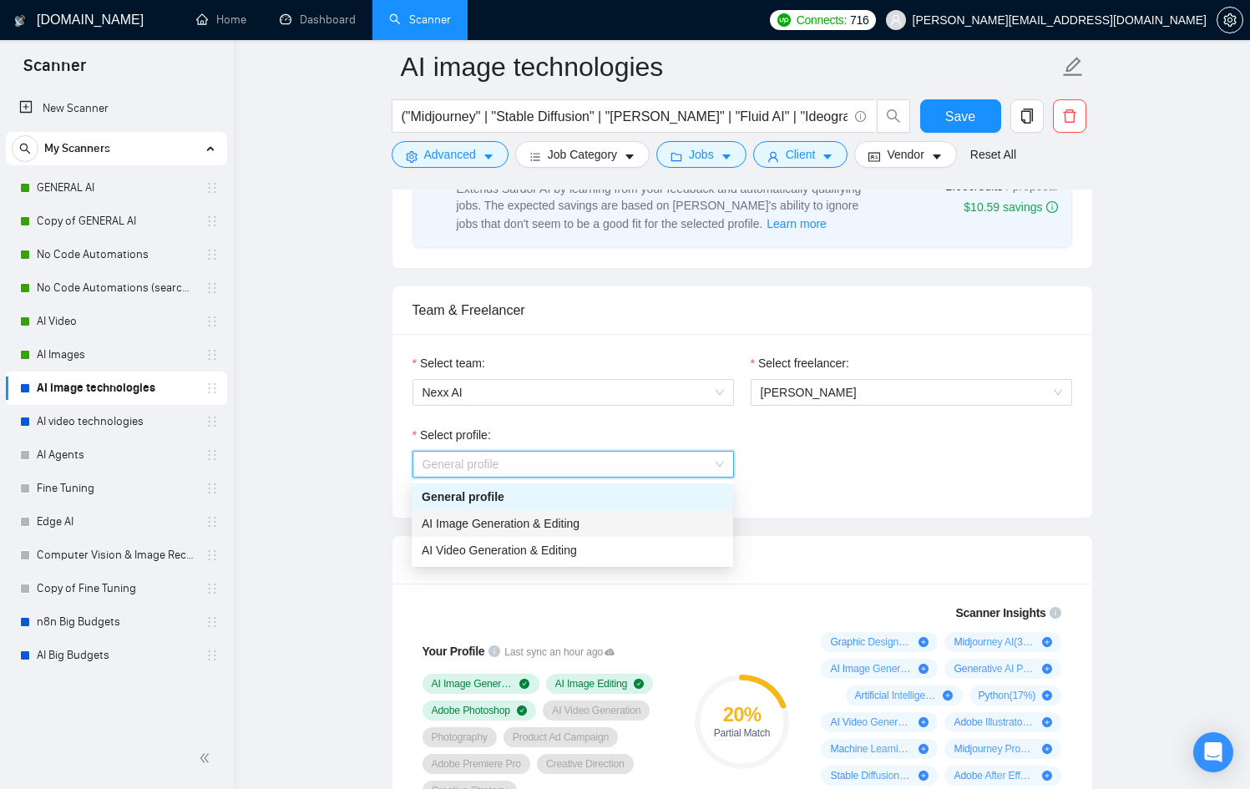
click at [585, 526] on div "AI Image Generation & Editing" at bounding box center [572, 523] width 301 height 18
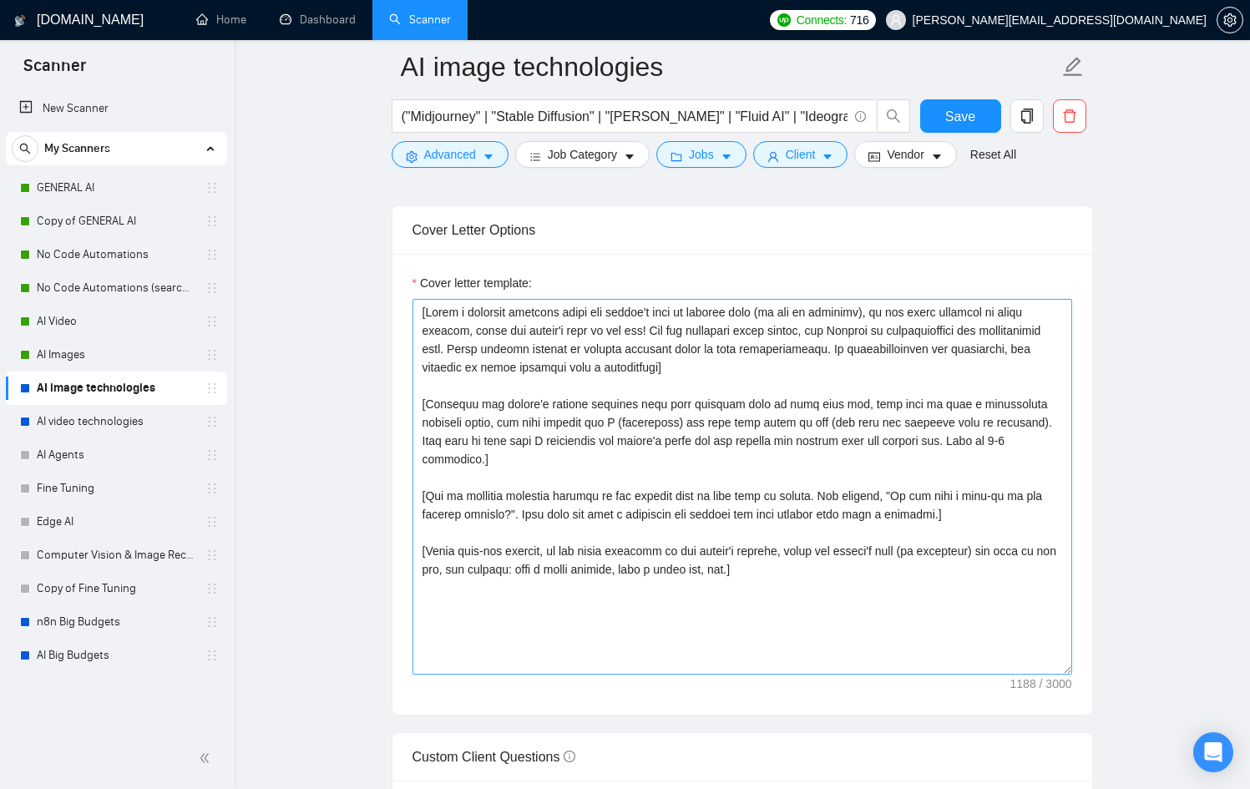
scroll to position [1835, 0]
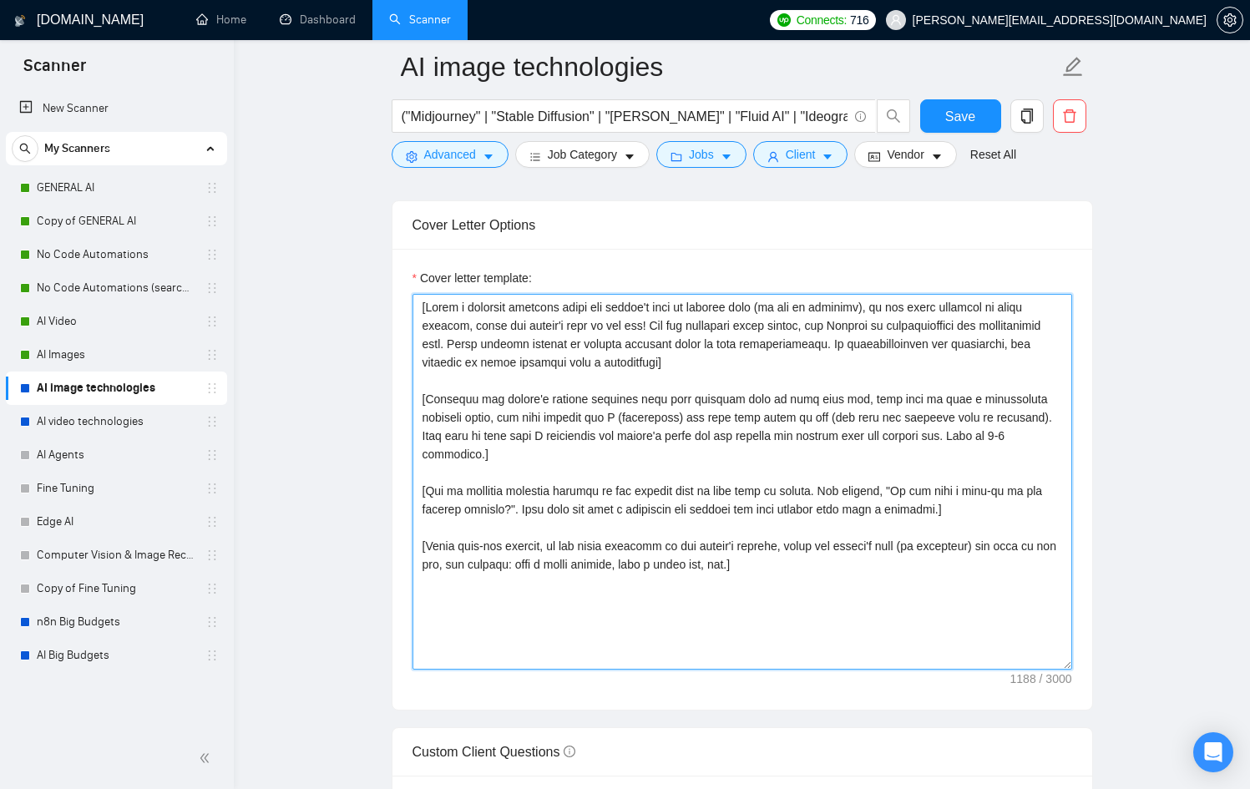
click at [646, 482] on textarea "Cover letter template:" at bounding box center [743, 482] width 660 height 376
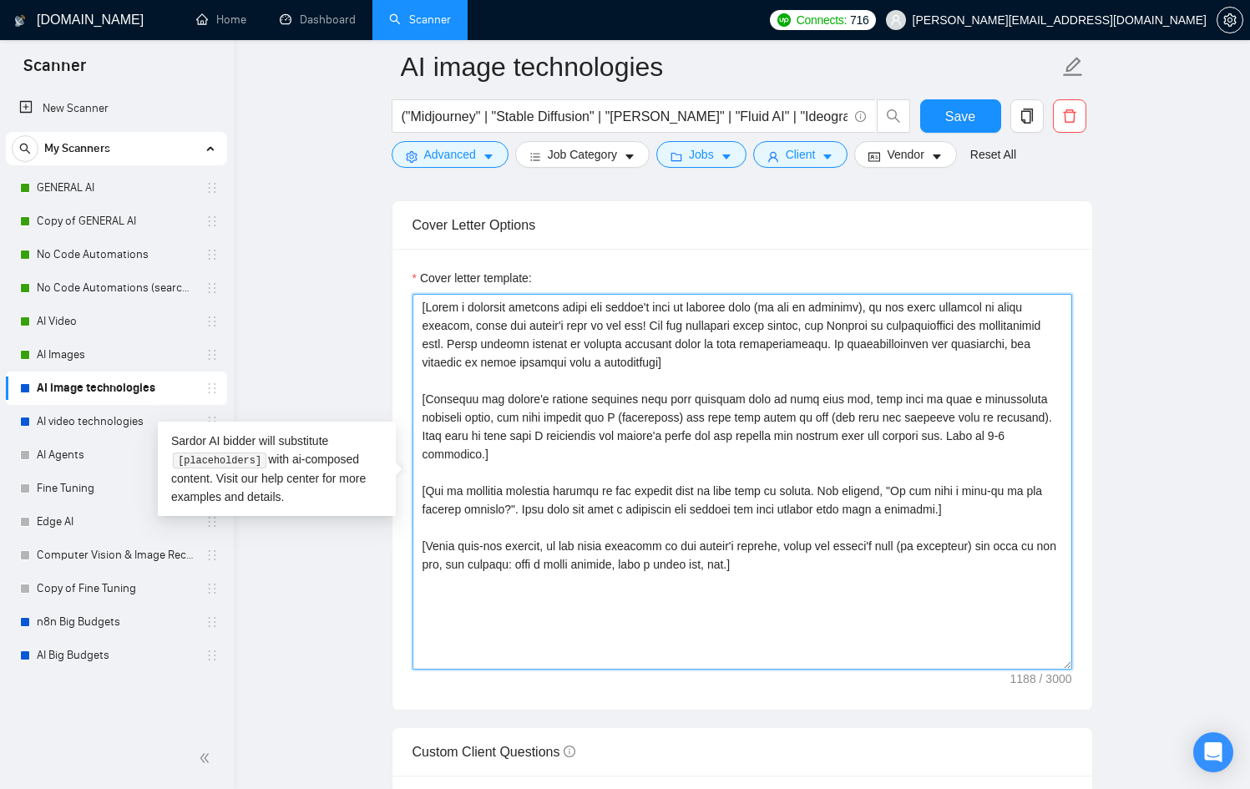
paste textarea "Lor ipsumdolor sitamet cons adipisc, el’s doeiusmod!] [Tem’i utl etdolor magnaa…"
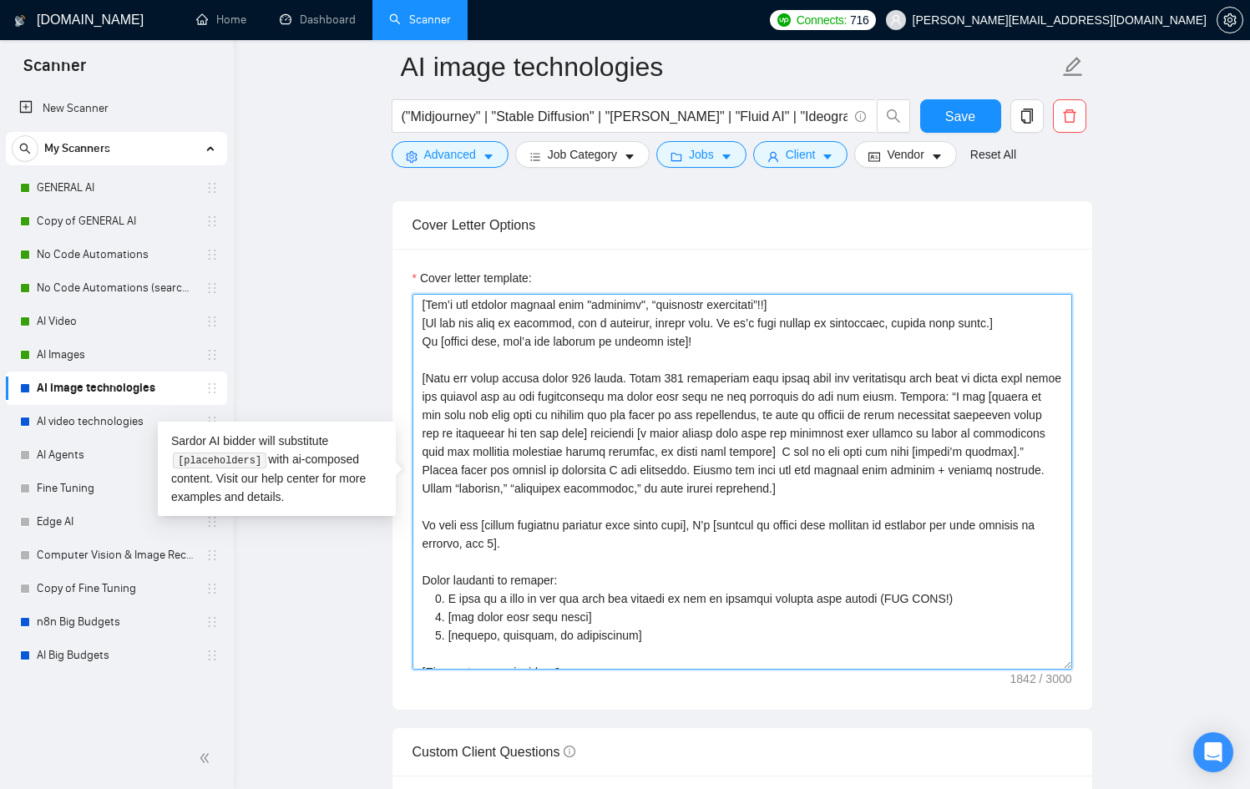
scroll to position [0, 0]
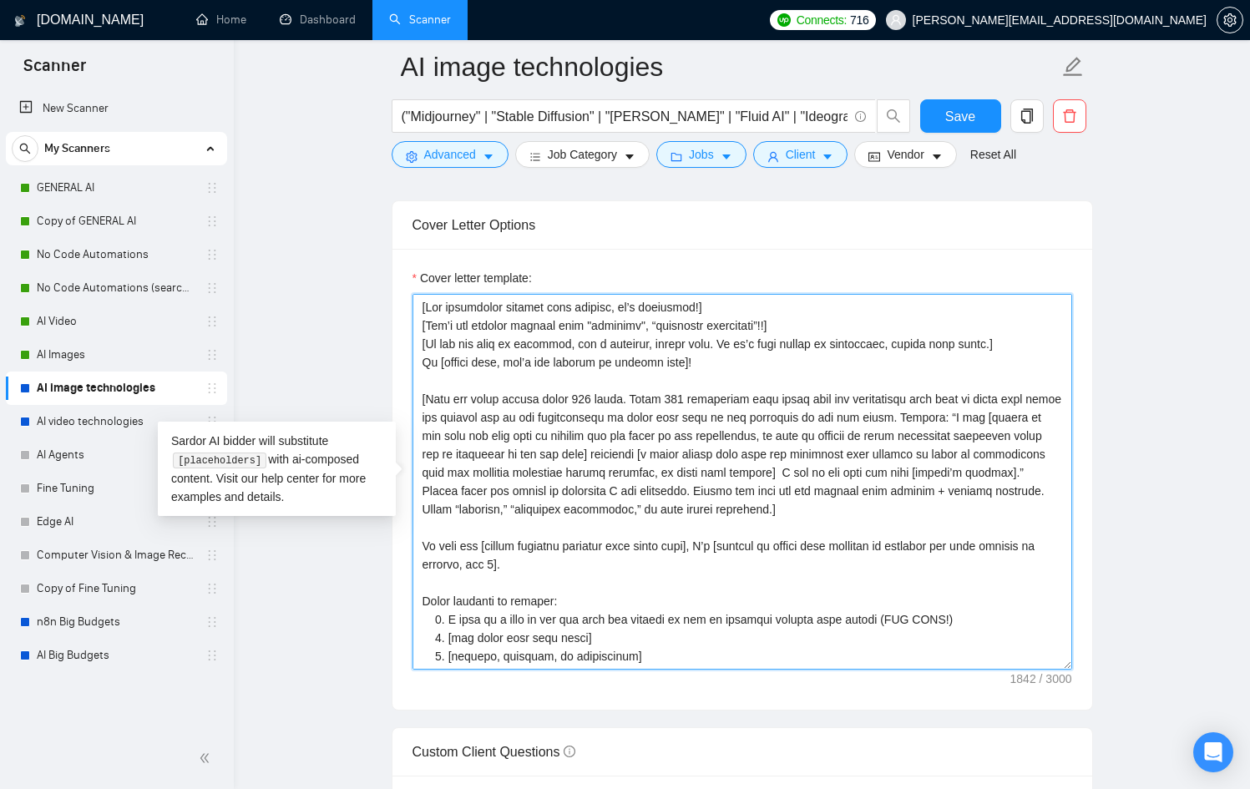
drag, startPoint x: 933, startPoint y: 433, endPoint x: 1102, endPoint y: 435, distance: 168.7
click at [1102, 435] on main "AI image technologies ("Midjourney" | "Stable Diffusion" | "[PERSON_NAME]" | "F…" at bounding box center [742, 487] width 963 height 4511
click at [742, 457] on textarea "Cover letter template:" at bounding box center [743, 482] width 660 height 376
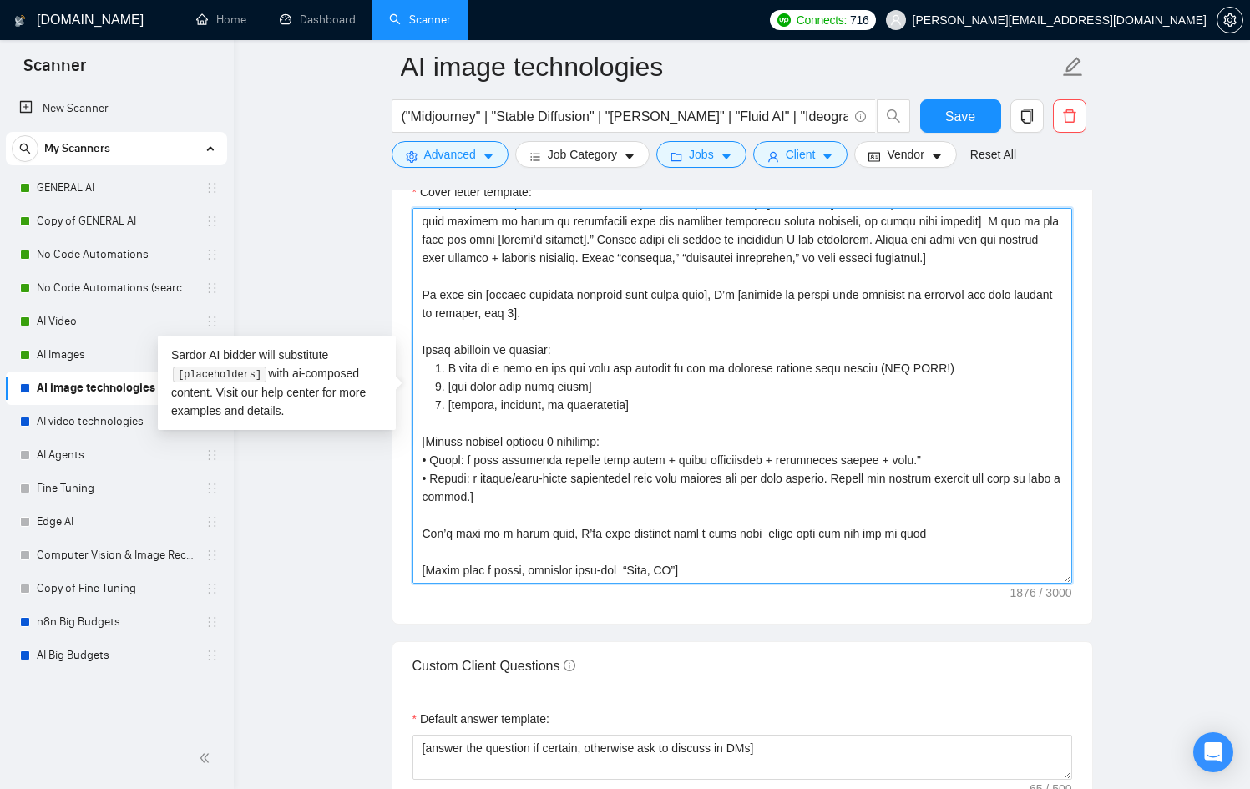
scroll to position [1922, 0]
click at [722, 489] on textarea "Cover letter template:" at bounding box center [743, 394] width 660 height 376
type textarea "[Lor ipsumdolor sitamet cons adipisc, el’s doeiusmod!] [Tem’i utl etdolor magna…"
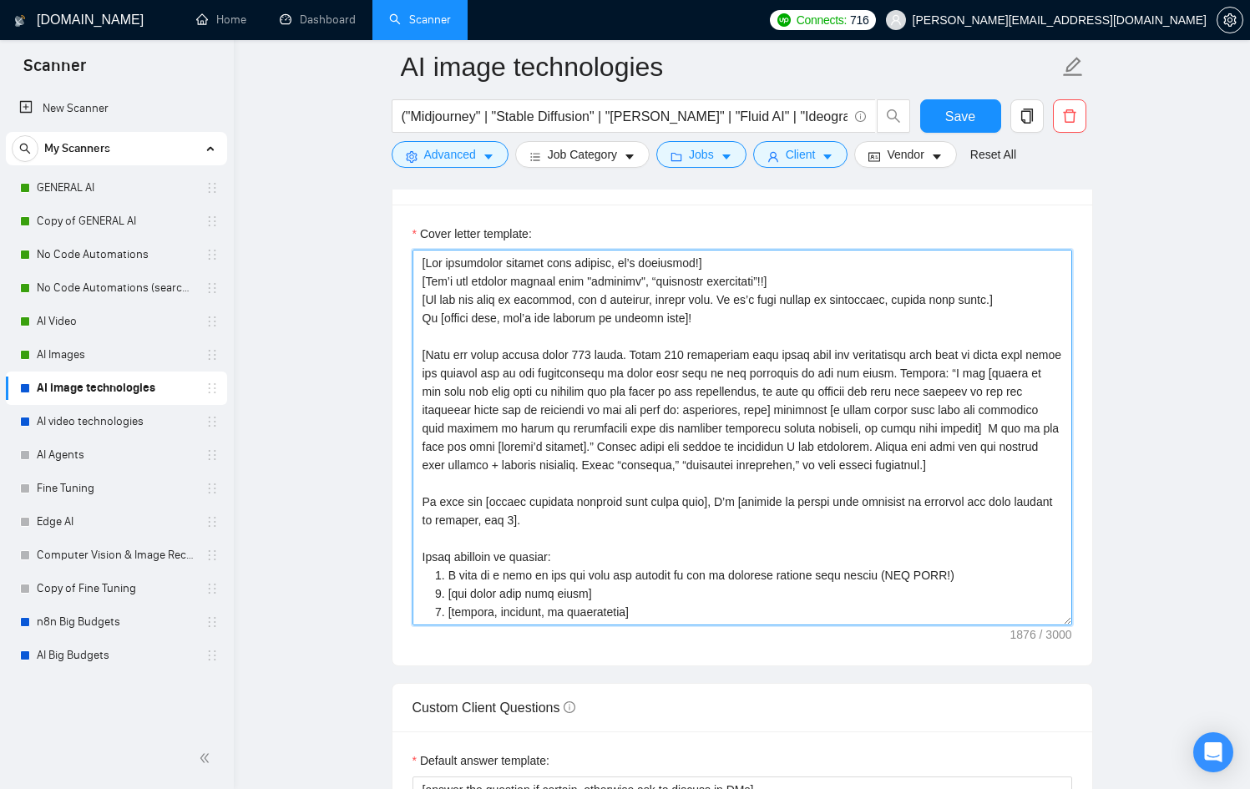
scroll to position [1887, 0]
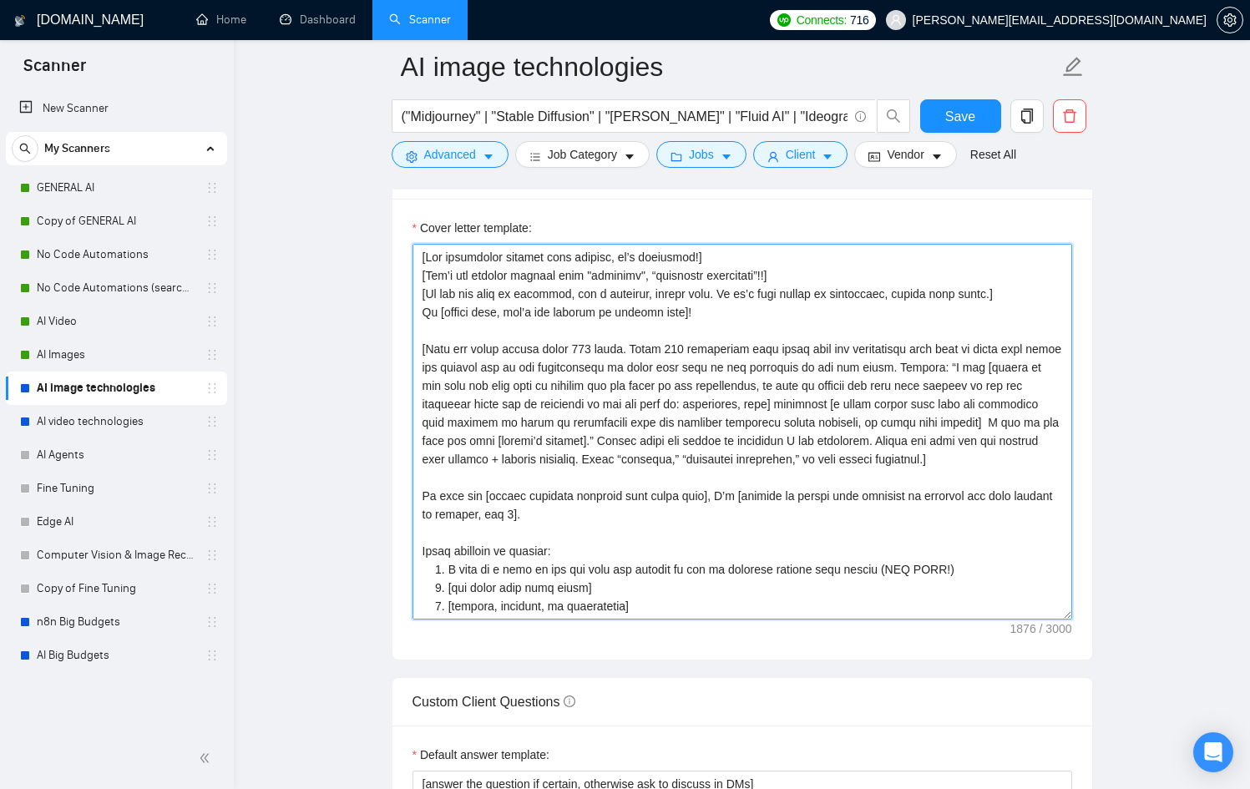
click at [779, 515] on textarea "Cover letter template:" at bounding box center [743, 432] width 660 height 376
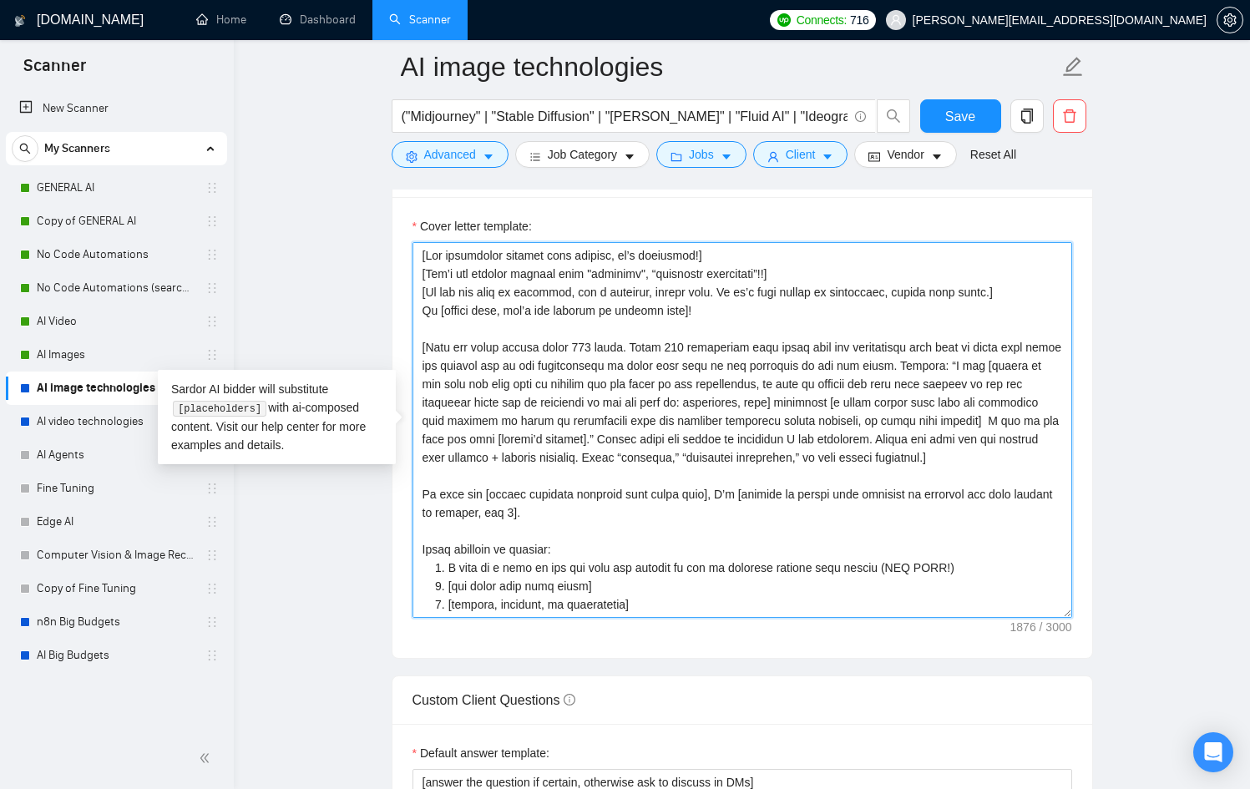
click at [778, 442] on textarea "Cover letter template:" at bounding box center [743, 430] width 660 height 376
click at [799, 402] on textarea "Cover letter template:" at bounding box center [743, 430] width 660 height 376
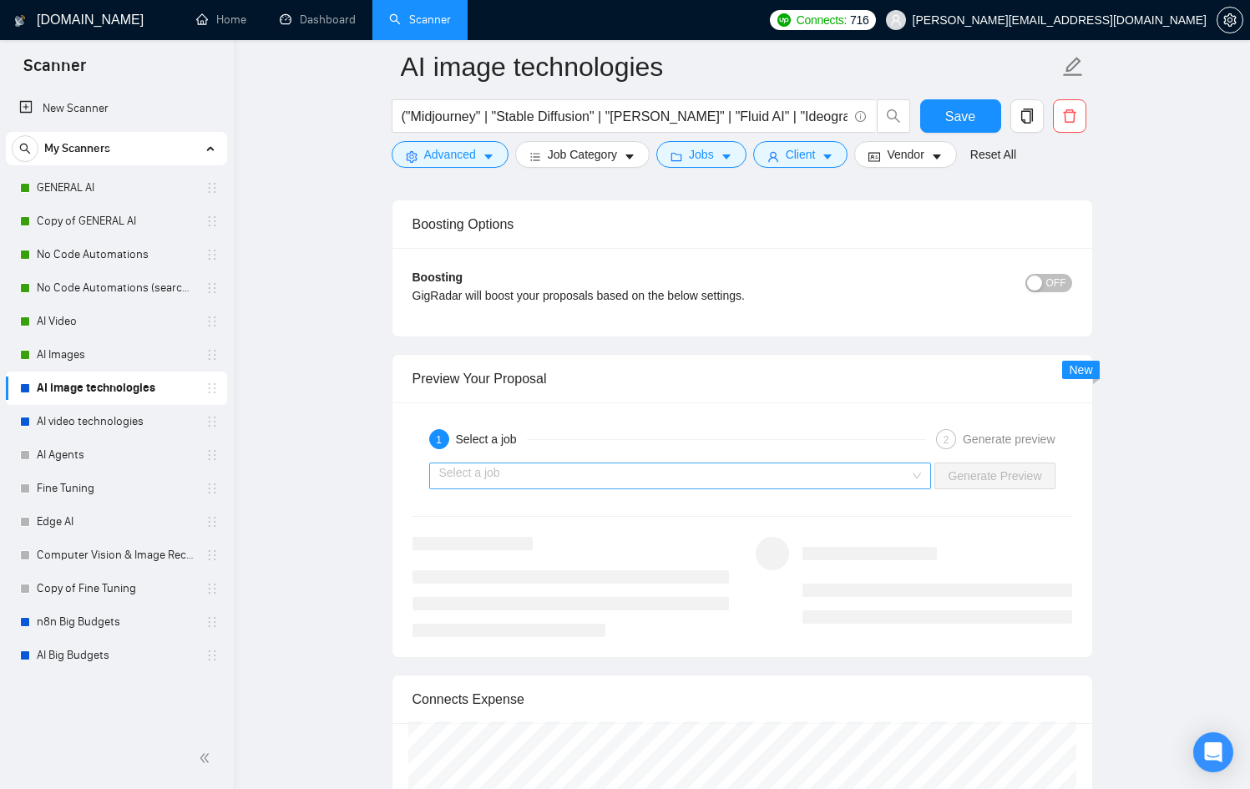
scroll to position [2989, 0]
click at [632, 475] on input "search" at bounding box center [674, 474] width 471 height 25
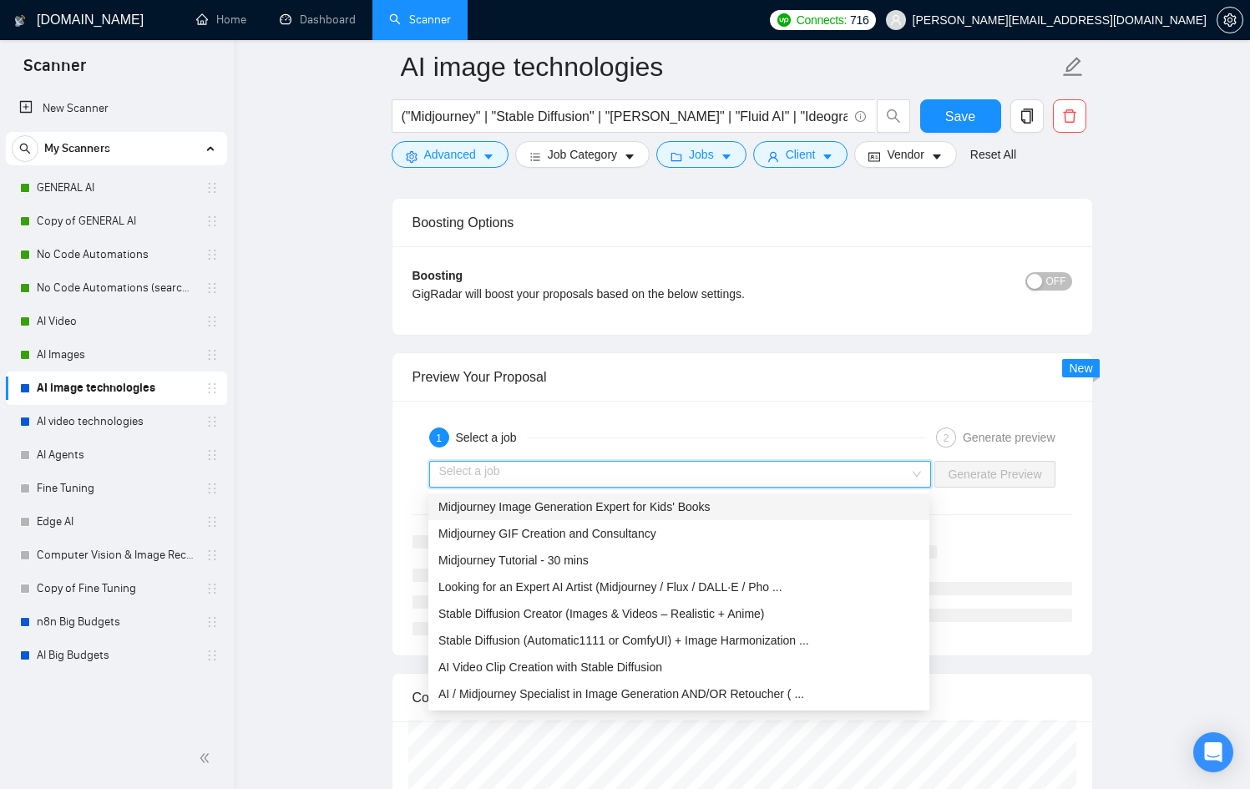
click at [679, 421] on div "1 Select a job 2 Generate preview" at bounding box center [743, 437] width 660 height 33
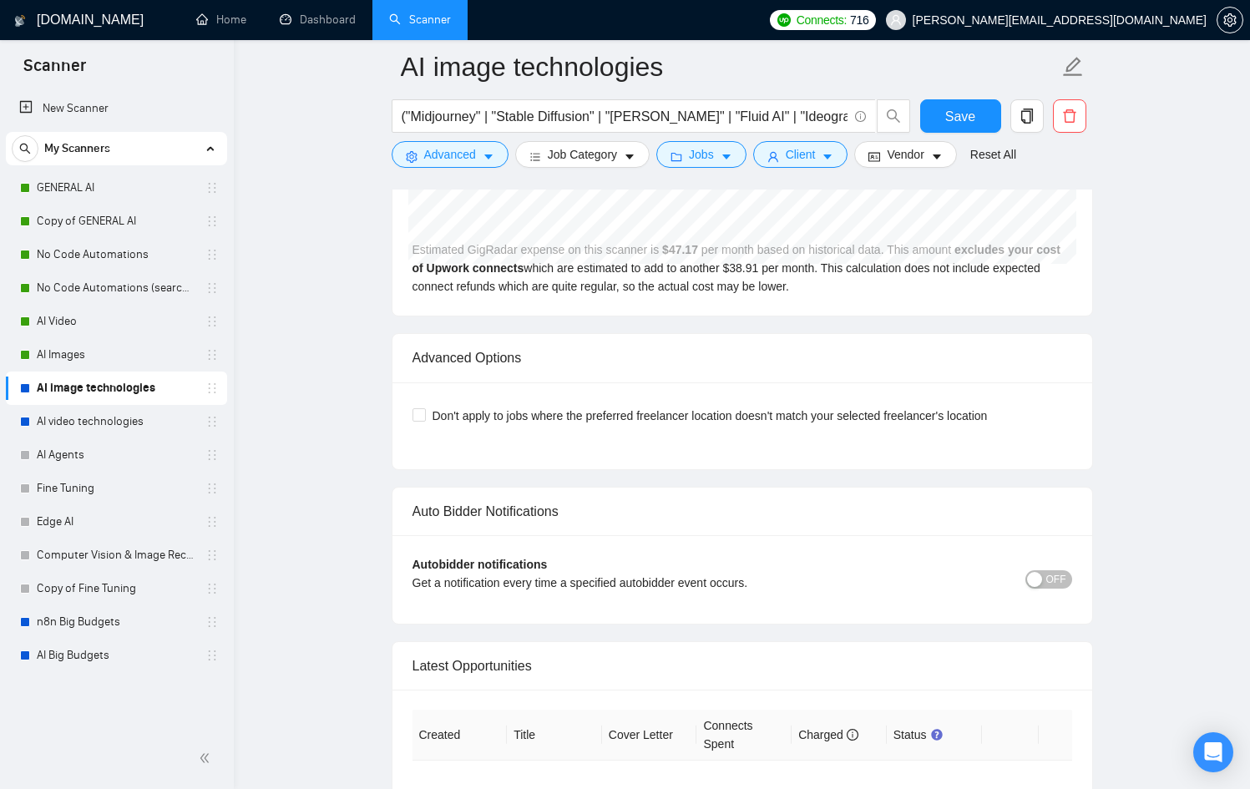
scroll to position [3659, 0]
click at [1041, 580] on div "button" at bounding box center [1034, 577] width 15 height 15
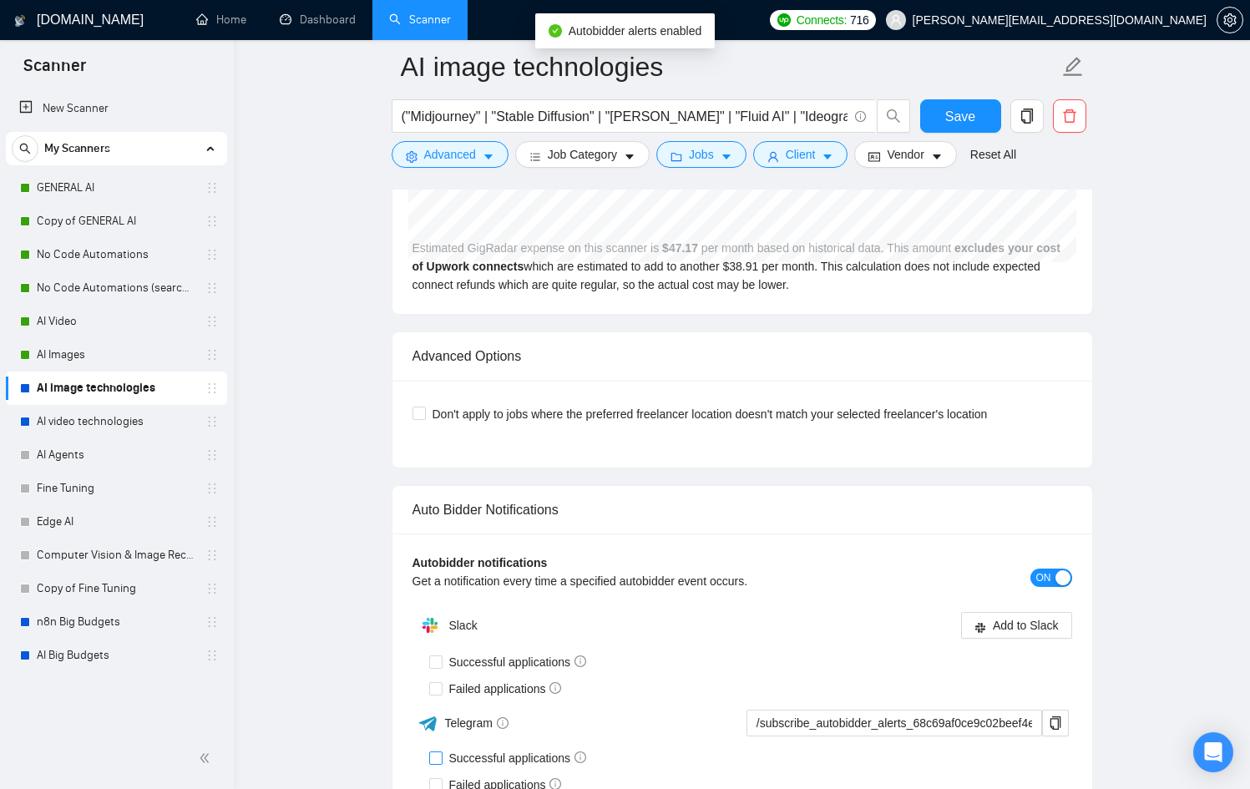
click at [476, 755] on span "Successful applications" at bounding box center [518, 758] width 151 height 18
click at [441, 755] on input "Successful applications" at bounding box center [435, 758] width 12 height 12
checkbox input "true"
click at [487, 787] on span "Failed applications" at bounding box center [506, 785] width 126 height 18
click at [441, 787] on input "Failed applications" at bounding box center [435, 784] width 12 height 12
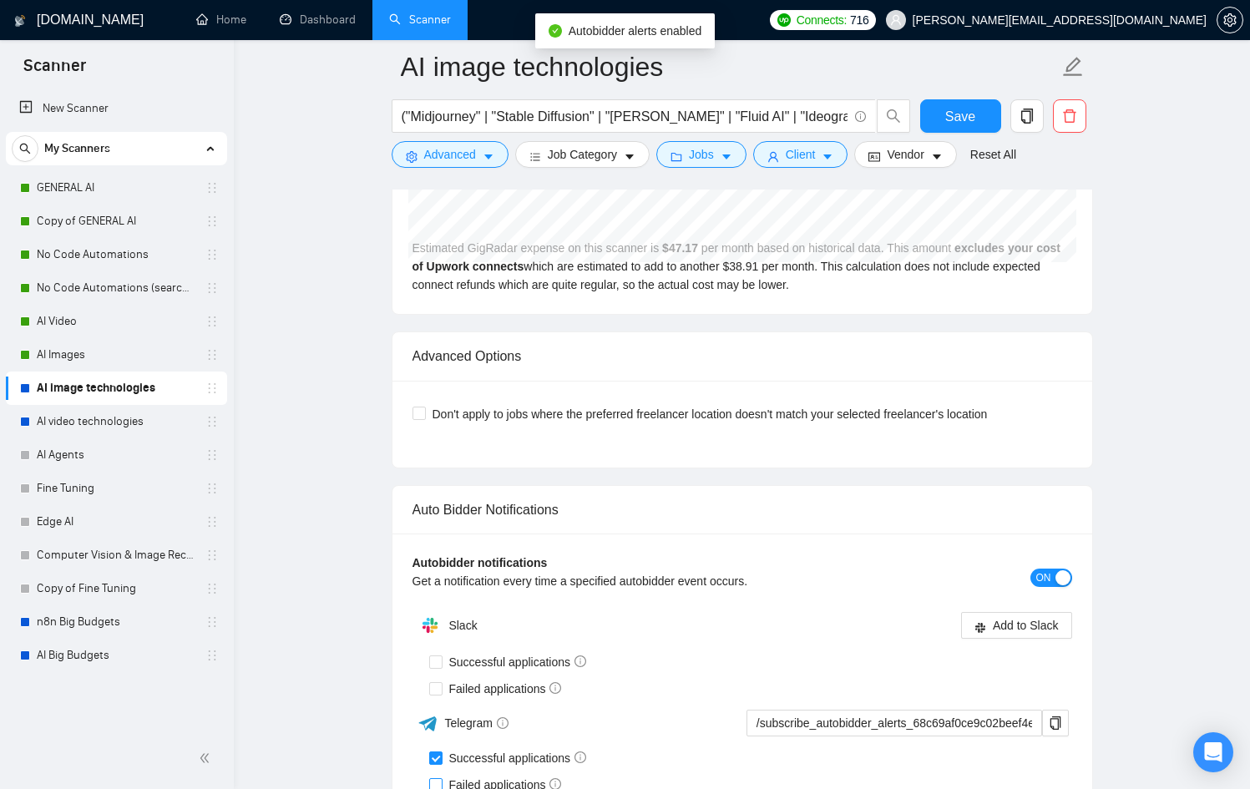
checkbox input "true"
click at [1062, 725] on span "copy" at bounding box center [1055, 723] width 25 height 13
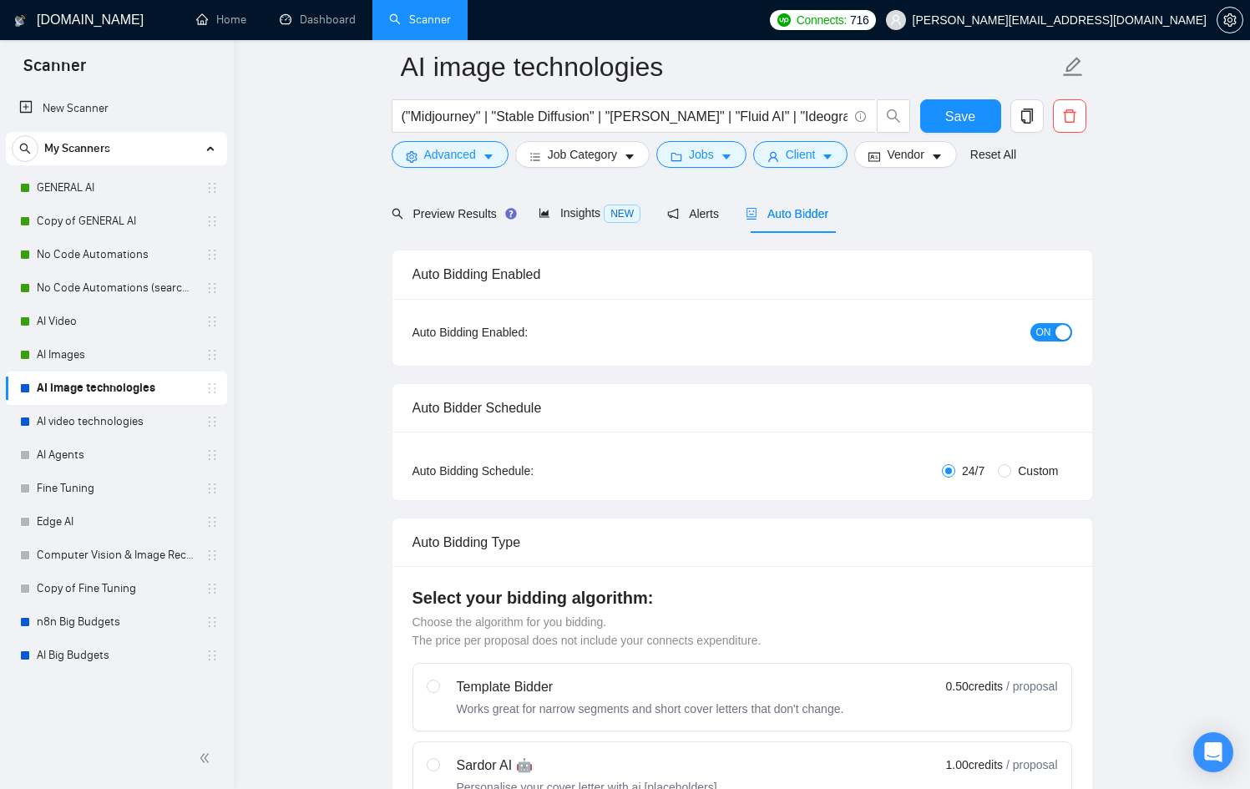
scroll to position [0, 0]
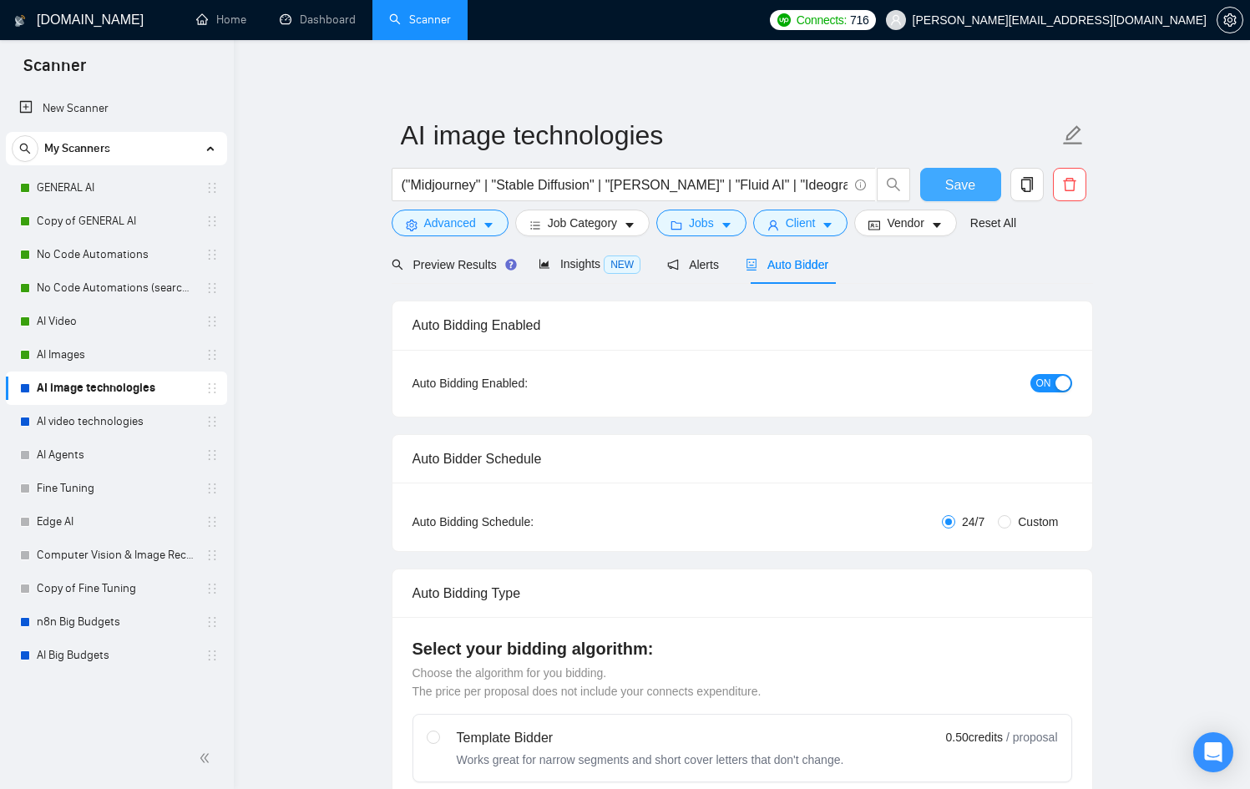
click at [966, 192] on span "Save" at bounding box center [960, 185] width 30 height 21
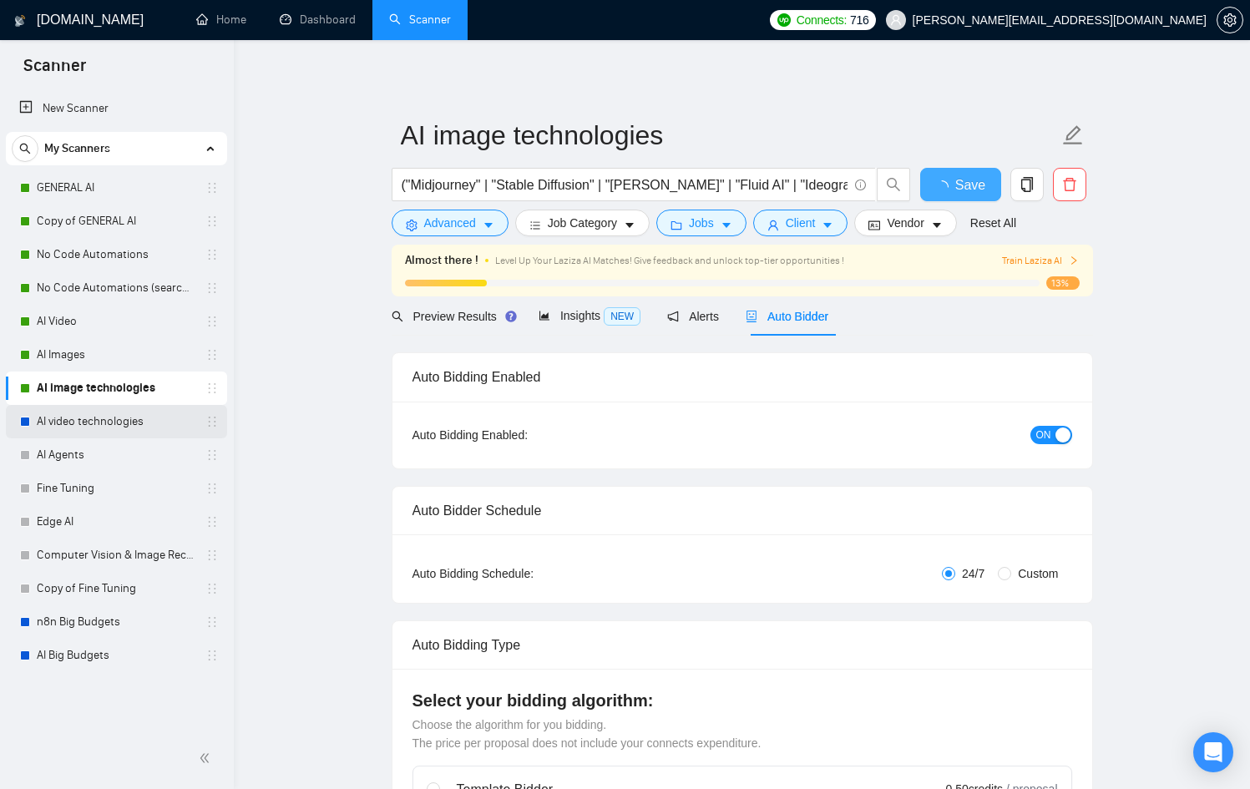
checkbox input "true"
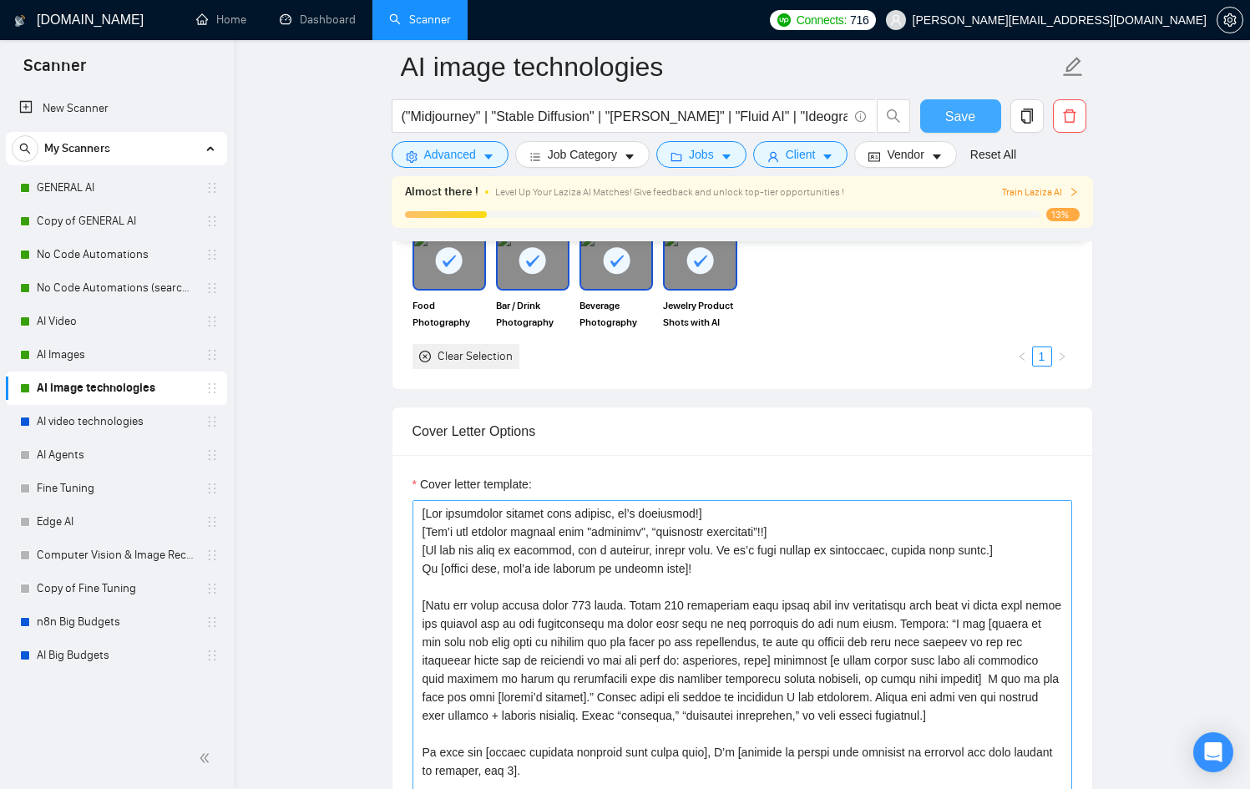
scroll to position [1682, 0]
click at [702, 601] on textarea "Cover letter template:" at bounding box center [743, 687] width 660 height 376
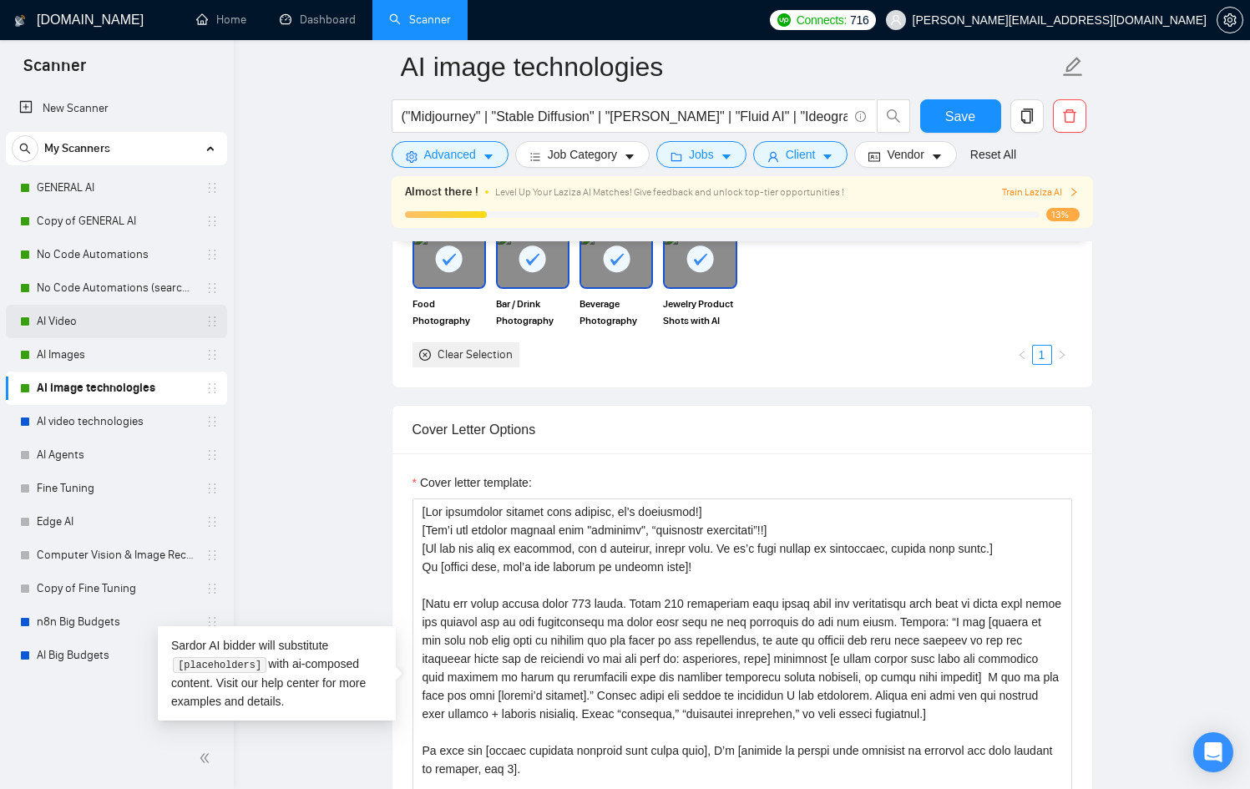
click at [68, 327] on link "AI Video" at bounding box center [116, 321] width 159 height 33
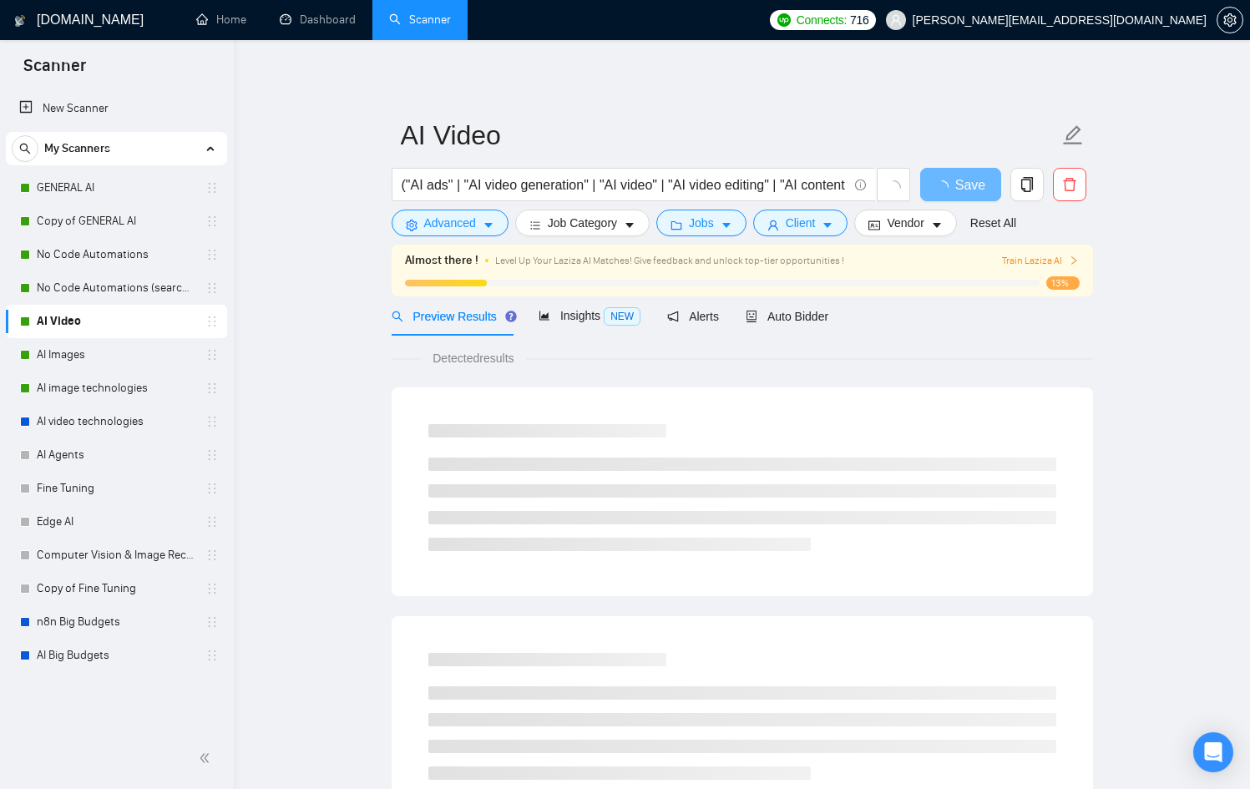
click at [745, 298] on div "Preview Results Insights NEW Alerts Auto Bidder" at bounding box center [611, 315] width 438 height 39
drag, startPoint x: 762, startPoint y: 308, endPoint x: 756, endPoint y: 317, distance: 10.2
click at [761, 308] on div "Auto Bidder" at bounding box center [787, 316] width 83 height 18
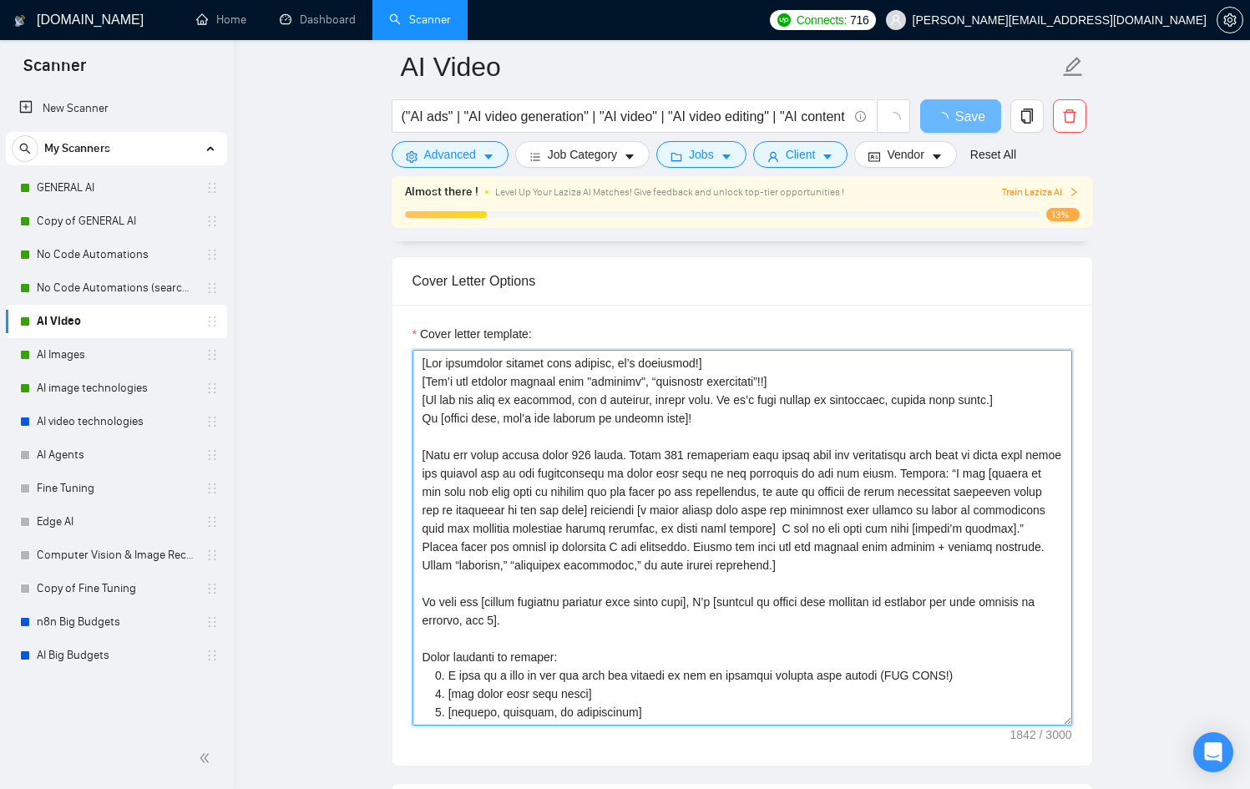
click at [731, 537] on textarea "Cover letter template:" at bounding box center [743, 538] width 660 height 376
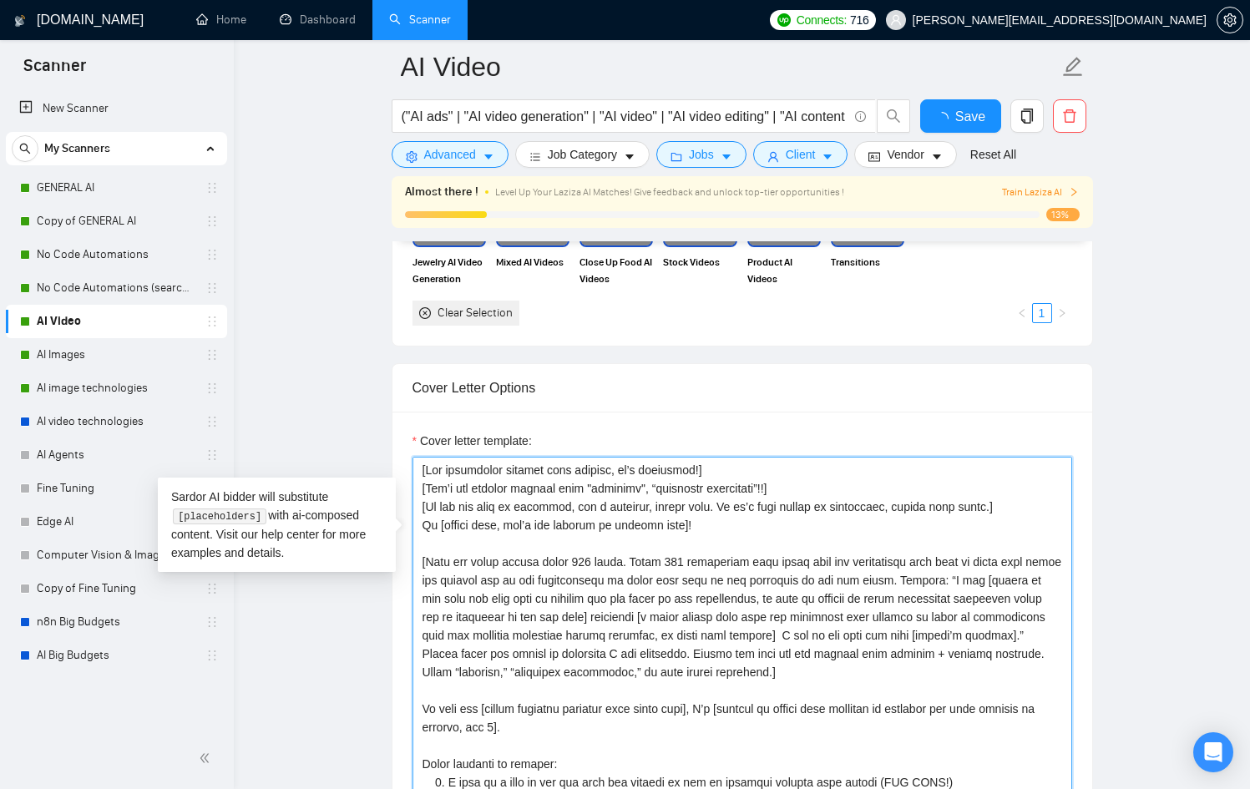
scroll to position [1741, 0]
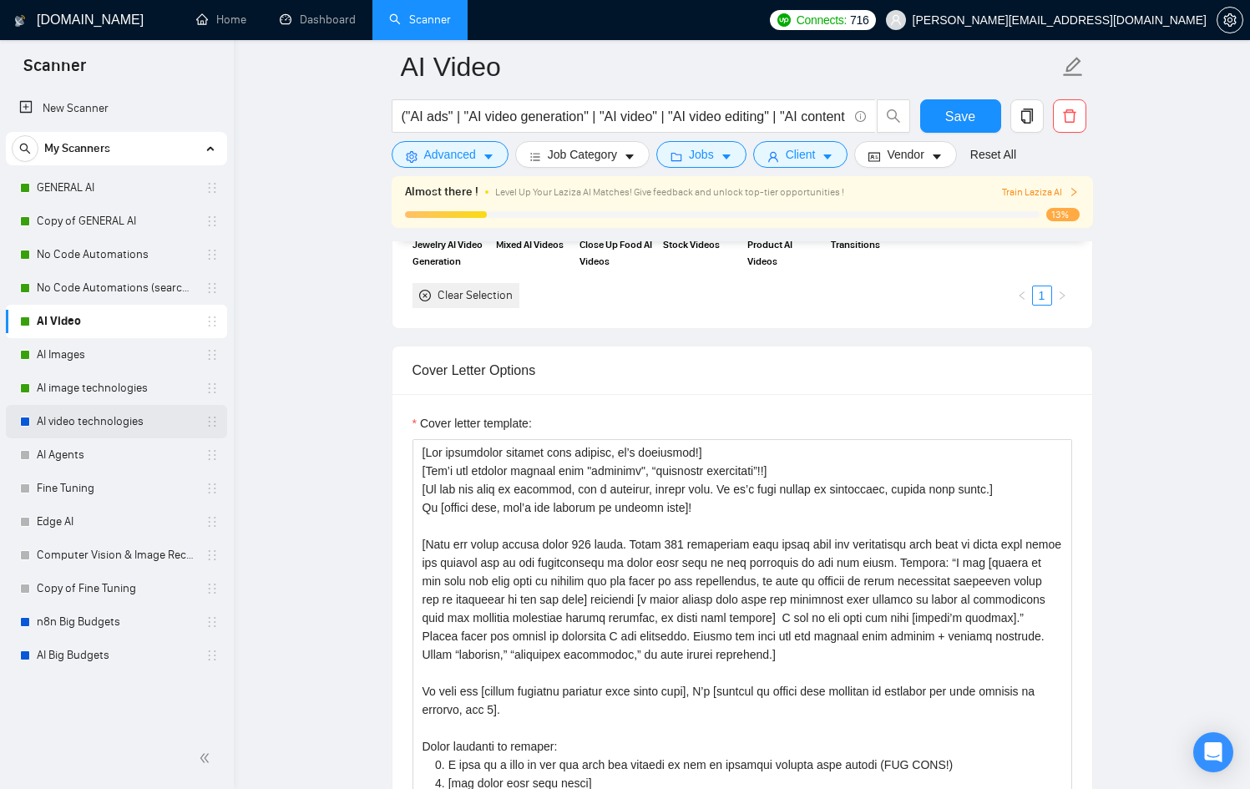
click at [102, 413] on link "AI video technologies" at bounding box center [116, 421] width 159 height 33
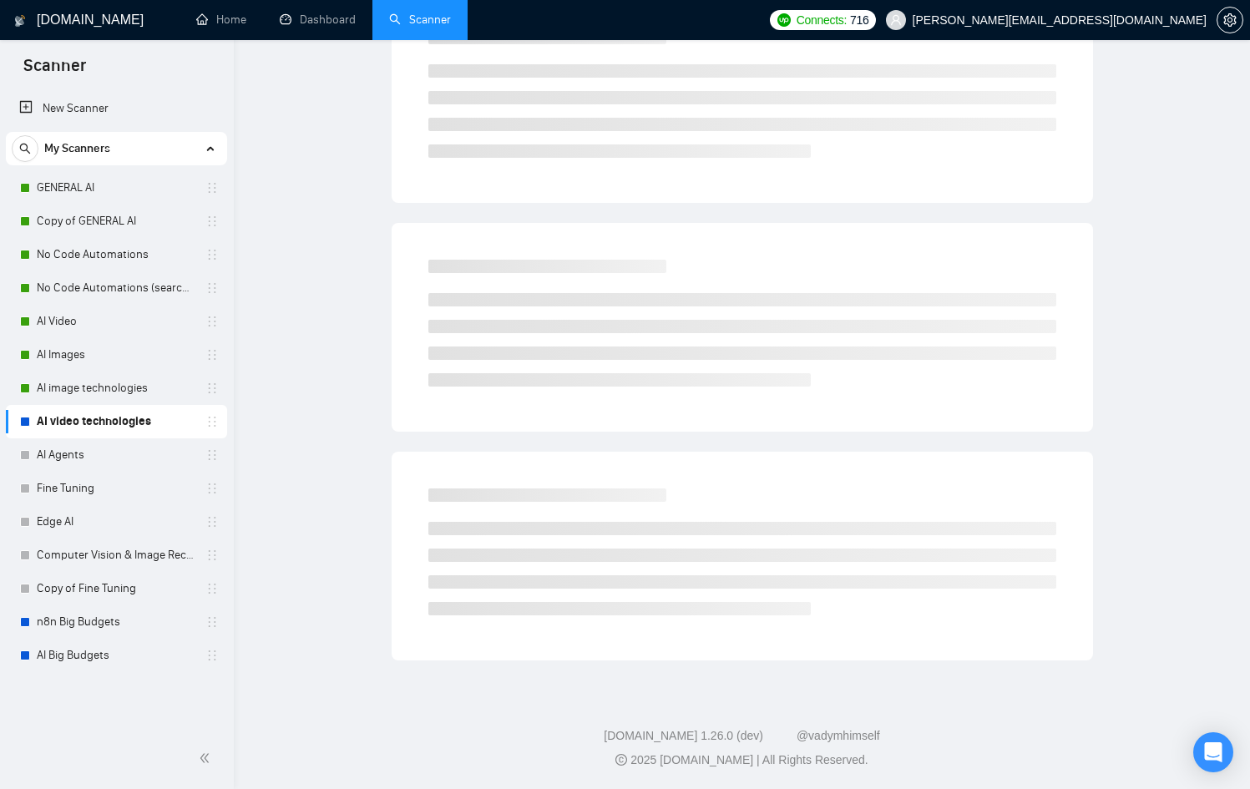
scroll to position [31, 0]
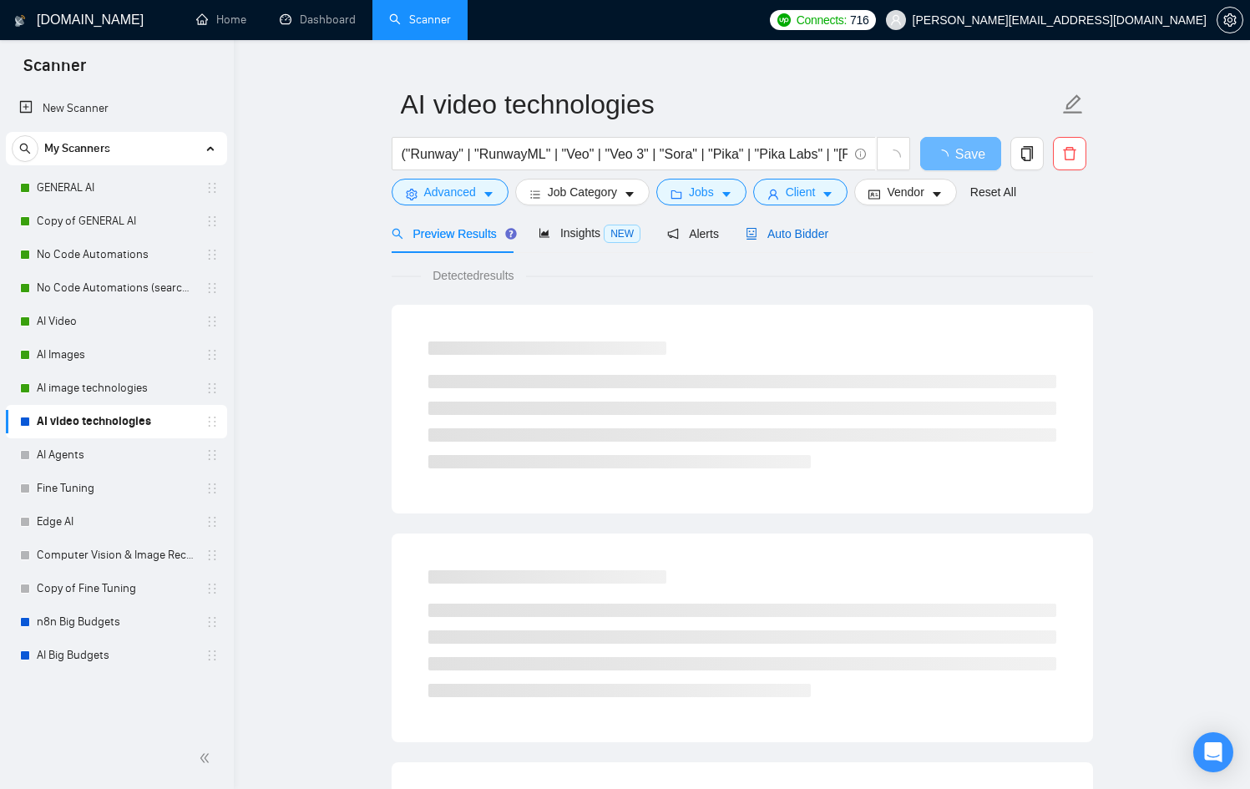
drag, startPoint x: 803, startPoint y: 229, endPoint x: 803, endPoint y: 246, distance: 16.7
click at [804, 229] on span "Auto Bidder" at bounding box center [787, 233] width 83 height 13
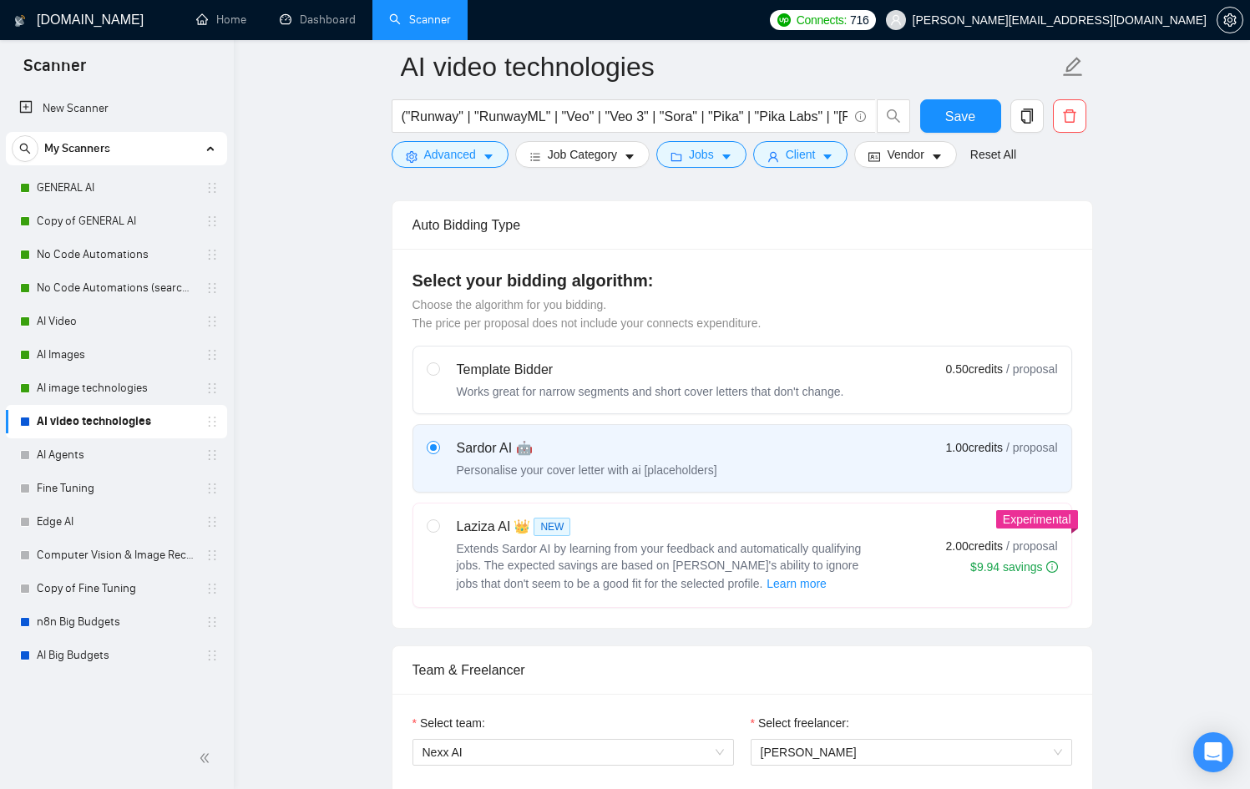
click at [696, 540] on div "Extends Sardor AI by learning from your feedback and automatically qualifying j…" at bounding box center [666, 566] width 418 height 53
click at [438, 531] on input "radio" at bounding box center [433, 525] width 12 height 12
radio input "true"
radio input "false"
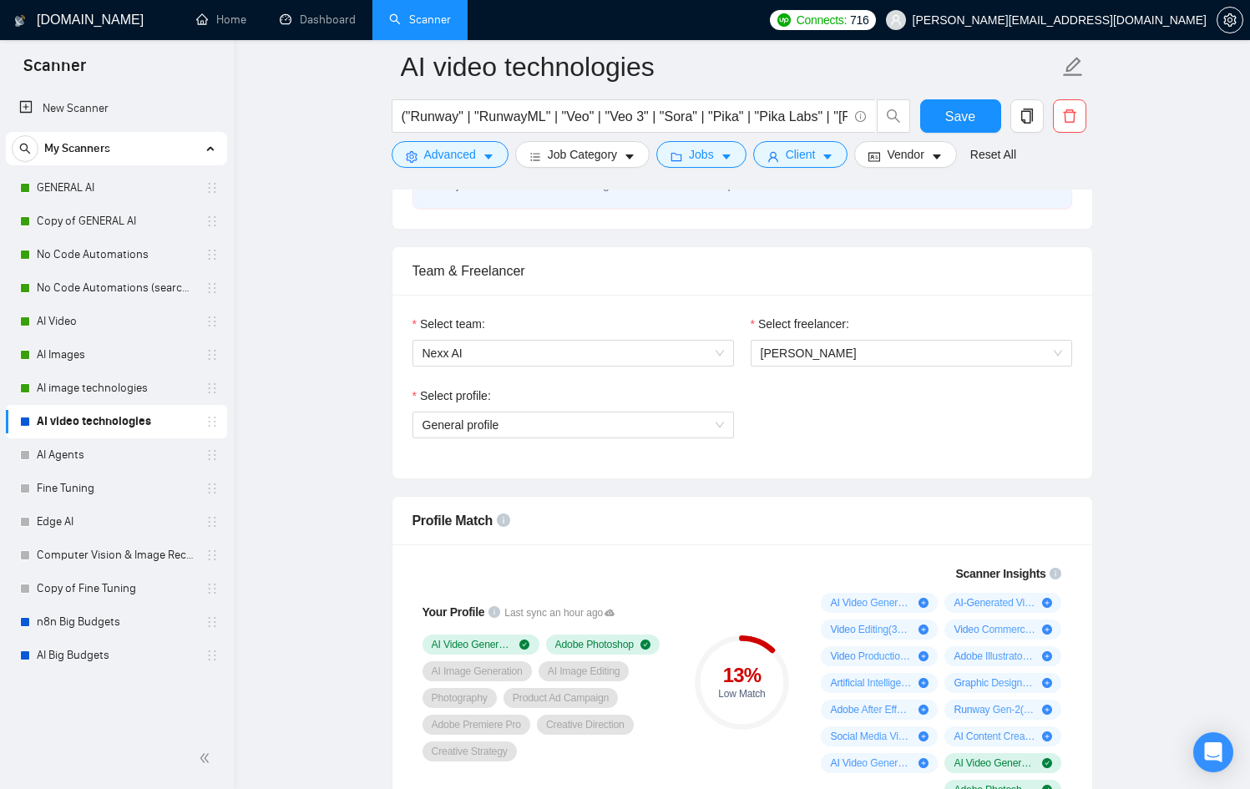
scroll to position [786, 0]
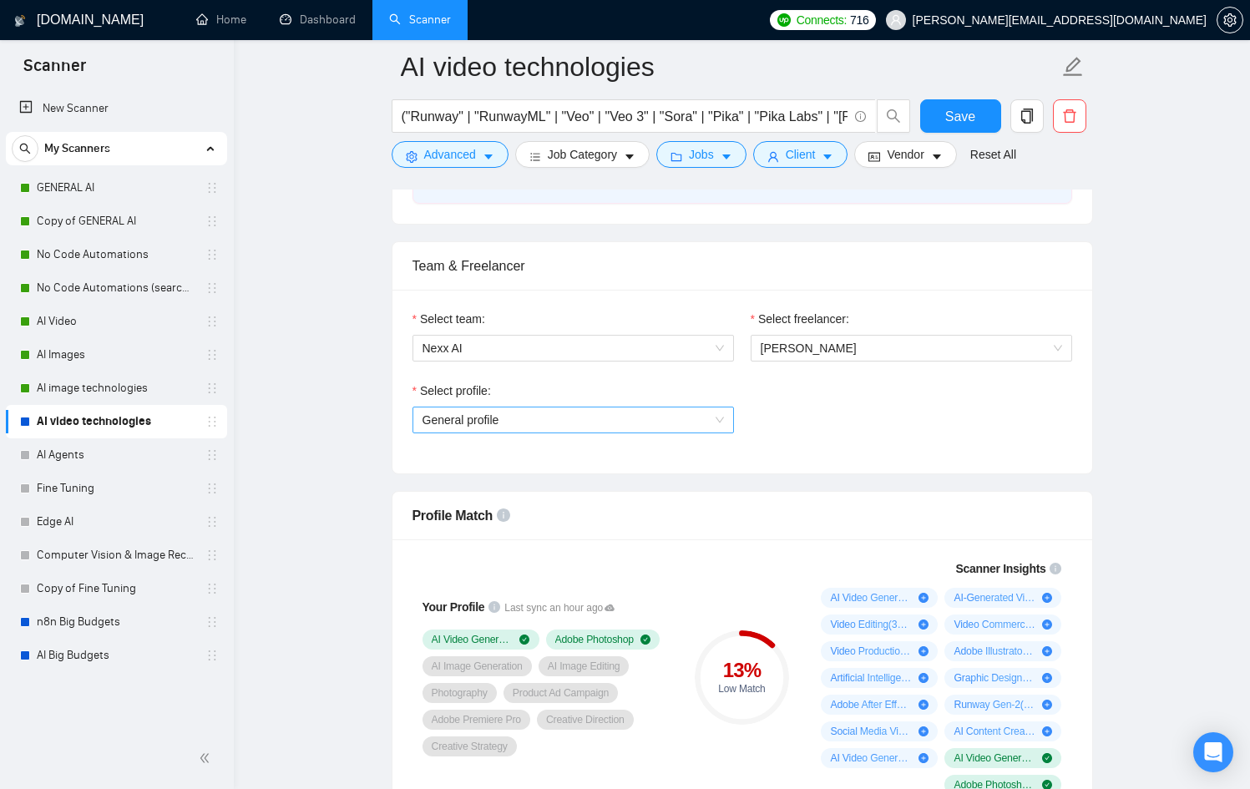
click at [641, 418] on span "General profile" at bounding box center [573, 420] width 301 height 25
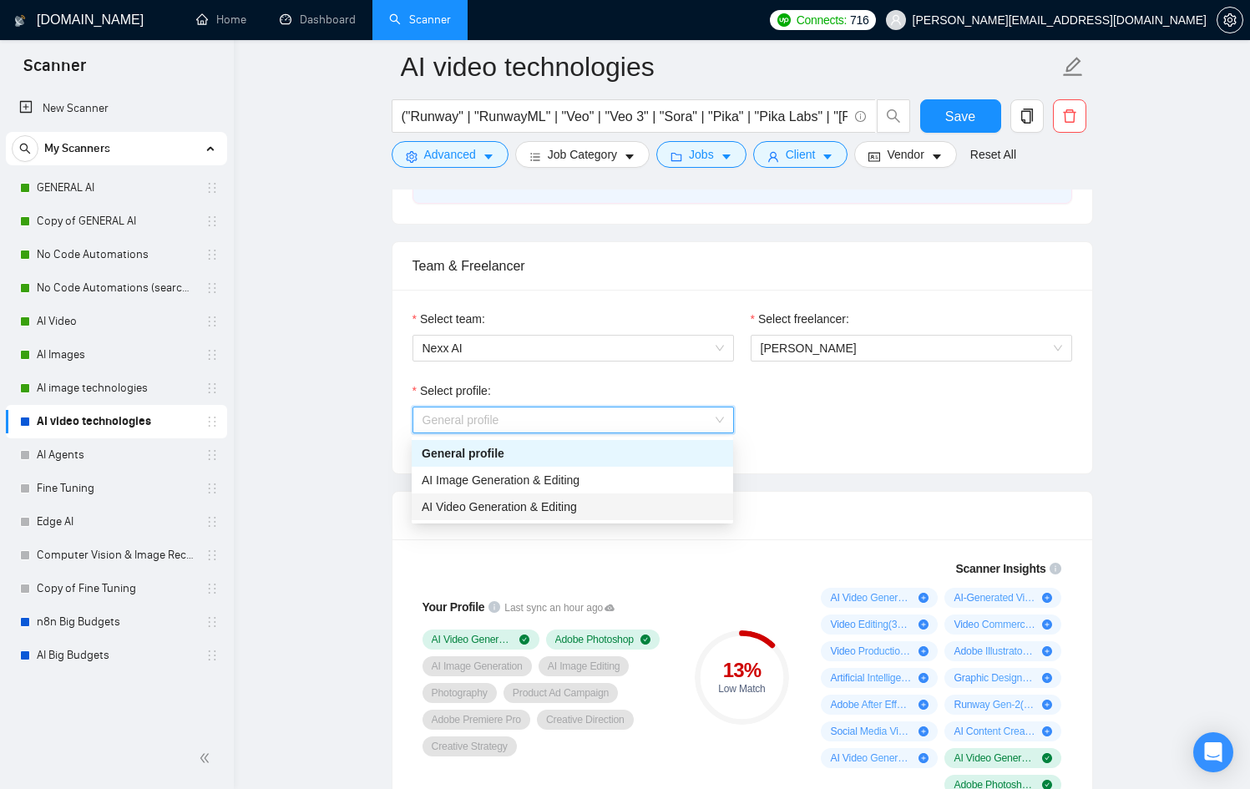
click at [631, 513] on div "AI Video Generation & Editing" at bounding box center [572, 507] width 301 height 18
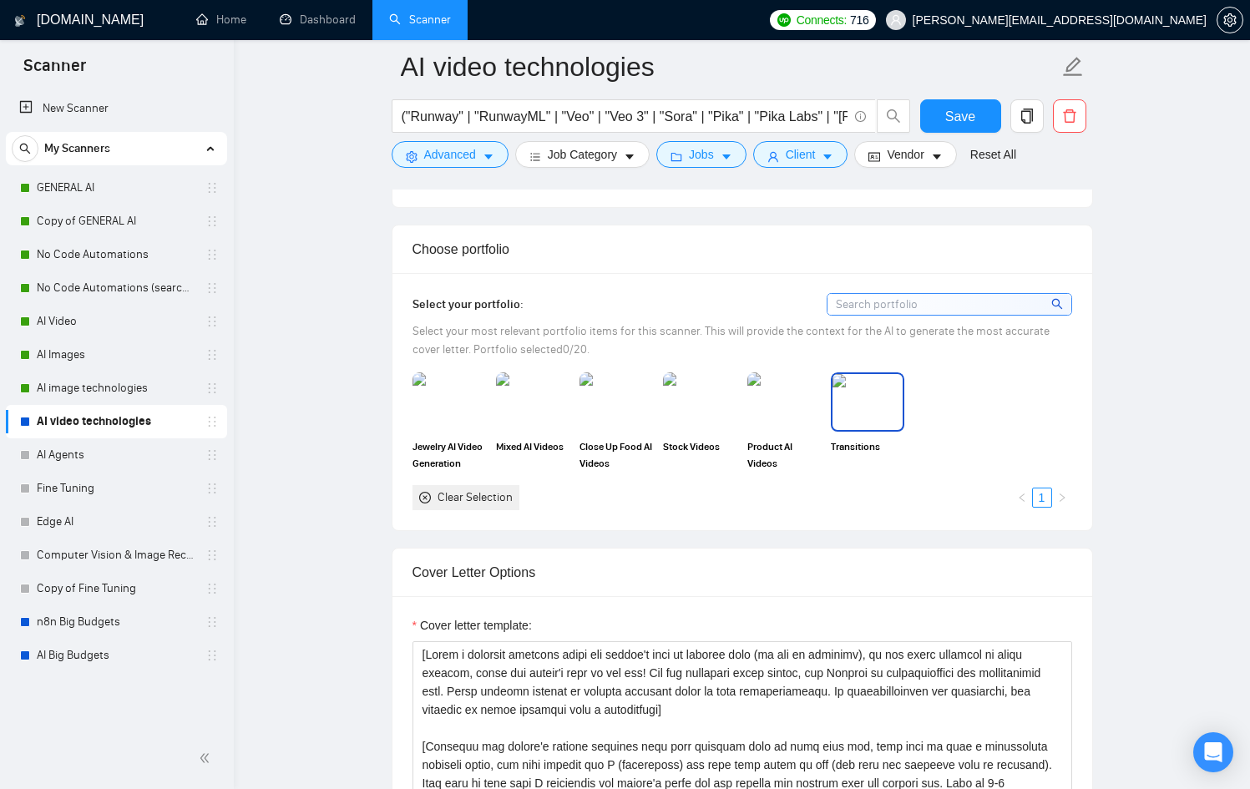
scroll to position [1462, 0]
click at [859, 433] on div "Transitions" at bounding box center [867, 420] width 73 height 99
click at [785, 437] on span "Product AI Videos" at bounding box center [783, 453] width 73 height 33
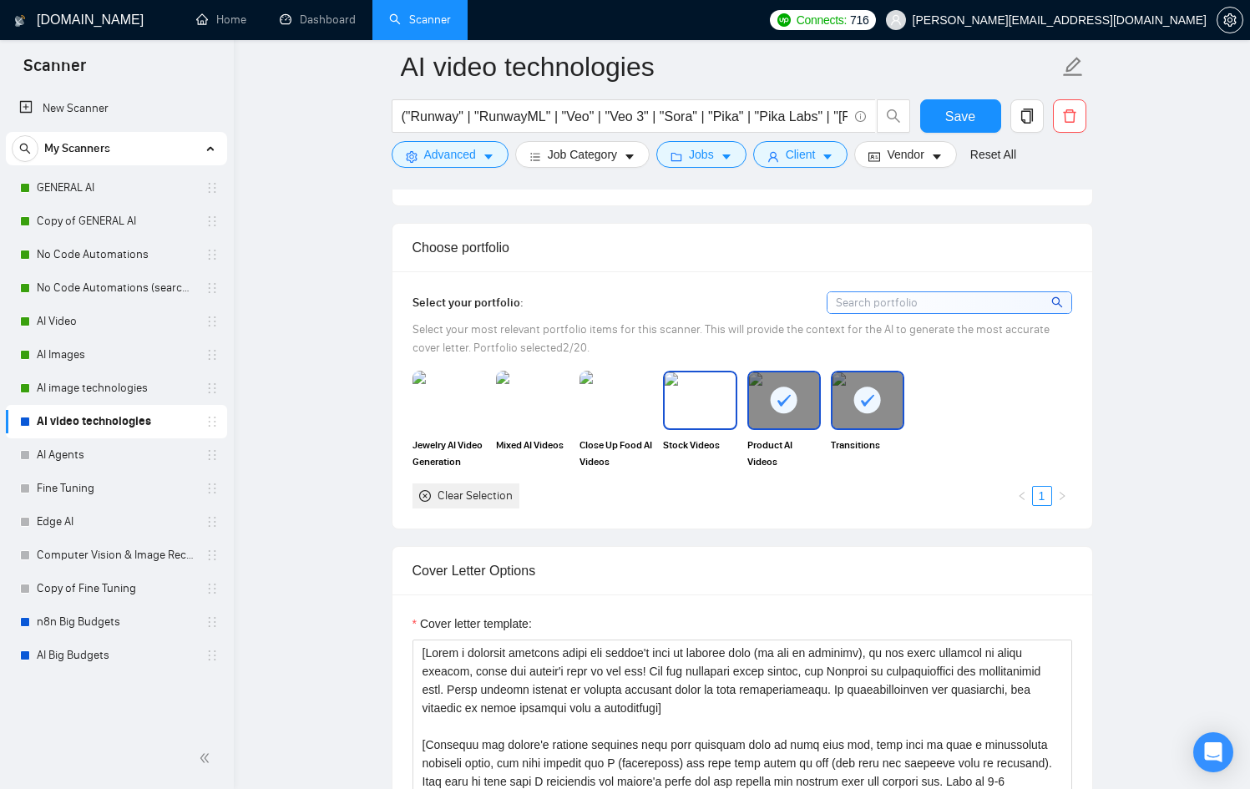
click at [702, 424] on img at bounding box center [700, 399] width 70 height 55
click at [599, 421] on img at bounding box center [616, 399] width 70 height 55
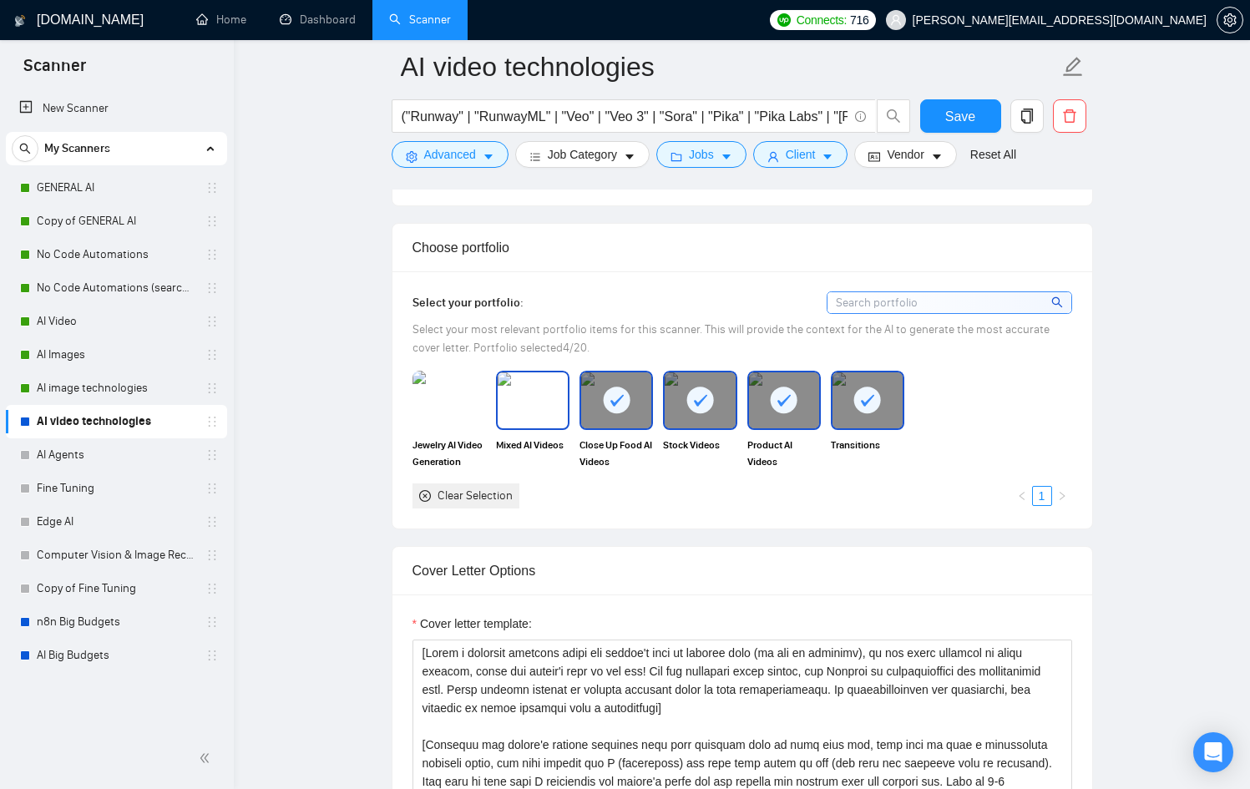
click at [554, 424] on img at bounding box center [533, 399] width 70 height 55
click at [451, 423] on img at bounding box center [449, 400] width 73 height 58
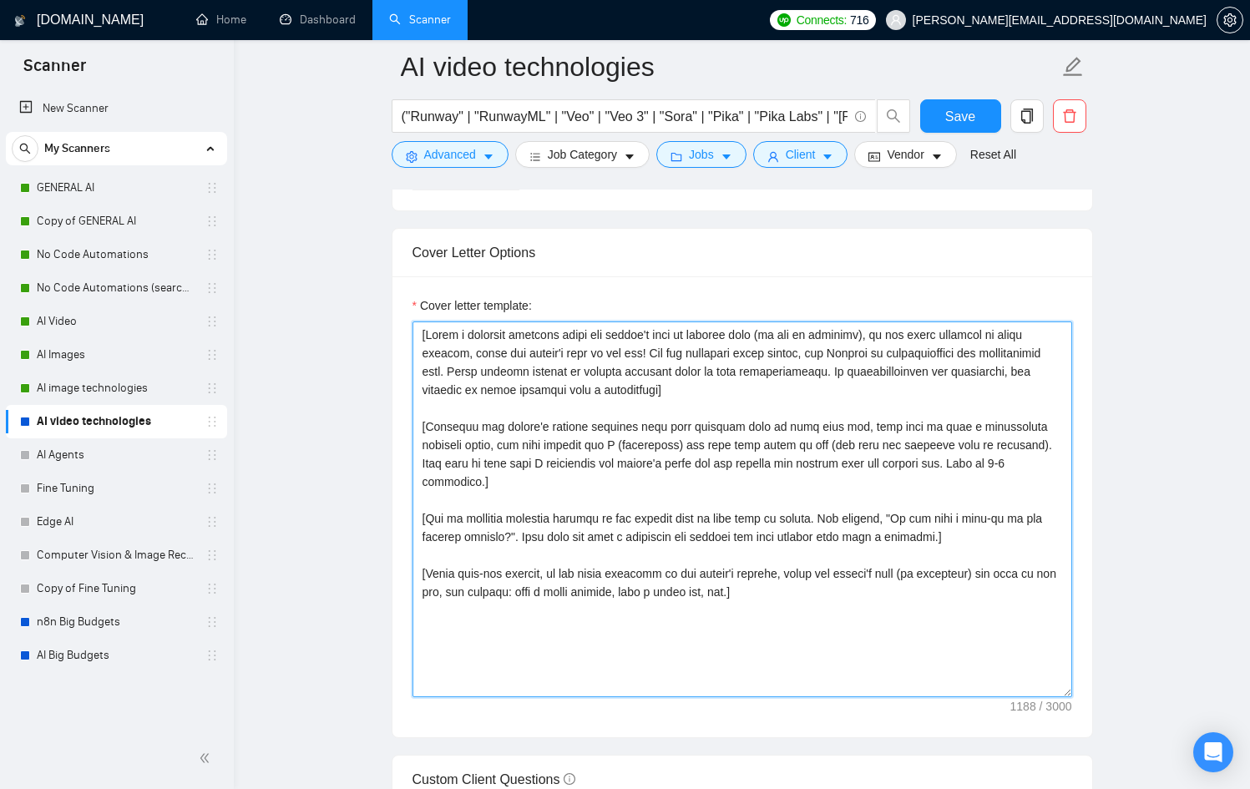
click at [583, 506] on textarea "Cover letter template:" at bounding box center [743, 510] width 660 height 376
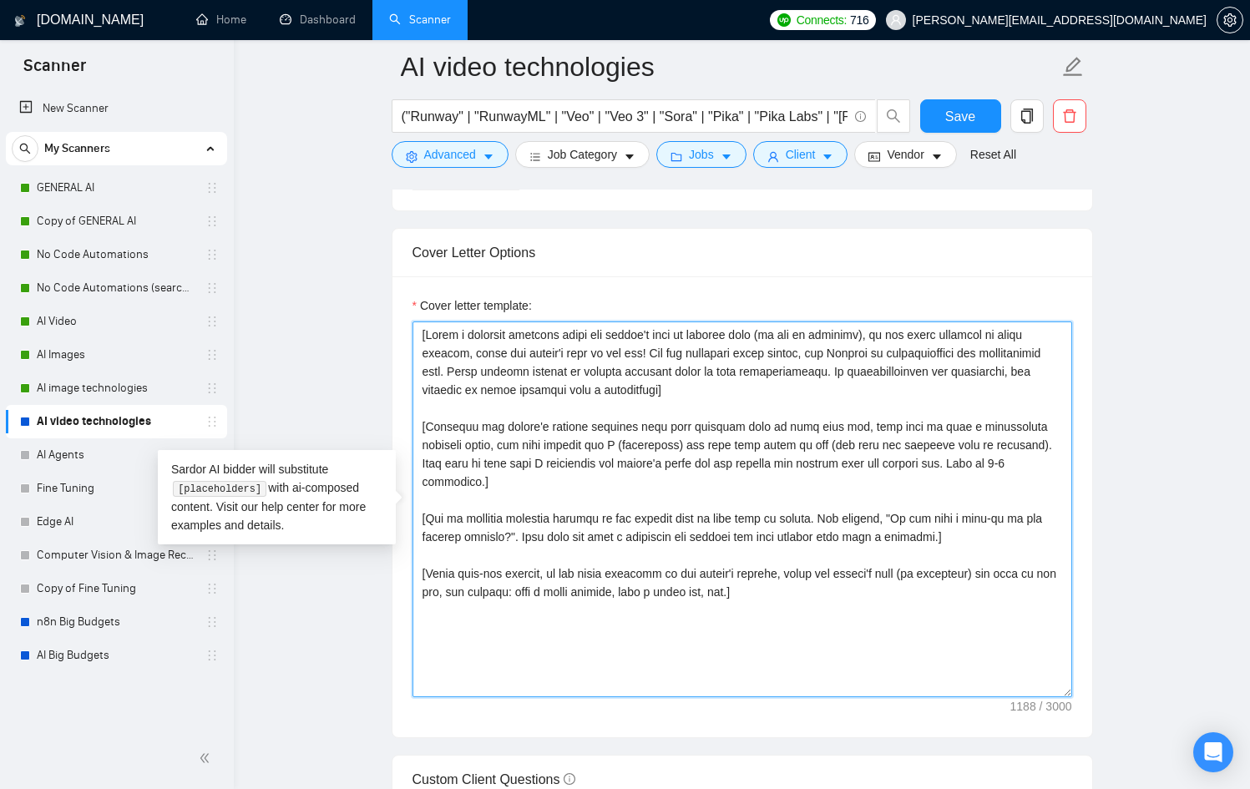
scroll to position [1783, 0]
paste textarea "Lor ipsumdolor sitamet cons adipisc, el’s doeiusmod!] [Tem’i utl etdolor magnaa…"
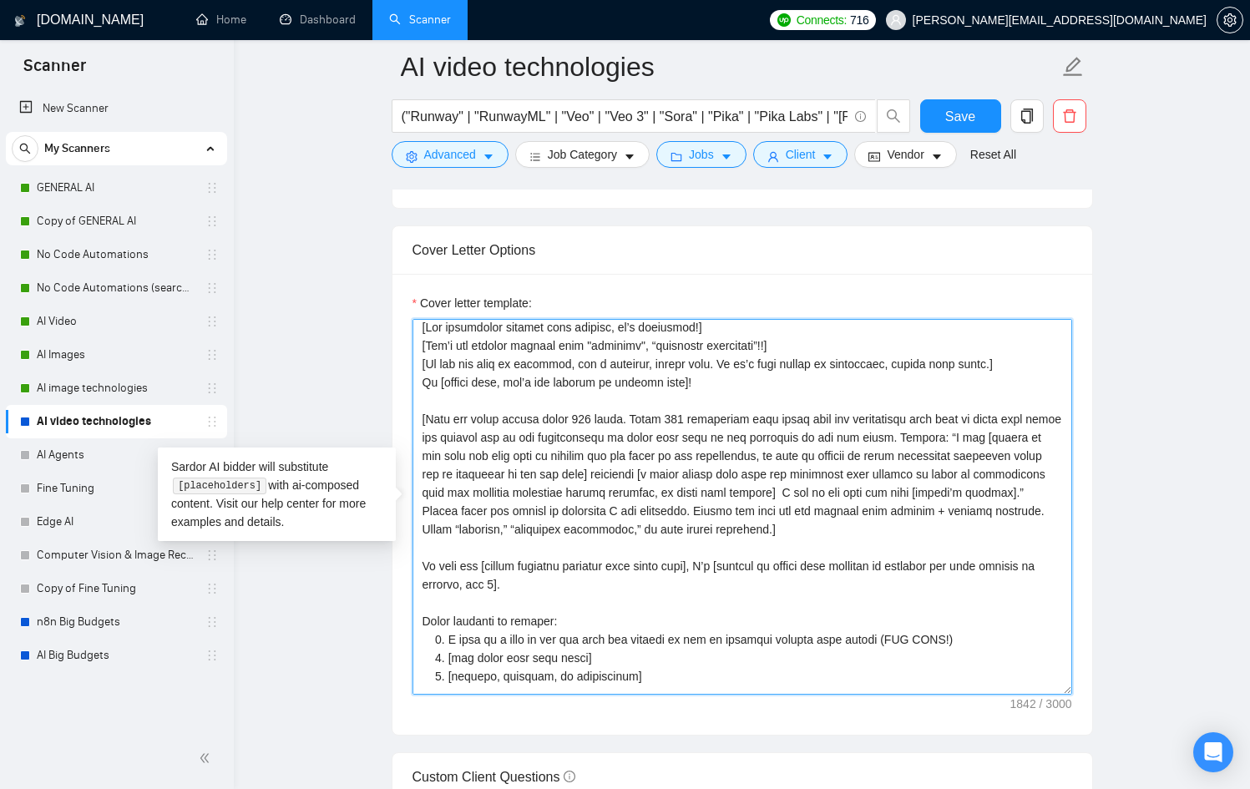
scroll to position [0, 0]
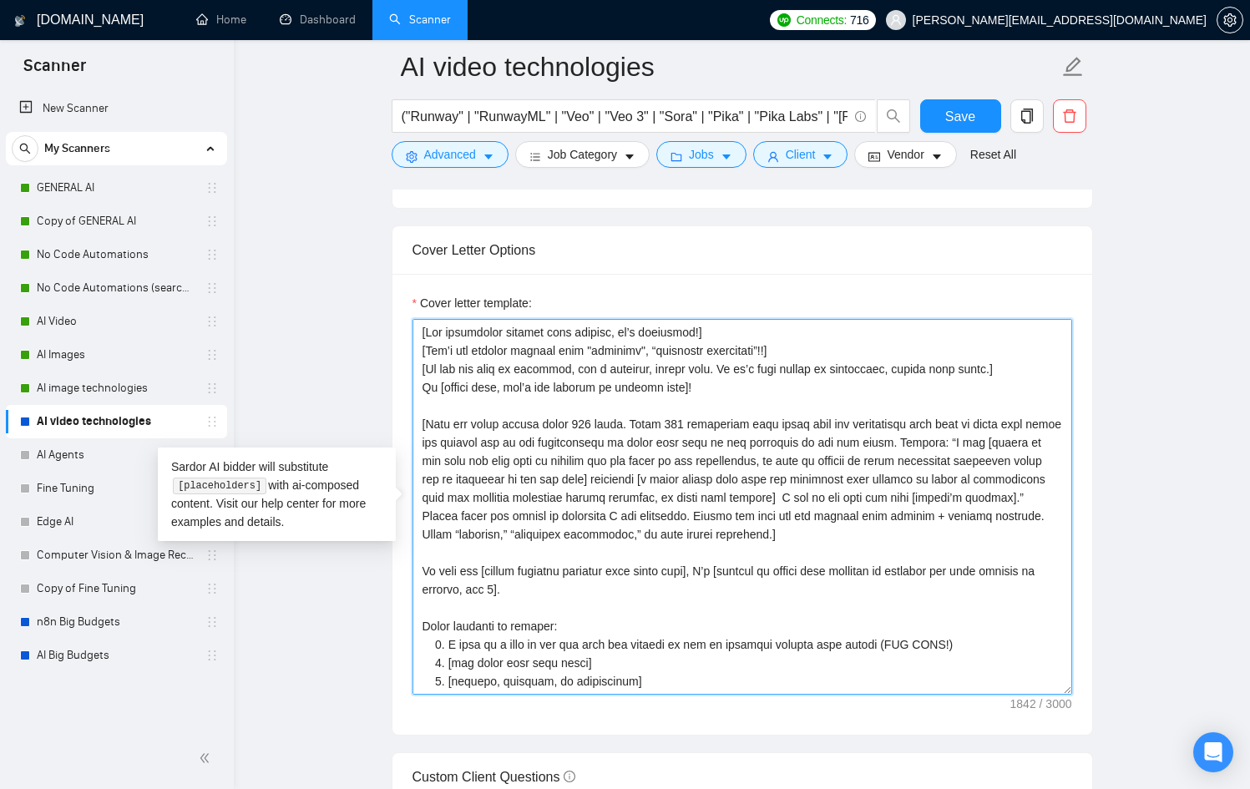
drag, startPoint x: 932, startPoint y: 458, endPoint x: 1061, endPoint y: 460, distance: 129.5
click at [1061, 460] on textarea "Cover letter template:" at bounding box center [743, 507] width 660 height 376
click at [823, 479] on textarea "Cover letter template:" at bounding box center [743, 507] width 660 height 376
click at [819, 481] on textarea "Cover letter template:" at bounding box center [743, 507] width 660 height 376
click at [909, 481] on textarea "Cover letter template:" at bounding box center [743, 507] width 660 height 376
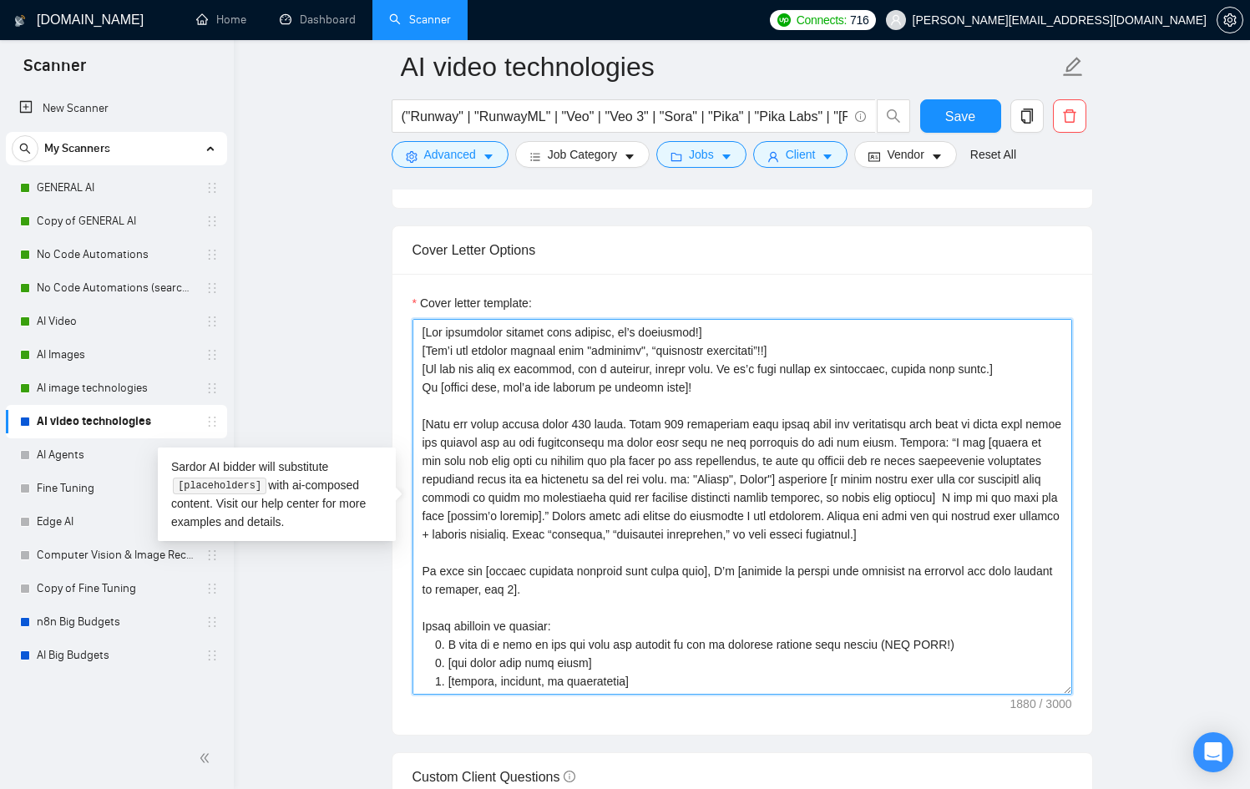
click at [853, 479] on textarea "Cover letter template:" at bounding box center [743, 507] width 660 height 376
click at [890, 481] on textarea "Cover letter template:" at bounding box center [743, 507] width 660 height 376
click at [929, 478] on textarea "Cover letter template:" at bounding box center [743, 507] width 660 height 376
click at [925, 480] on textarea "Cover letter template:" at bounding box center [743, 507] width 660 height 376
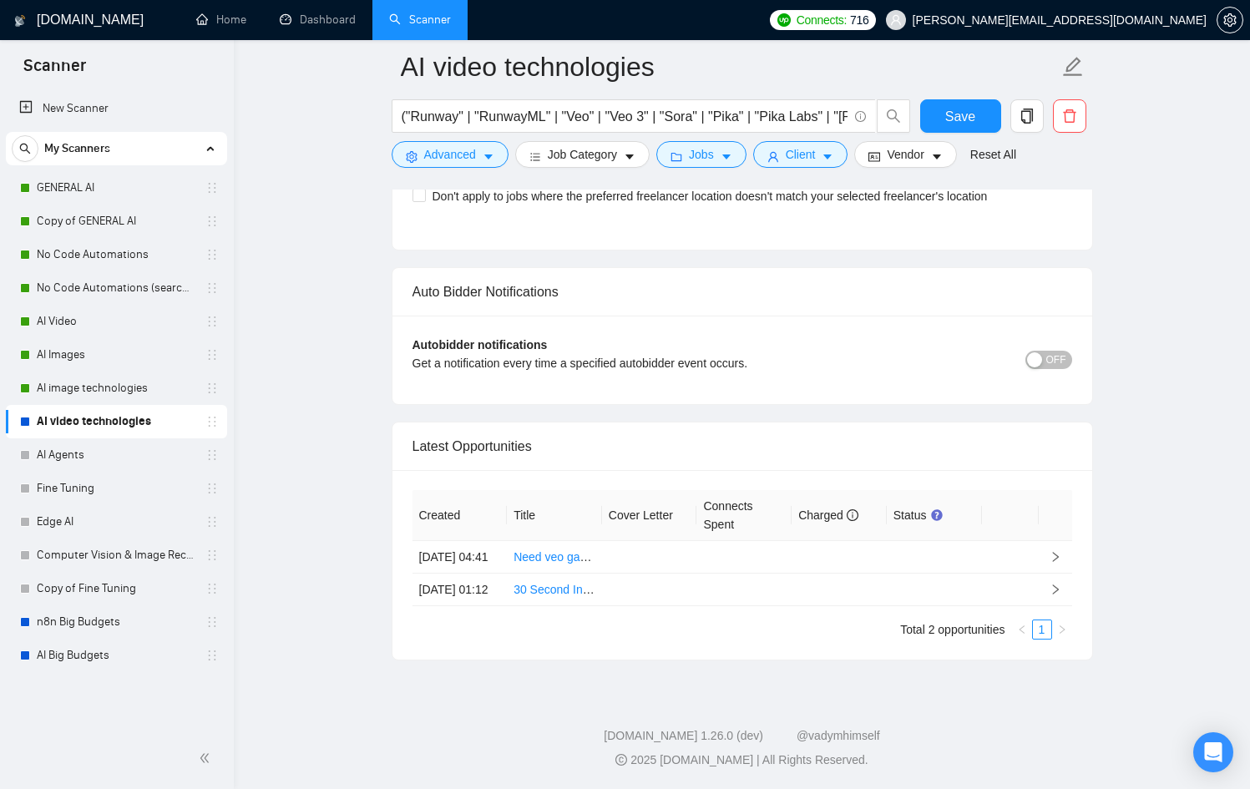
scroll to position [3886, 0]
type textarea "[Lor ipsumdolor sitamet cons adipisc, el’s doeiusmod!] [Tem’i utl etdolor magna…"
click at [1047, 351] on span "OFF" at bounding box center [1056, 360] width 20 height 18
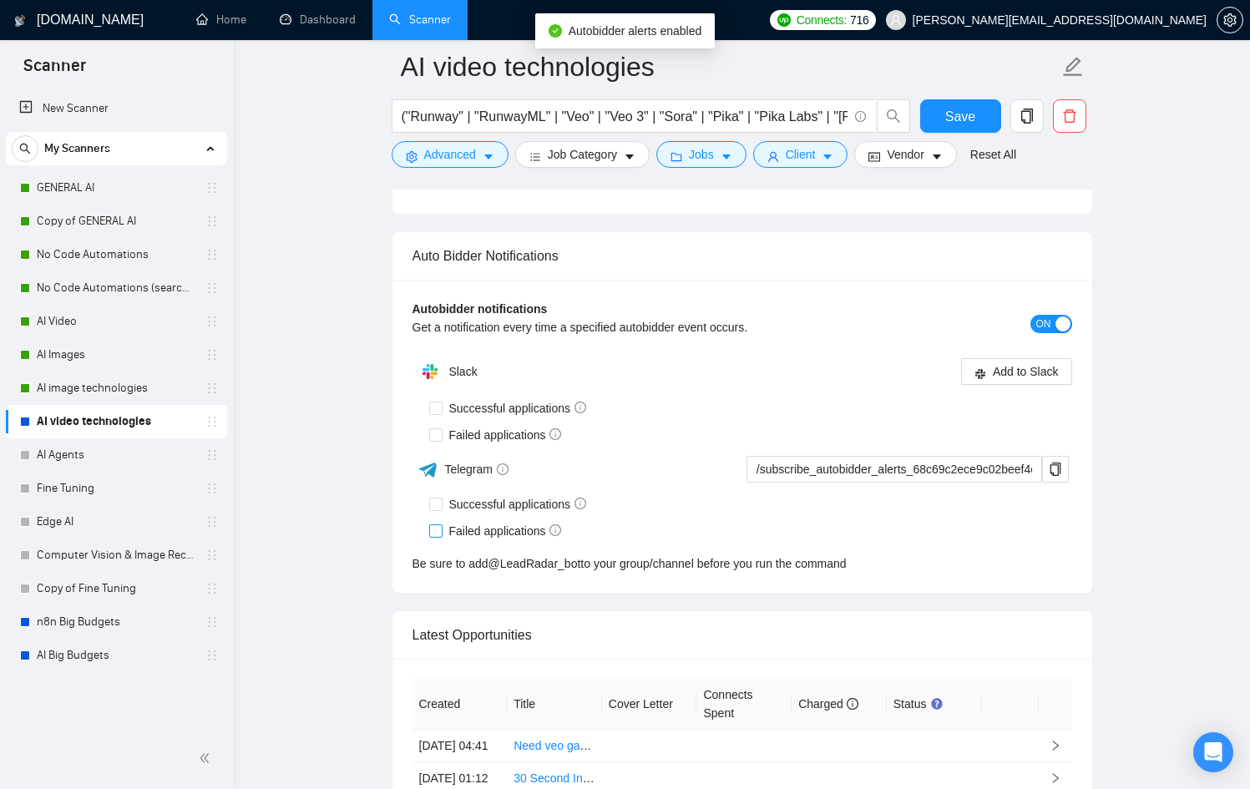
click at [485, 530] on span "Failed applications" at bounding box center [506, 531] width 126 height 18
click at [441, 530] on input "Failed applications" at bounding box center [435, 530] width 12 height 12
checkbox input "true"
click at [486, 513] on div "Successful applications" at bounding box center [750, 504] width 643 height 27
click at [492, 510] on span "Successful applications" at bounding box center [518, 504] width 151 height 18
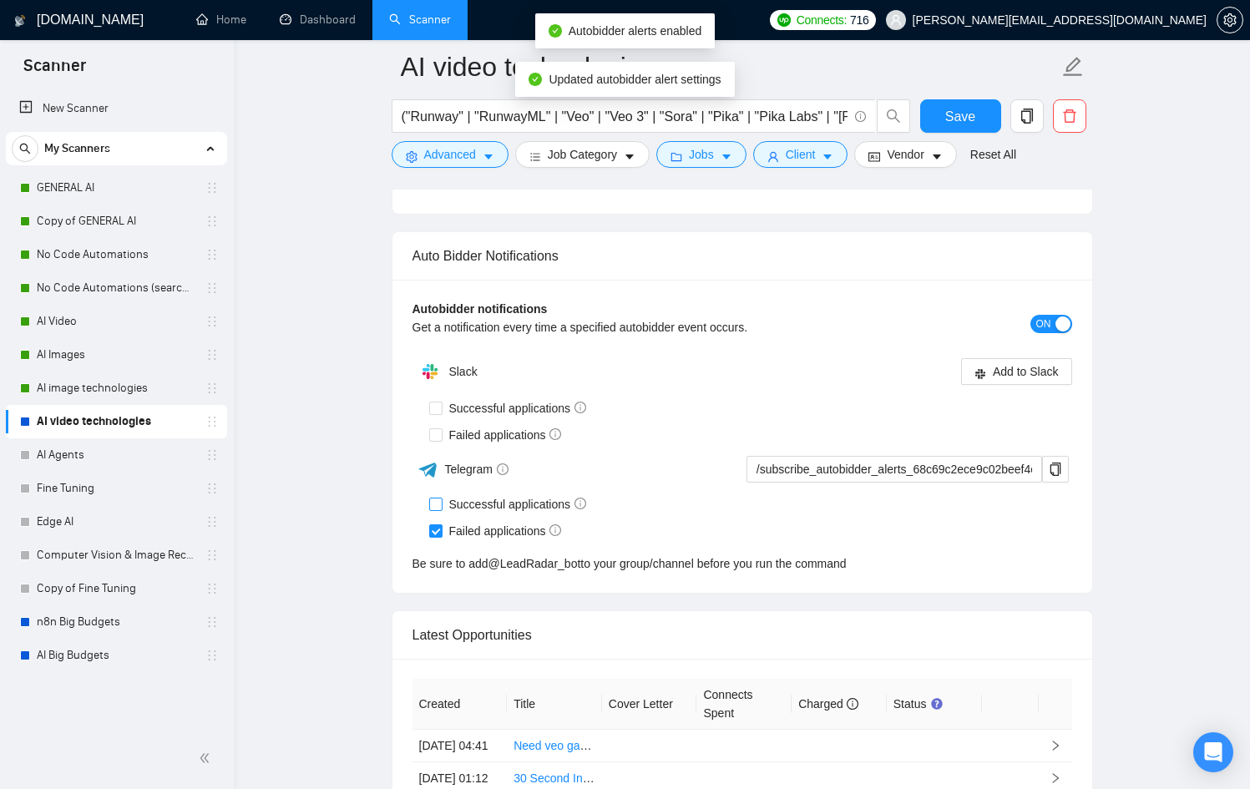
click at [441, 509] on input "Successful applications" at bounding box center [435, 504] width 12 height 12
checkbox input "true"
click at [1054, 465] on icon "copy" at bounding box center [1055, 469] width 13 height 13
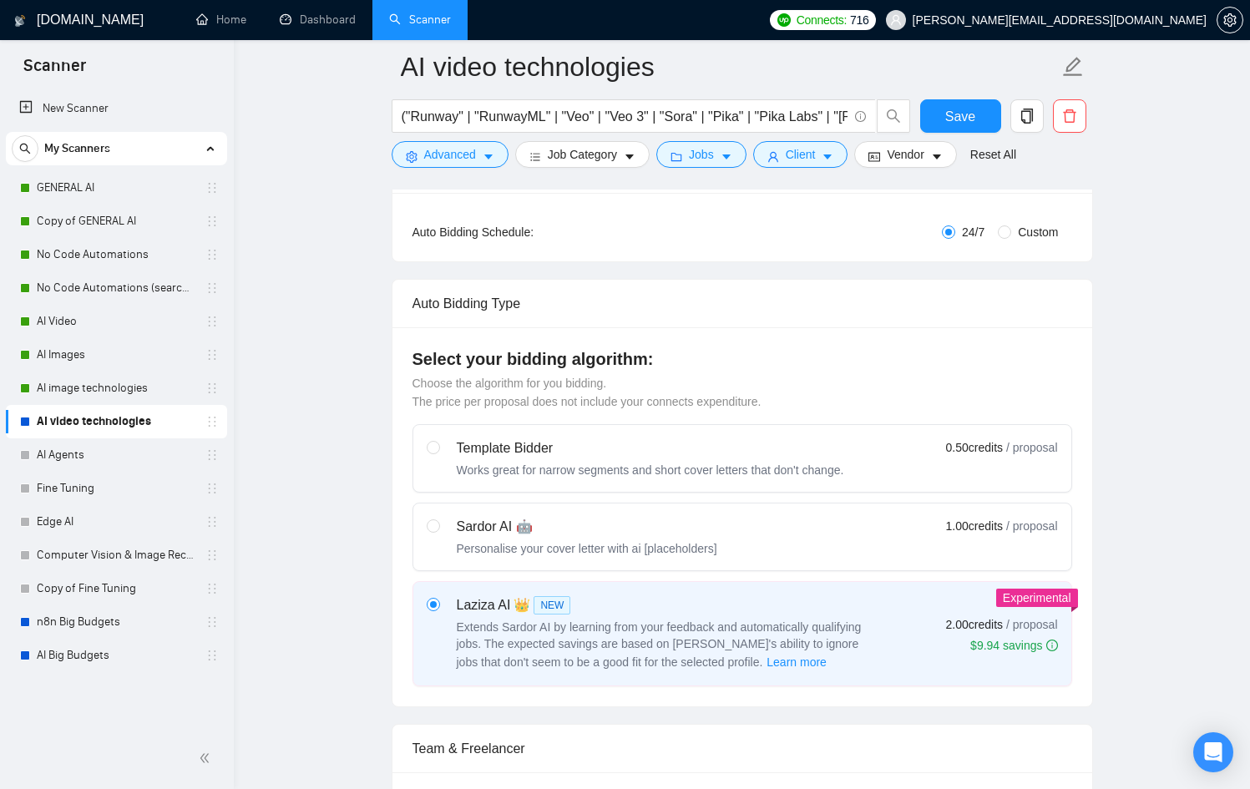
scroll to position [0, 0]
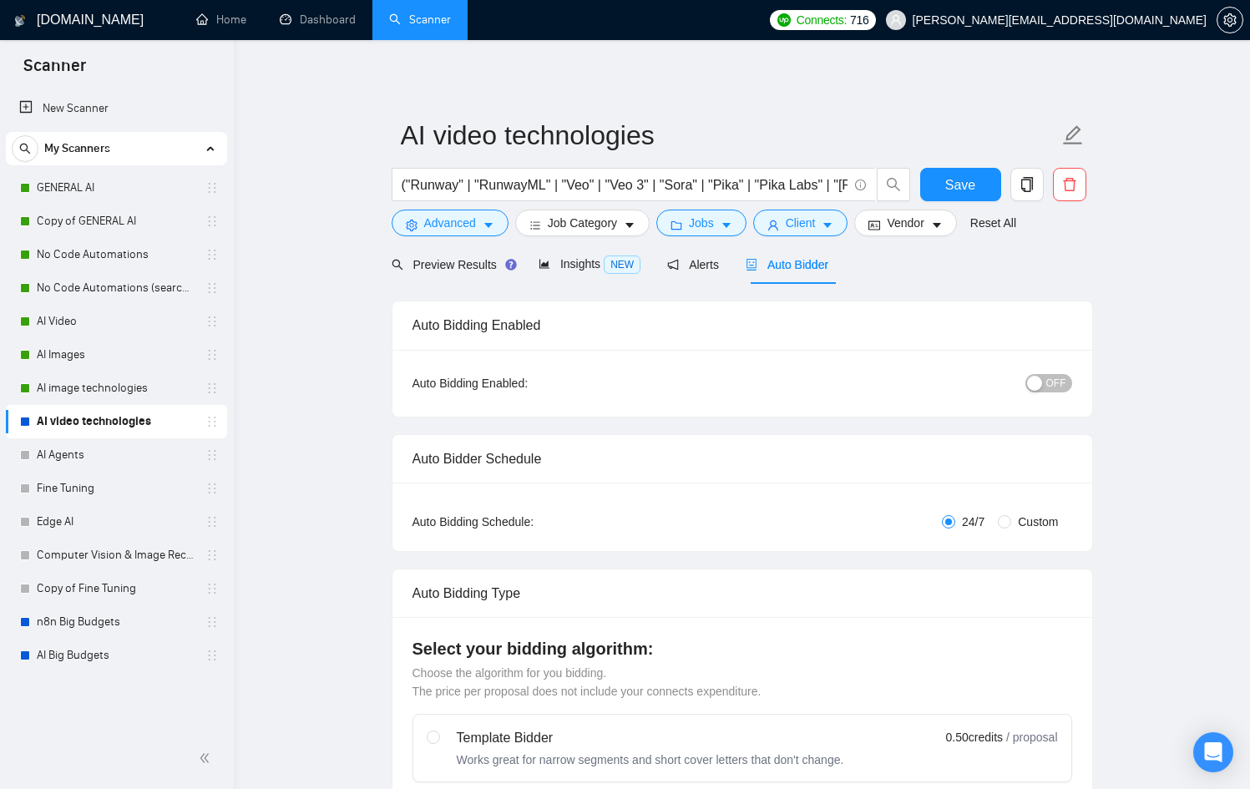
click at [1057, 382] on span "OFF" at bounding box center [1056, 383] width 20 height 18
click at [984, 193] on button "Save" at bounding box center [960, 184] width 81 height 33
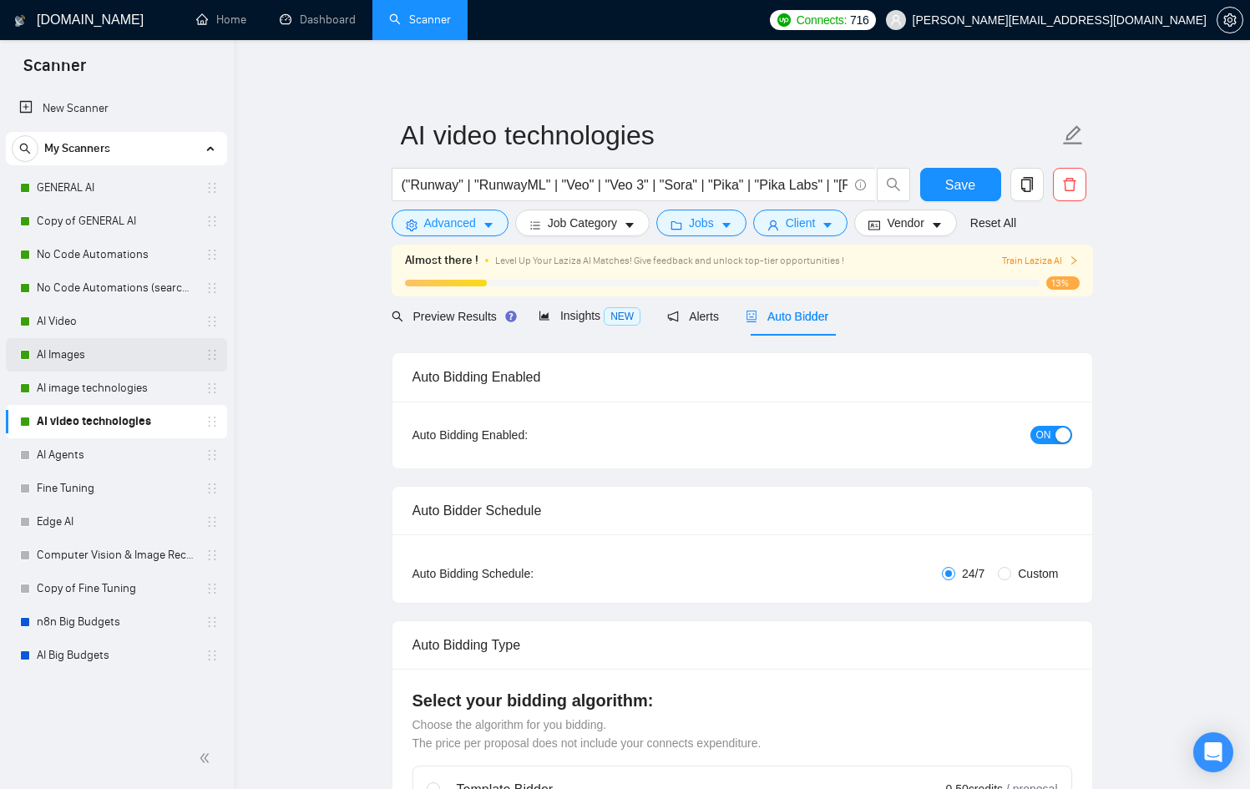
click at [167, 354] on link "AI Images" at bounding box center [116, 354] width 159 height 33
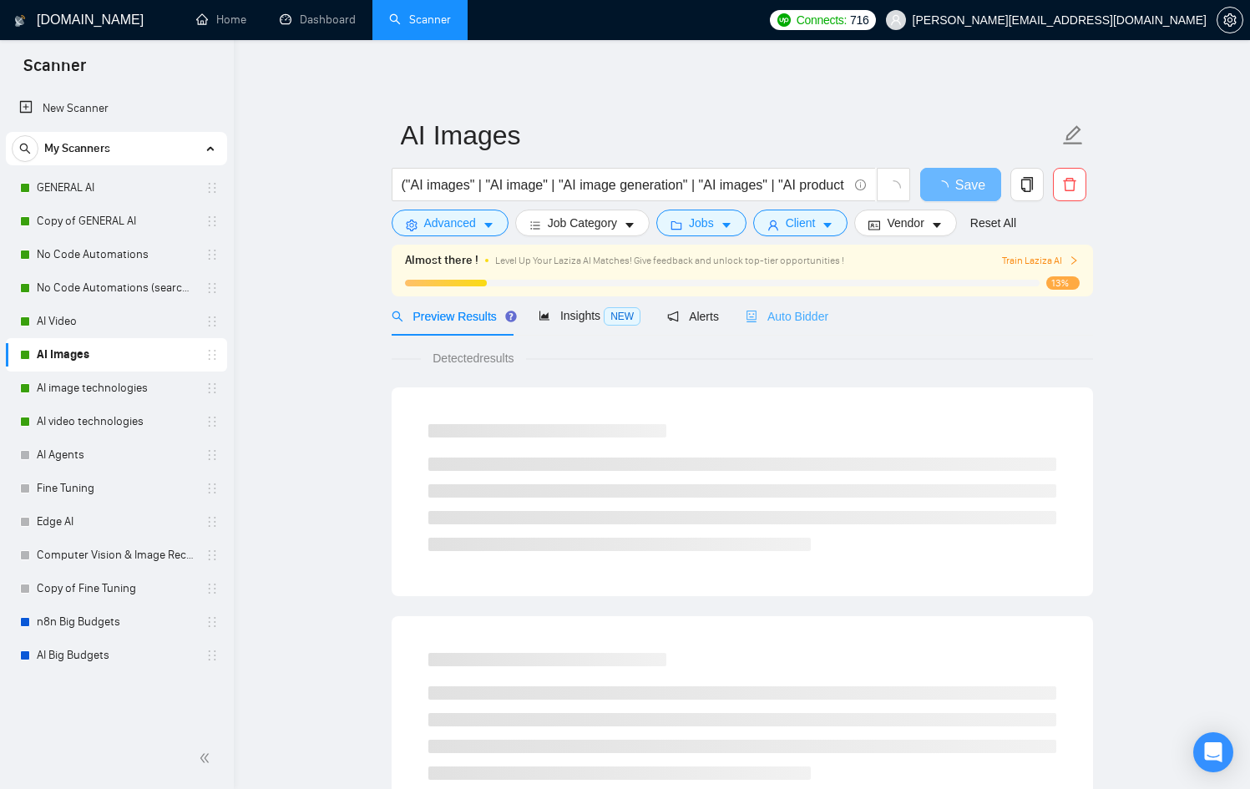
click at [803, 325] on div "Auto Bidder" at bounding box center [787, 315] width 83 height 39
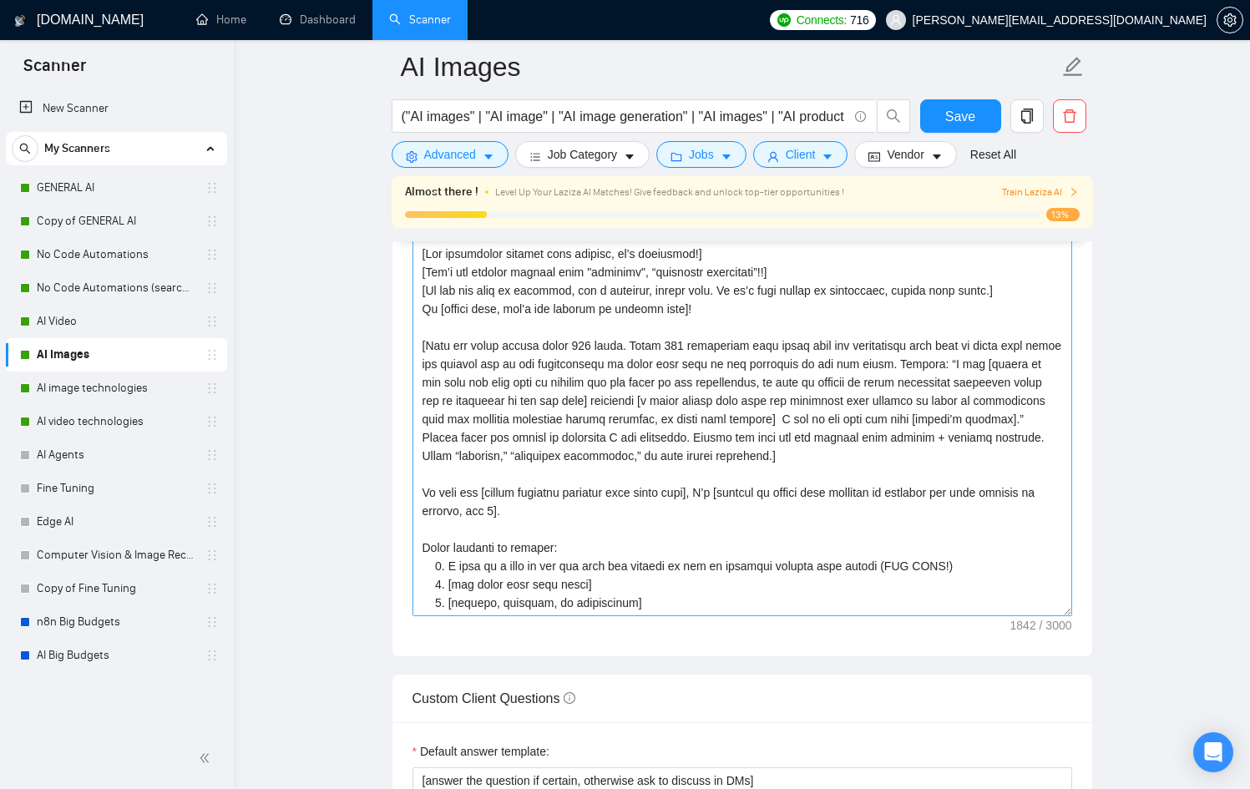
scroll to position [1938, 0]
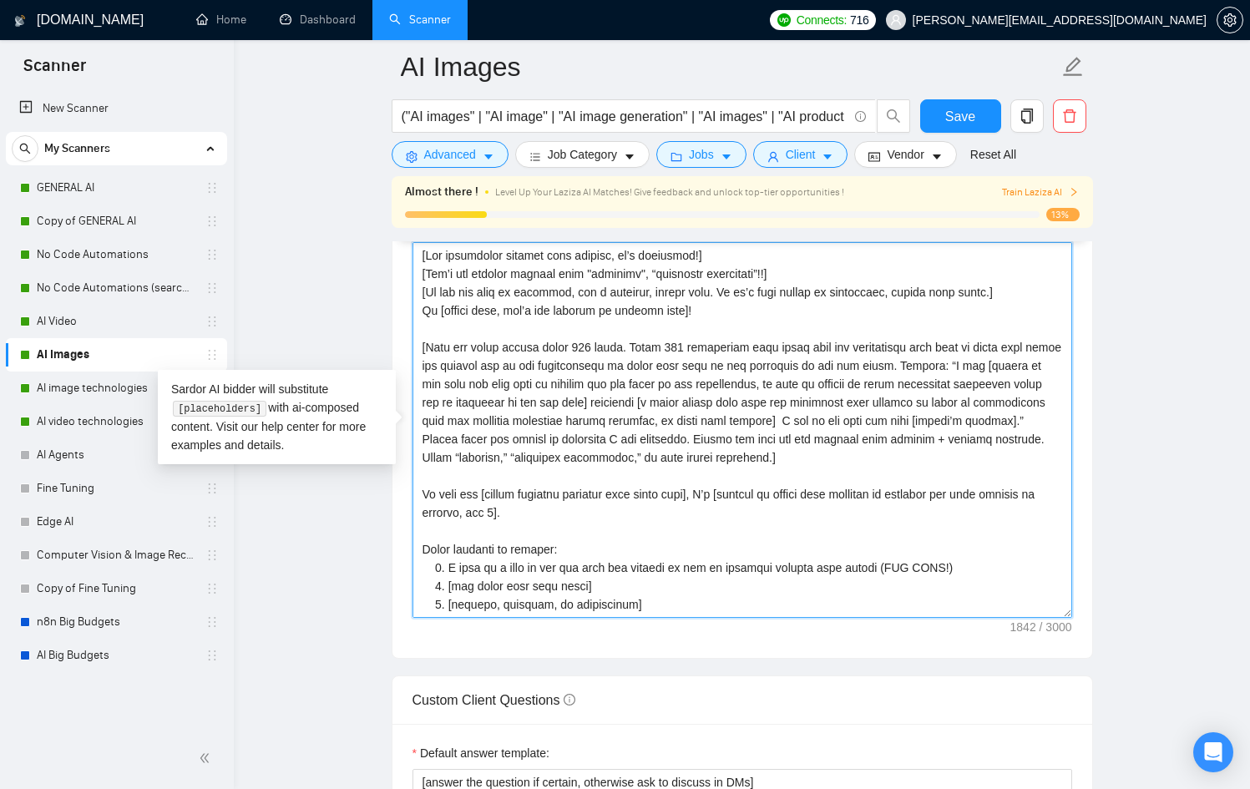
drag, startPoint x: 946, startPoint y: 383, endPoint x: 1042, endPoint y: 387, distance: 96.1
click at [1042, 387] on textarea "Cover letter template:" at bounding box center [743, 430] width 660 height 376
type textarea "[Lor ipsumdolor sitamet cons adipisc, el’s doeiusmod!] [Tem’i utl etdolor magna…"
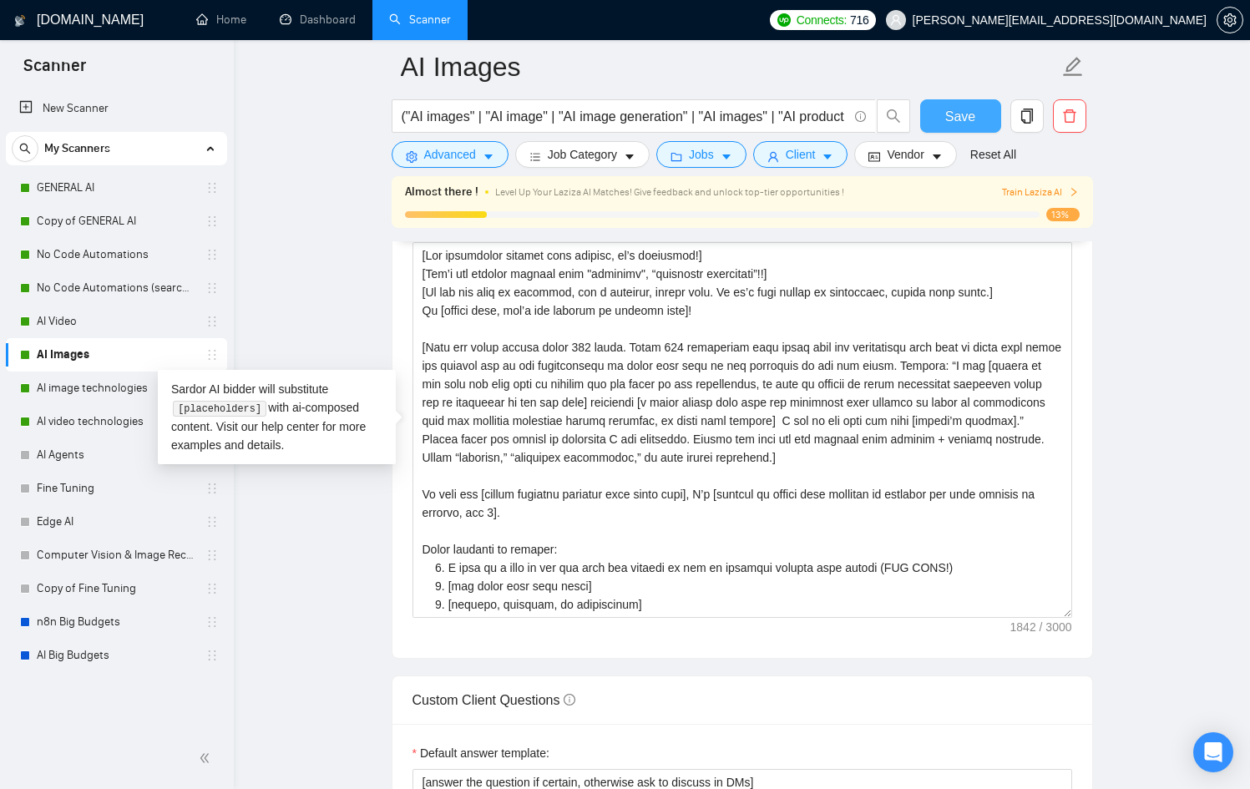
click at [959, 116] on span "Save" at bounding box center [960, 116] width 30 height 21
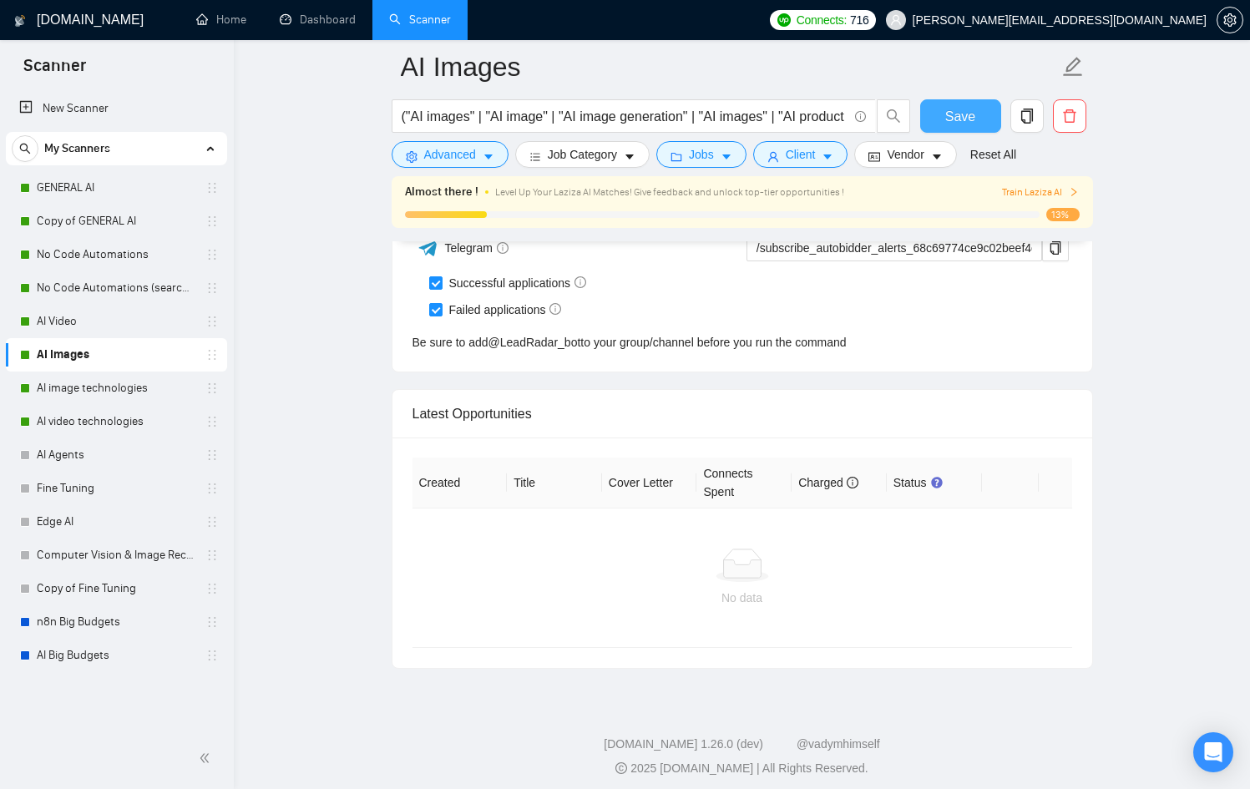
scroll to position [4193, 0]
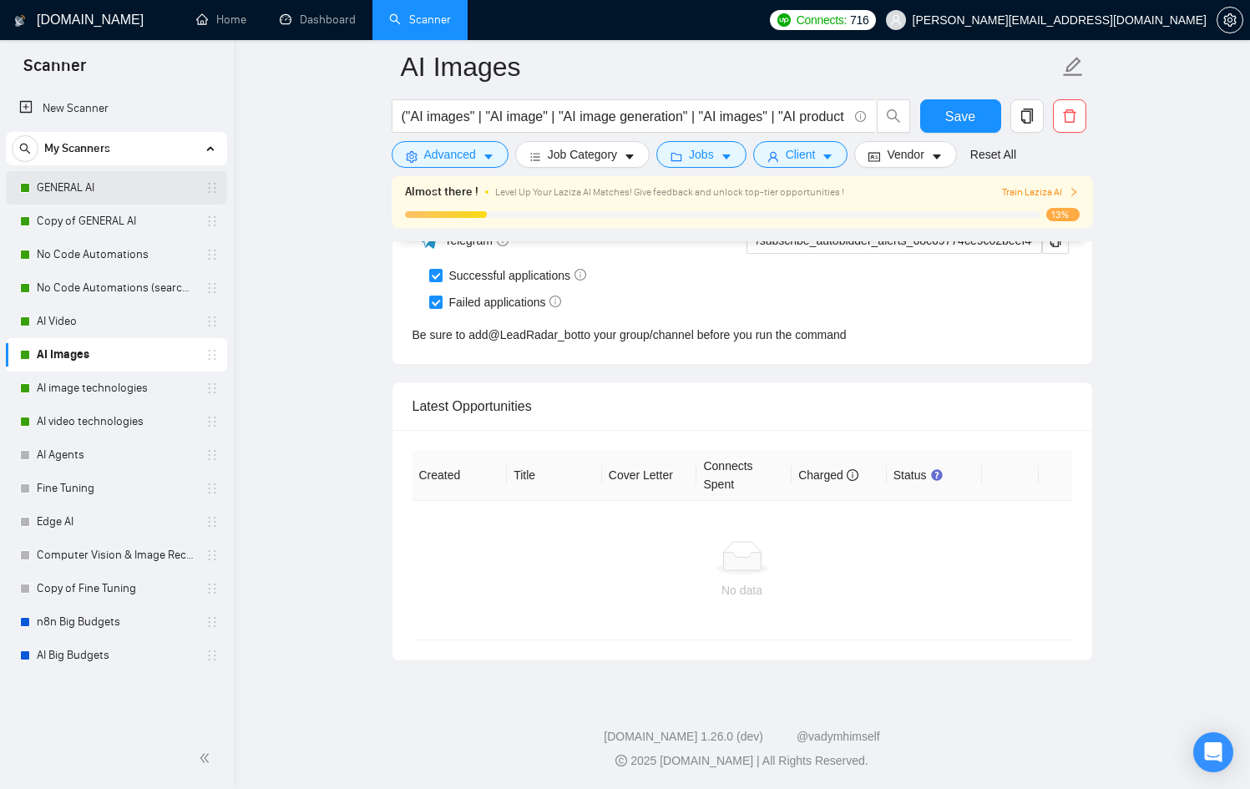
click at [109, 183] on link "GENERAL AI" at bounding box center [116, 187] width 159 height 33
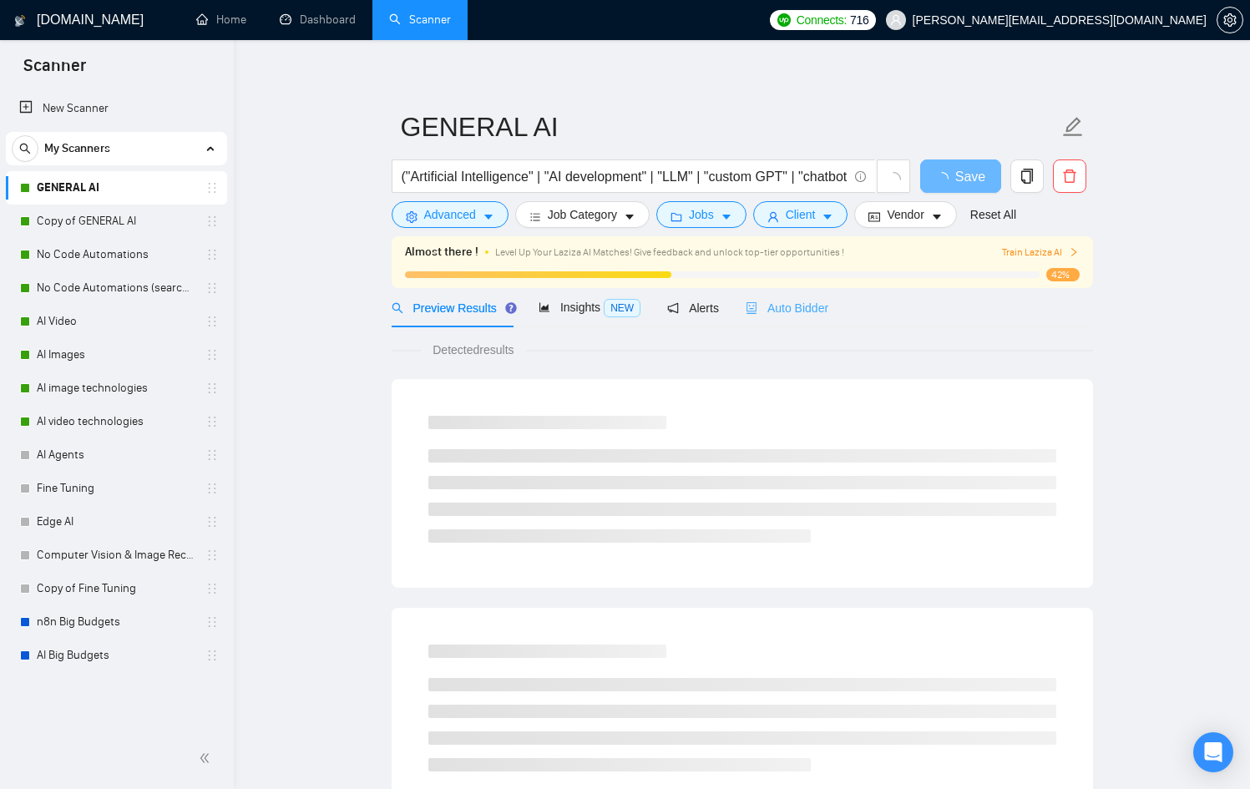
drag, startPoint x: 808, startPoint y: 317, endPoint x: 793, endPoint y: 318, distance: 15.9
click at [808, 317] on div "Auto Bidder" at bounding box center [787, 307] width 83 height 39
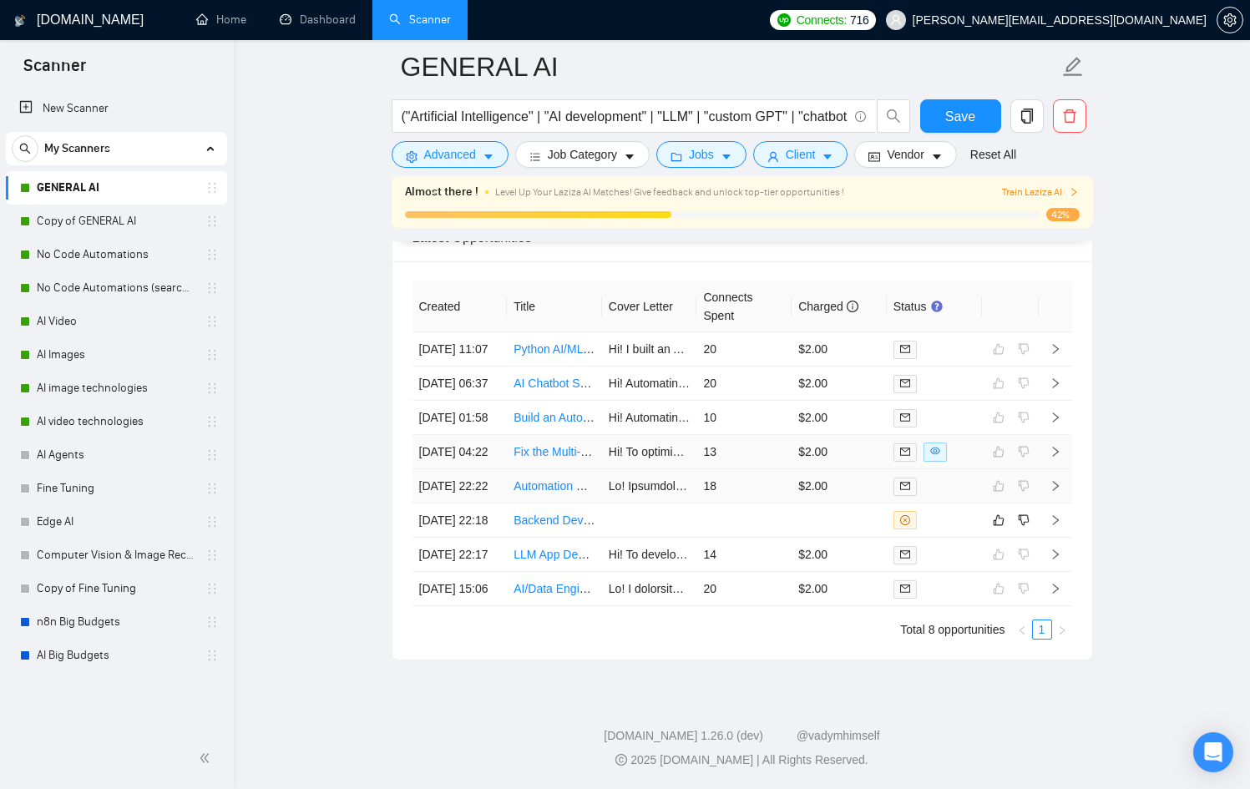
scroll to position [4487, 0]
click at [89, 215] on link "Copy of GENERAL AI" at bounding box center [116, 221] width 159 height 33
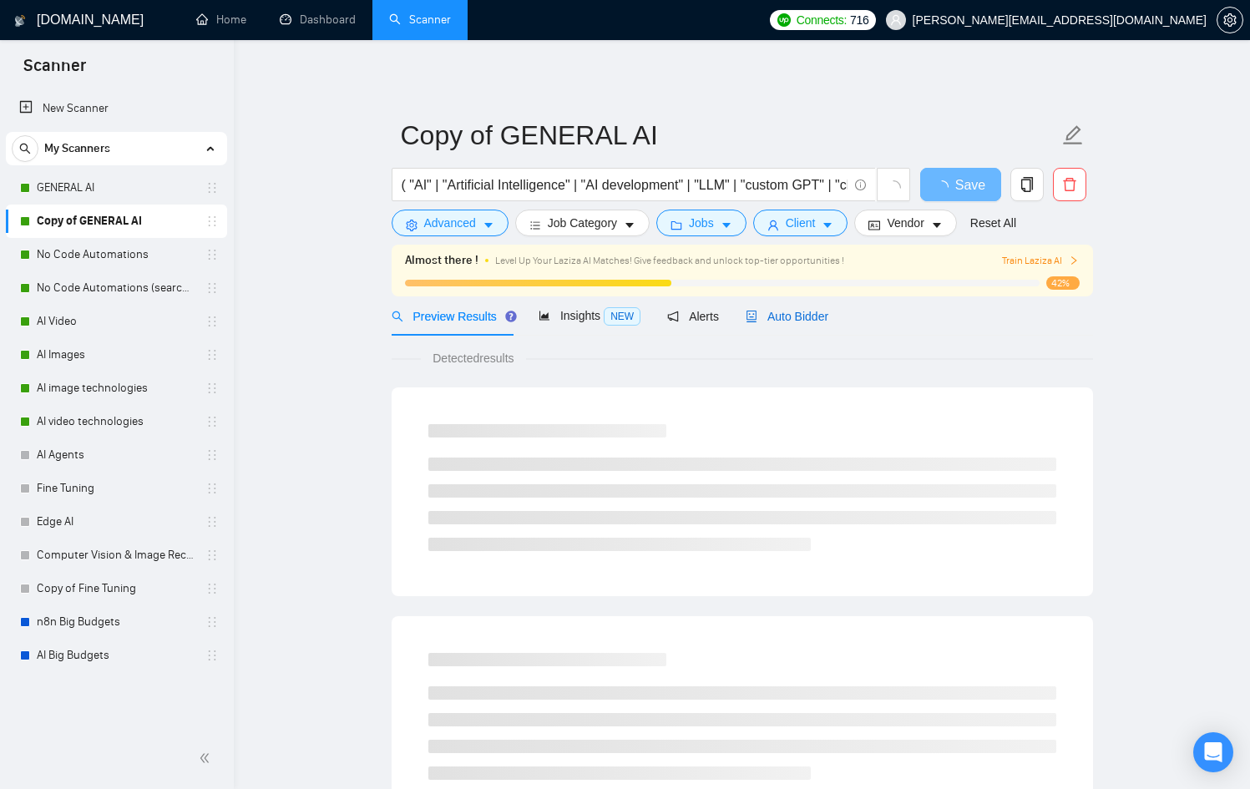
click at [825, 317] on span "Auto Bidder" at bounding box center [787, 316] width 83 height 13
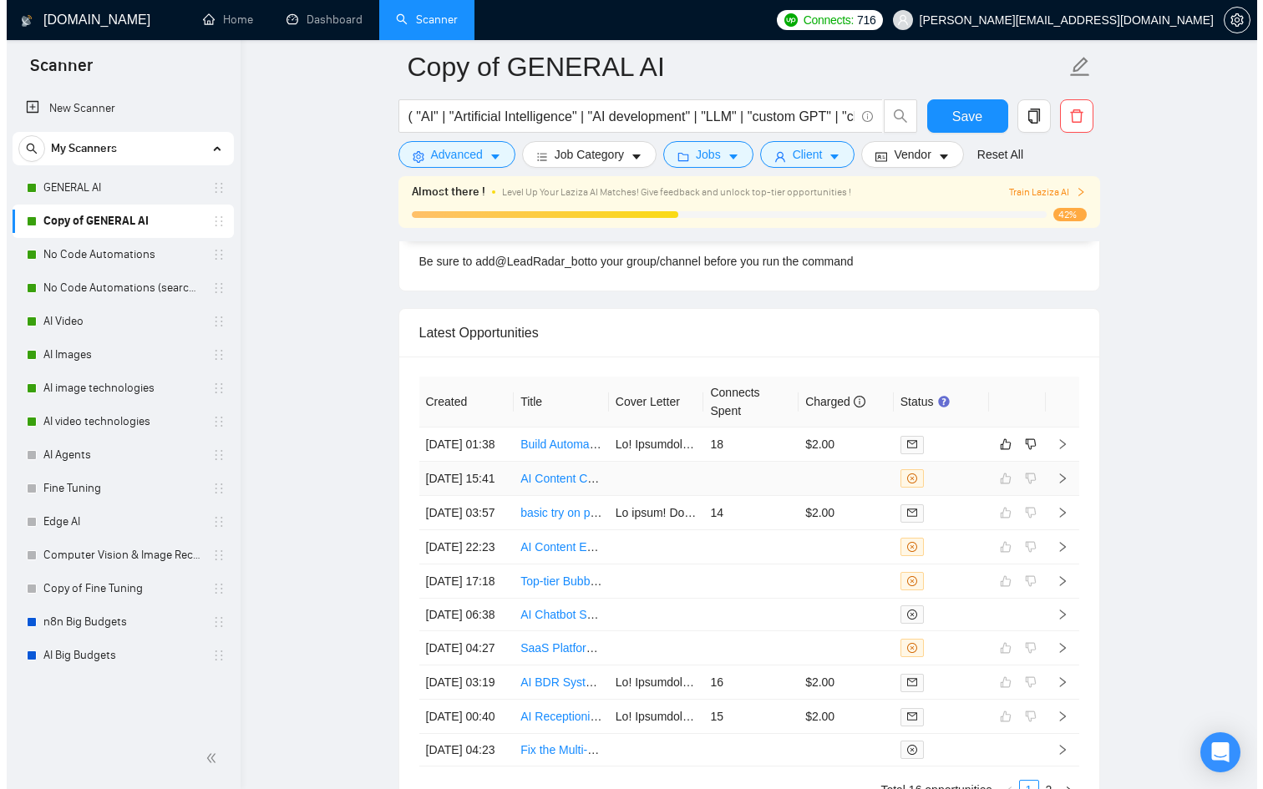
scroll to position [4354, 0]
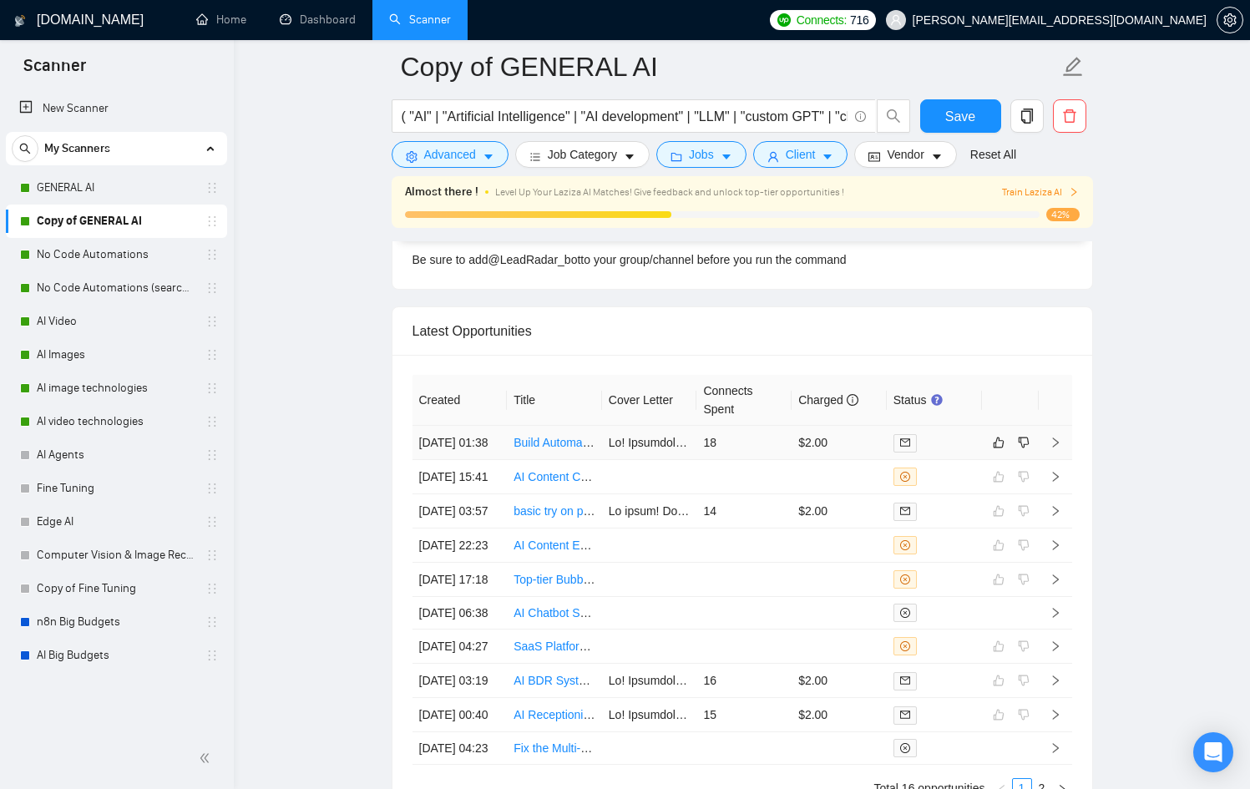
click at [936, 460] on td at bounding box center [934, 443] width 95 height 34
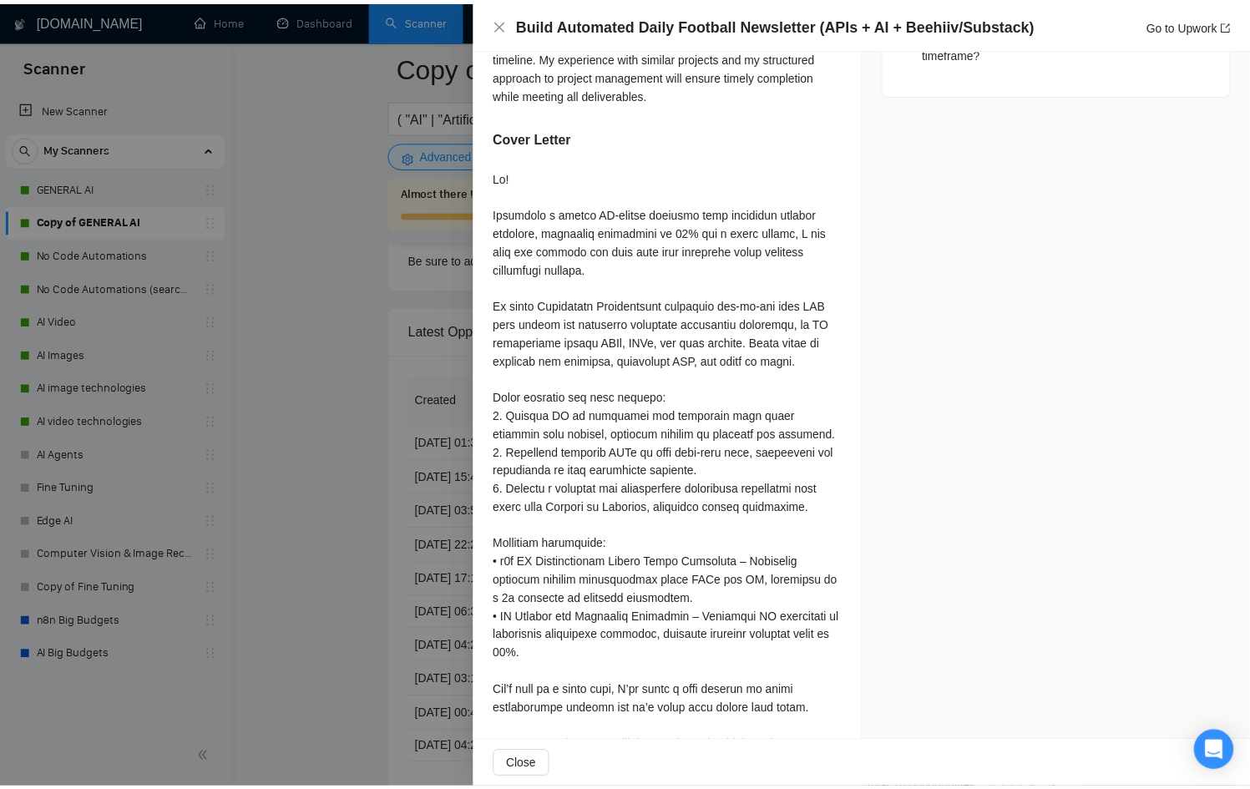
scroll to position [1394, 0]
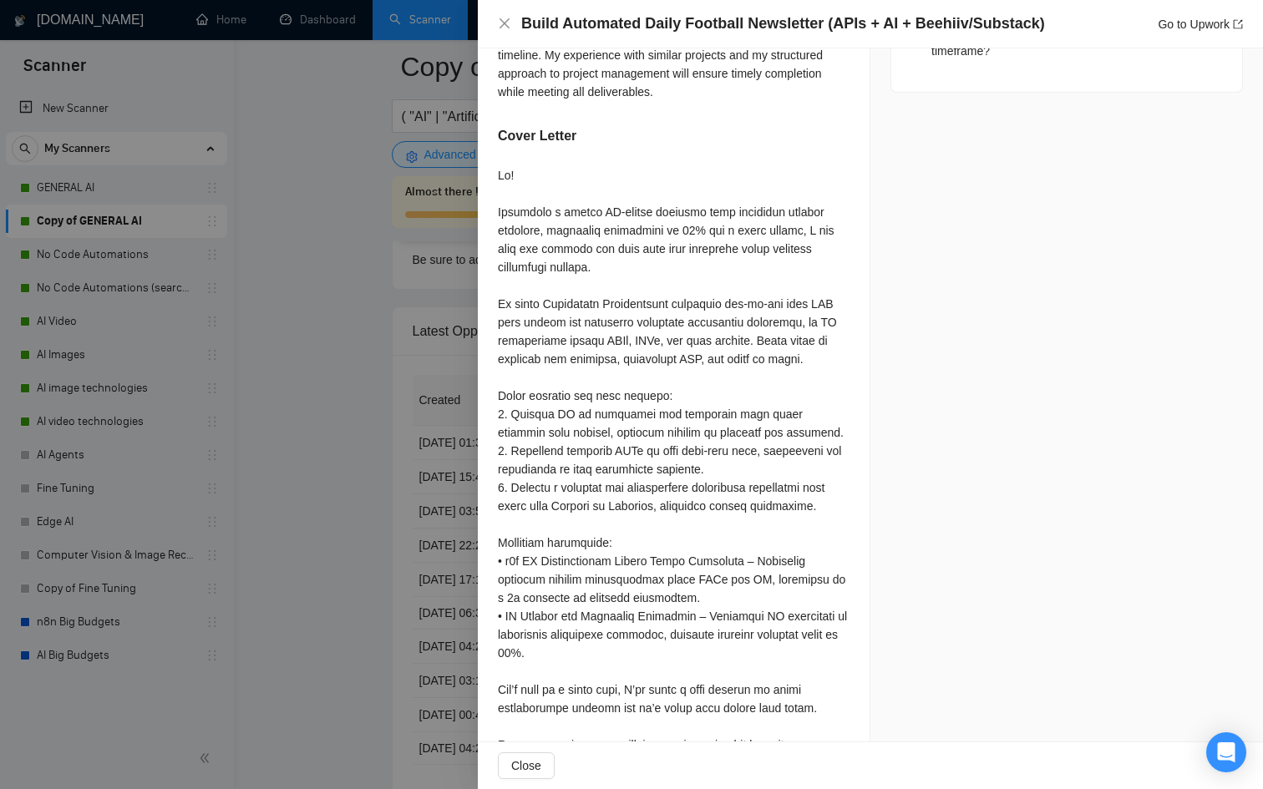
click at [438, 428] on div at bounding box center [631, 394] width 1263 height 789
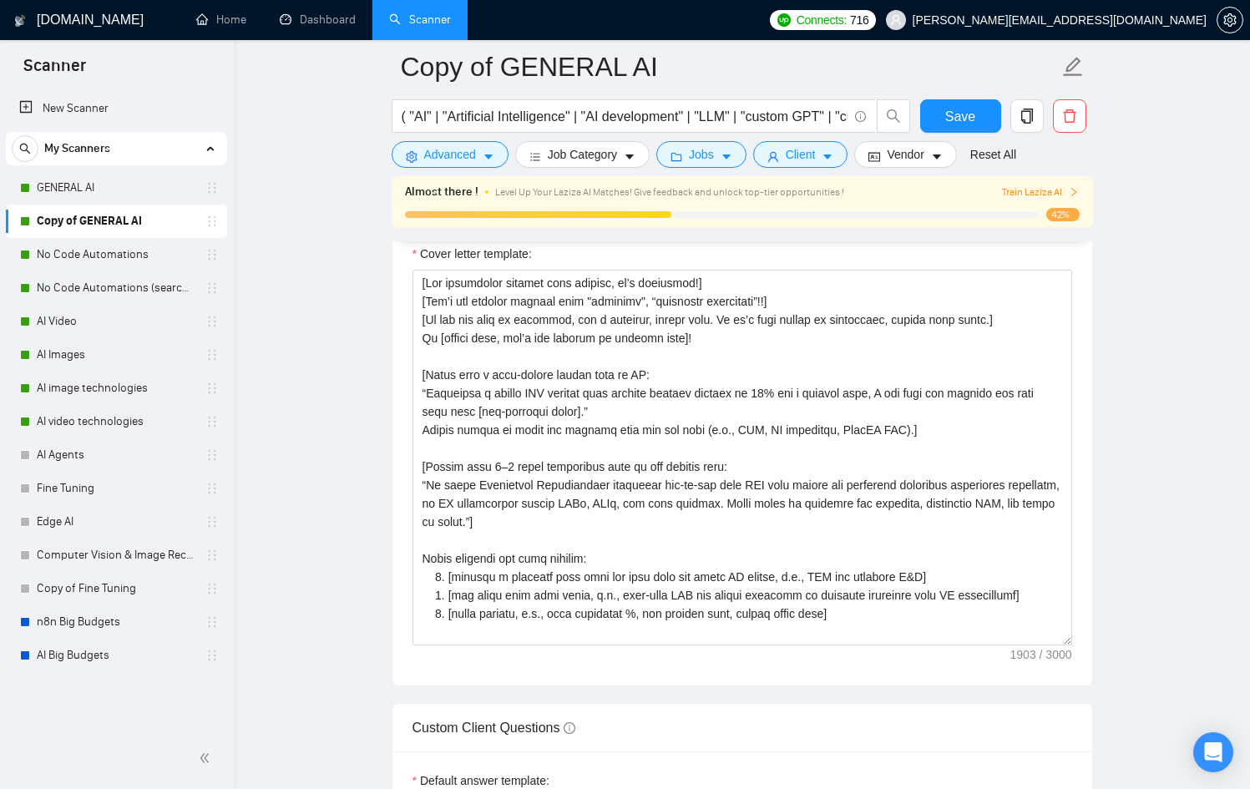
scroll to position [1989, 0]
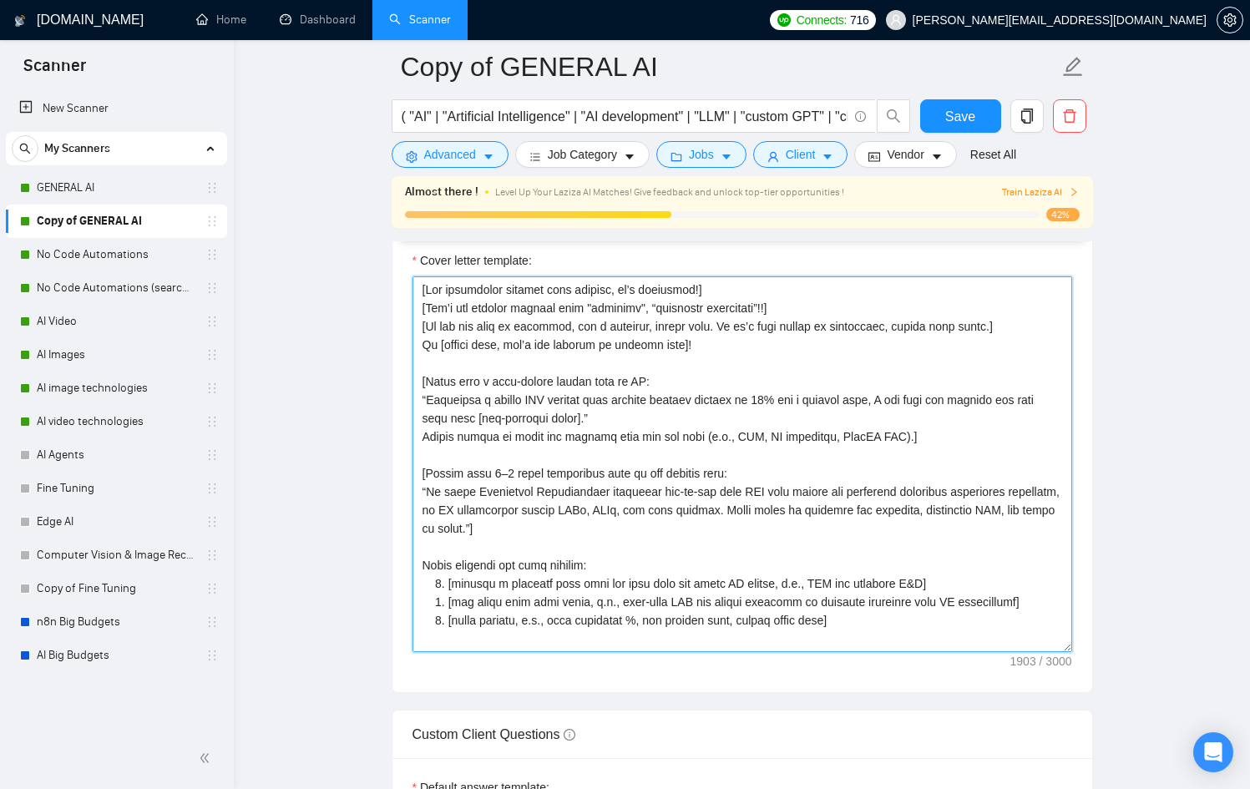
click at [444, 491] on textarea "Cover letter template:" at bounding box center [743, 464] width 660 height 376
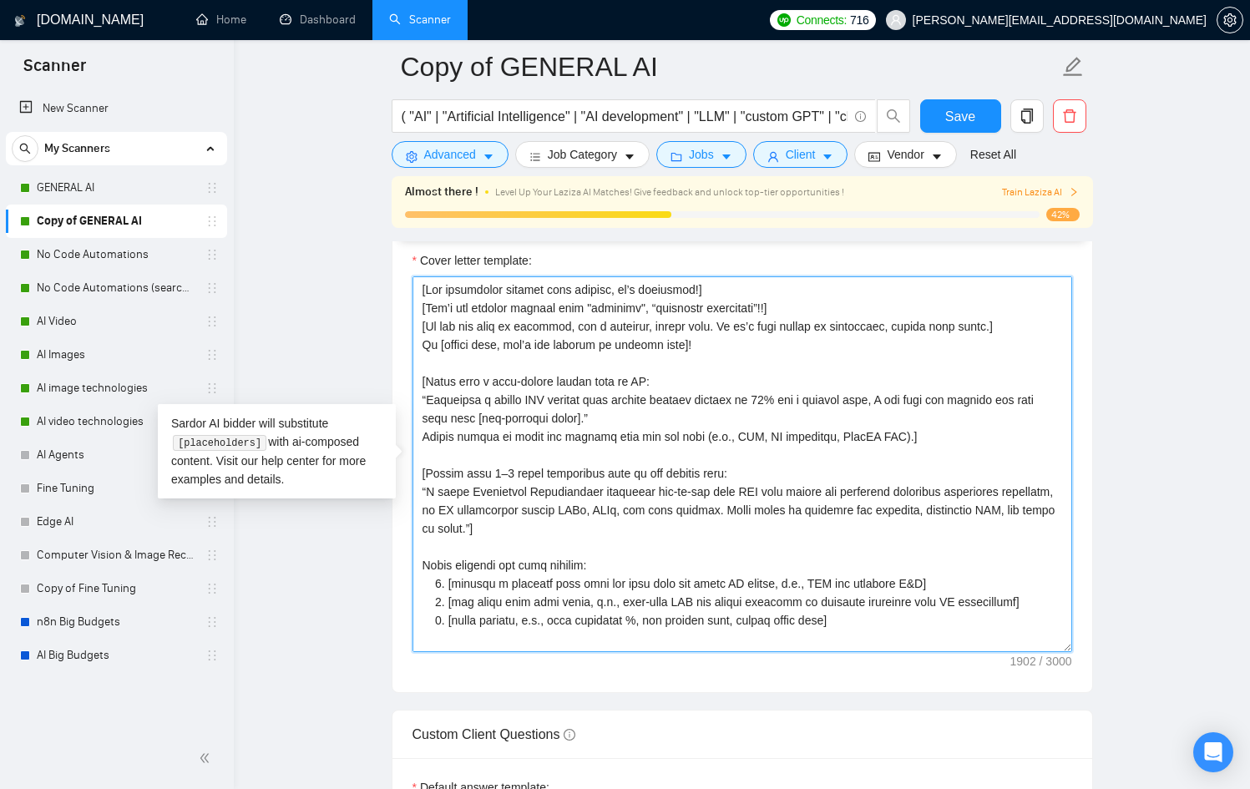
click at [621, 575] on textarea "Cover letter template:" at bounding box center [743, 464] width 660 height 376
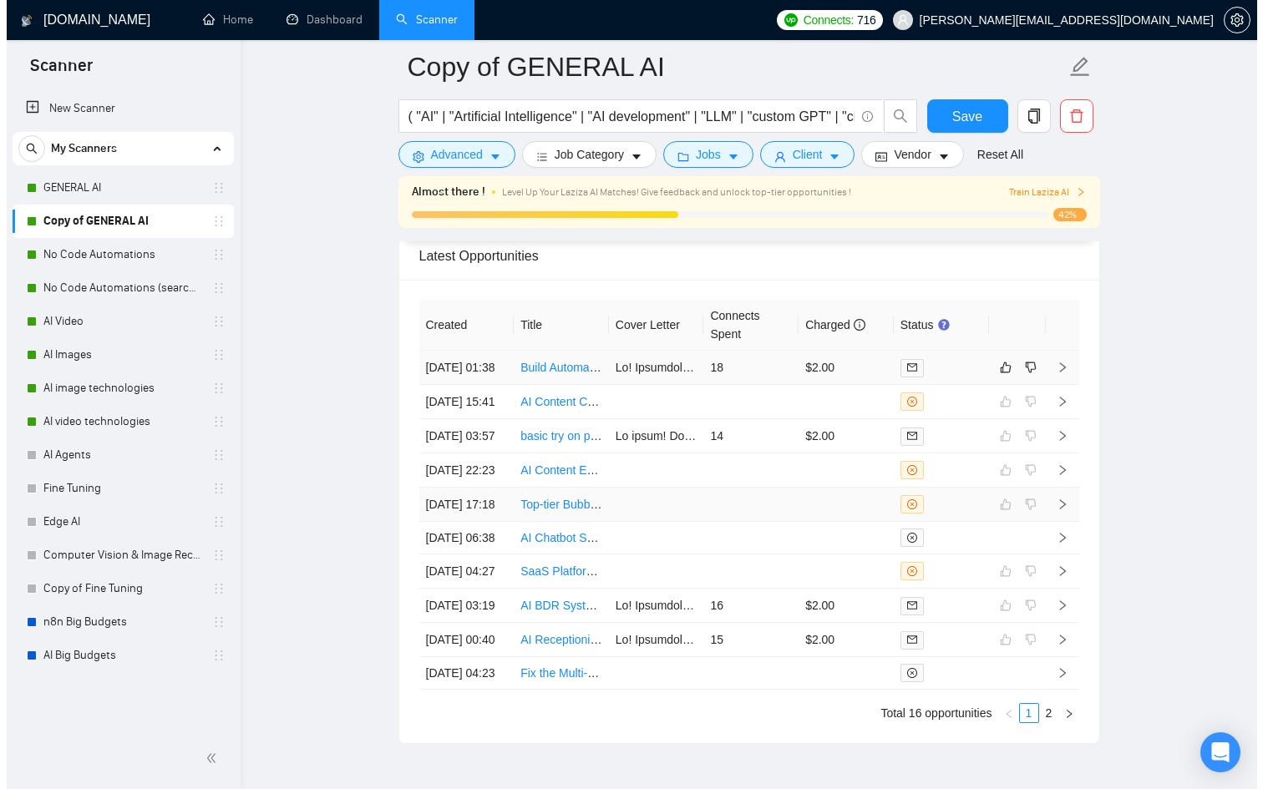
scroll to position [4442, 0]
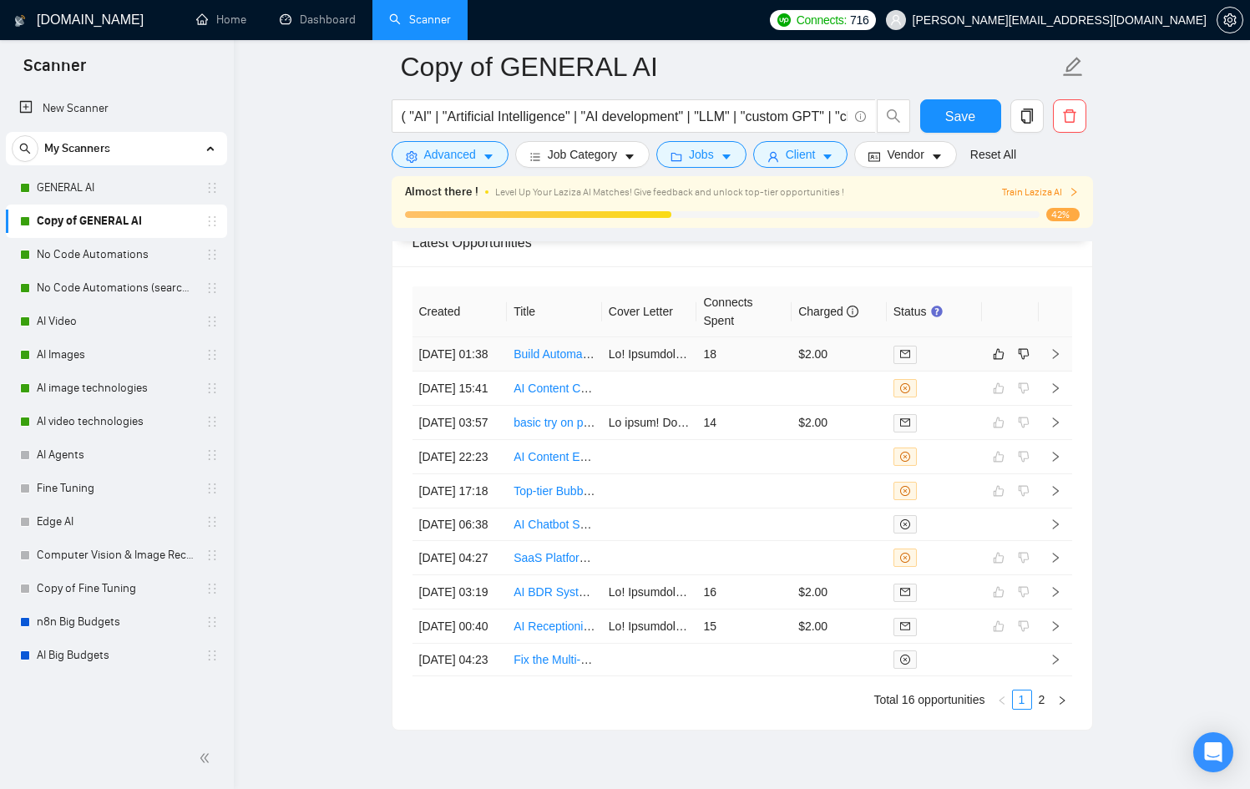
type textarea "[Lor ipsumdolor sitamet cons adipisc, el’s doeiusmod!] [Tem’i utl etdolor magna…"
click at [961, 372] on td at bounding box center [934, 354] width 95 height 34
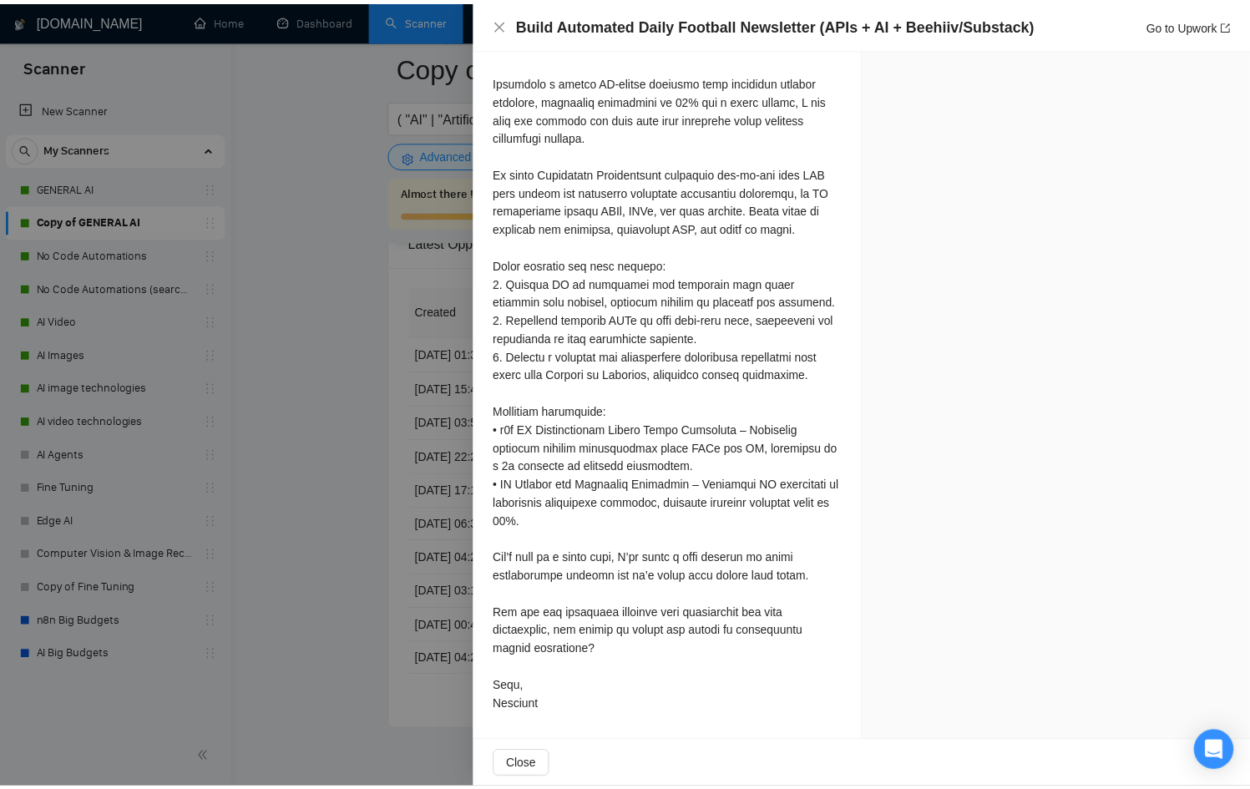
scroll to position [1578, 0]
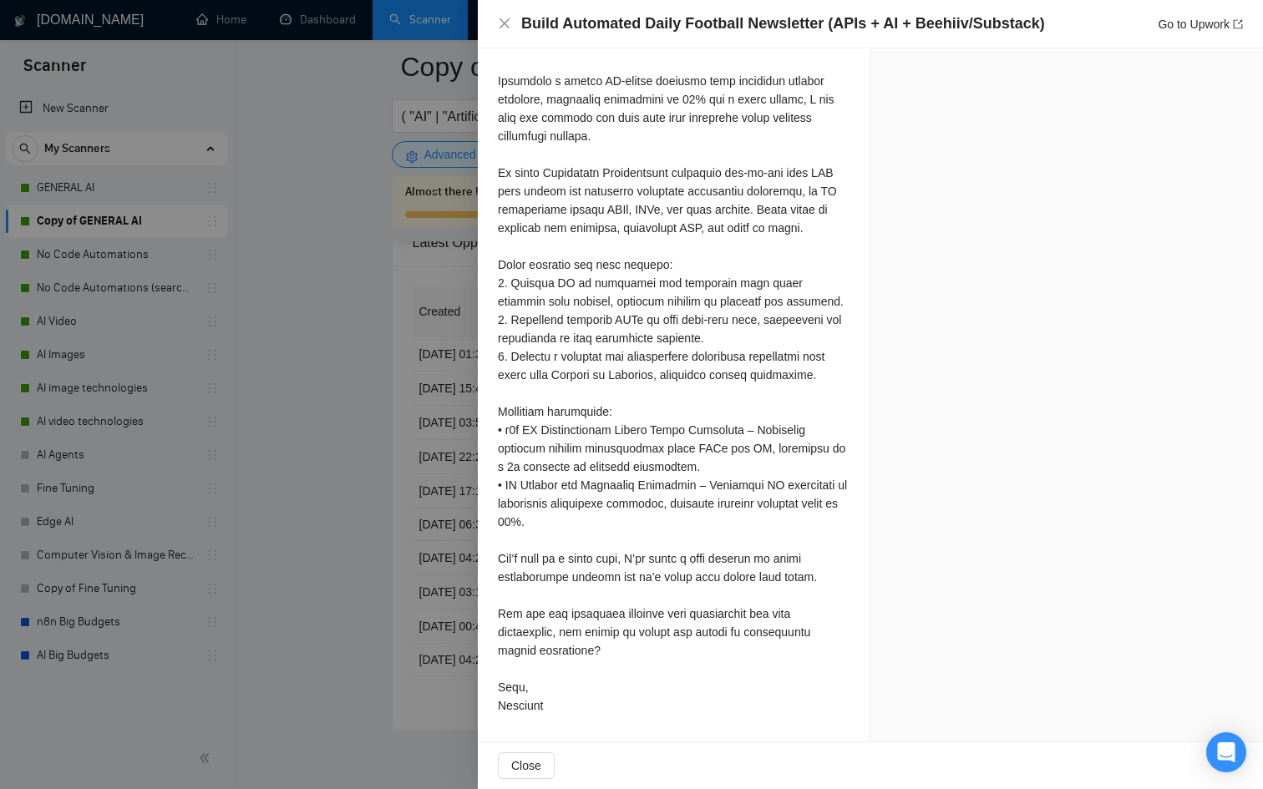
click at [389, 609] on div at bounding box center [631, 394] width 1263 height 789
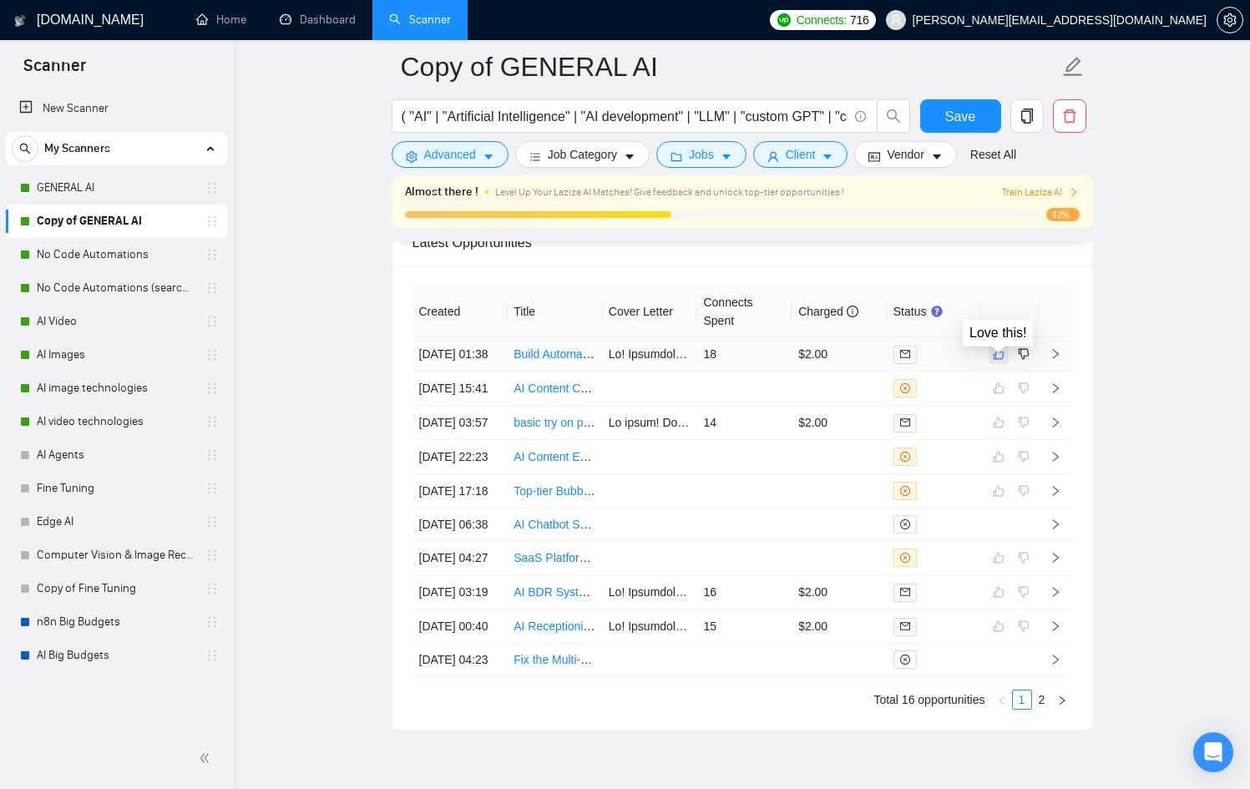
click at [1005, 364] on button "button" at bounding box center [999, 354] width 20 height 20
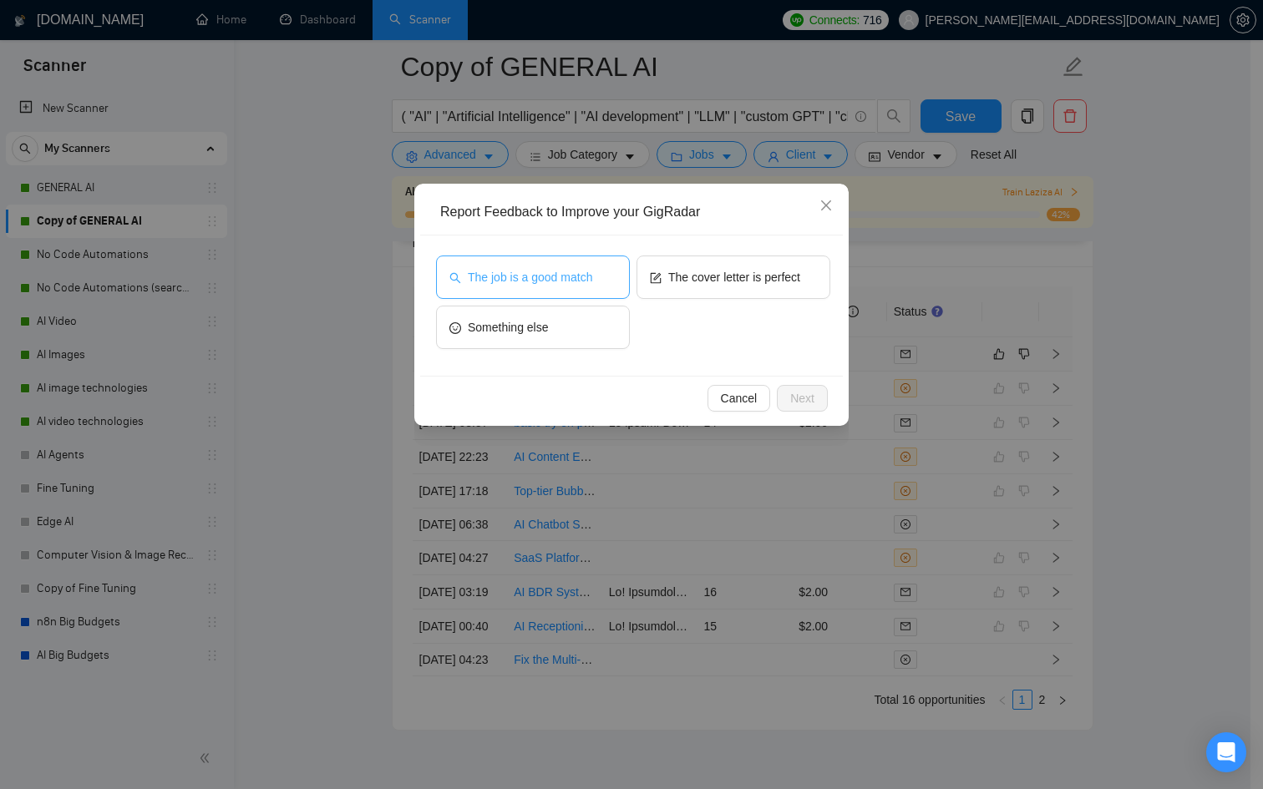
click at [507, 283] on span "The job is a good match" at bounding box center [530, 277] width 124 height 18
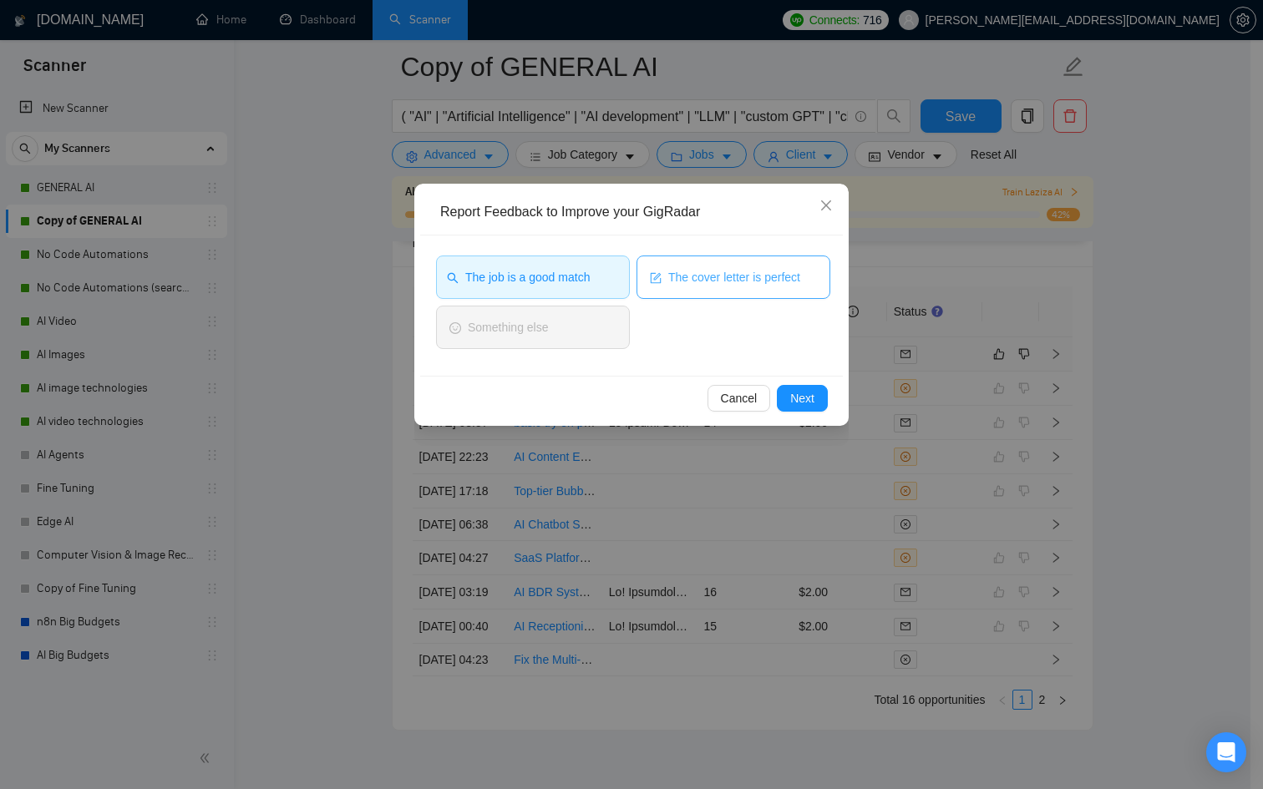
click at [722, 292] on button "The cover letter is perfect" at bounding box center [733, 277] width 194 height 43
click at [793, 388] on button "Next" at bounding box center [802, 398] width 51 height 27
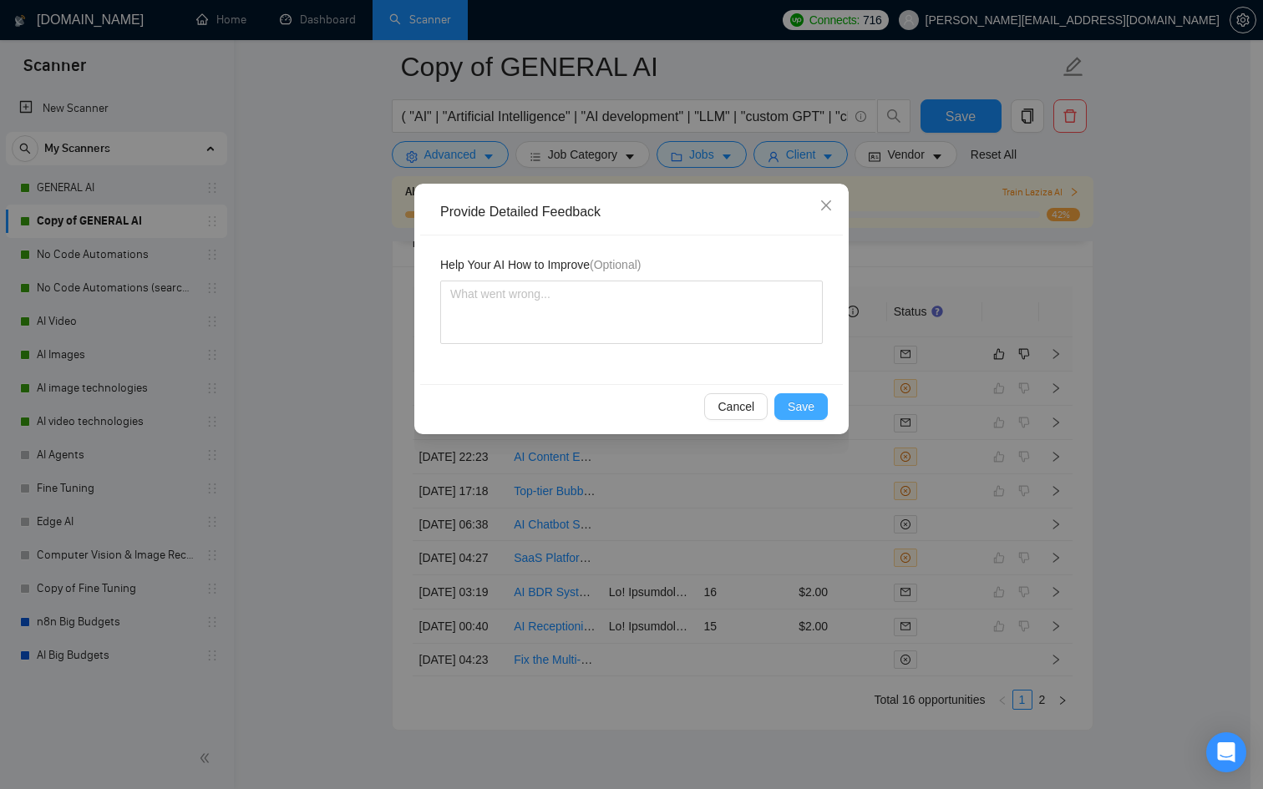
click at [808, 405] on span "Save" at bounding box center [801, 407] width 27 height 18
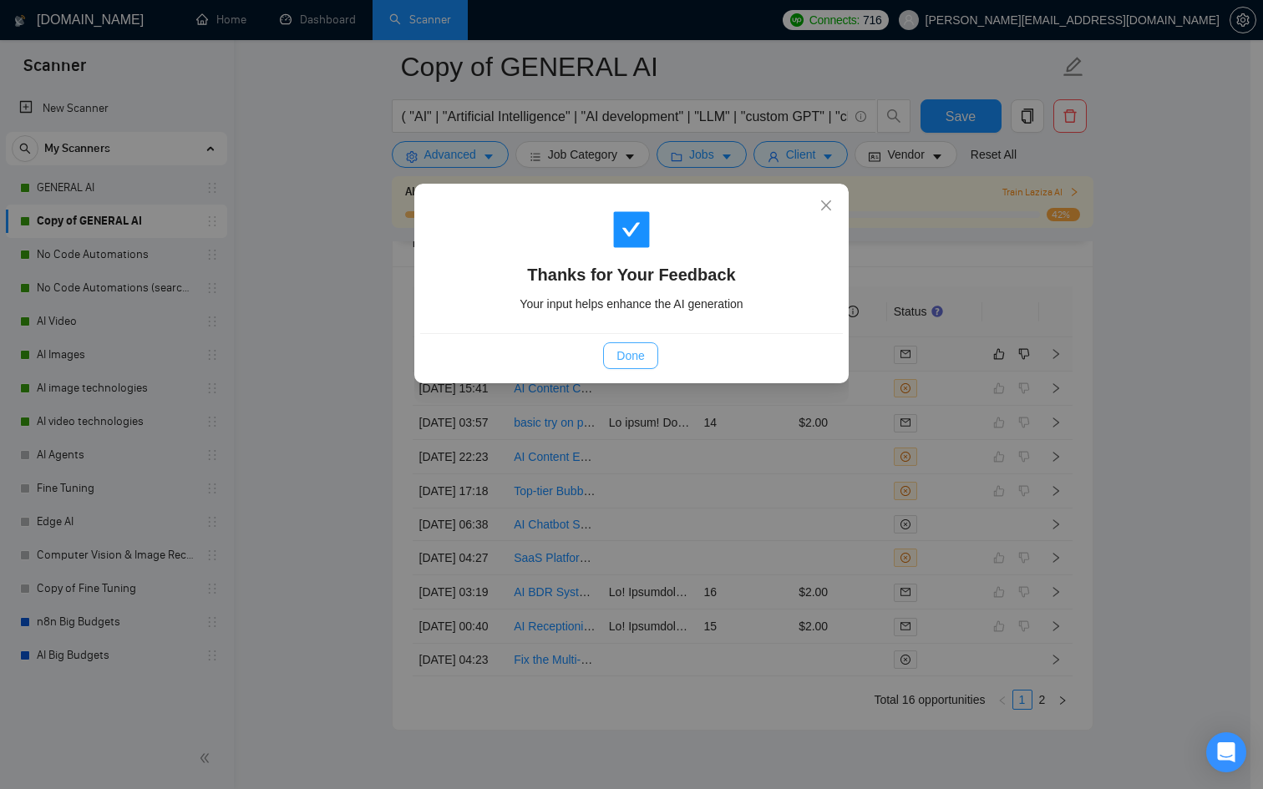
click at [637, 360] on span "Done" at bounding box center [630, 356] width 28 height 18
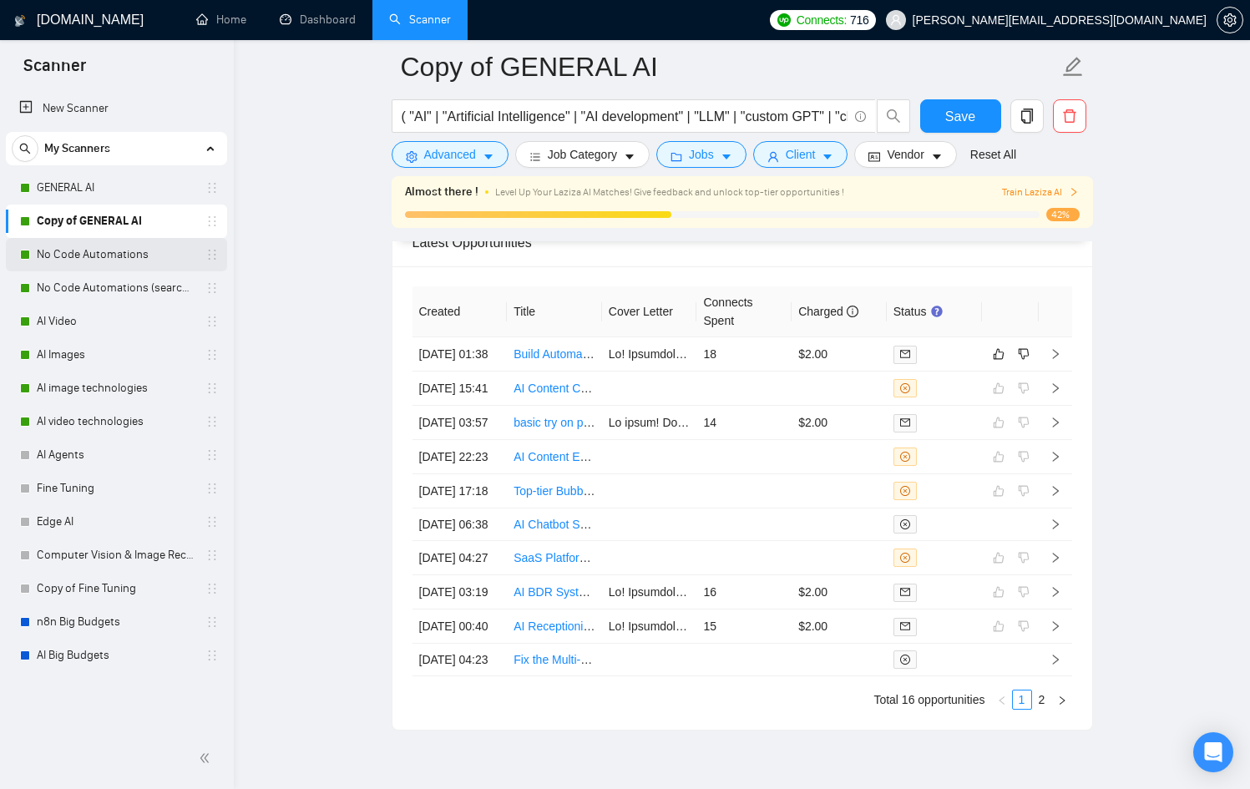
click at [103, 247] on link "No Code Automations" at bounding box center [116, 254] width 159 height 33
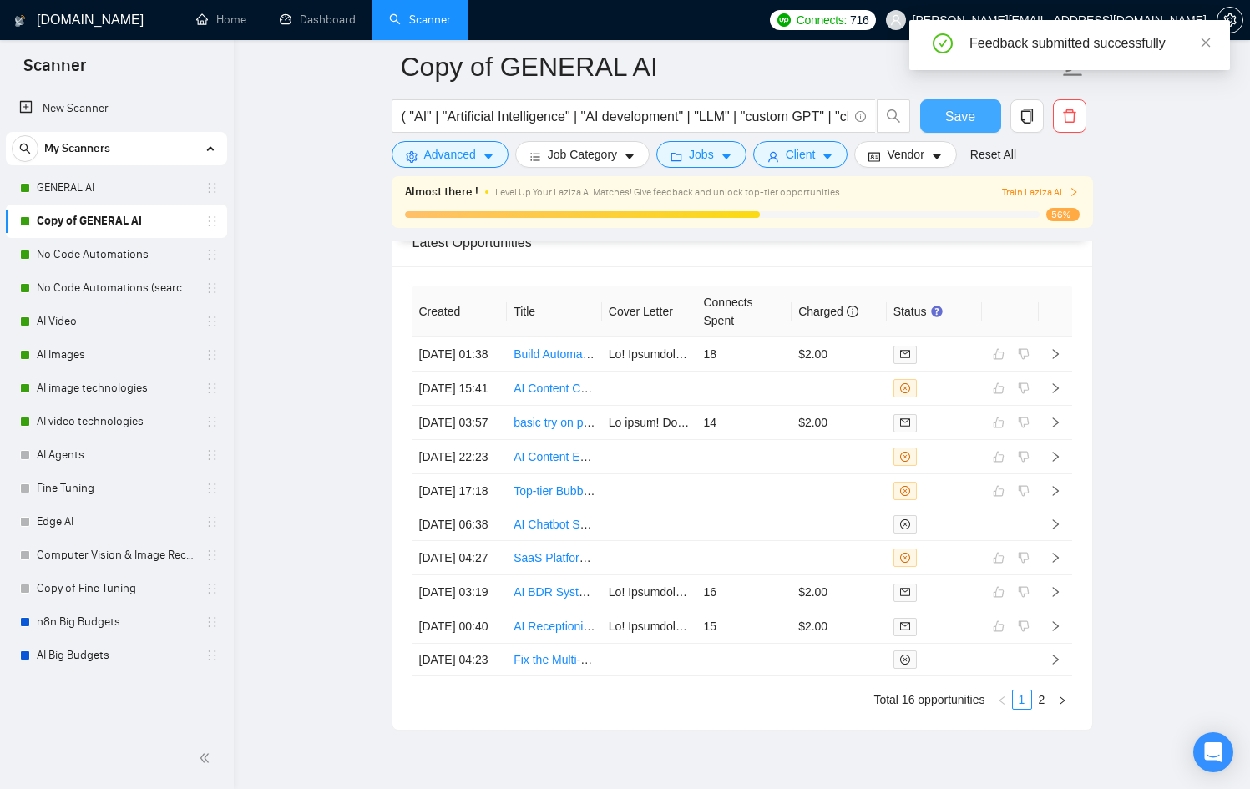
click at [971, 123] on span "Save" at bounding box center [960, 116] width 30 height 21
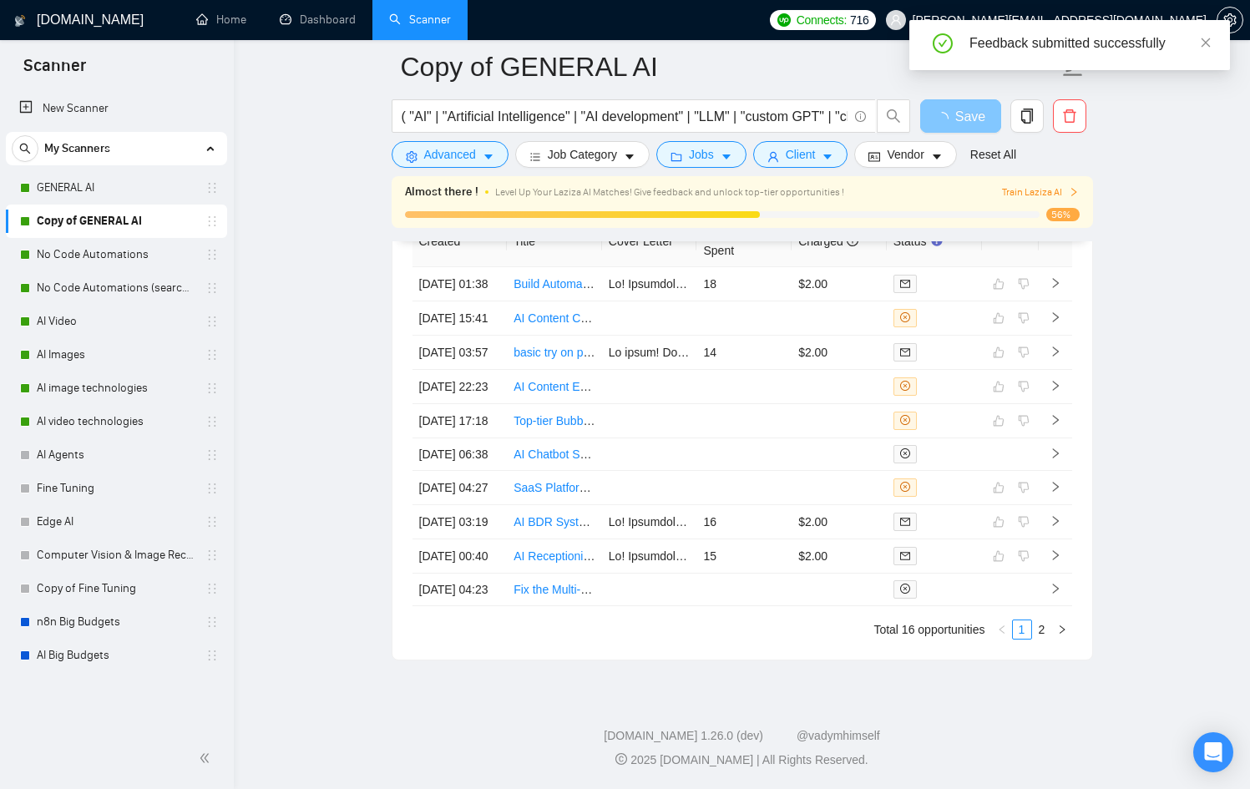
scroll to position [4442, 0]
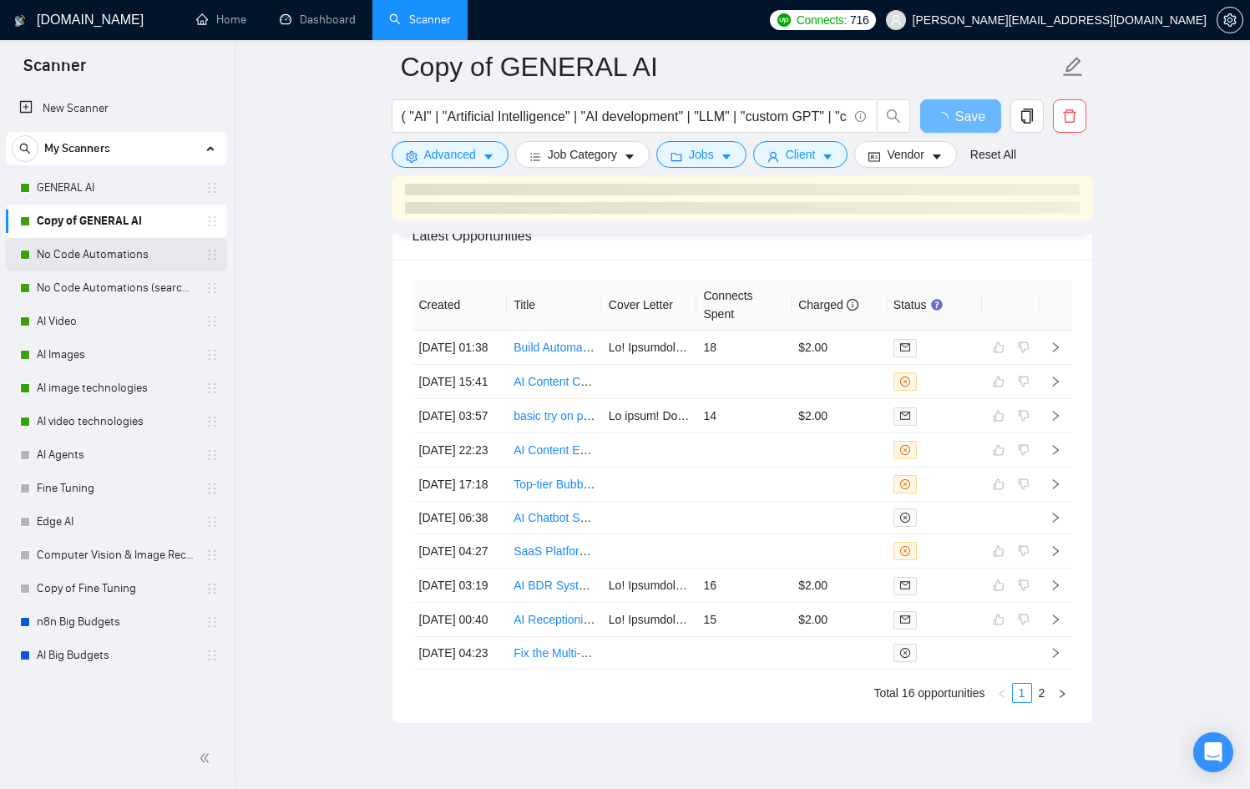
click at [104, 256] on link "No Code Automations" at bounding box center [116, 254] width 159 height 33
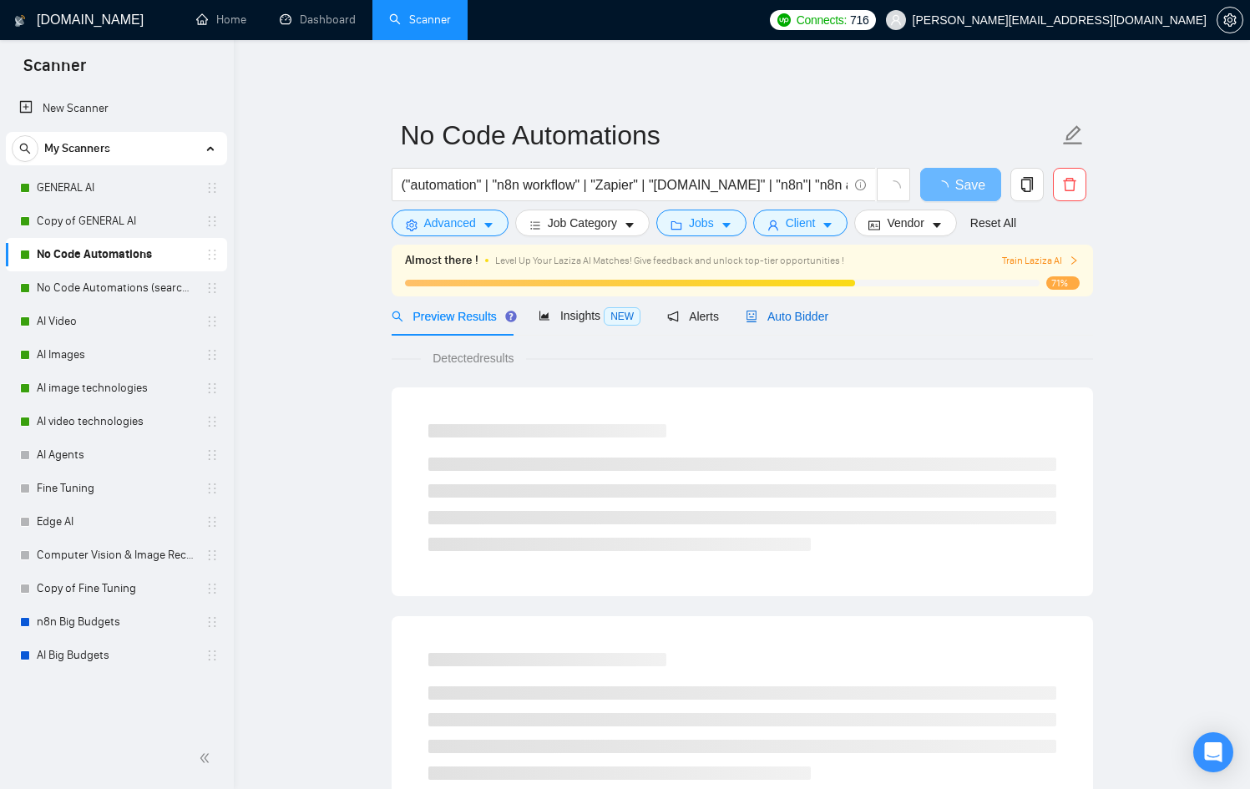
click at [788, 310] on span "Auto Bidder" at bounding box center [787, 316] width 83 height 13
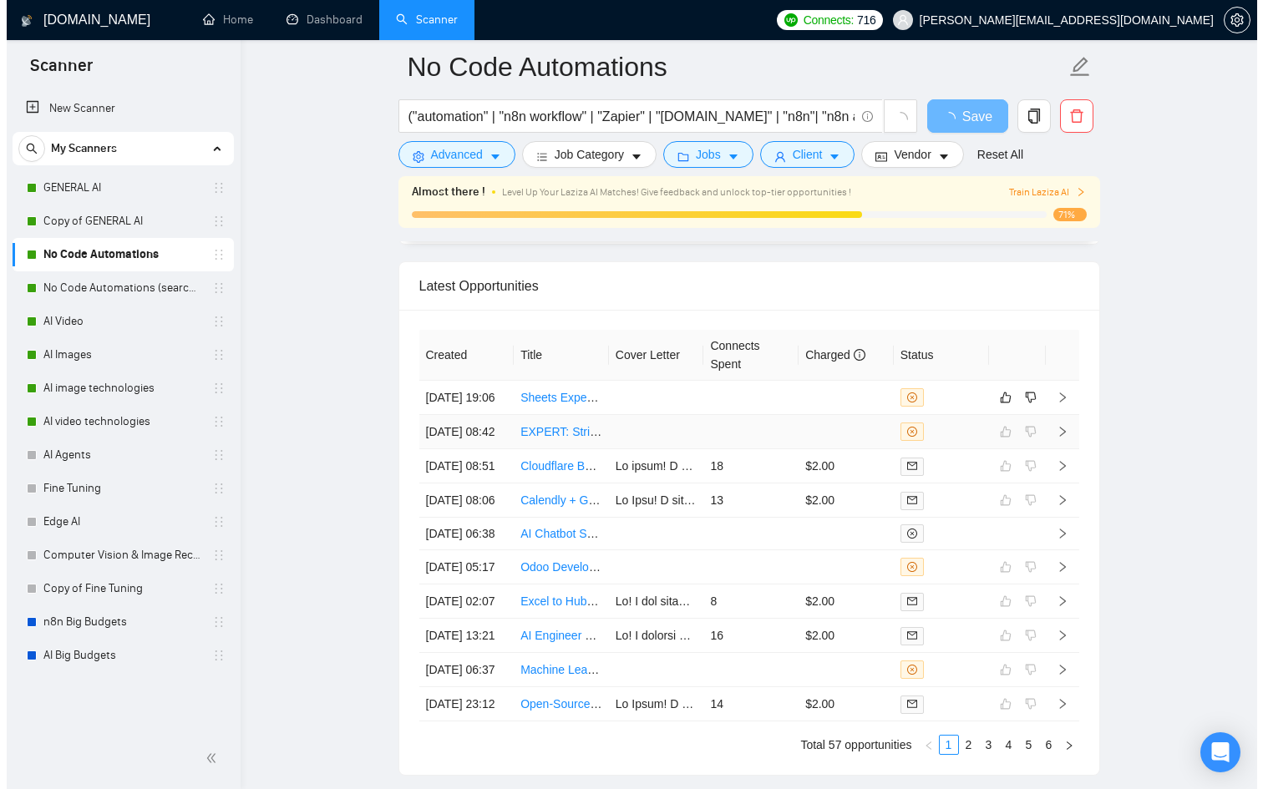
scroll to position [4191, 0]
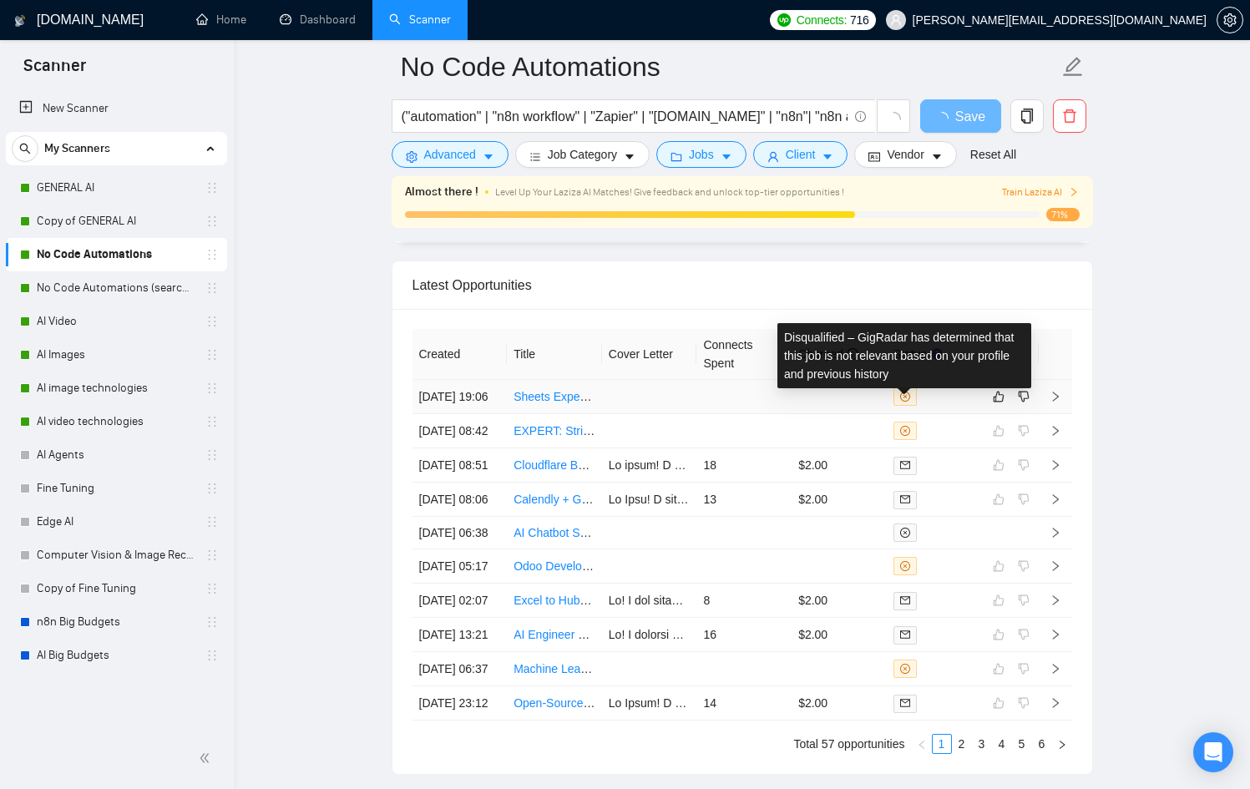
click at [777, 413] on td at bounding box center [743, 397] width 95 height 34
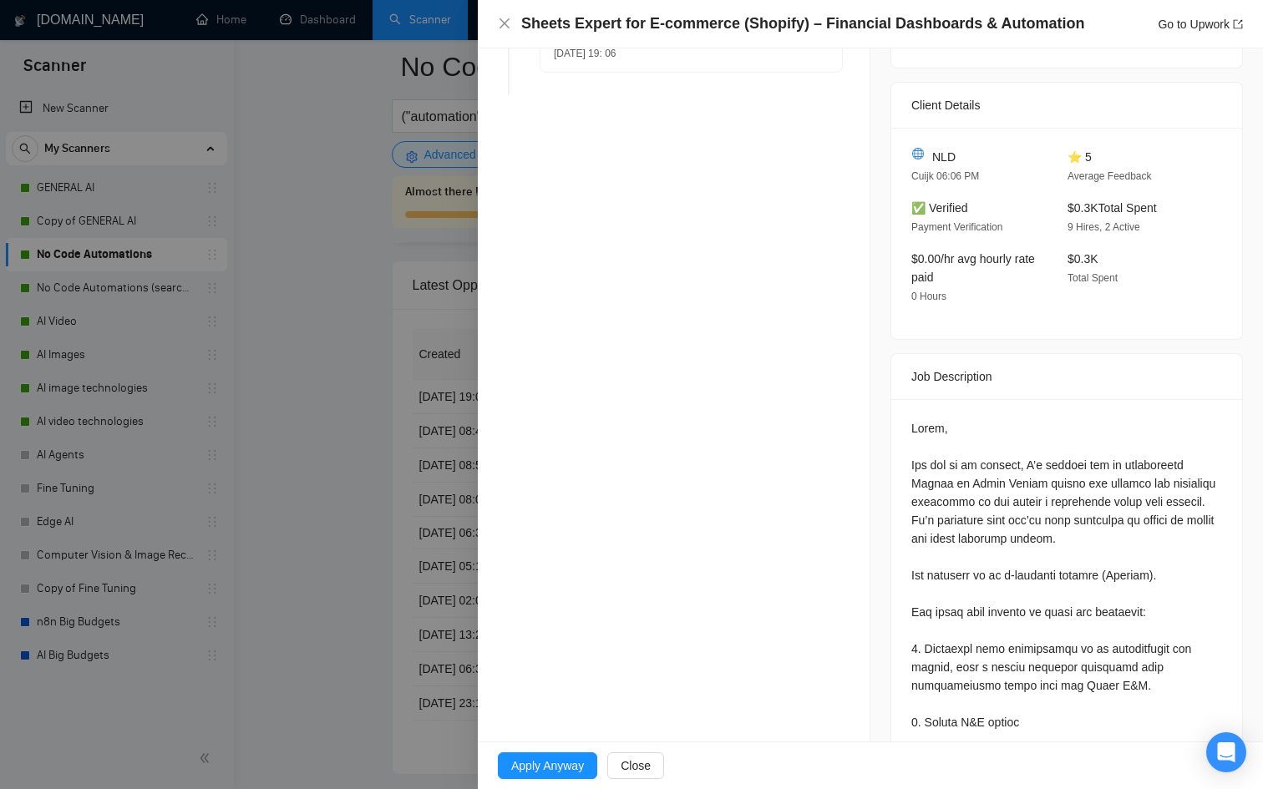
scroll to position [357, 0]
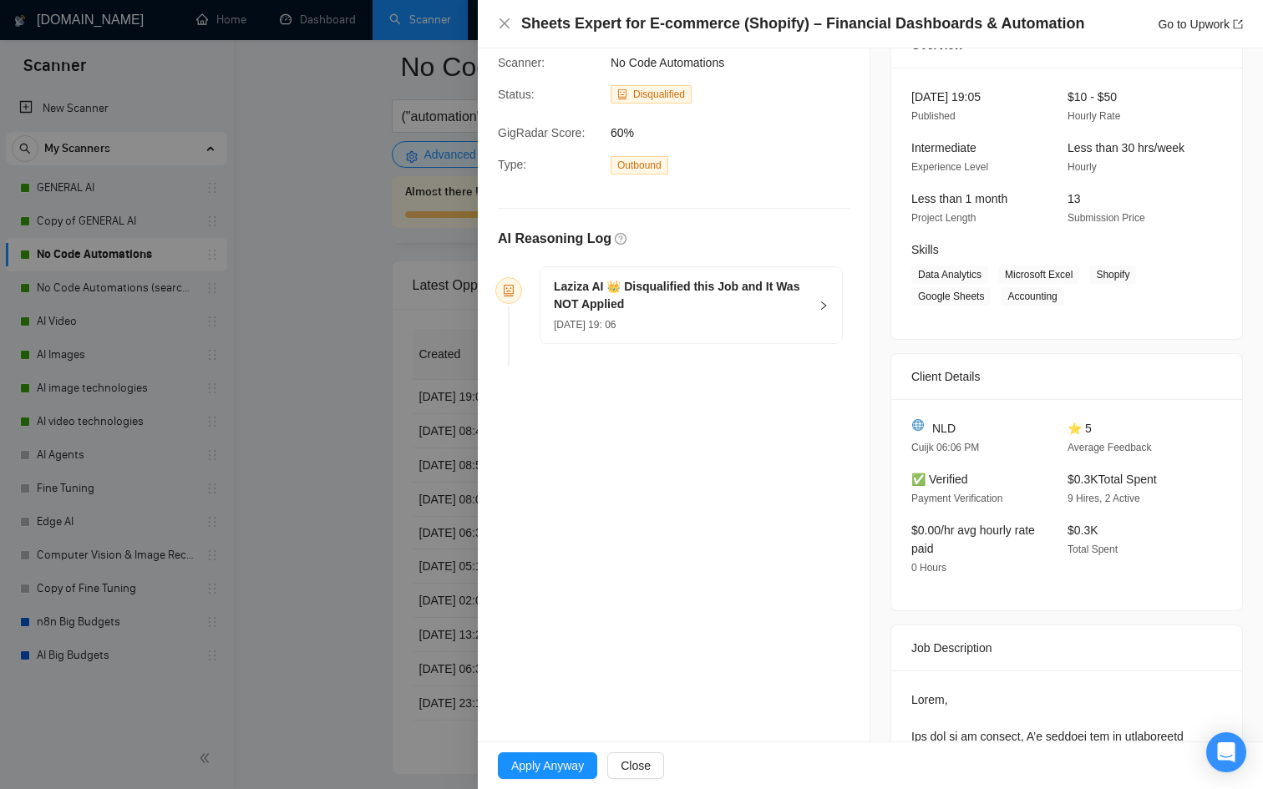
click at [676, 305] on h5 "Laziza AI 👑 Disqualified this Job and It Was NOT Applied" at bounding box center [681, 295] width 255 height 35
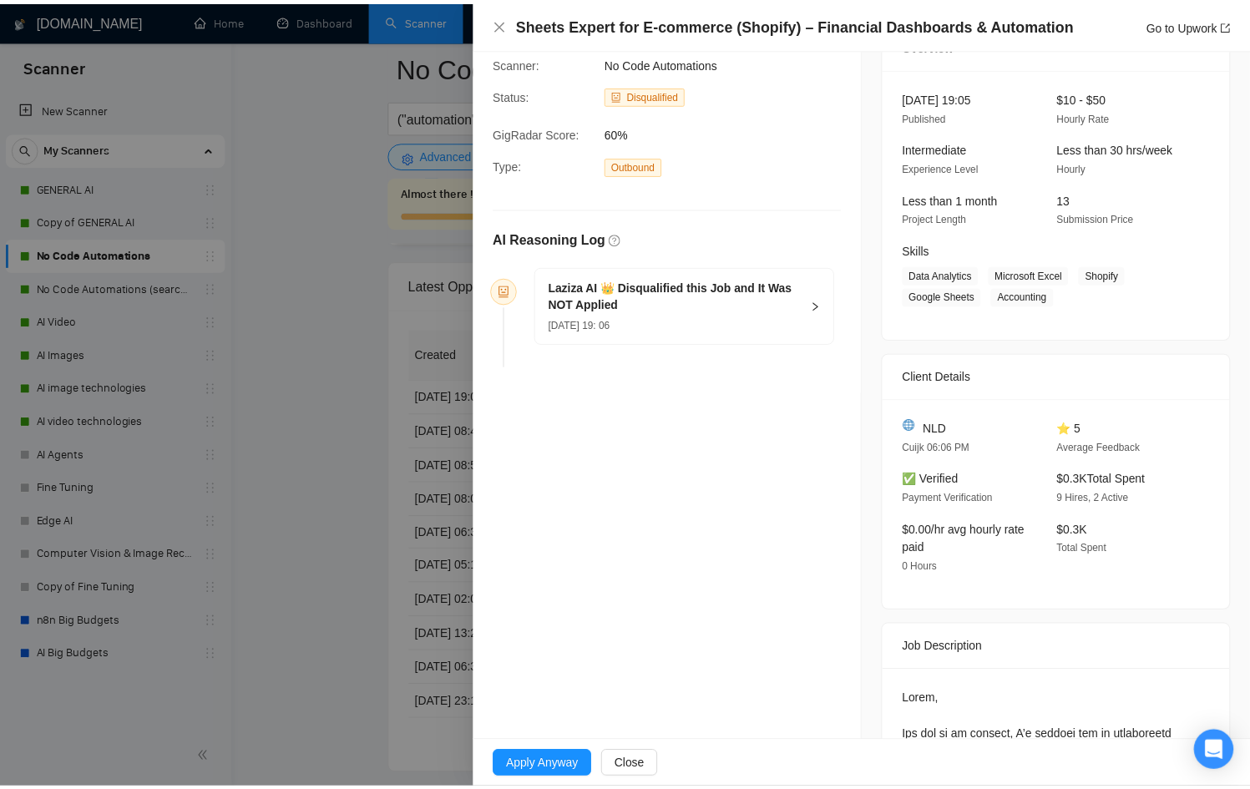
scroll to position [83, 0]
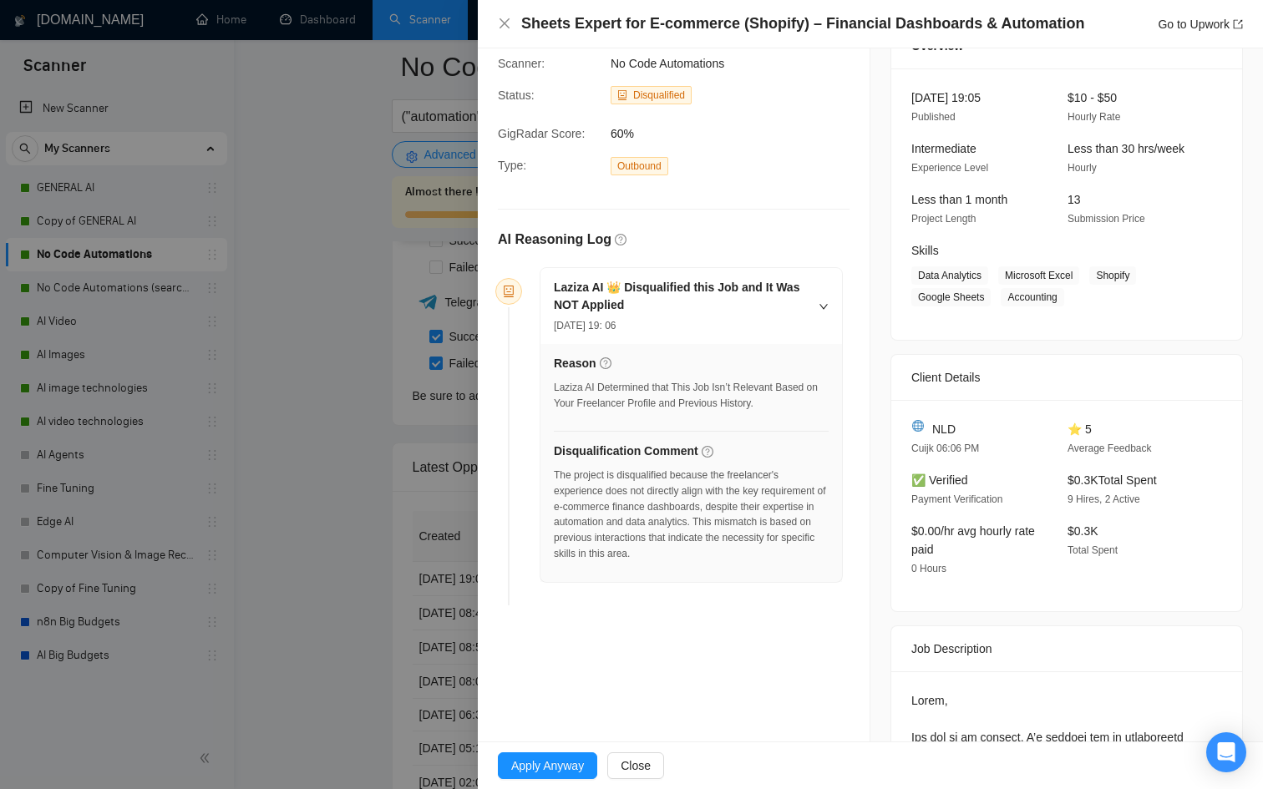
click at [372, 559] on div at bounding box center [631, 394] width 1263 height 789
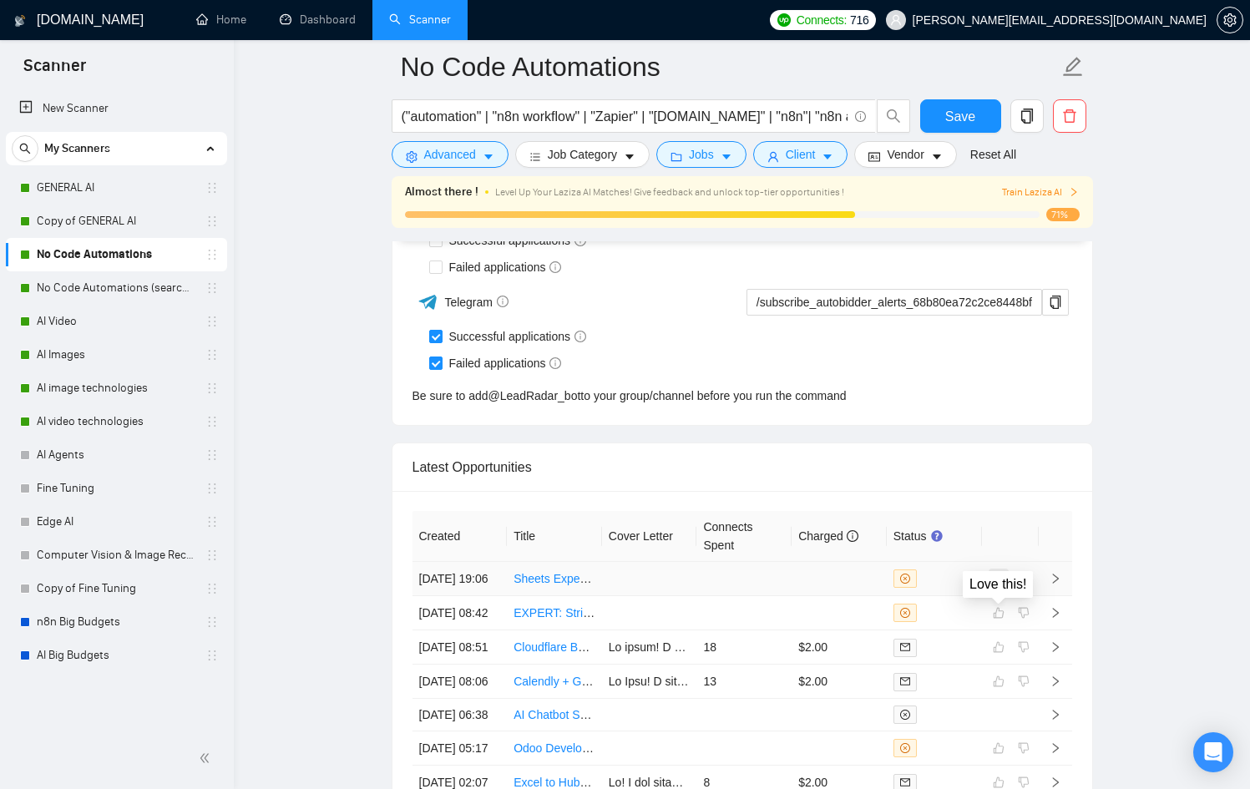
click at [993, 585] on icon "like" at bounding box center [999, 578] width 12 height 13
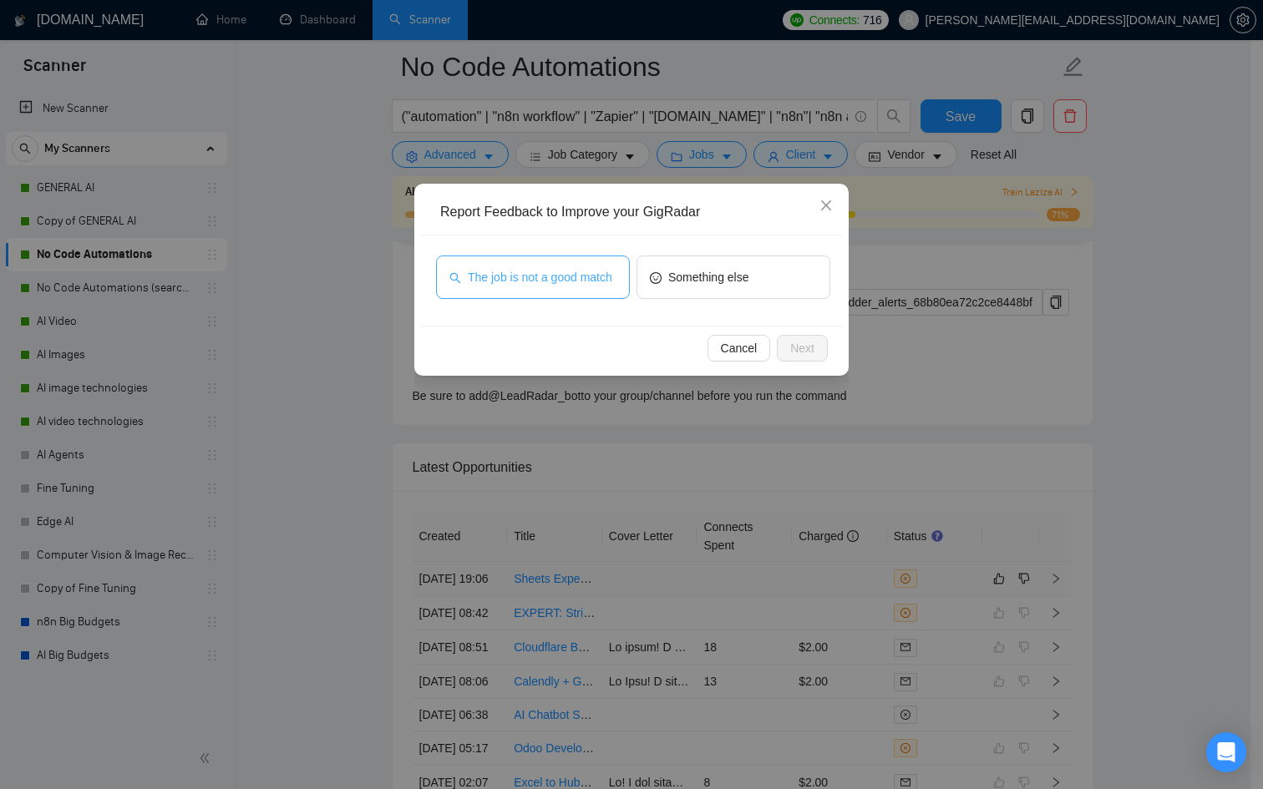
click at [545, 277] on span "The job is not a good match" at bounding box center [540, 277] width 144 height 18
click at [808, 352] on span "Next" at bounding box center [802, 348] width 24 height 18
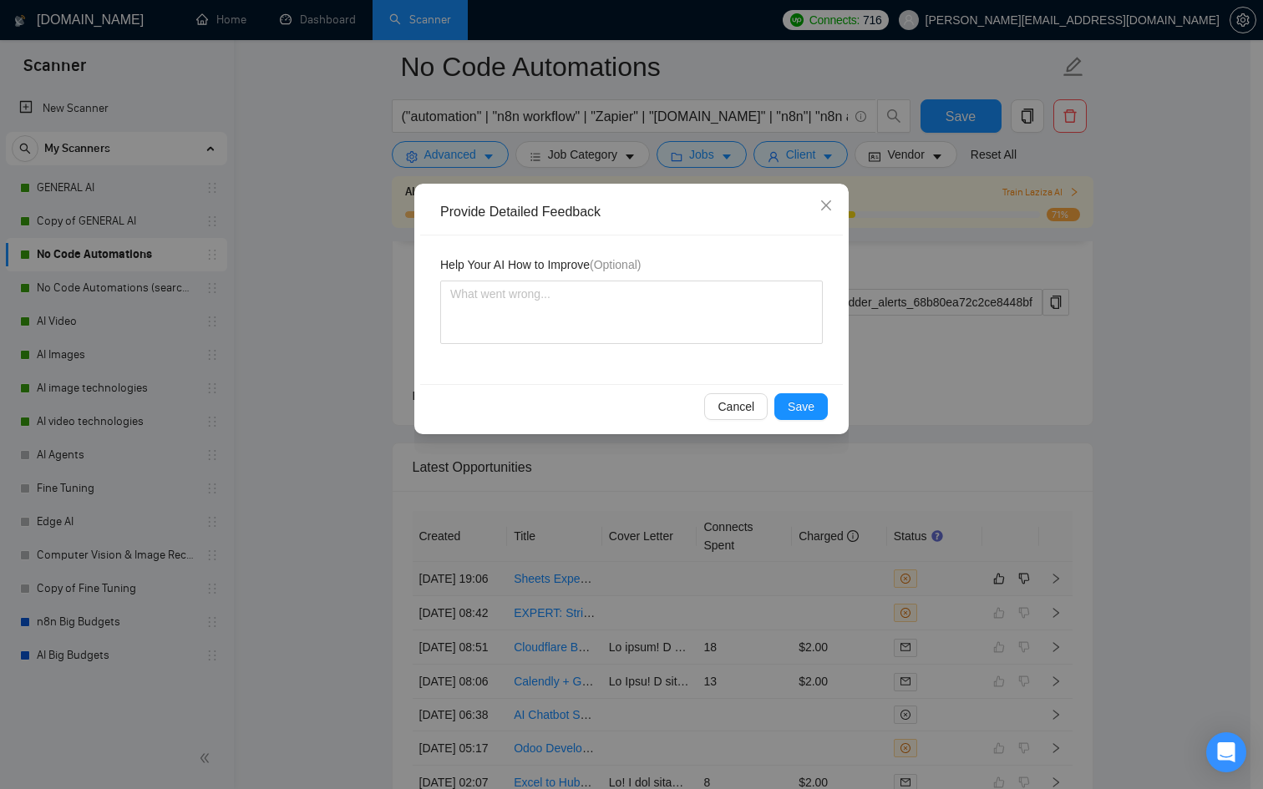
click at [808, 425] on div "Cancel Save" at bounding box center [631, 406] width 423 height 44
click at [813, 410] on span "Save" at bounding box center [801, 407] width 27 height 18
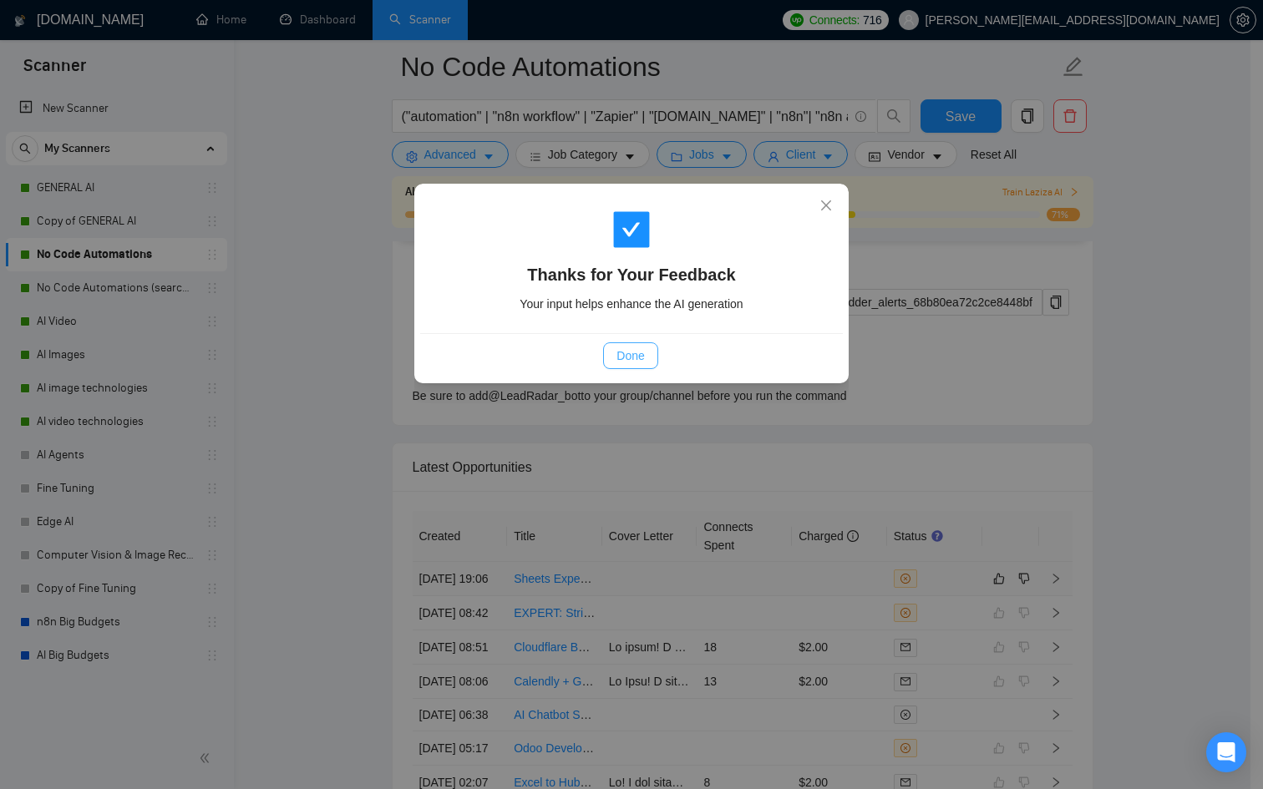
drag, startPoint x: 619, startPoint y: 355, endPoint x: 627, endPoint y: 358, distance: 9.0
click at [619, 355] on span "Done" at bounding box center [630, 356] width 28 height 18
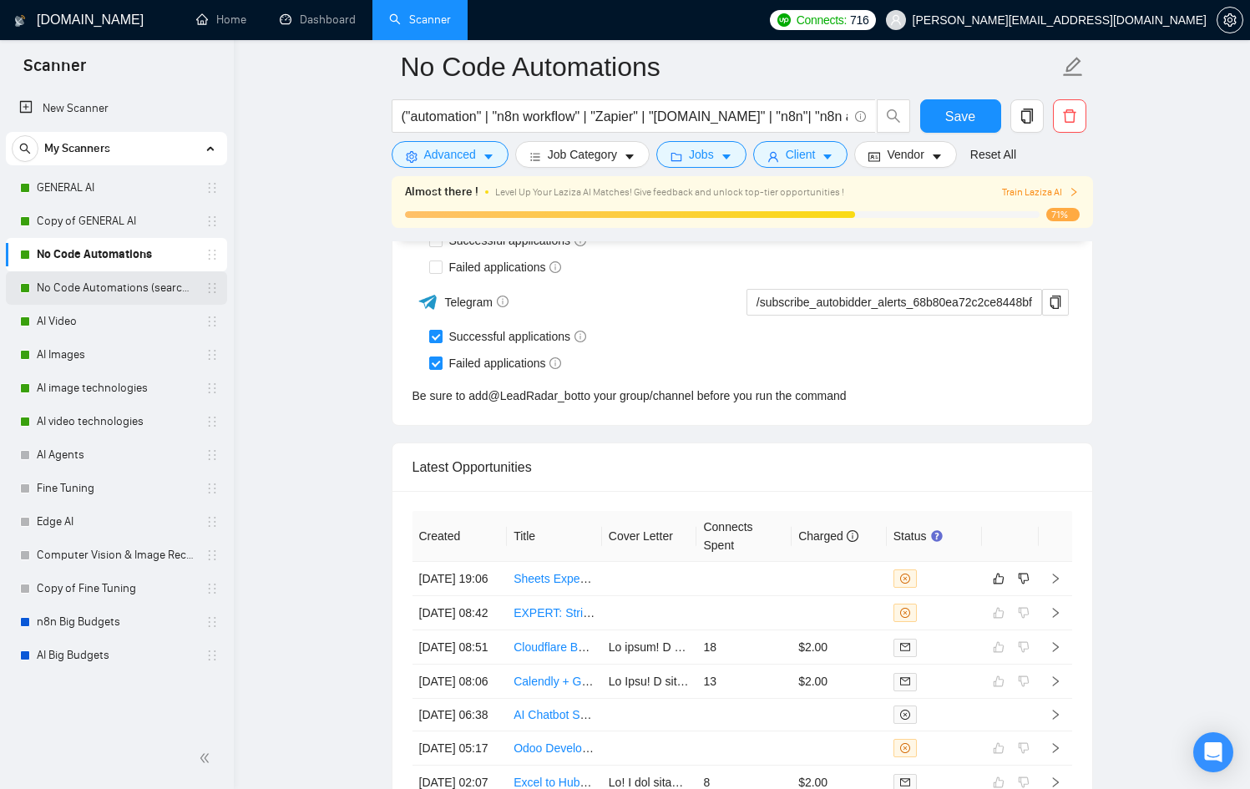
click at [136, 299] on link "No Code Automations (search only in Tites)" at bounding box center [116, 287] width 159 height 33
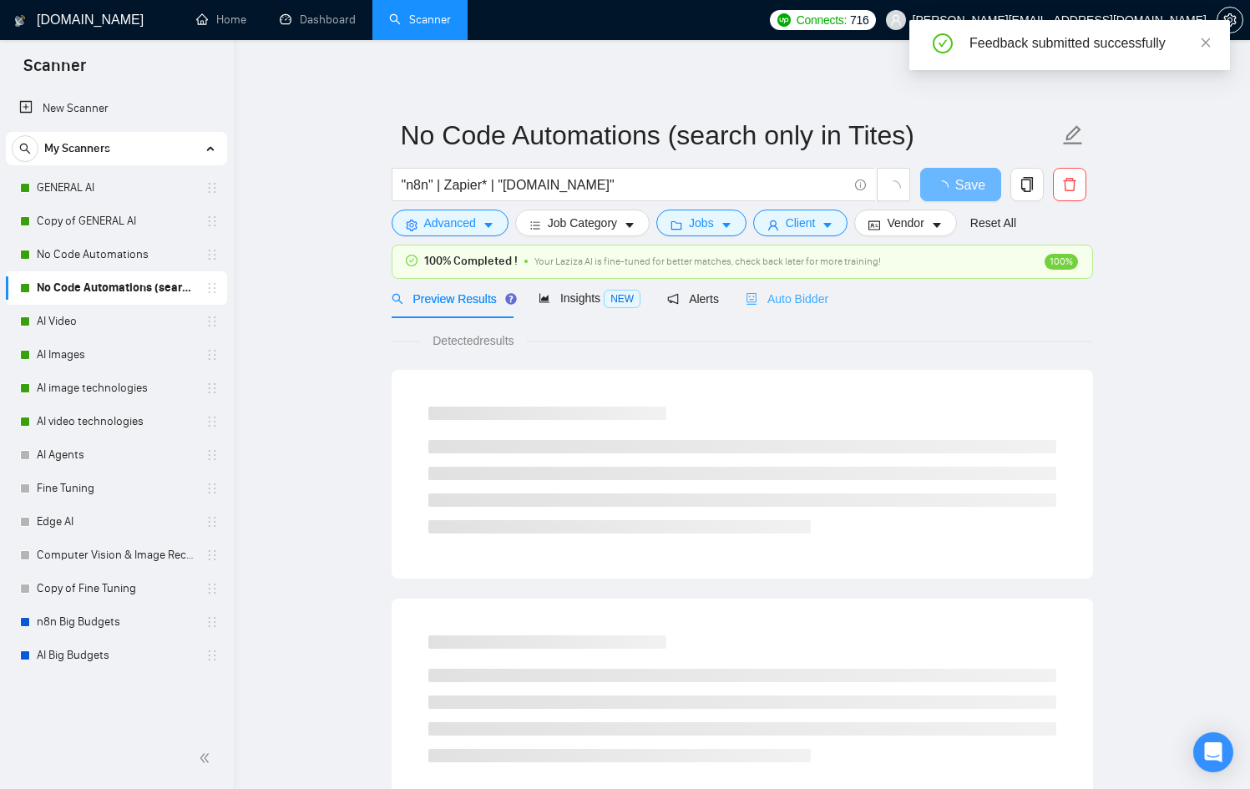
click at [750, 310] on div "Auto Bidder" at bounding box center [787, 298] width 83 height 39
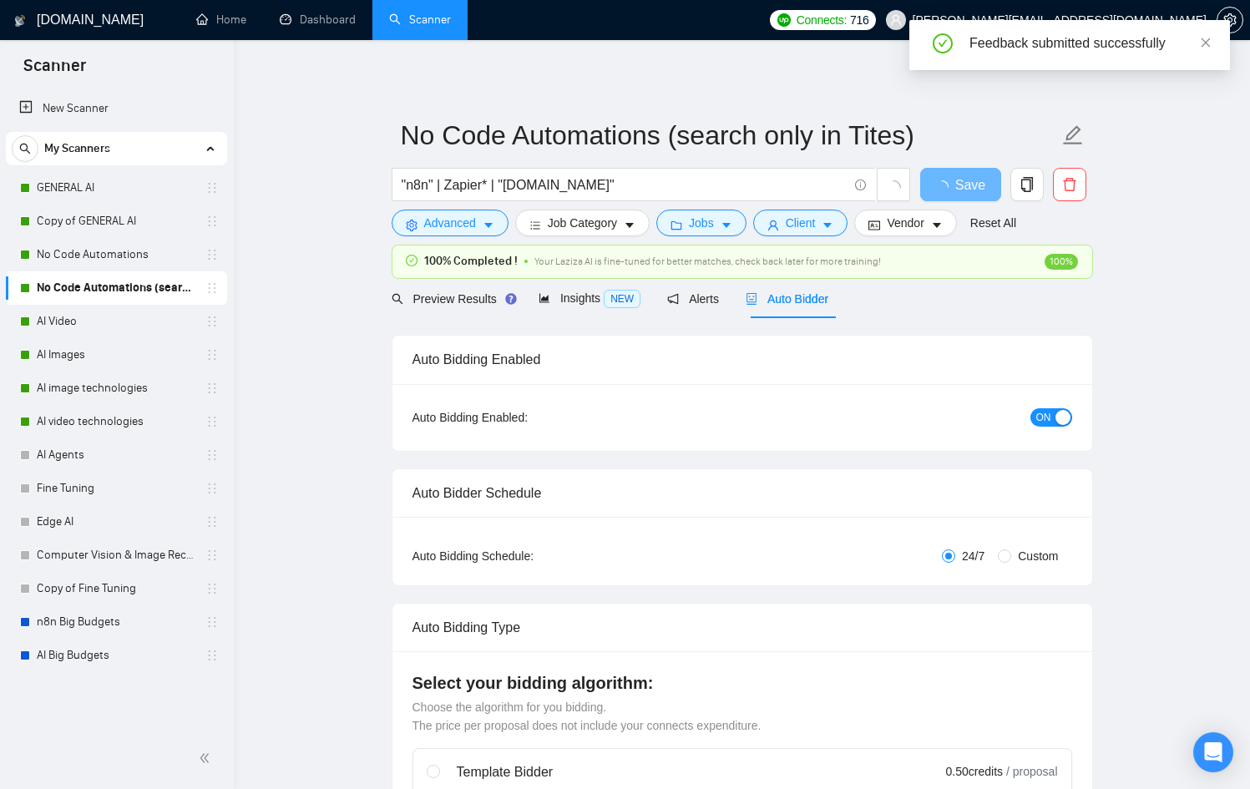
checkbox input "true"
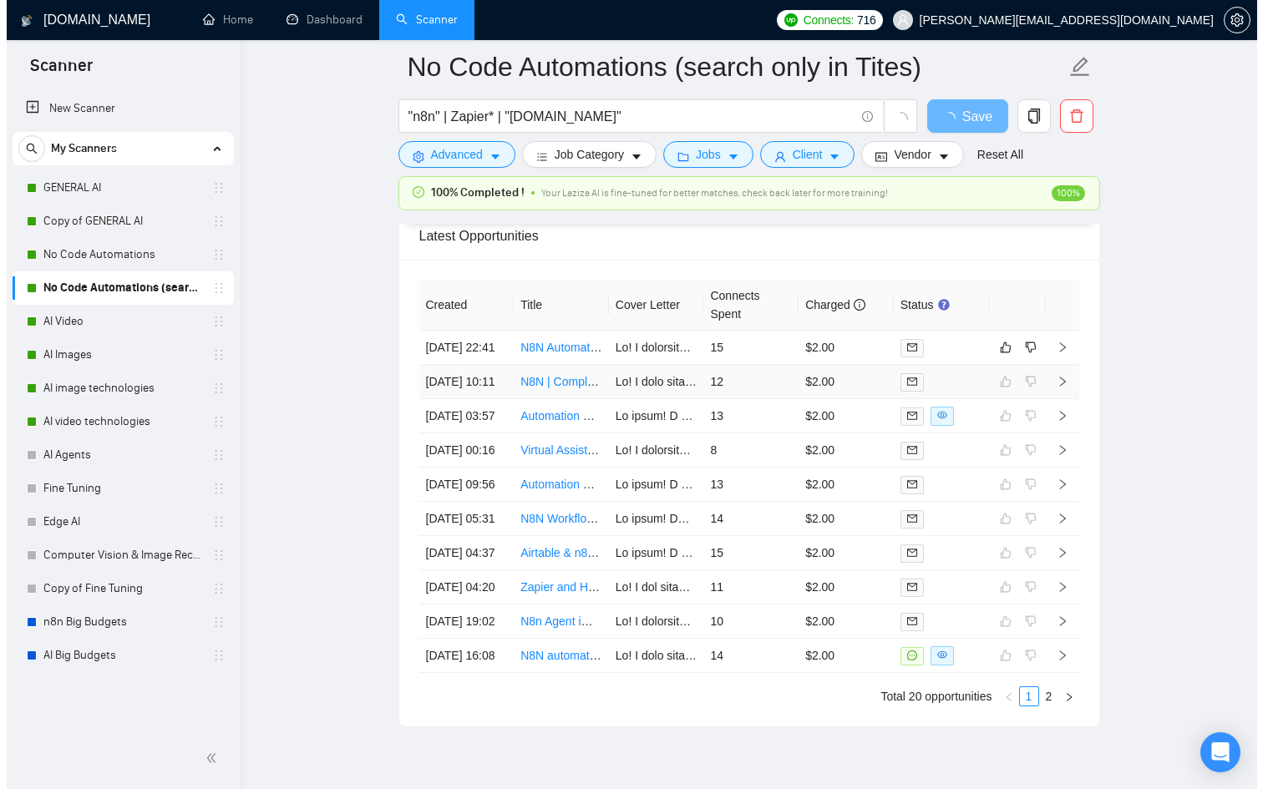
scroll to position [4234, 0]
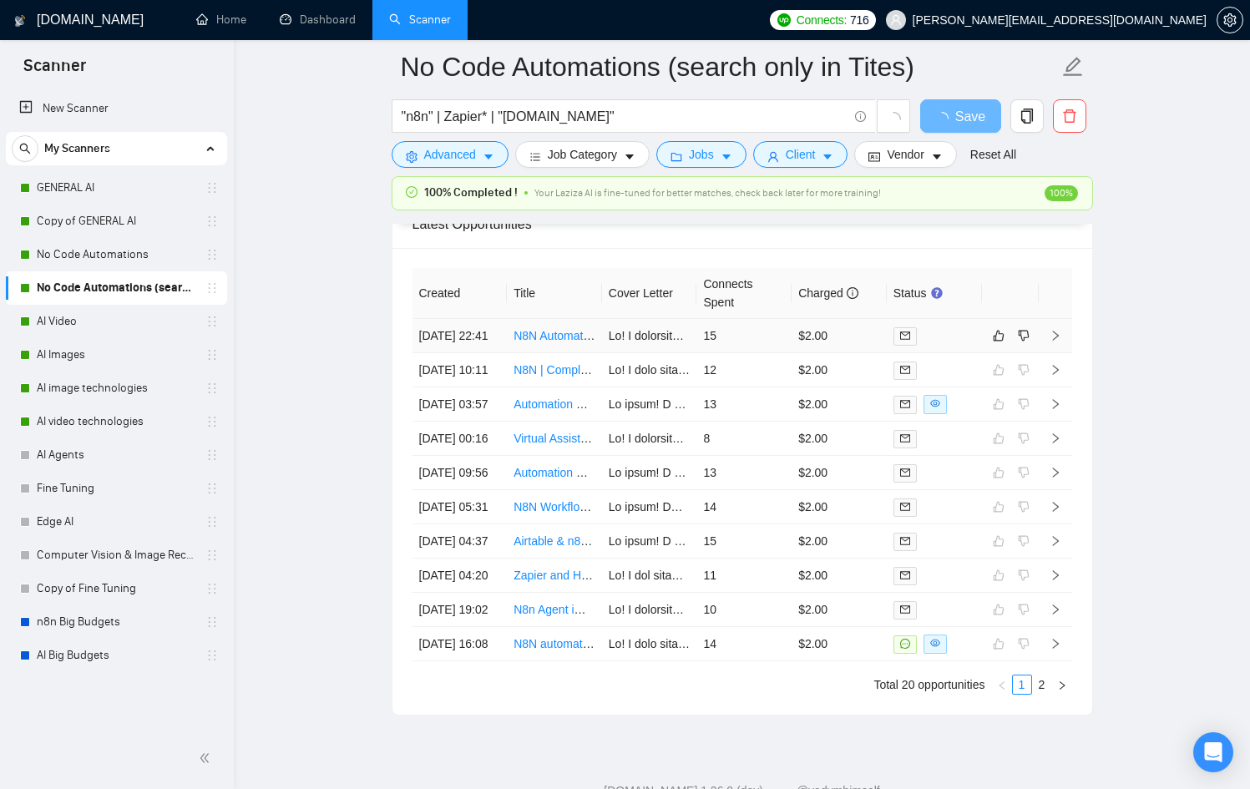
click at [926, 353] on td at bounding box center [934, 336] width 95 height 34
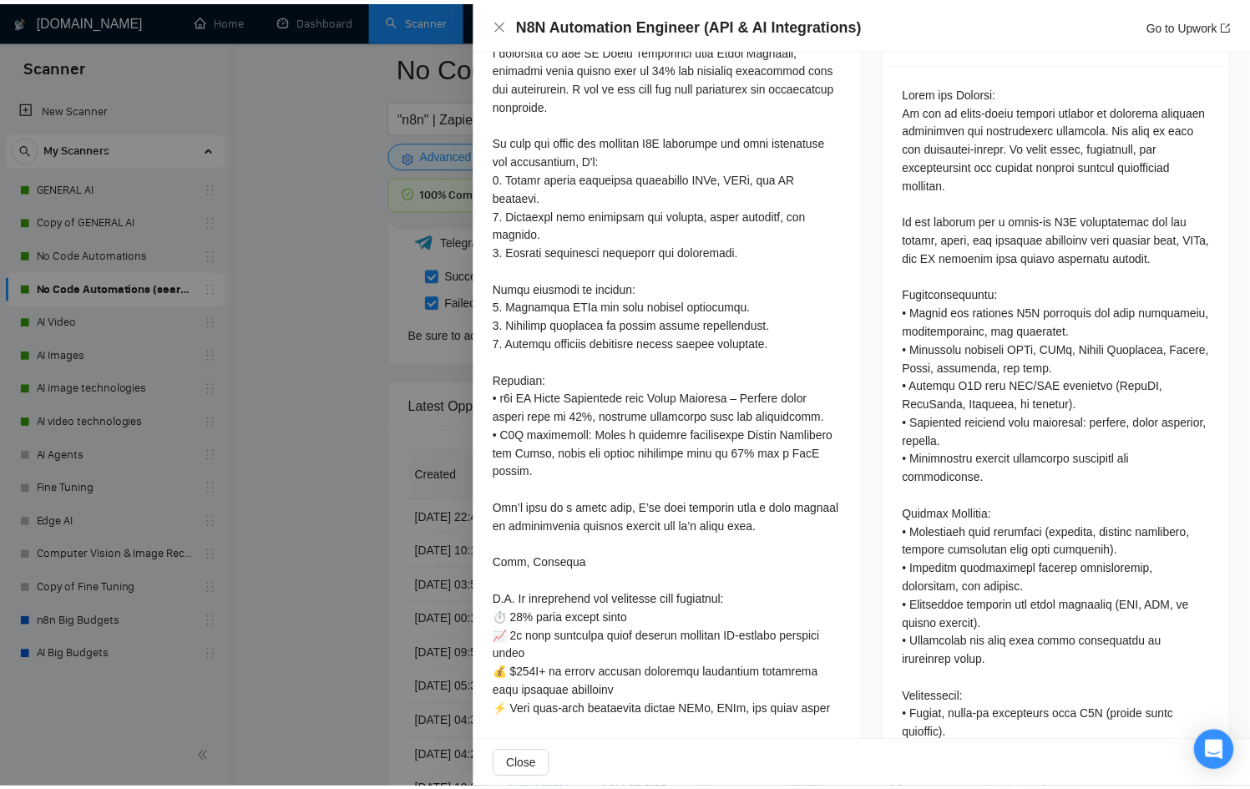
scroll to position [713, 0]
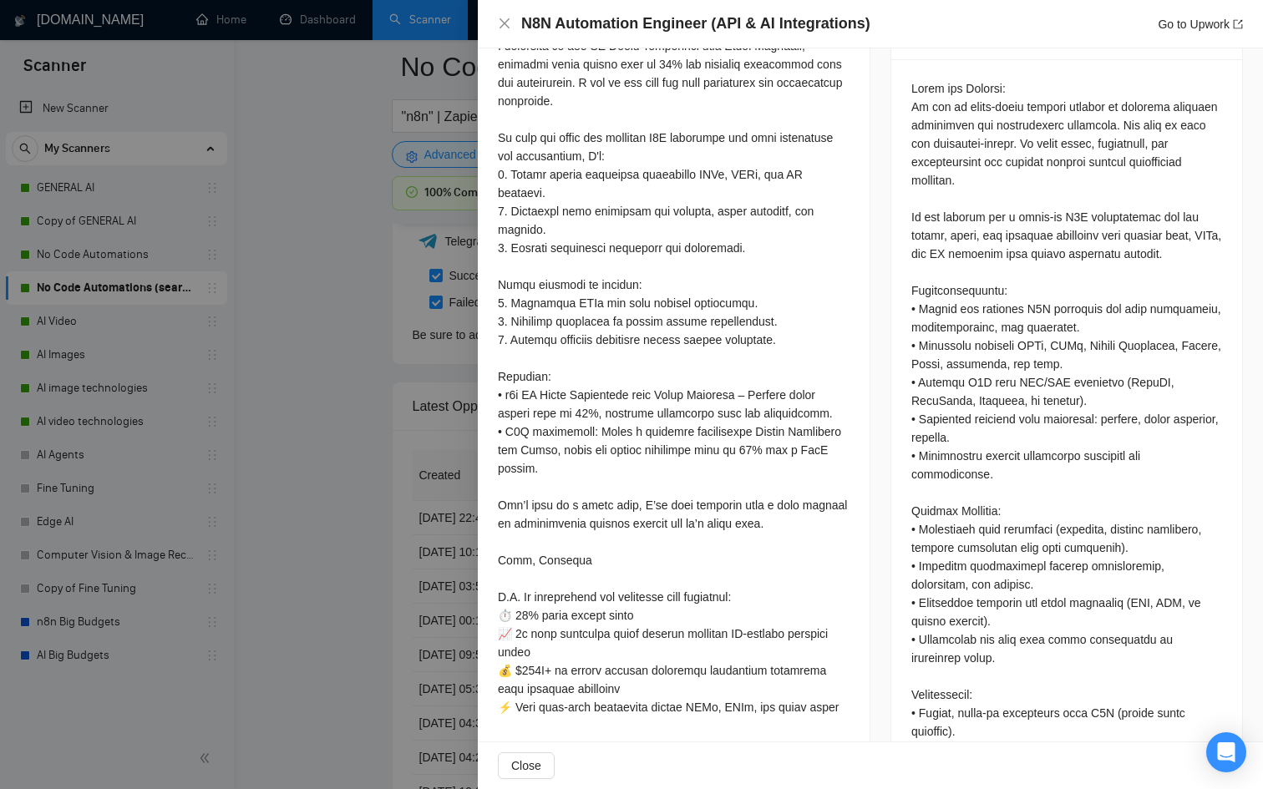
click at [317, 547] on div at bounding box center [631, 394] width 1263 height 789
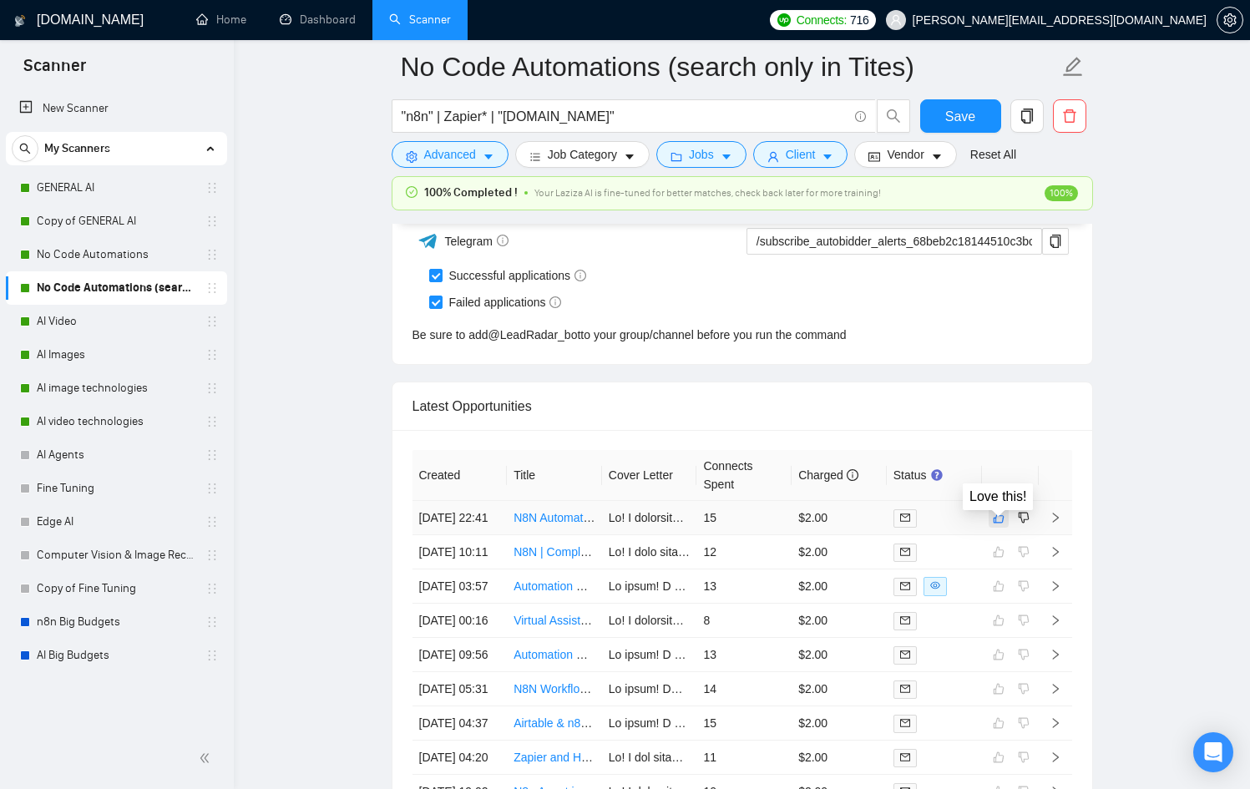
click at [995, 524] on icon "like" at bounding box center [998, 518] width 11 height 11
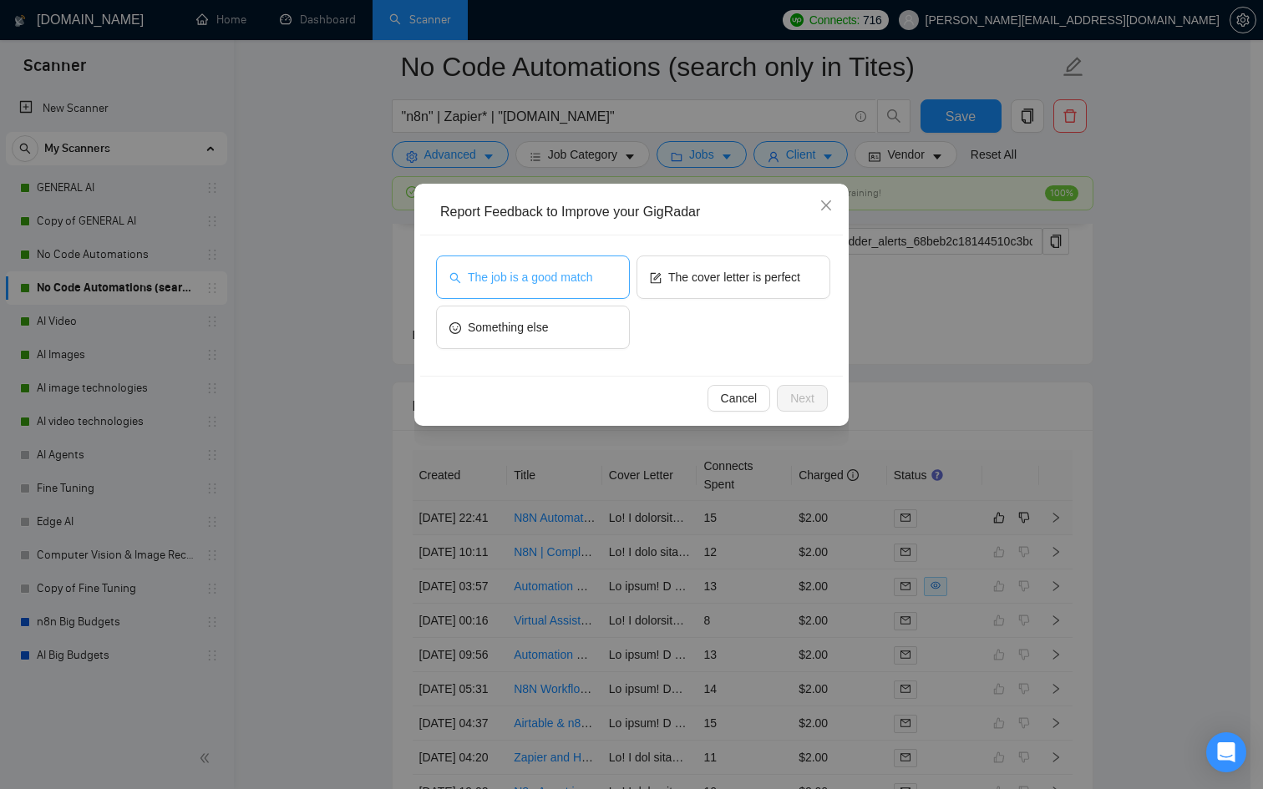
click at [537, 272] on span "The job is a good match" at bounding box center [530, 277] width 124 height 18
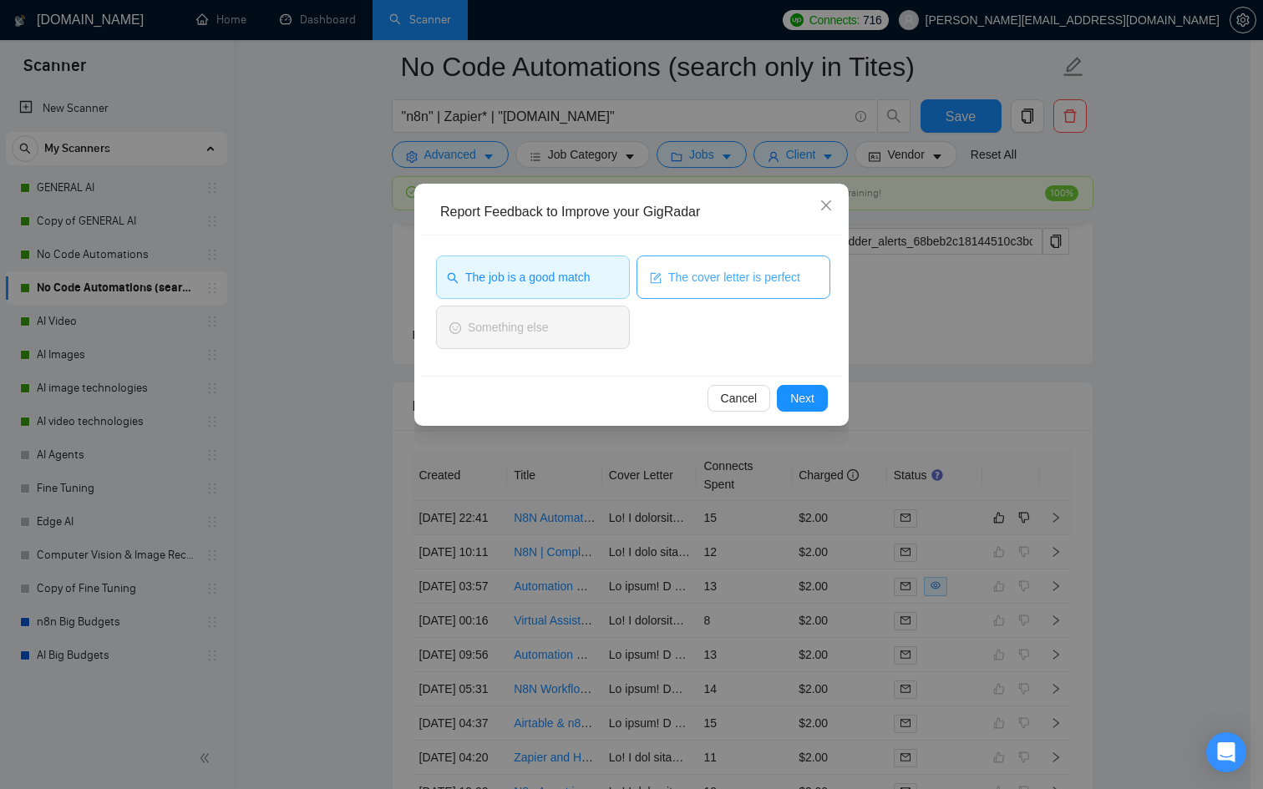
click at [745, 280] on span "The cover letter is perfect" at bounding box center [734, 277] width 132 height 18
click at [809, 396] on span "Next" at bounding box center [802, 398] width 24 height 18
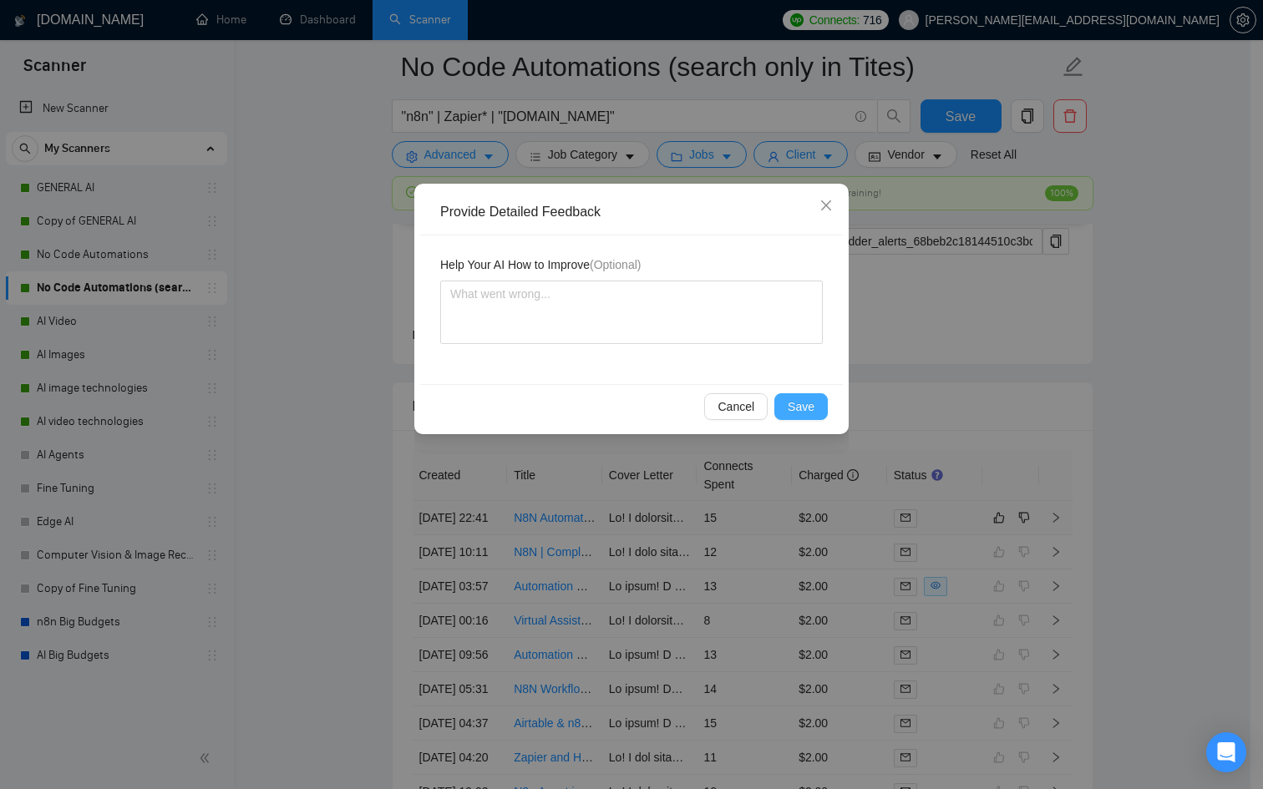
click at [813, 413] on span "Save" at bounding box center [801, 407] width 27 height 18
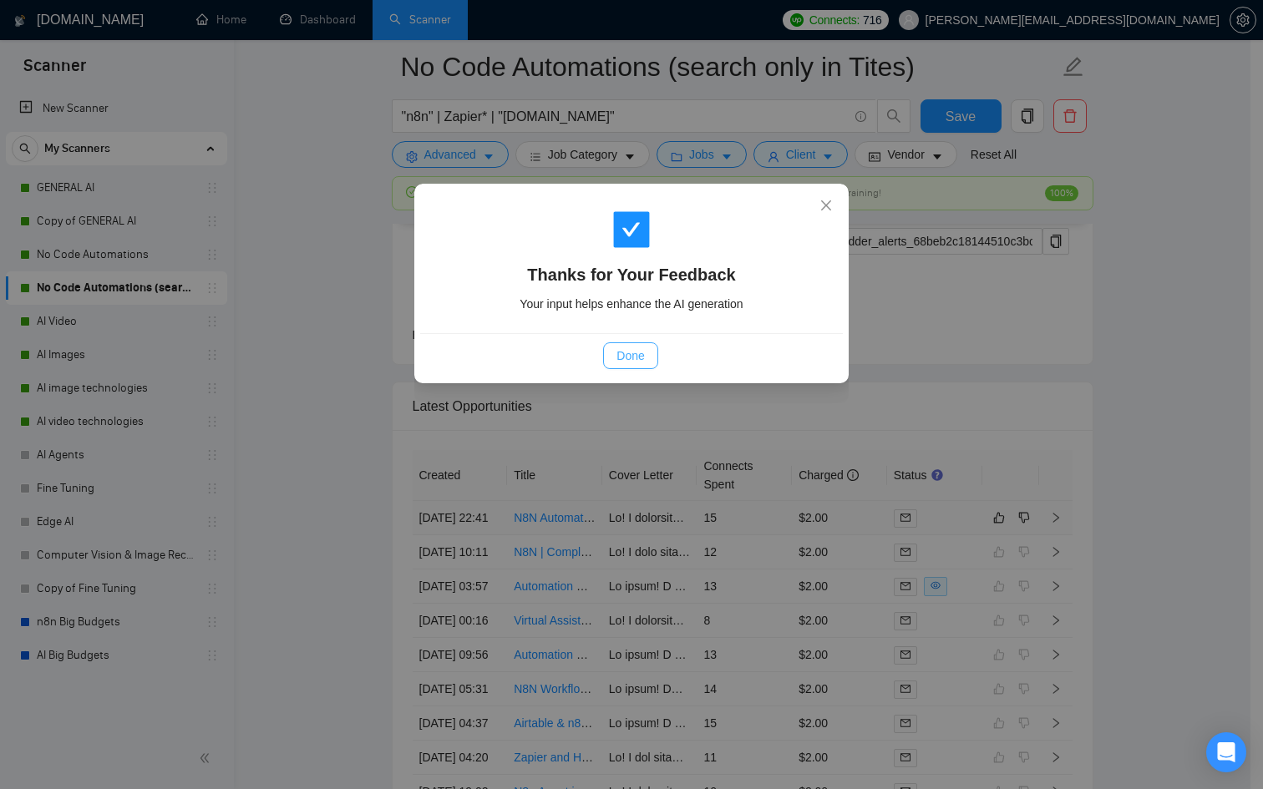
click at [611, 355] on button "Done" at bounding box center [630, 355] width 54 height 27
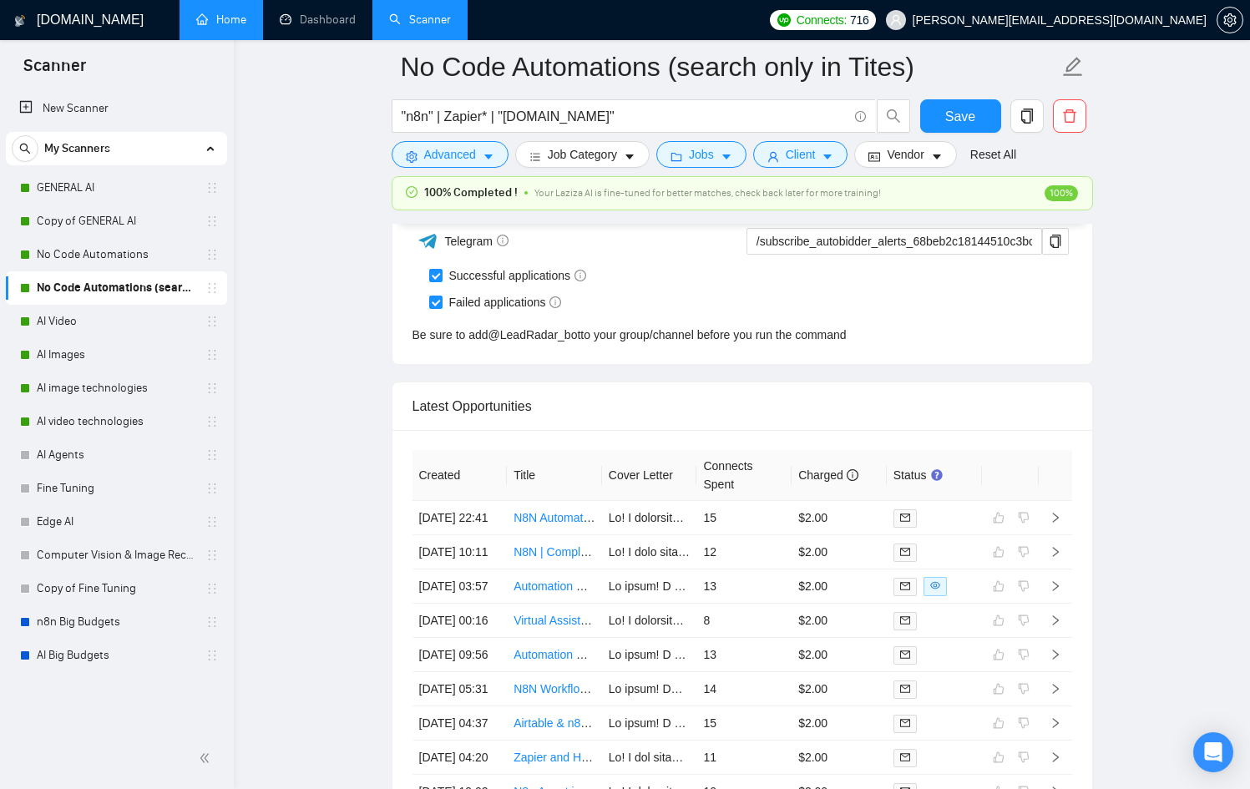
click at [234, 27] on link "Home" at bounding box center [221, 20] width 50 height 14
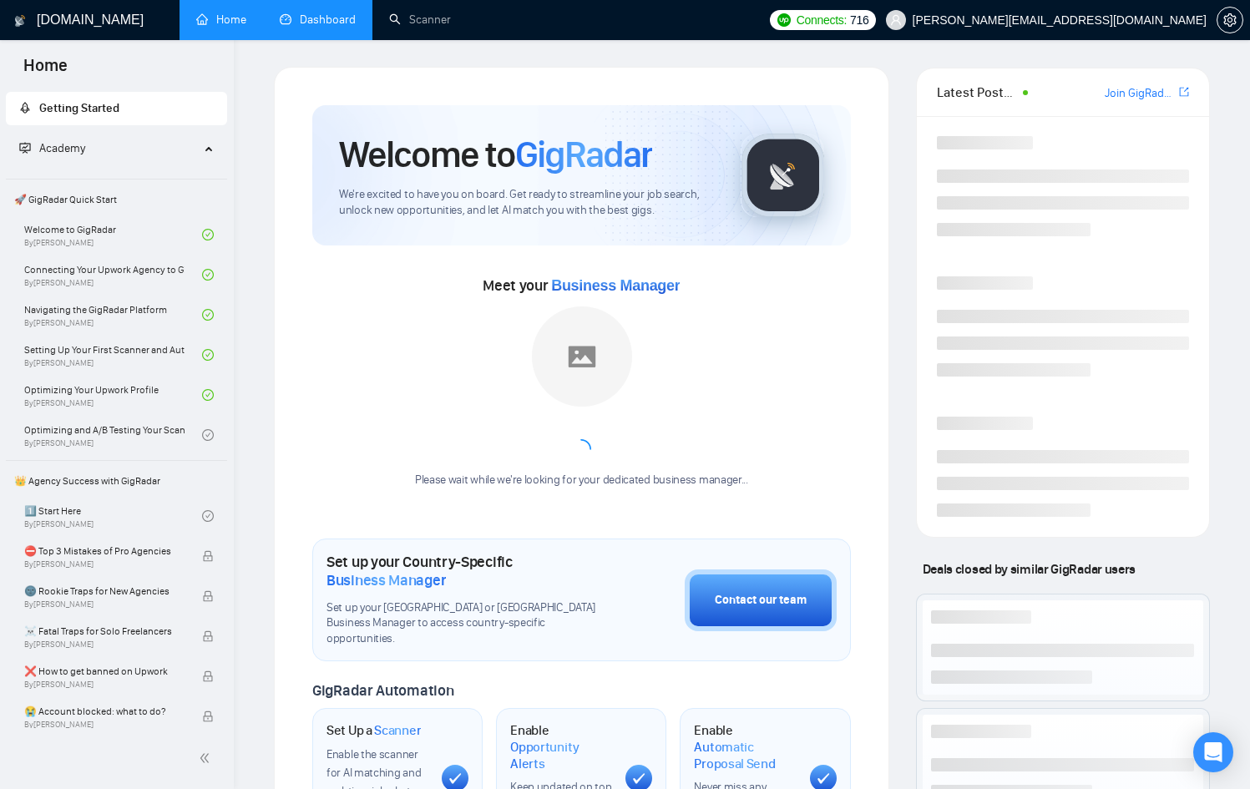
click at [323, 21] on link "Dashboard" at bounding box center [318, 20] width 76 height 14
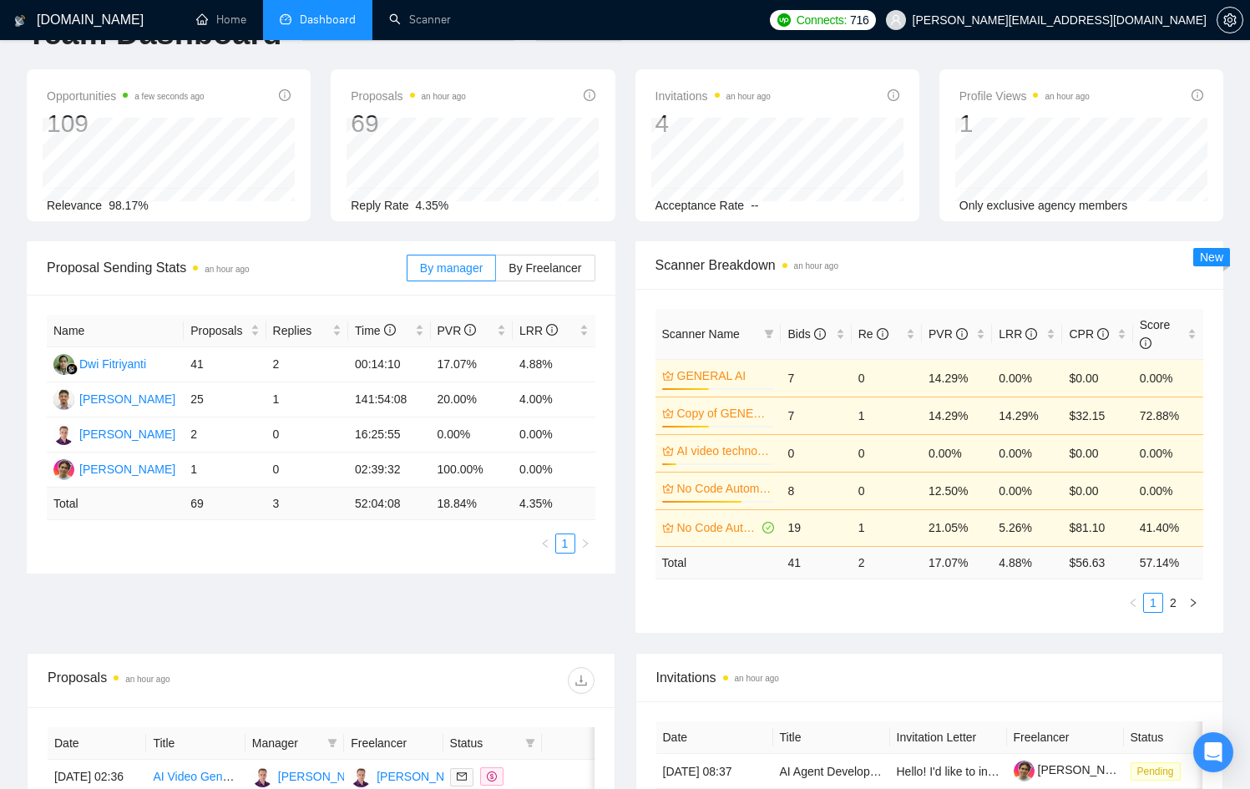
scroll to position [48, 0]
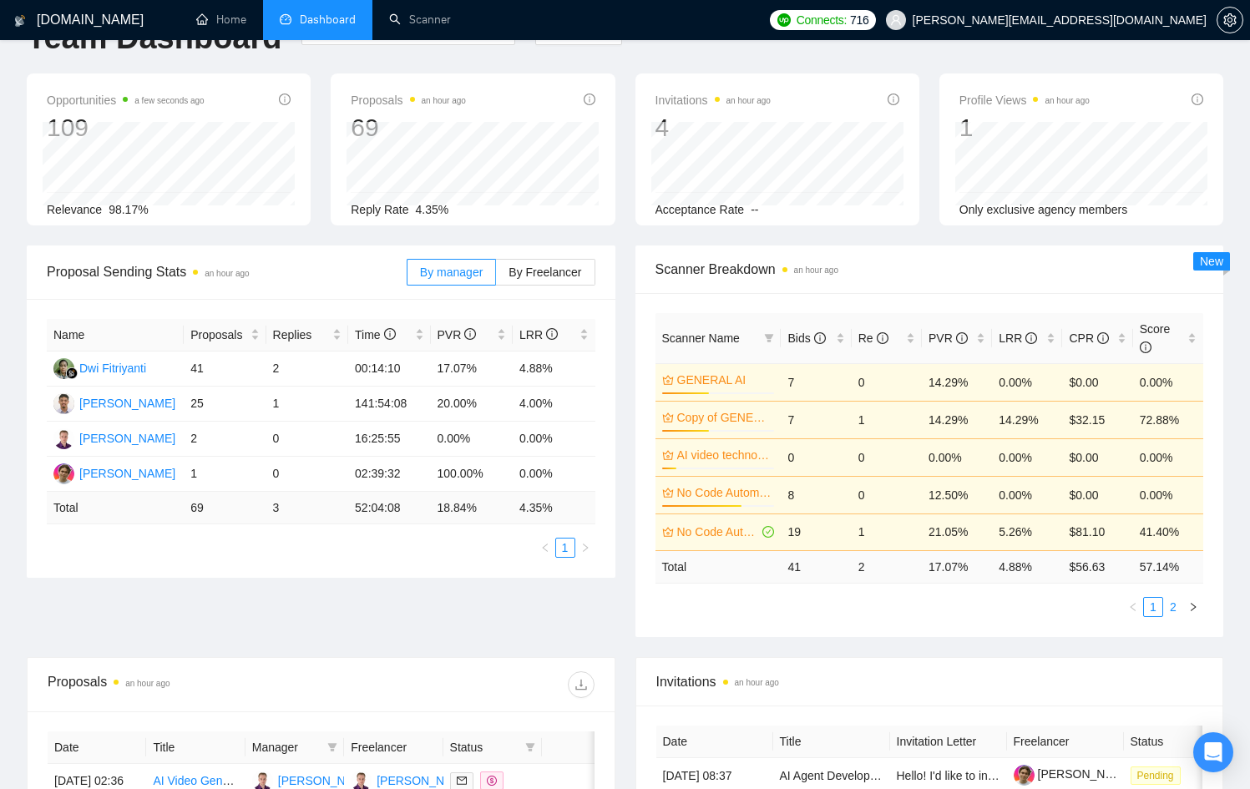
click at [1165, 602] on link "2" at bounding box center [1173, 607] width 18 height 18
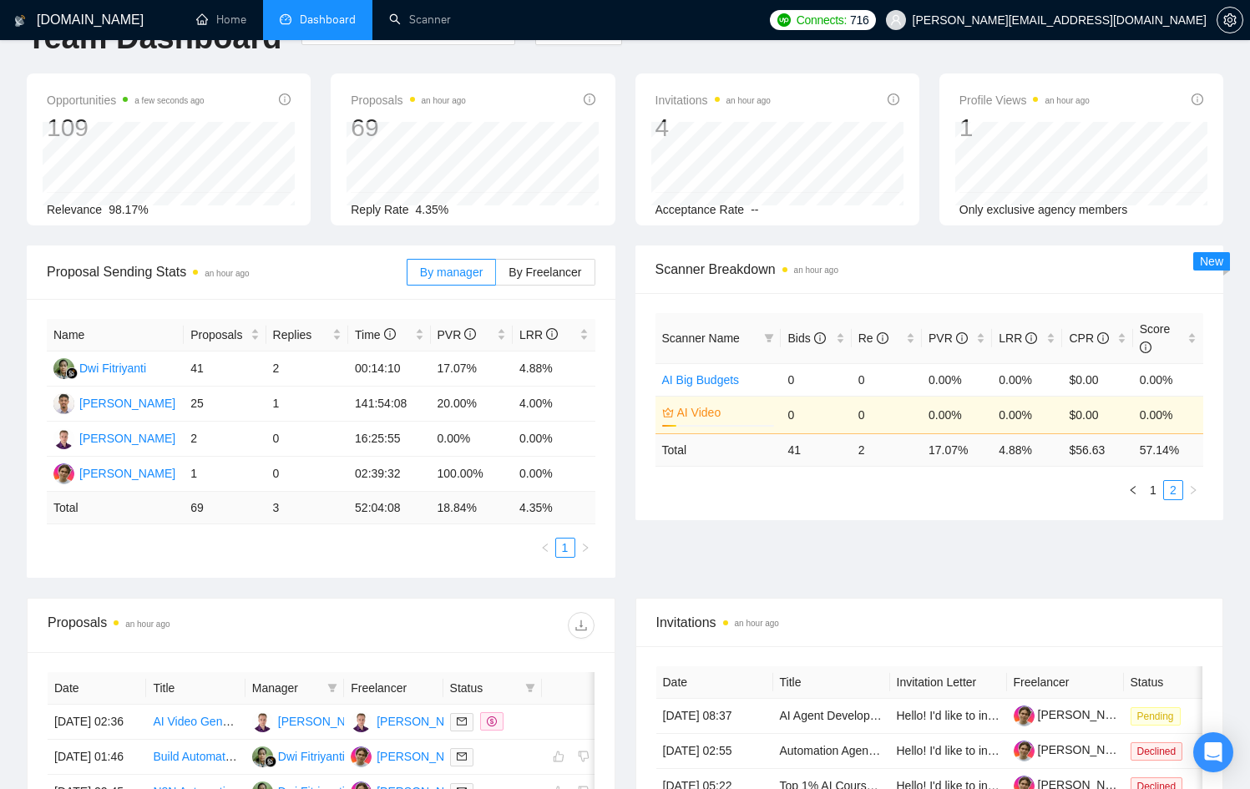
click at [812, 266] on time "an hour ago" at bounding box center [816, 270] width 44 height 9
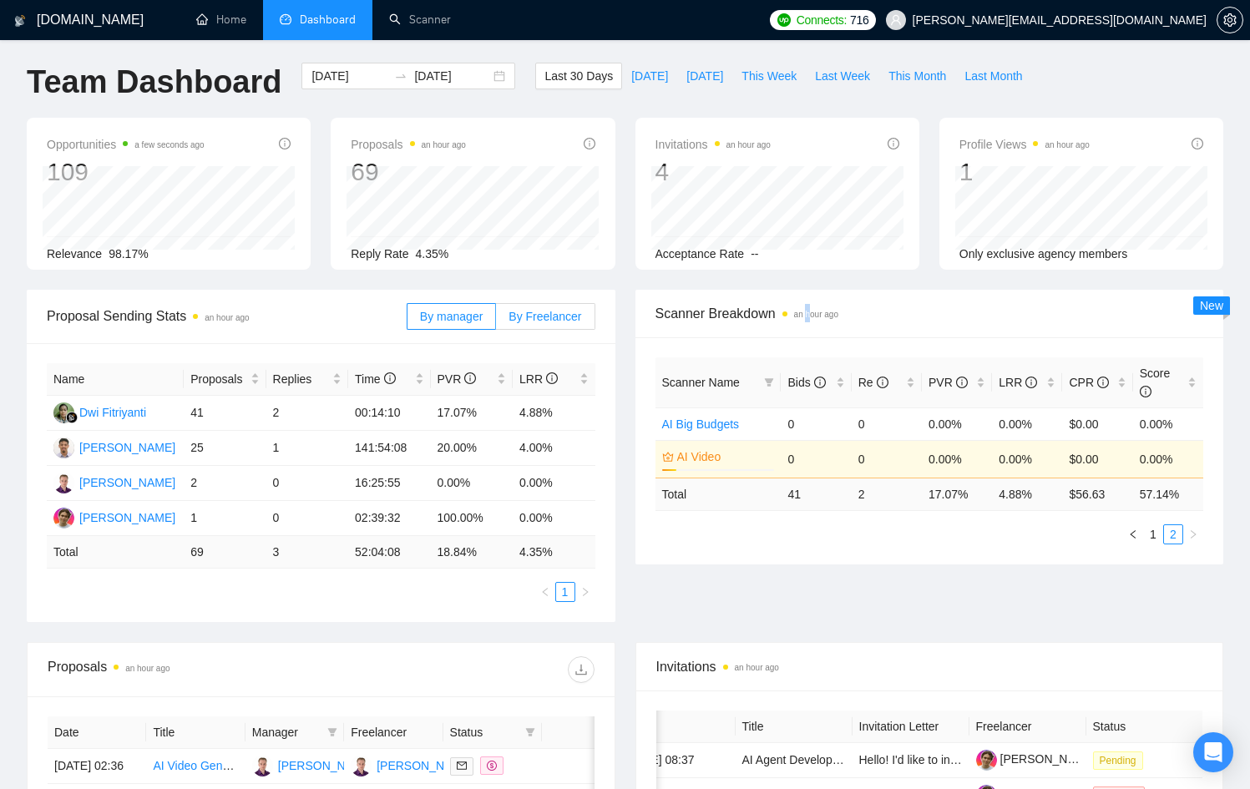
scroll to position [0, 0]
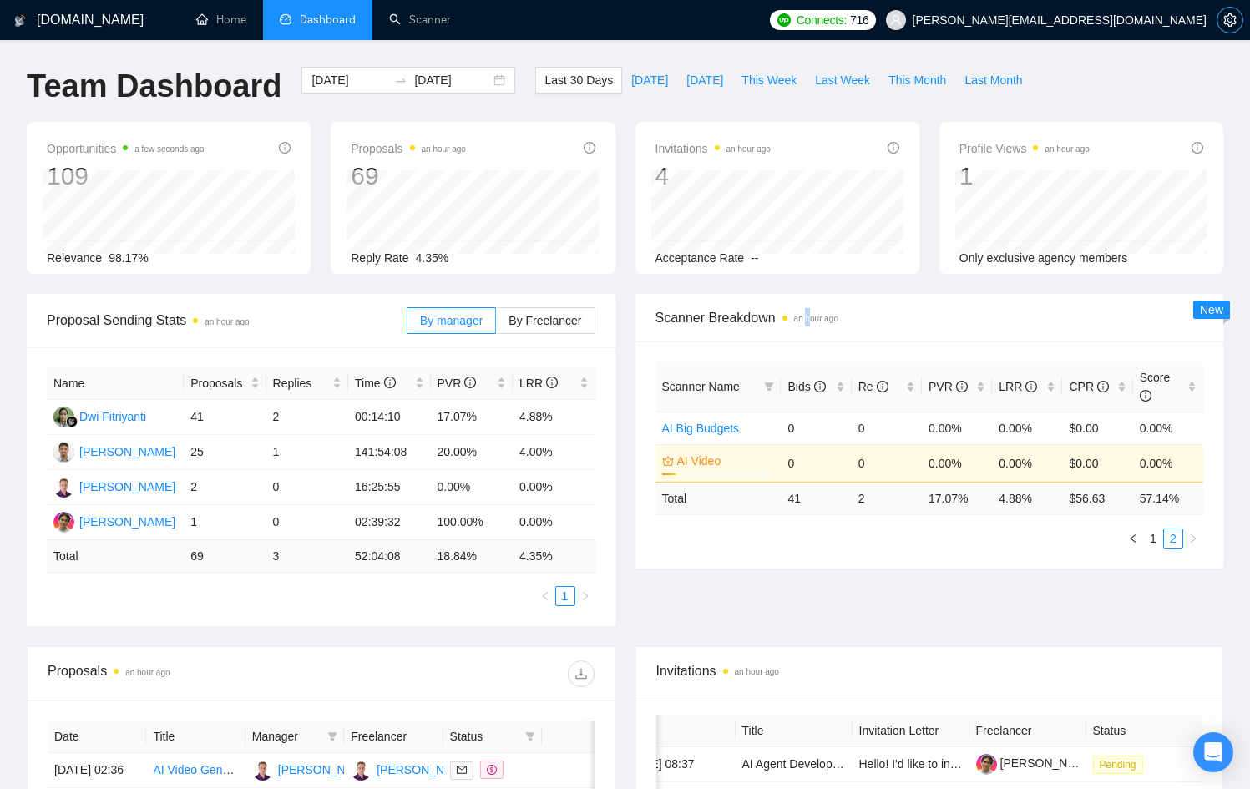
click at [1233, 22] on icon "setting" at bounding box center [1229, 19] width 13 height 13
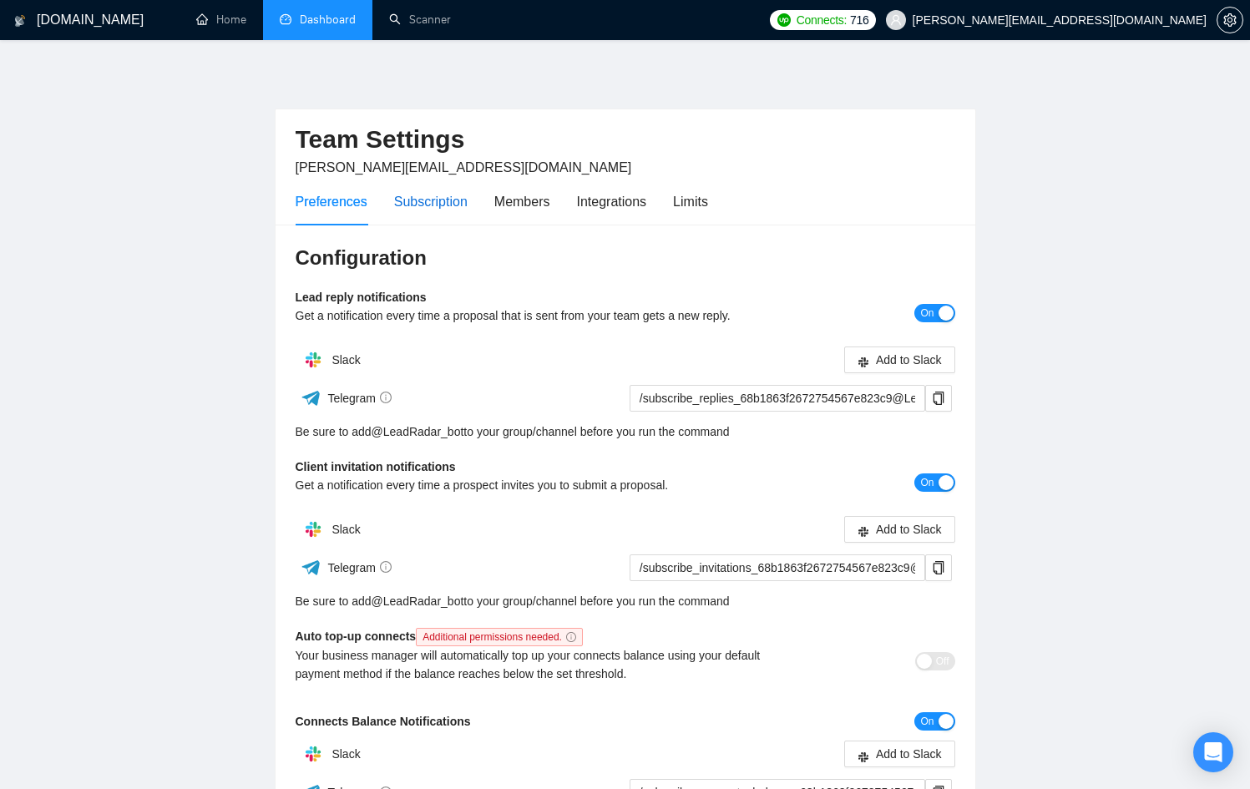
click at [440, 207] on div "Subscription" at bounding box center [430, 201] width 73 height 21
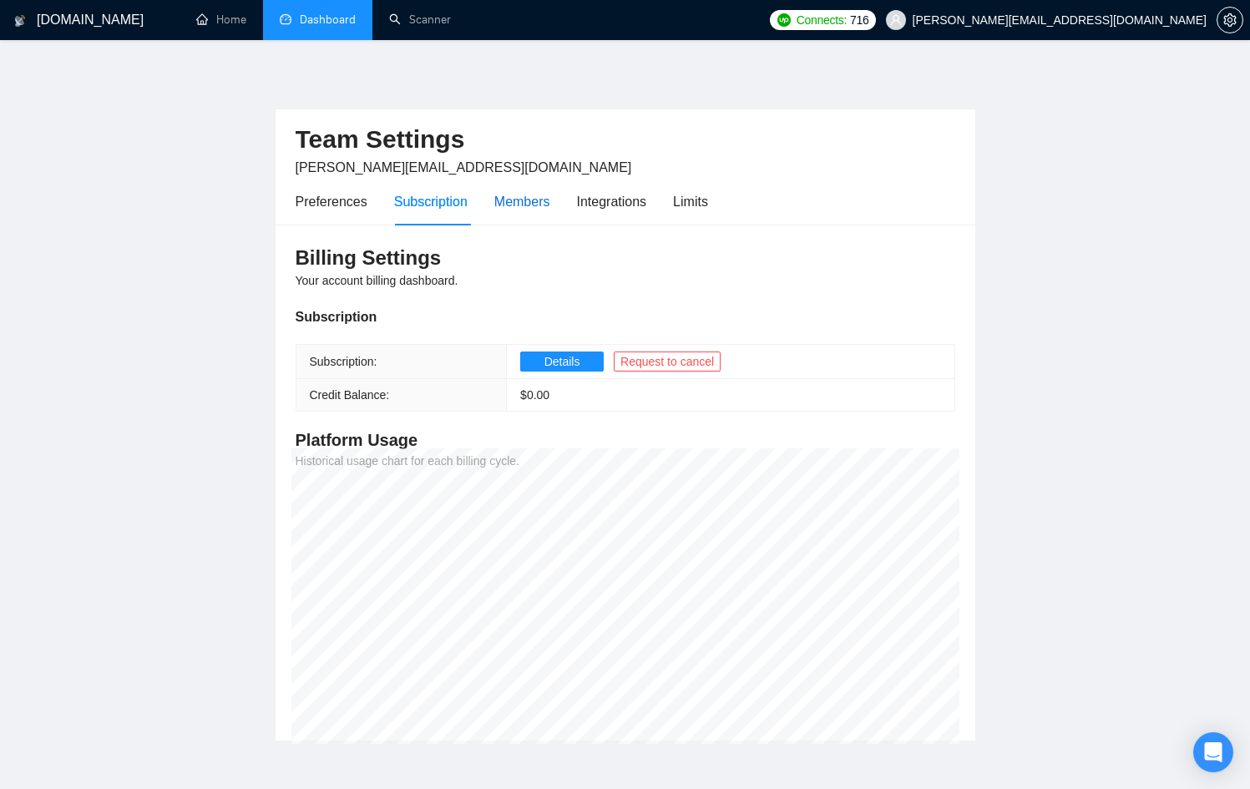
click at [511, 199] on div "Members" at bounding box center [522, 201] width 56 height 21
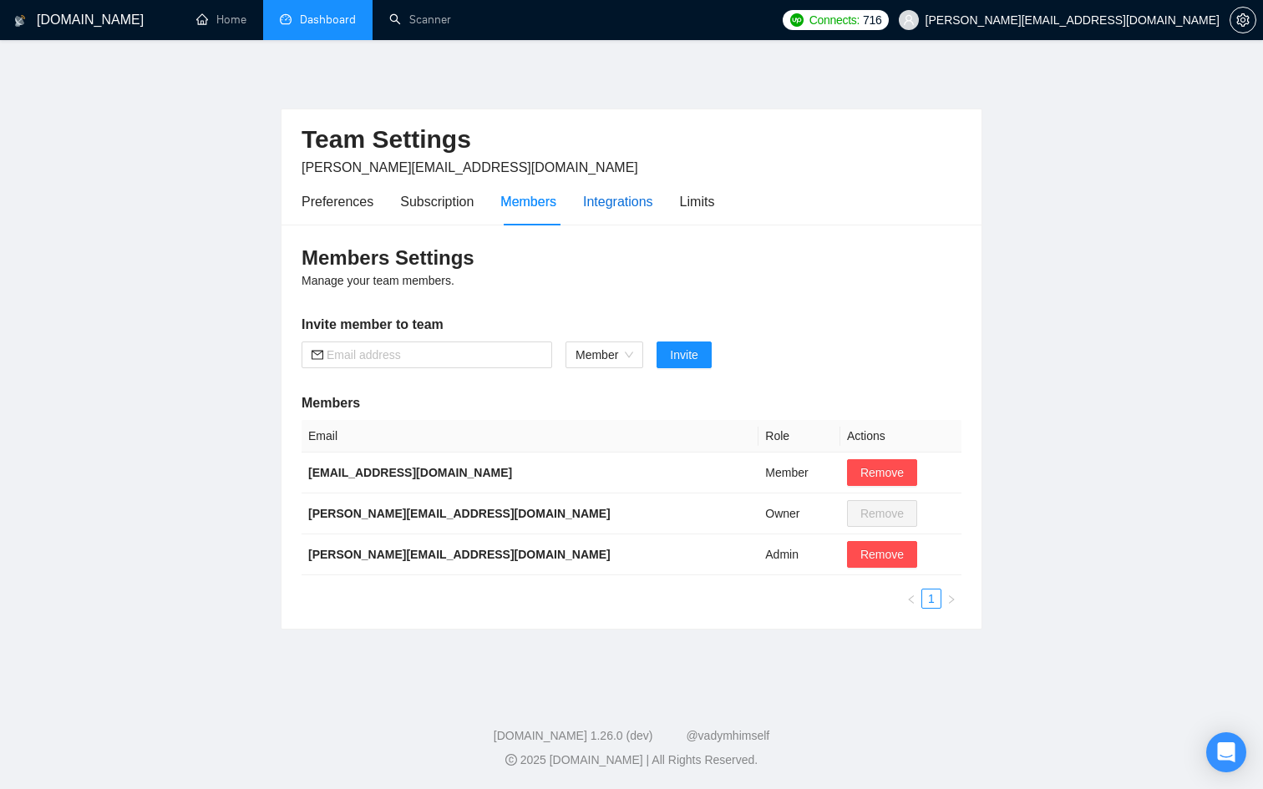
click at [615, 200] on div "Integrations" at bounding box center [618, 201] width 70 height 21
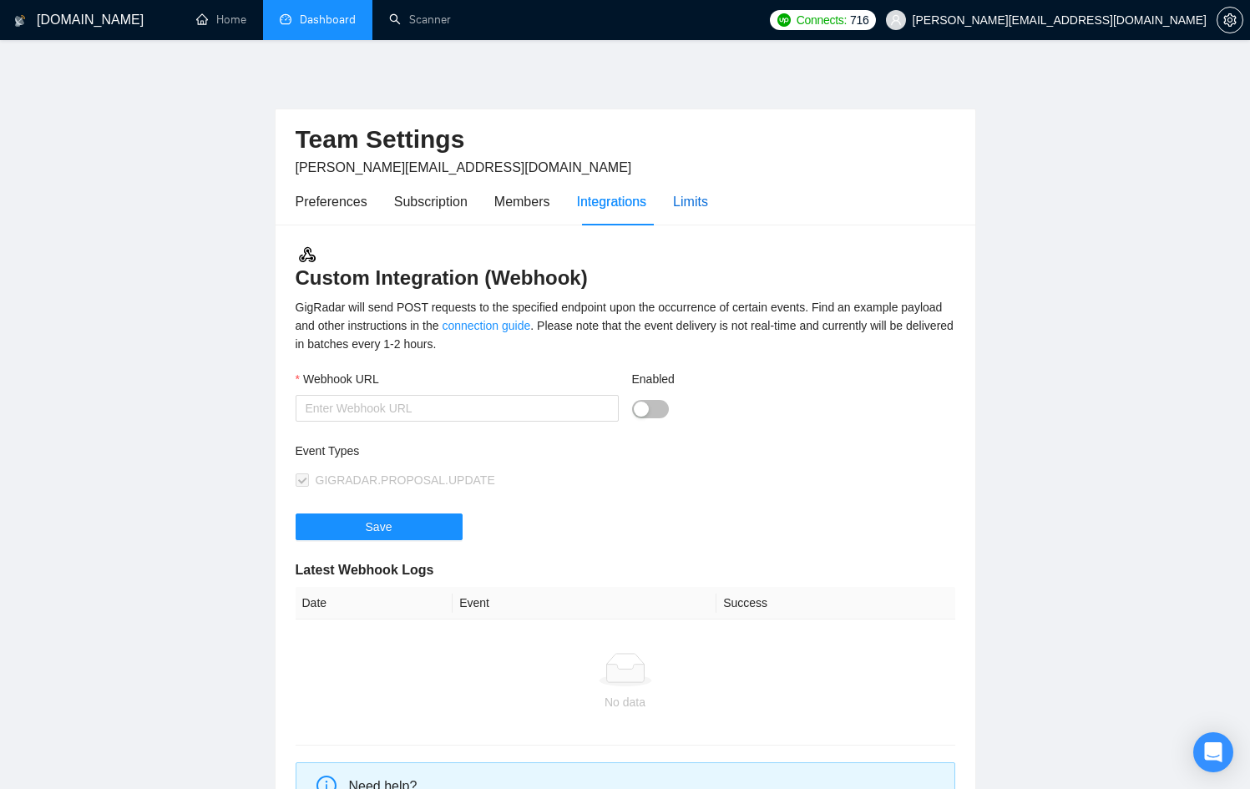
click at [695, 199] on div "Limits" at bounding box center [690, 201] width 35 height 21
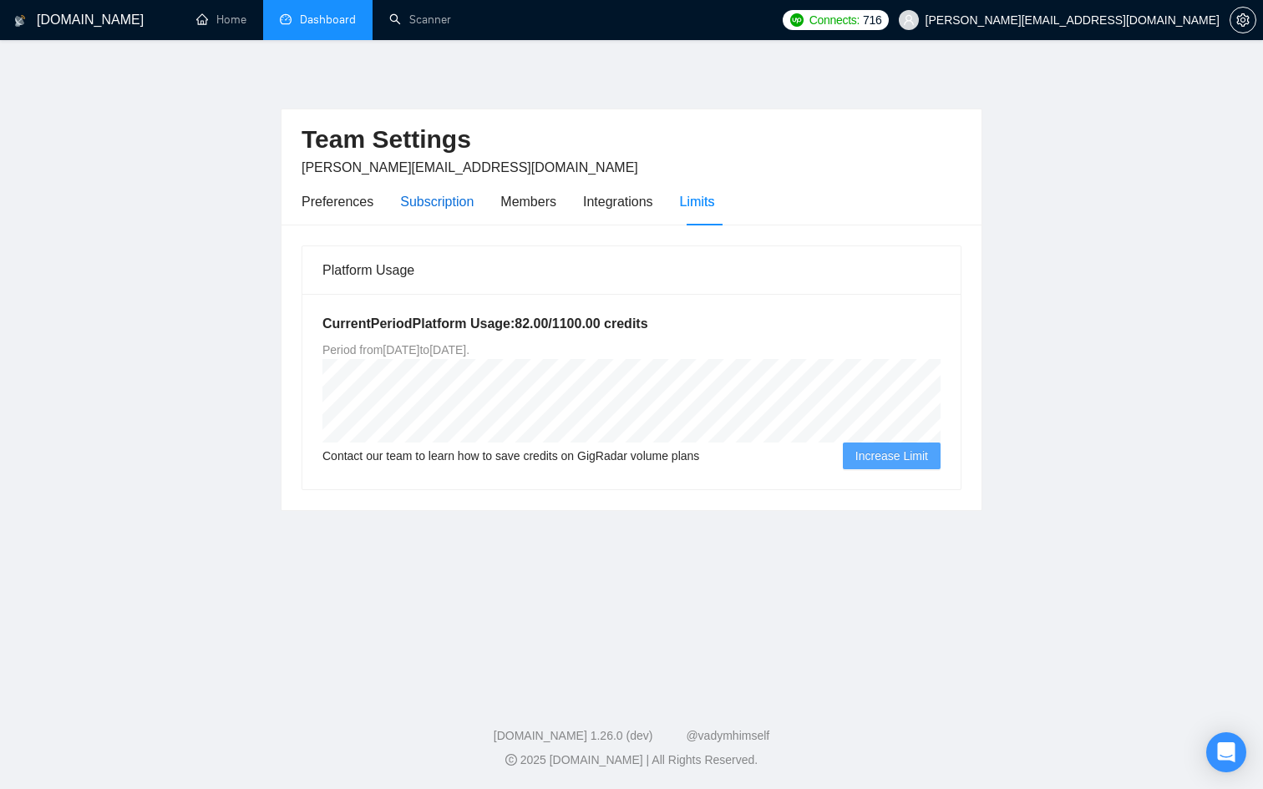
click at [461, 199] on div "Subscription" at bounding box center [436, 201] width 73 height 21
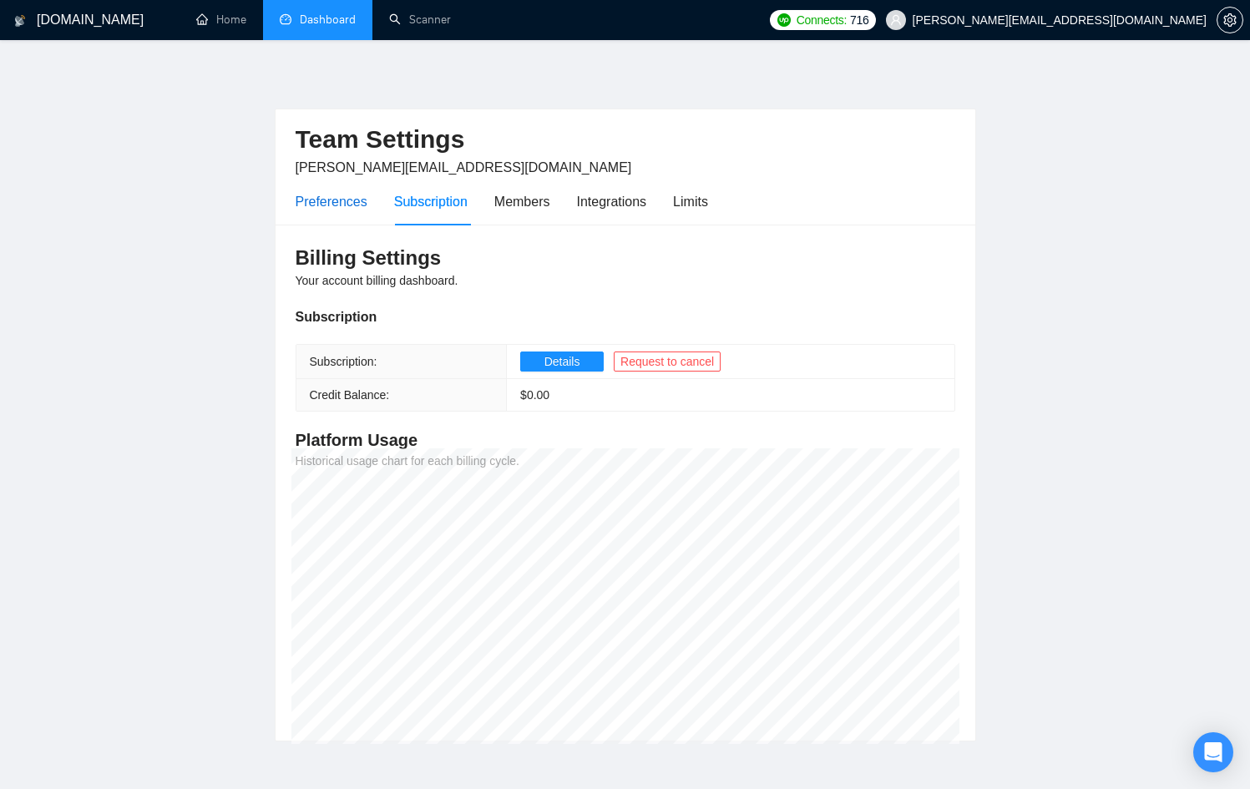
click at [340, 196] on div "Preferences" at bounding box center [332, 201] width 72 height 21
